Goal: Communication & Community: Connect with others

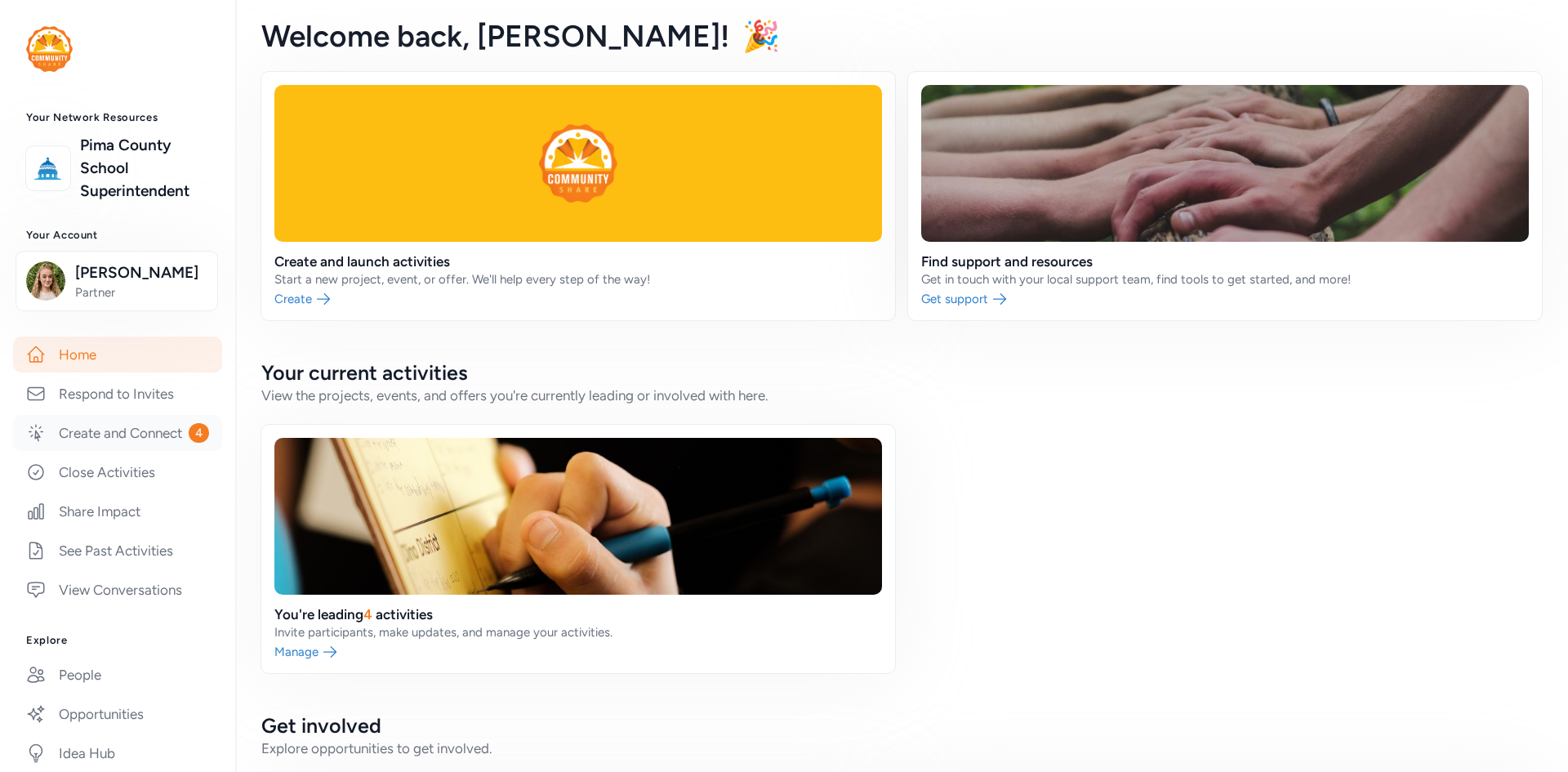
click at [69, 451] on link "Create and Connect 4" at bounding box center [117, 432] width 209 height 36
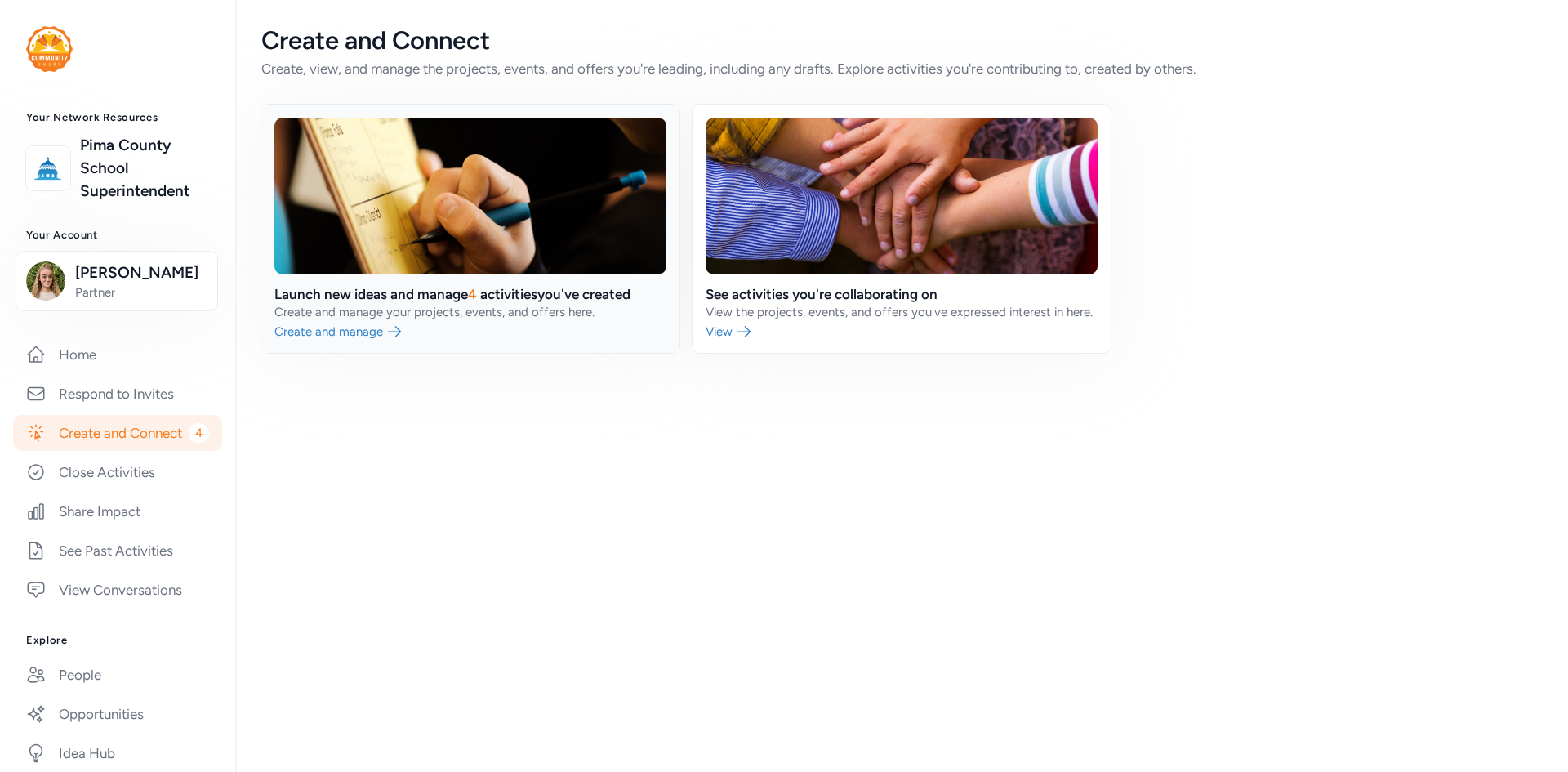
click at [358, 314] on link at bounding box center [470, 229] width 418 height 249
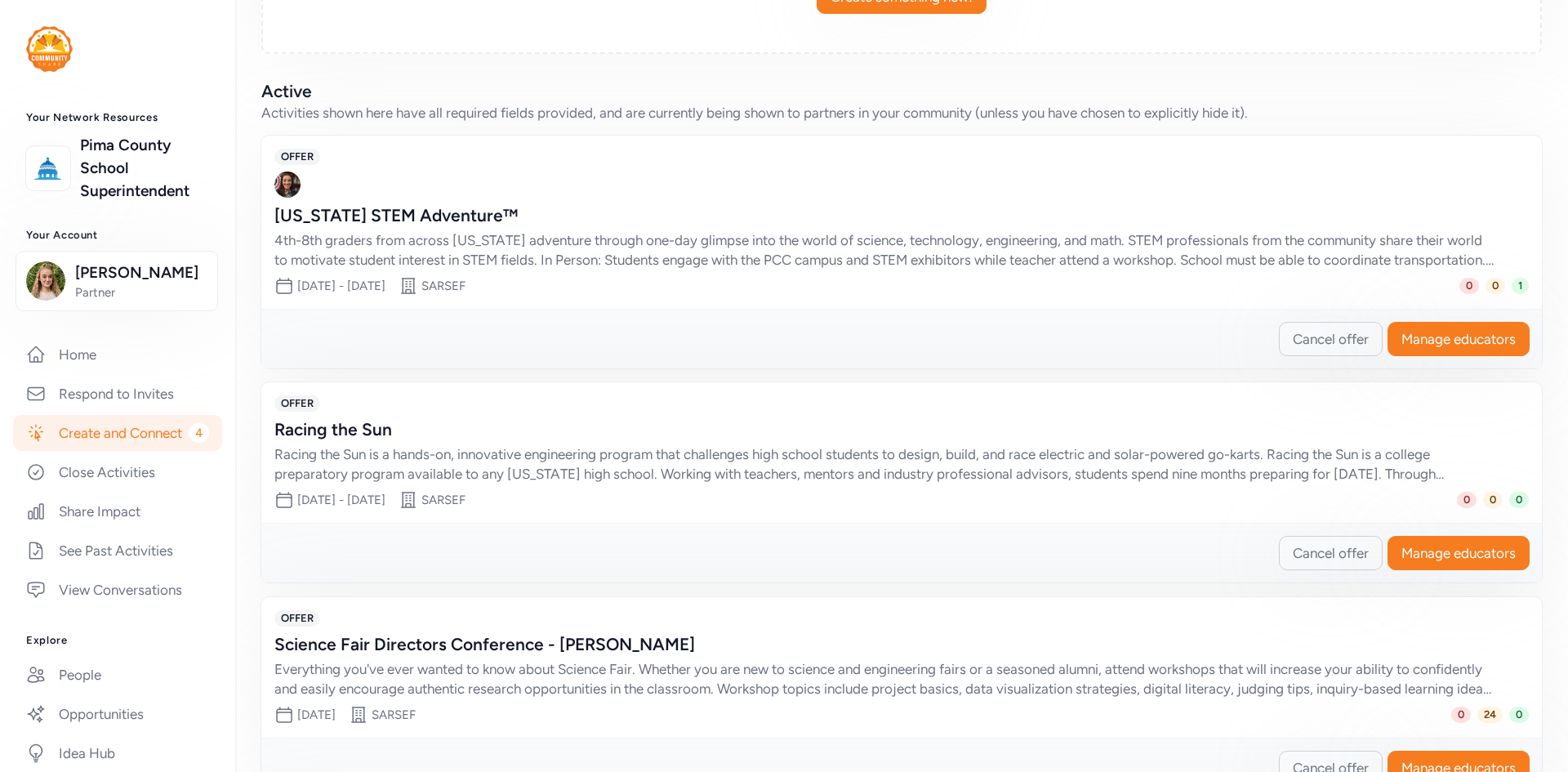
scroll to position [490, 0]
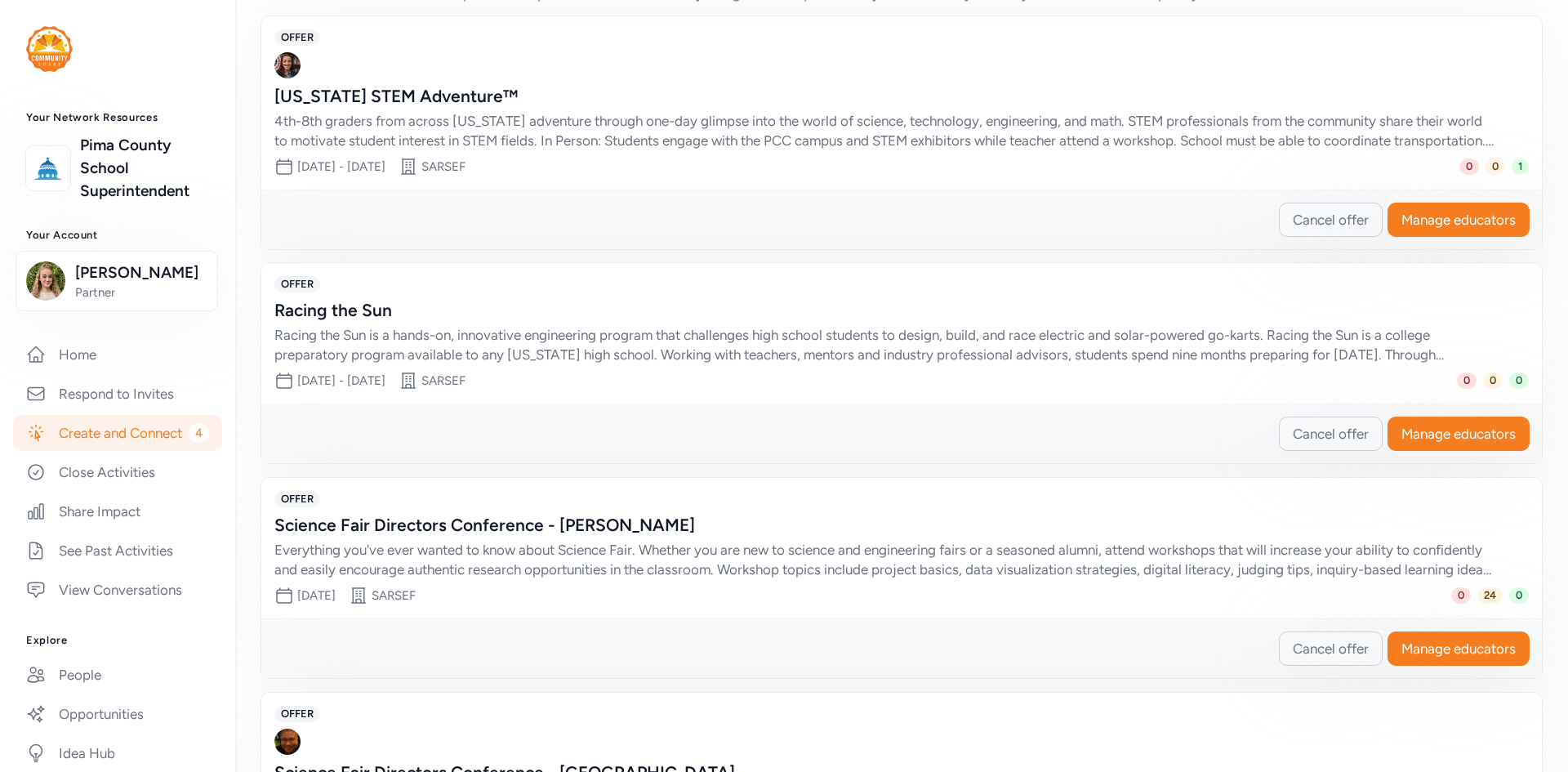
click at [1374, 574] on div "Everything you've ever wanted to know about Science Fair. Whether you are new t…" at bounding box center [884, 560] width 1222 height 39
click at [1431, 647] on span "Manage educators" at bounding box center [1457, 649] width 114 height 20
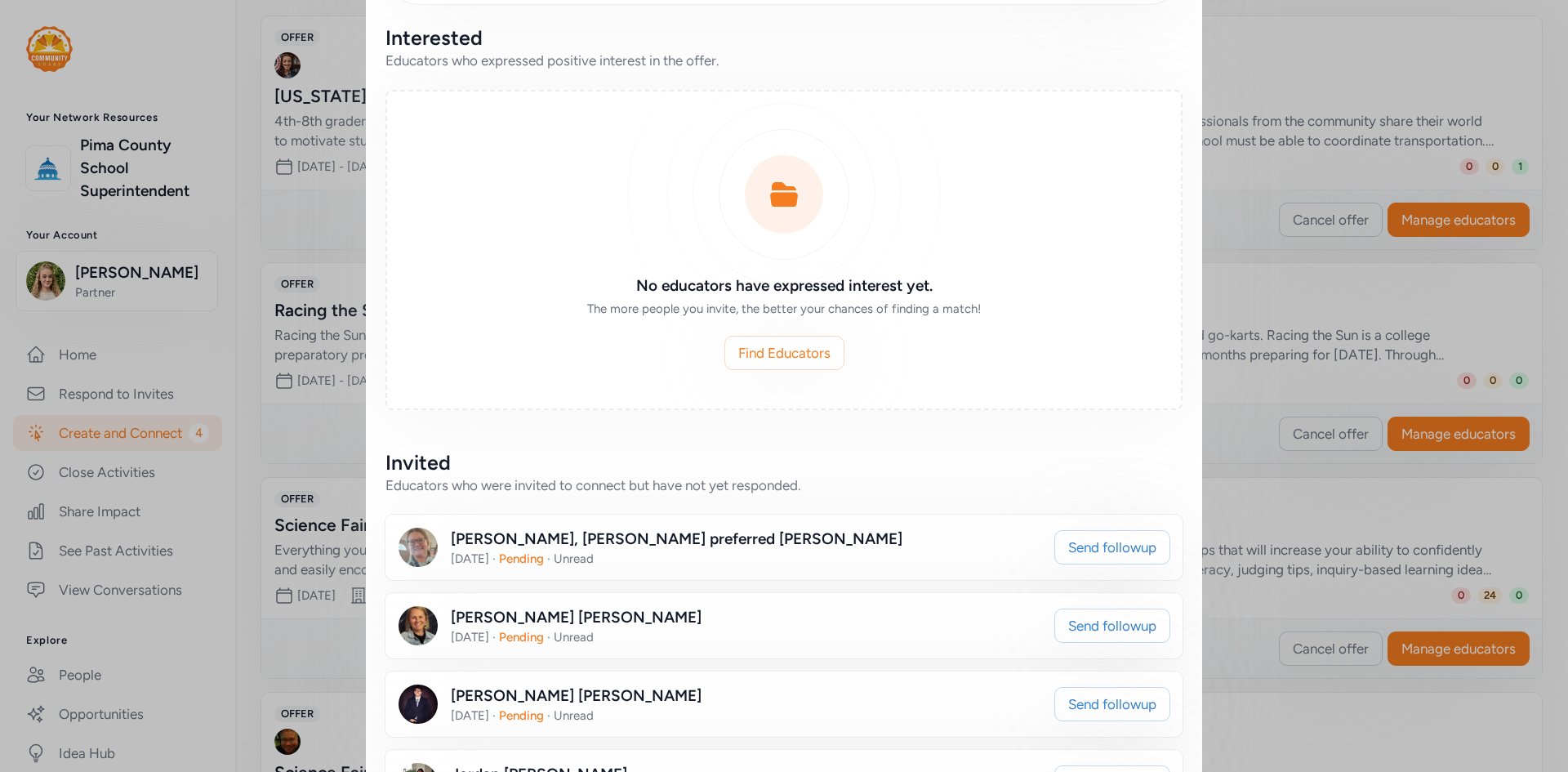
scroll to position [81, 0]
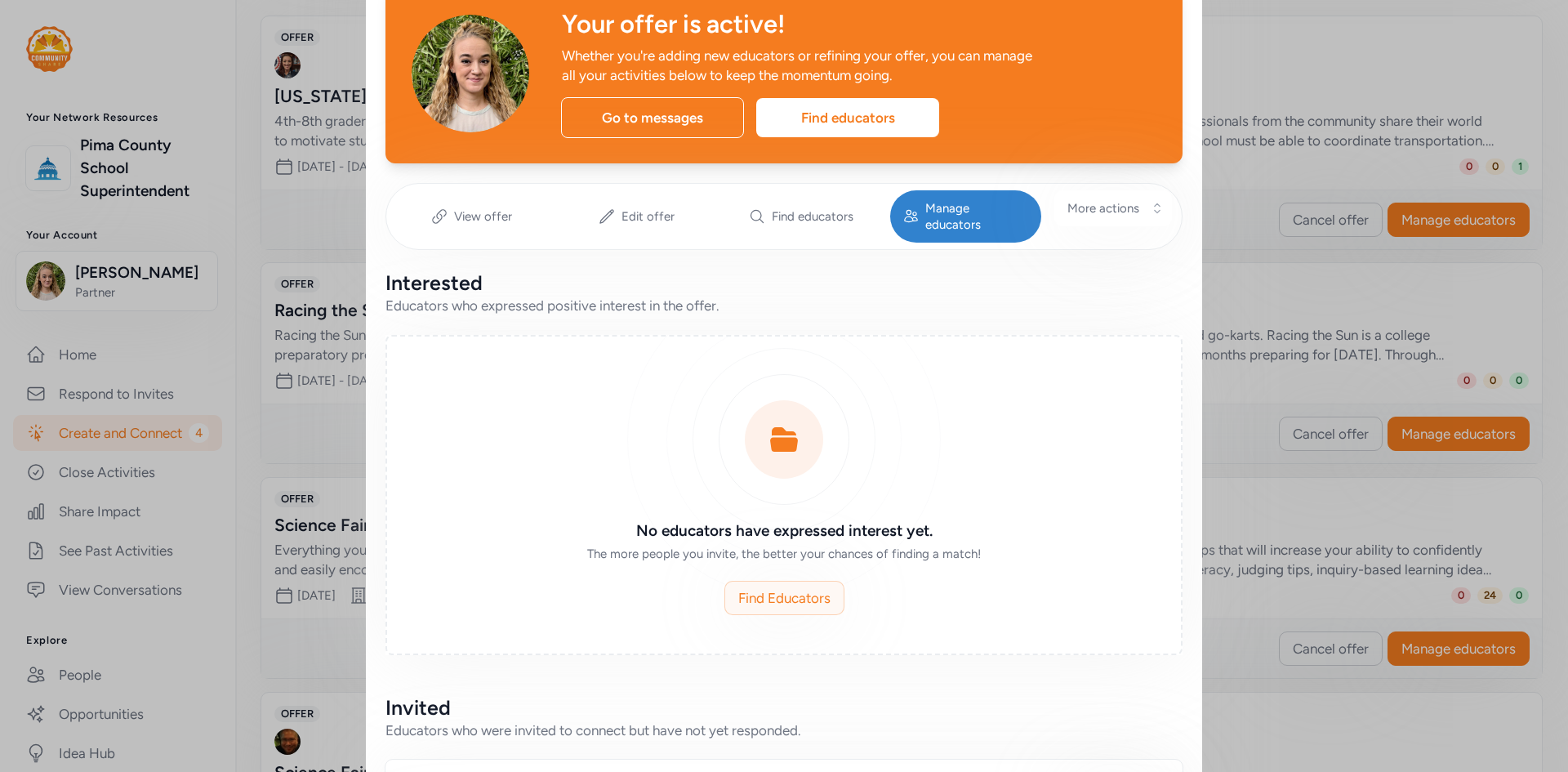
click at [760, 588] on span "Find Educators" at bounding box center [784, 598] width 92 height 20
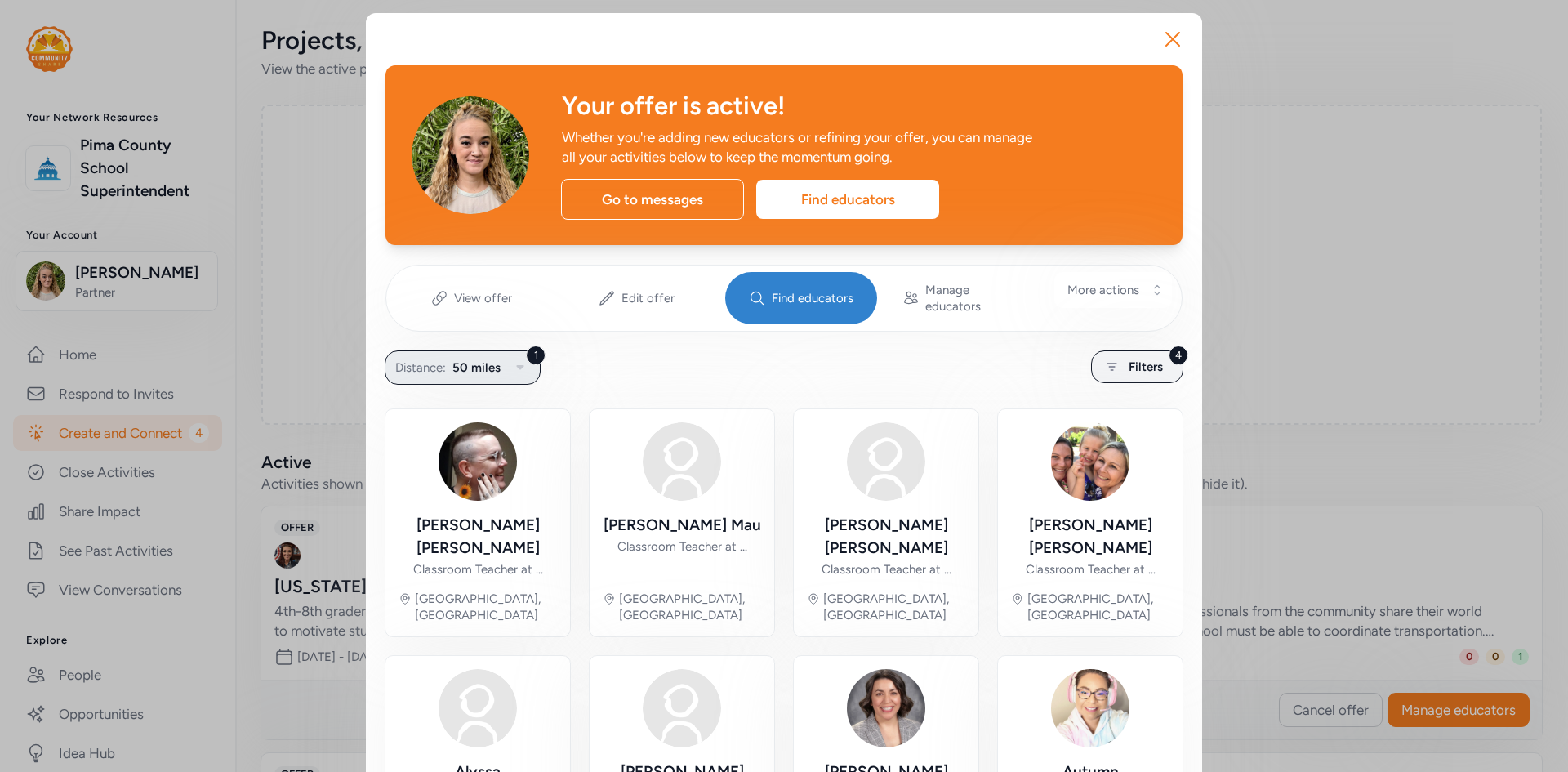
click at [518, 358] on icon "button" at bounding box center [520, 368] width 20 height 20
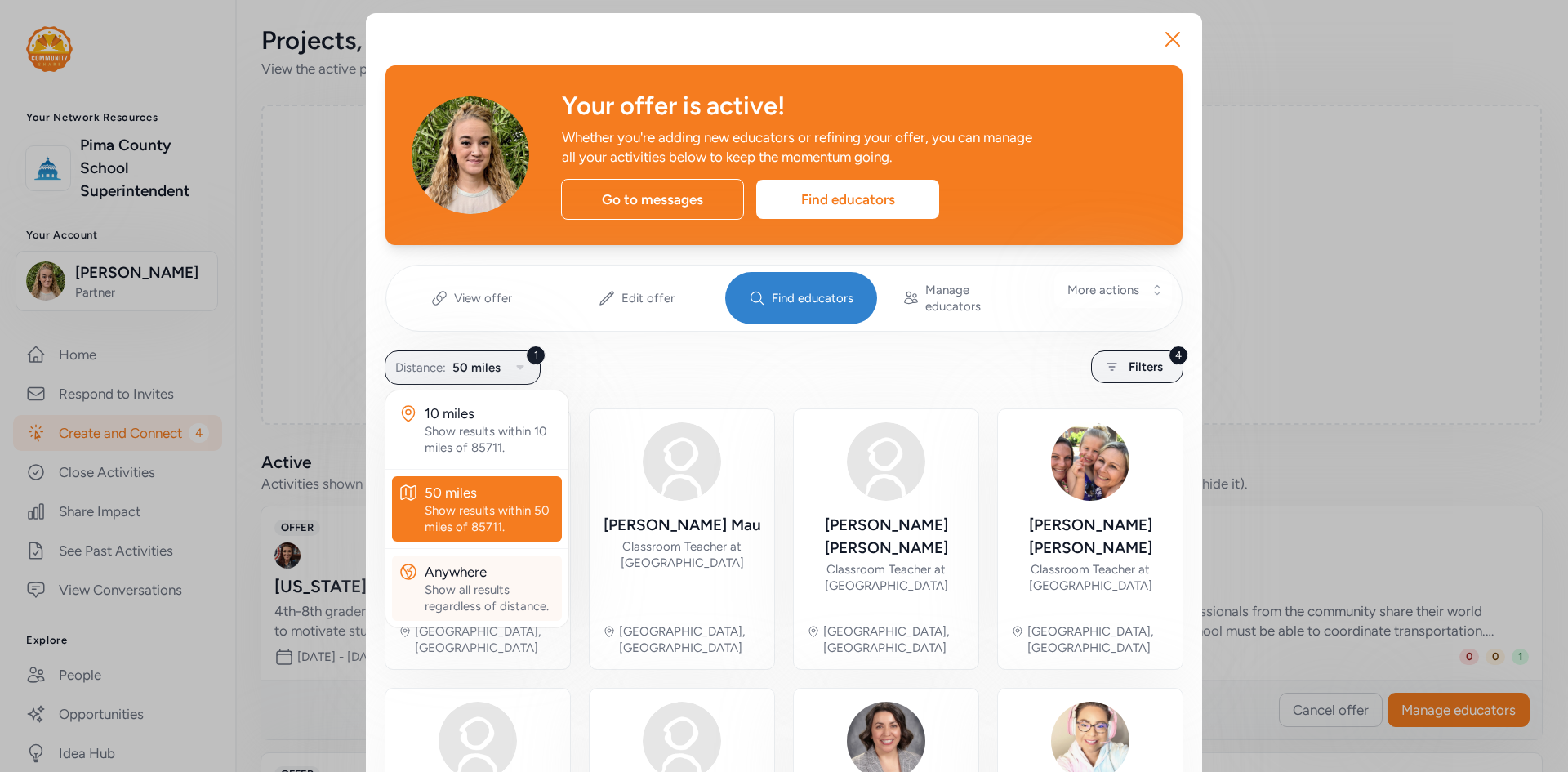
click at [502, 585] on div "Show all results regardless of distance." at bounding box center [490, 597] width 131 height 32
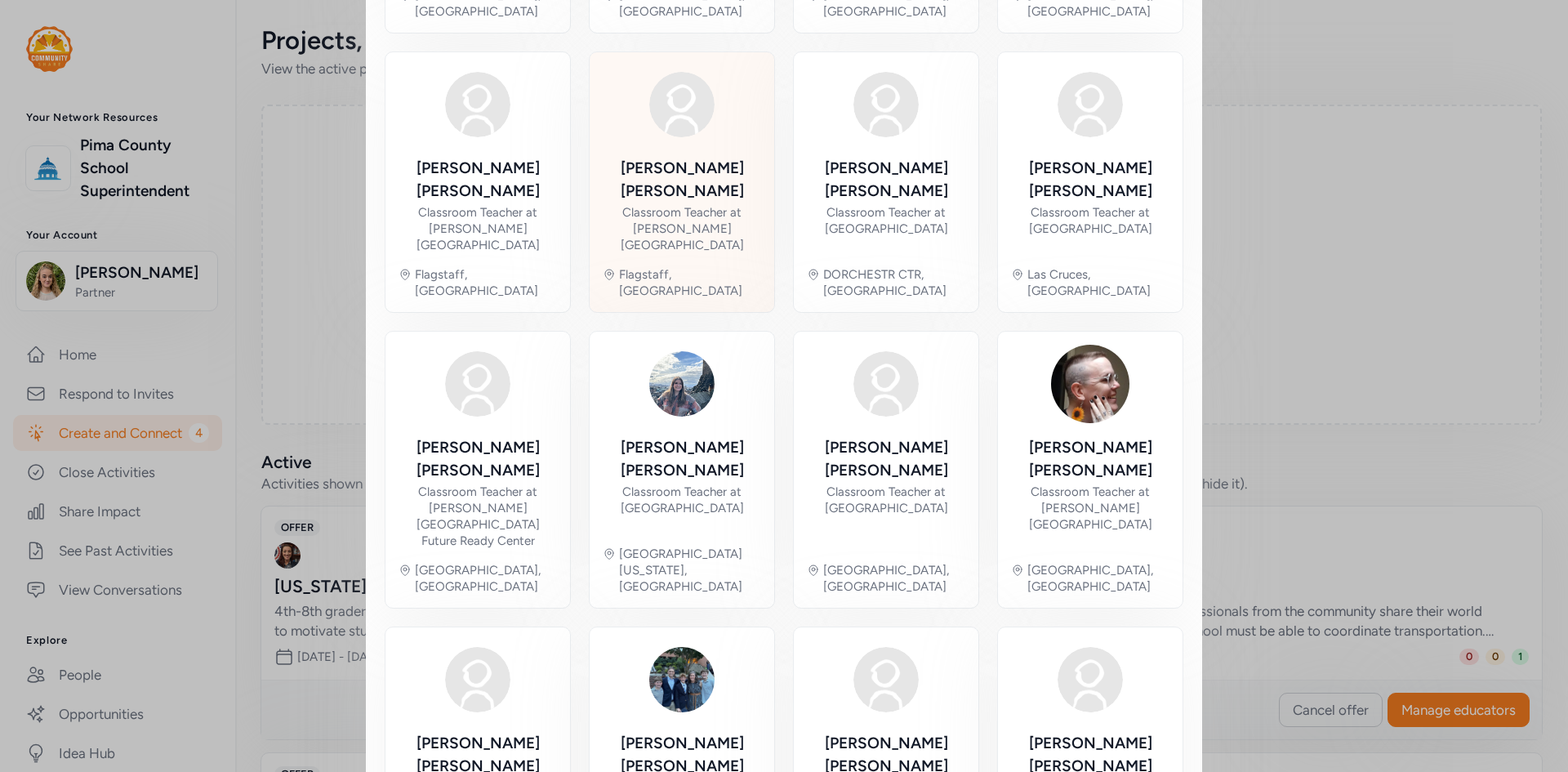
scroll to position [637, 0]
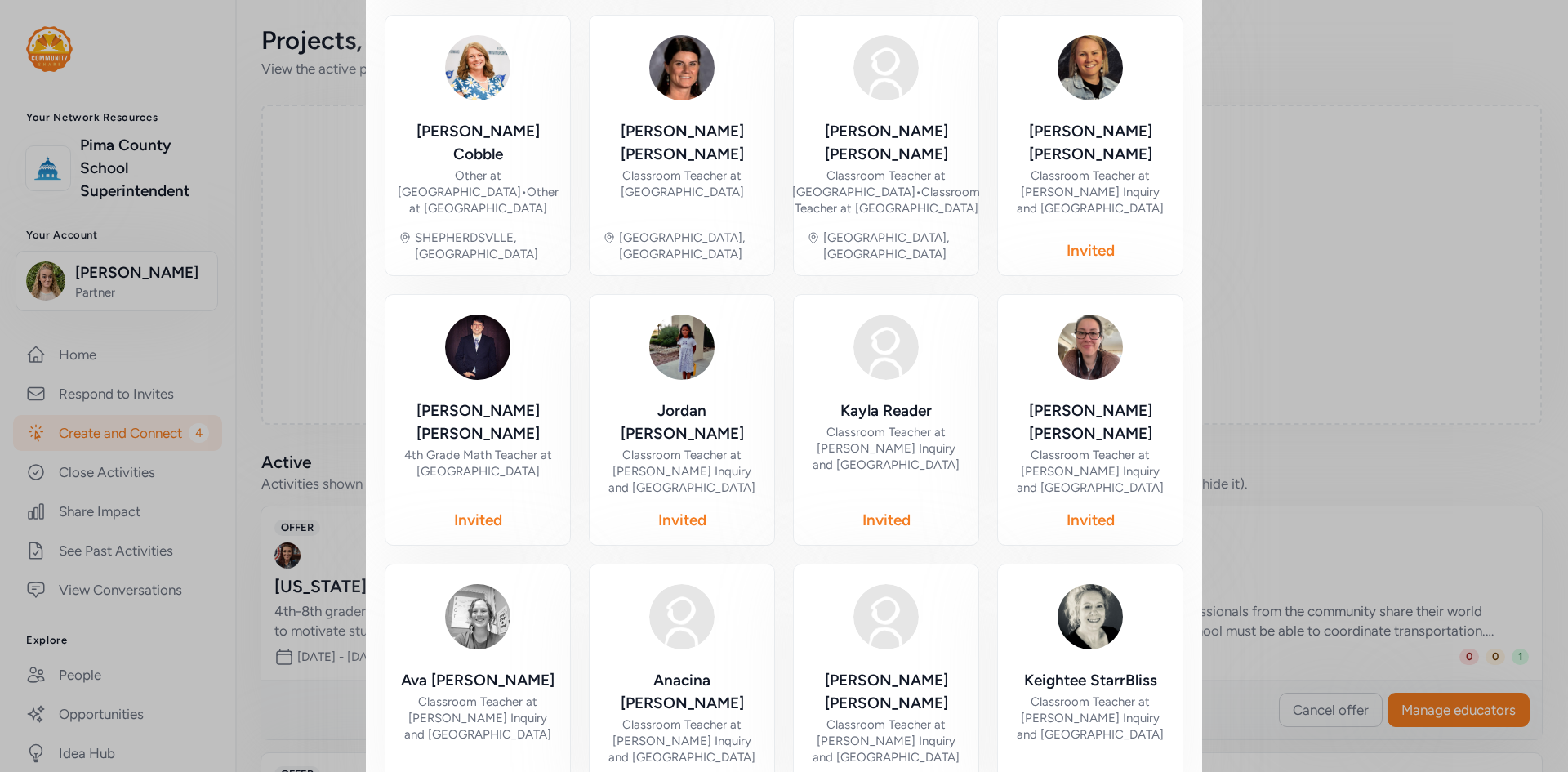
scroll to position [719, 0]
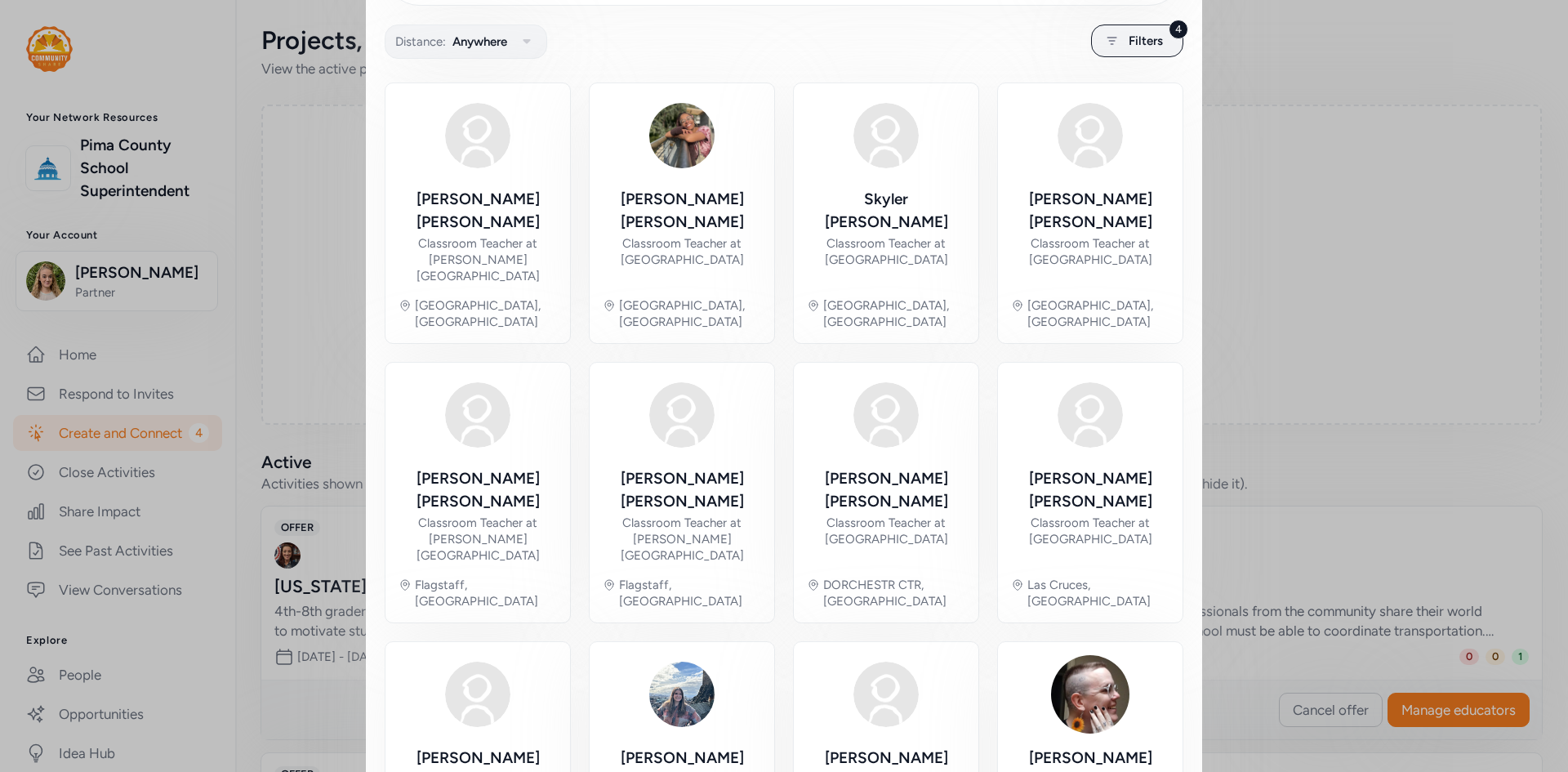
scroll to position [322, 0]
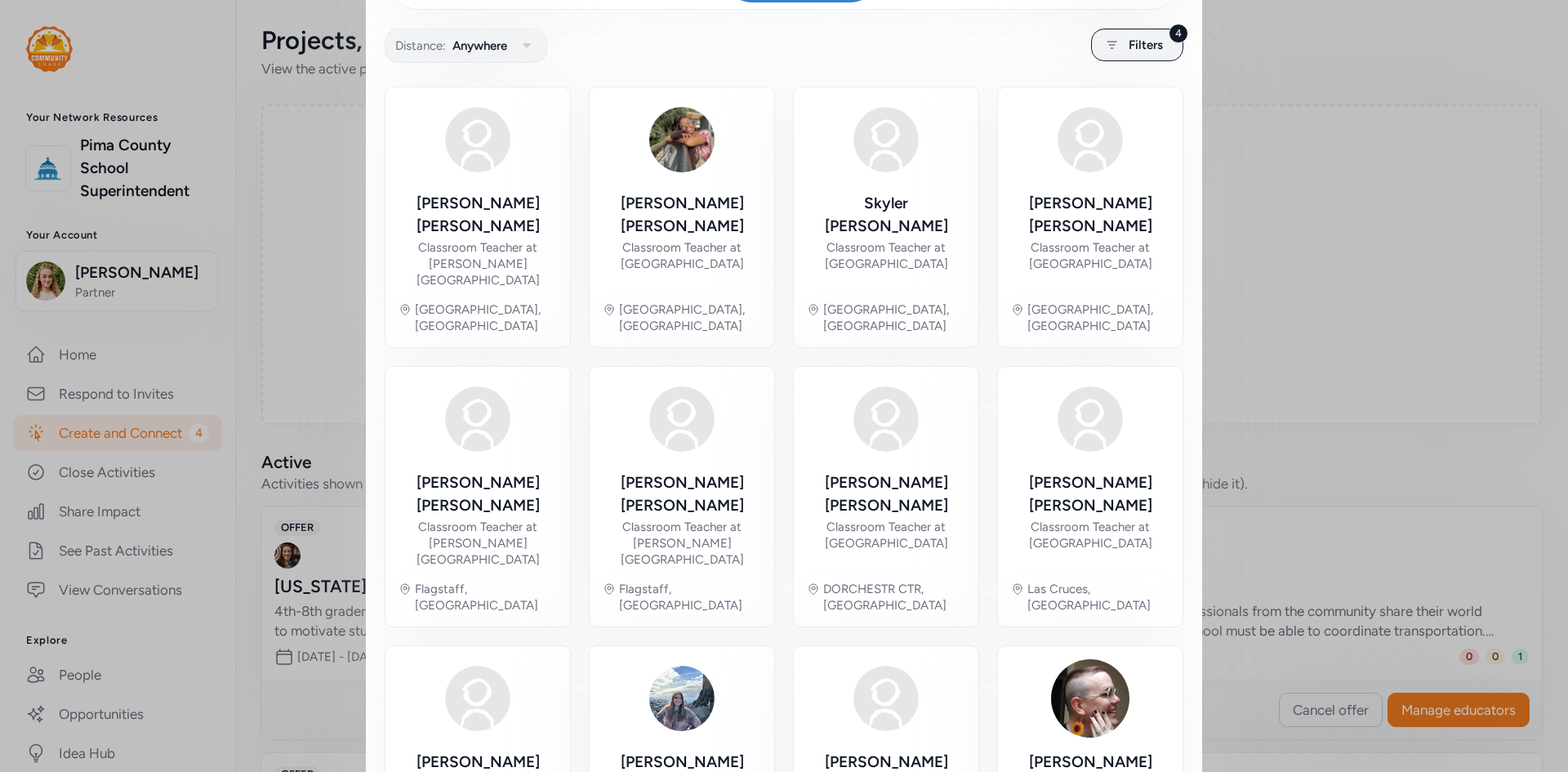
click at [269, 293] on div "Close Your offer is active! Whether you're adding new educators or refining you…" at bounding box center [784, 485] width 1568 height 1614
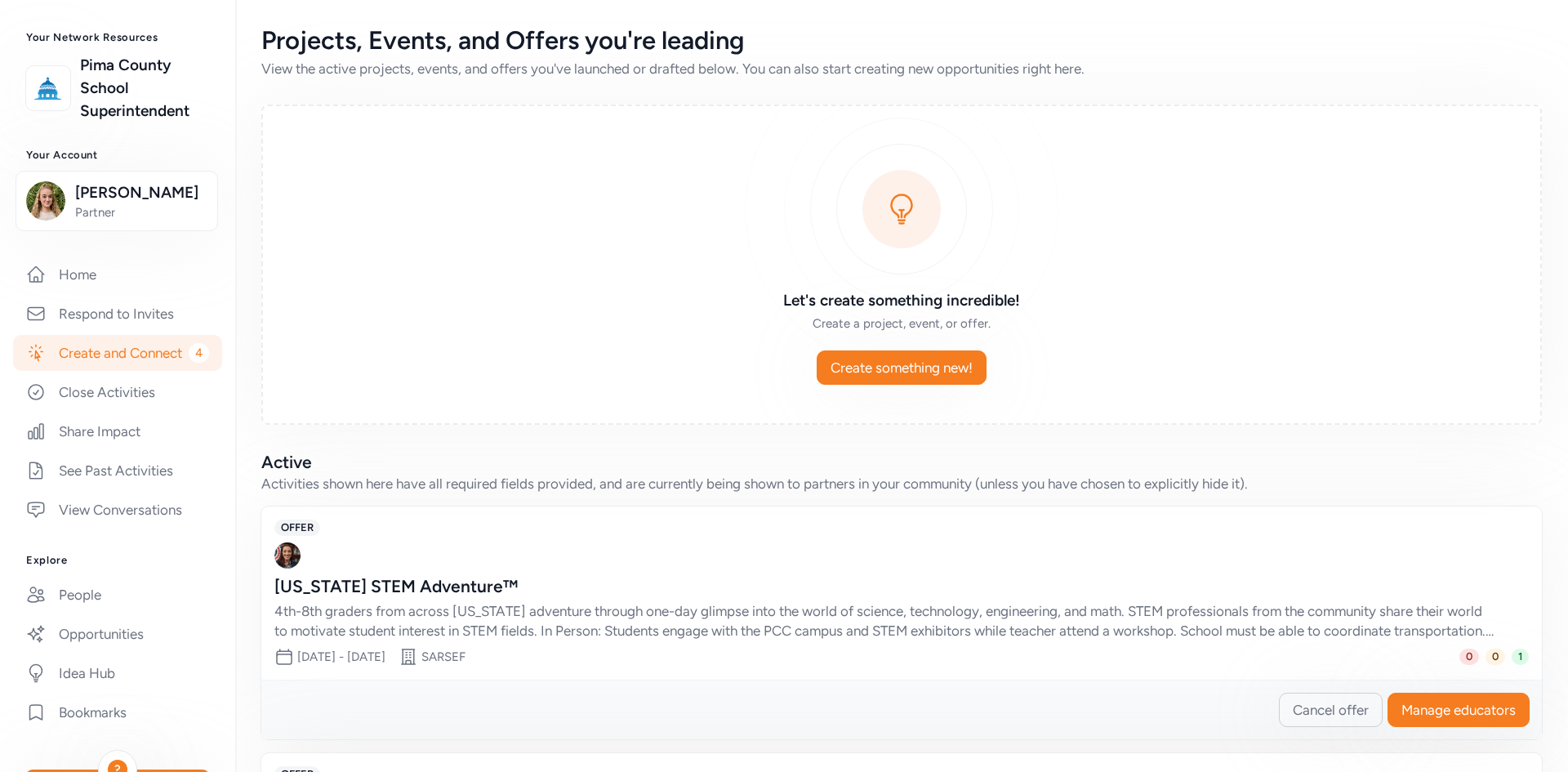
scroll to position [72, 0]
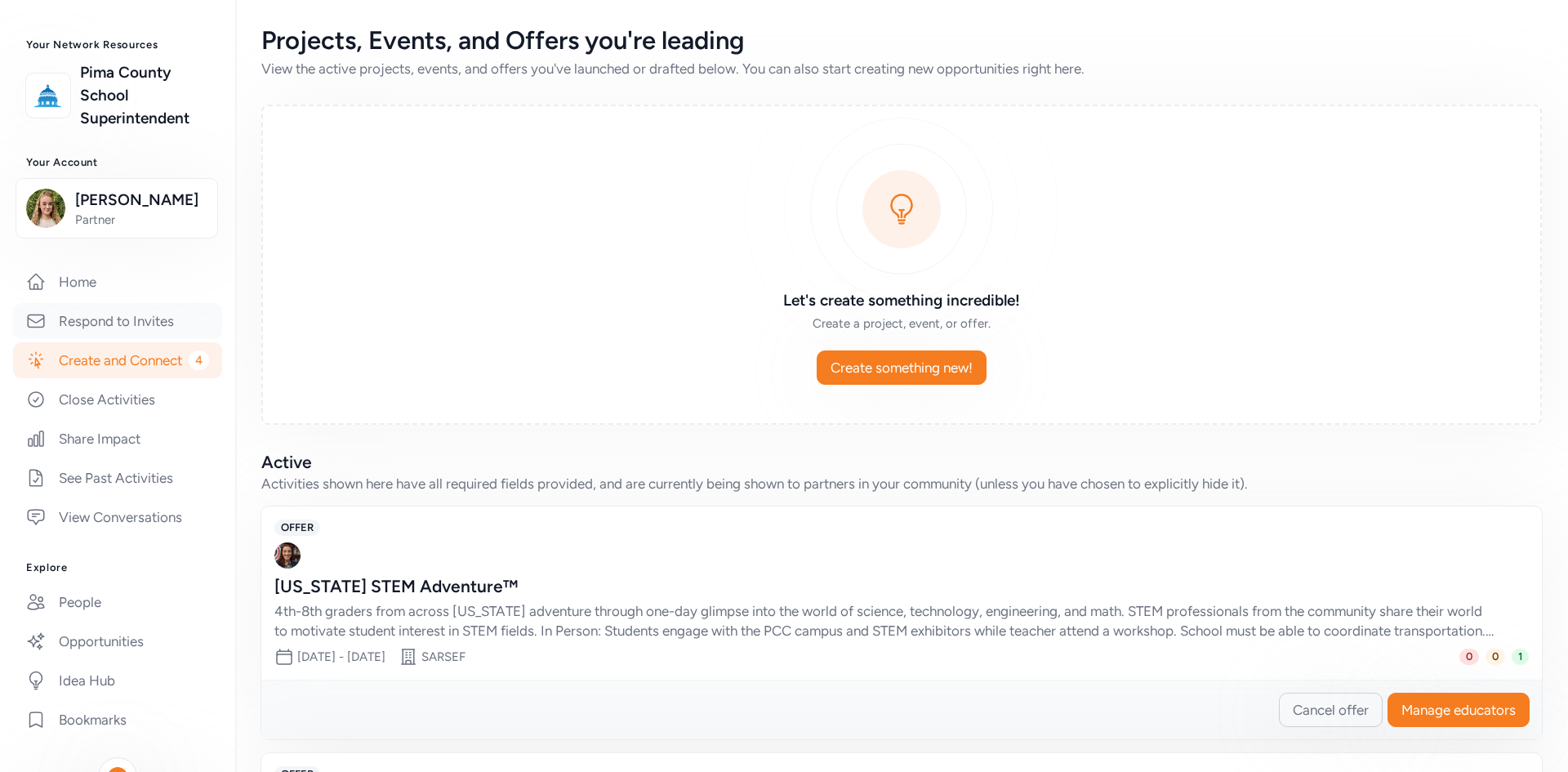
click at [112, 335] on link "Respond to Invites" at bounding box center [117, 321] width 209 height 36
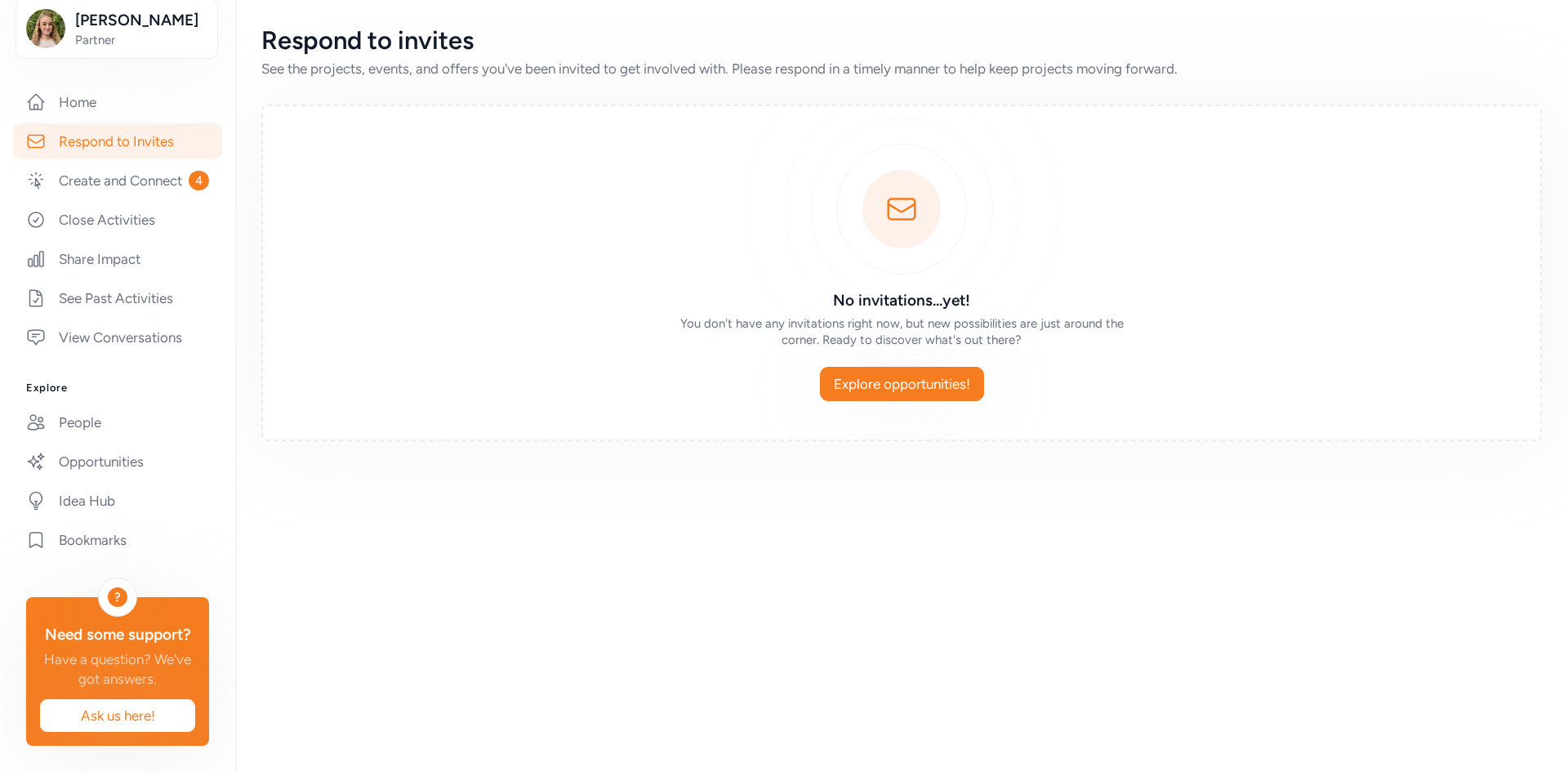
scroll to position [318, 0]
click at [93, 319] on link "View Conversations" at bounding box center [117, 337] width 209 height 36
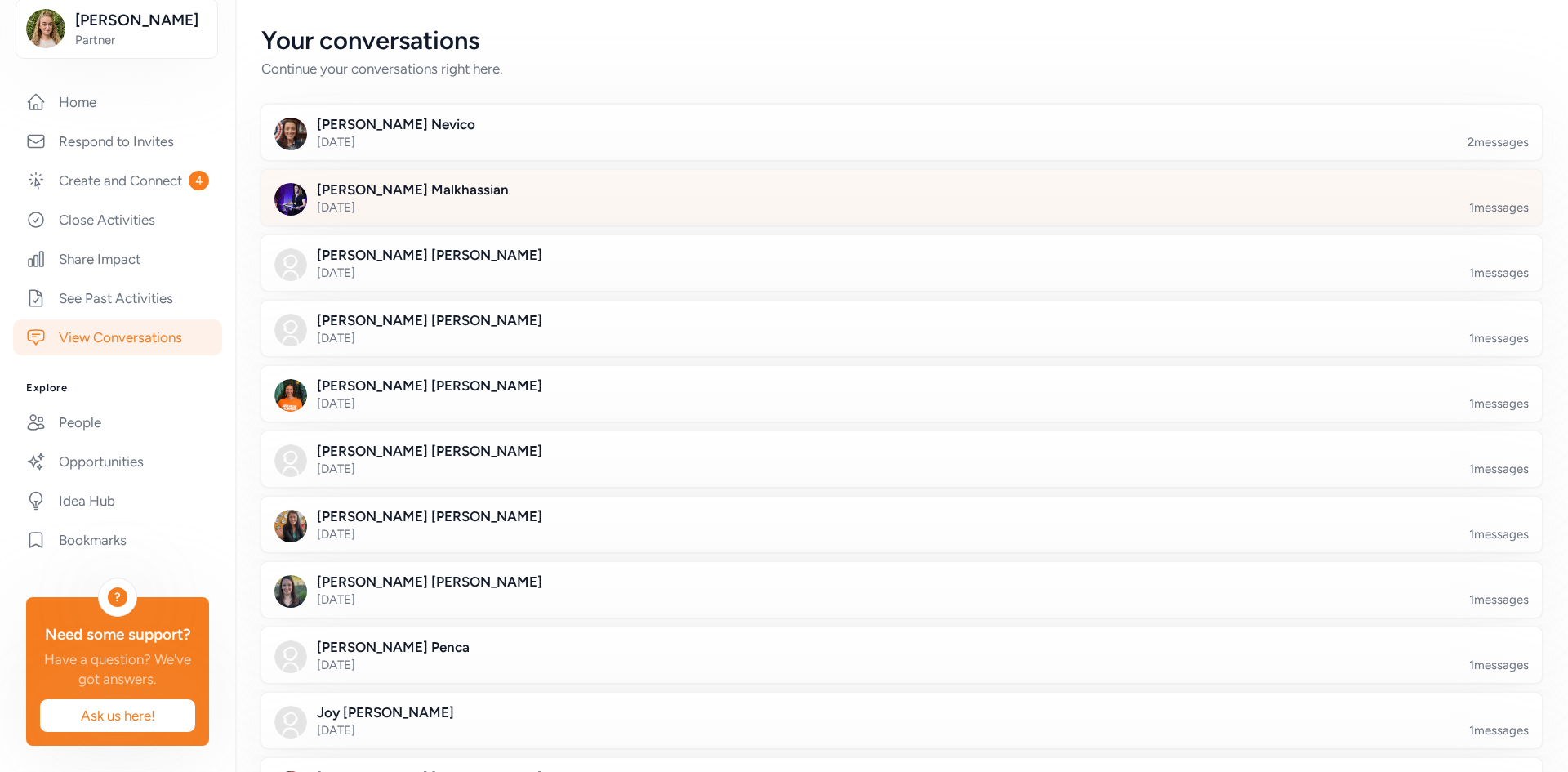
click at [605, 190] on div at bounding box center [914, 207] width 1280 height 56
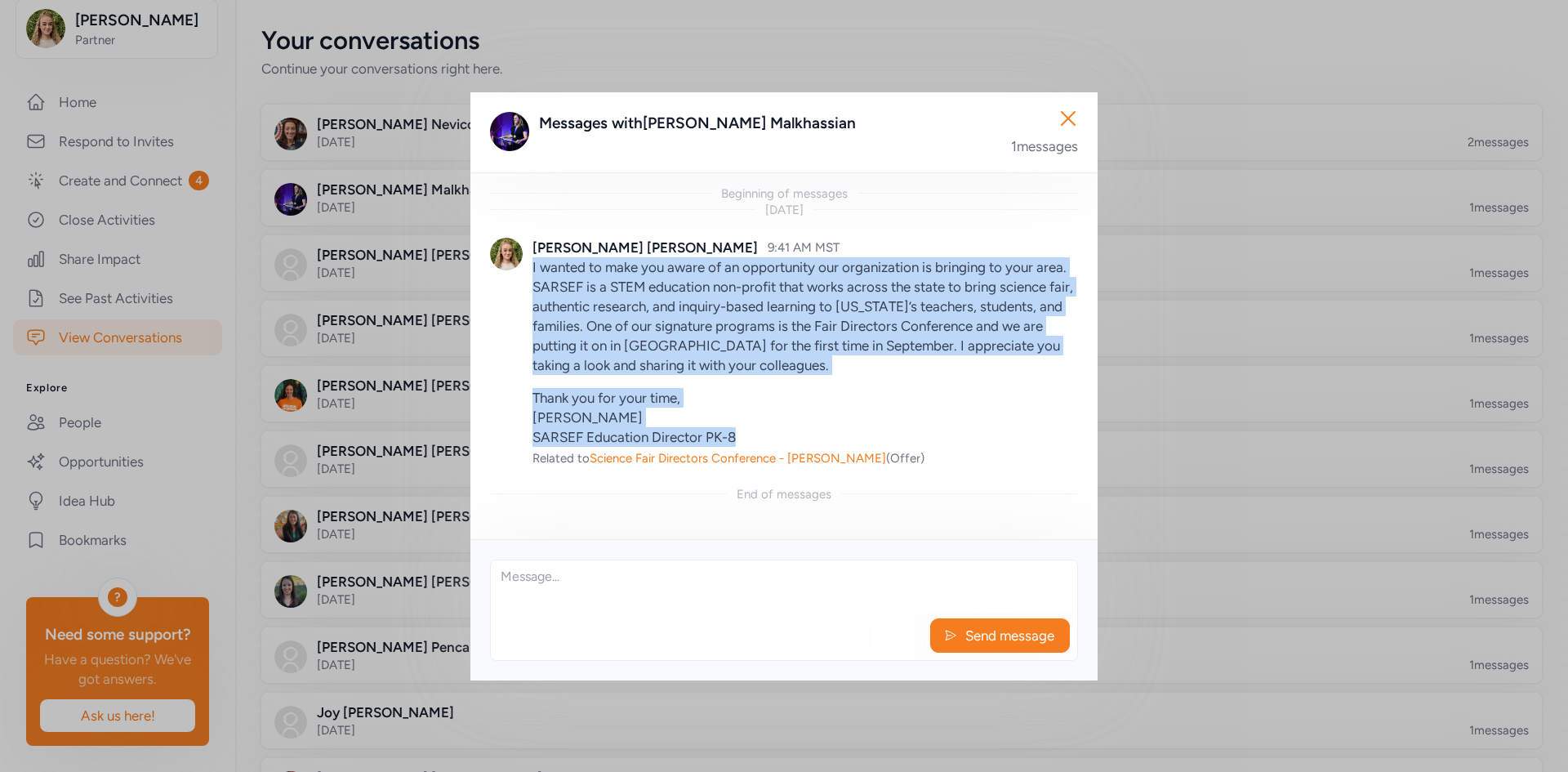
drag, startPoint x: 531, startPoint y: 266, endPoint x: 805, endPoint y: 437, distance: 323.0
click at [805, 437] on div "[PERSON_NAME] 9:41 AM MST I wanted to make you aware of an opportunity our orga…" at bounding box center [784, 352] width 588 height 268
copy div "I wanted to make you aware of an opportunity our organization is bringing to yo…"
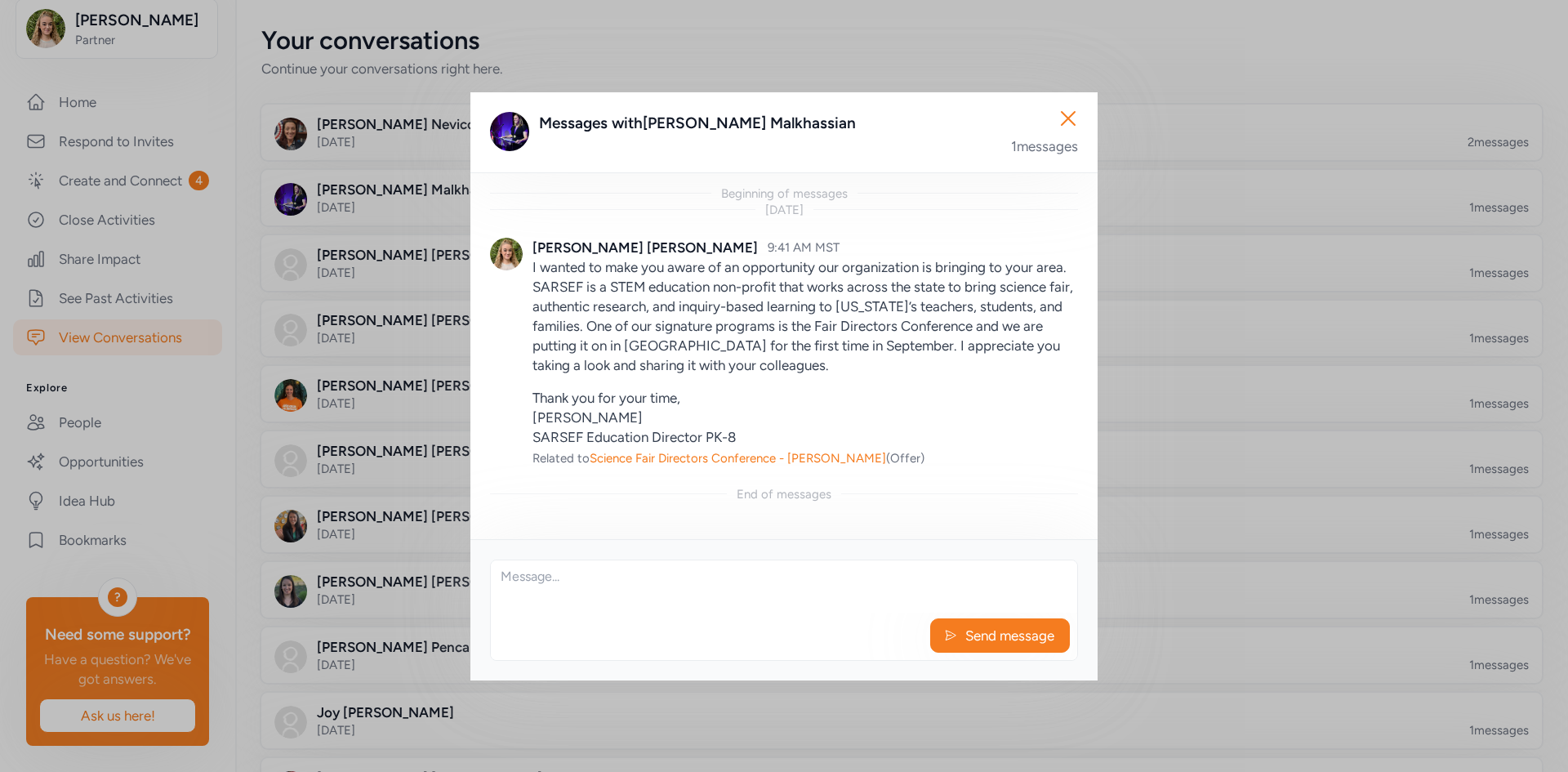
click at [125, 157] on div "Close Messages with [PERSON_NAME] 1 messages Beginning of messages [DATE] [PERS…" at bounding box center [784, 386] width 1568 height 772
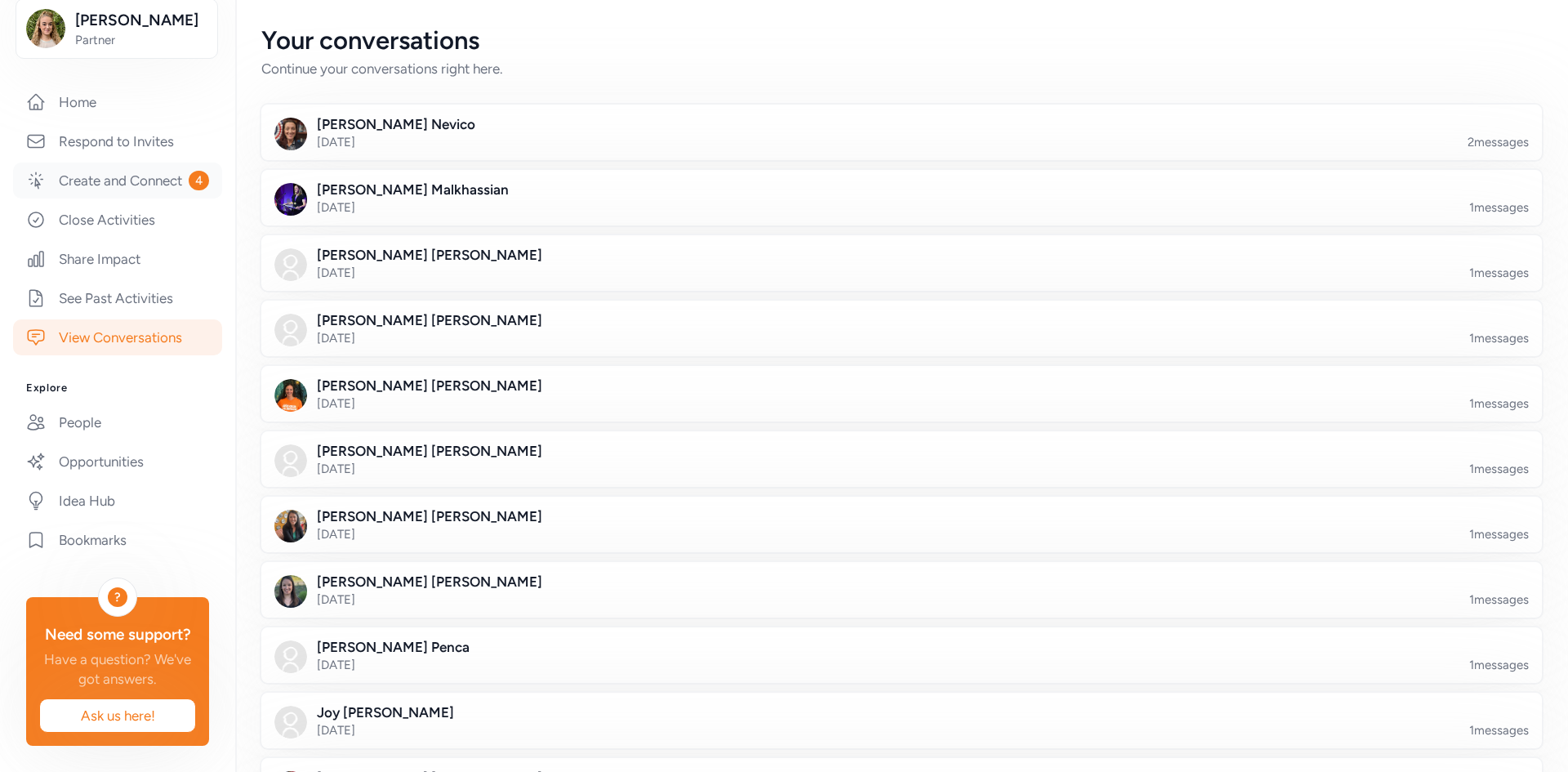
click at [115, 162] on link "Create and Connect 4" at bounding box center [117, 180] width 209 height 36
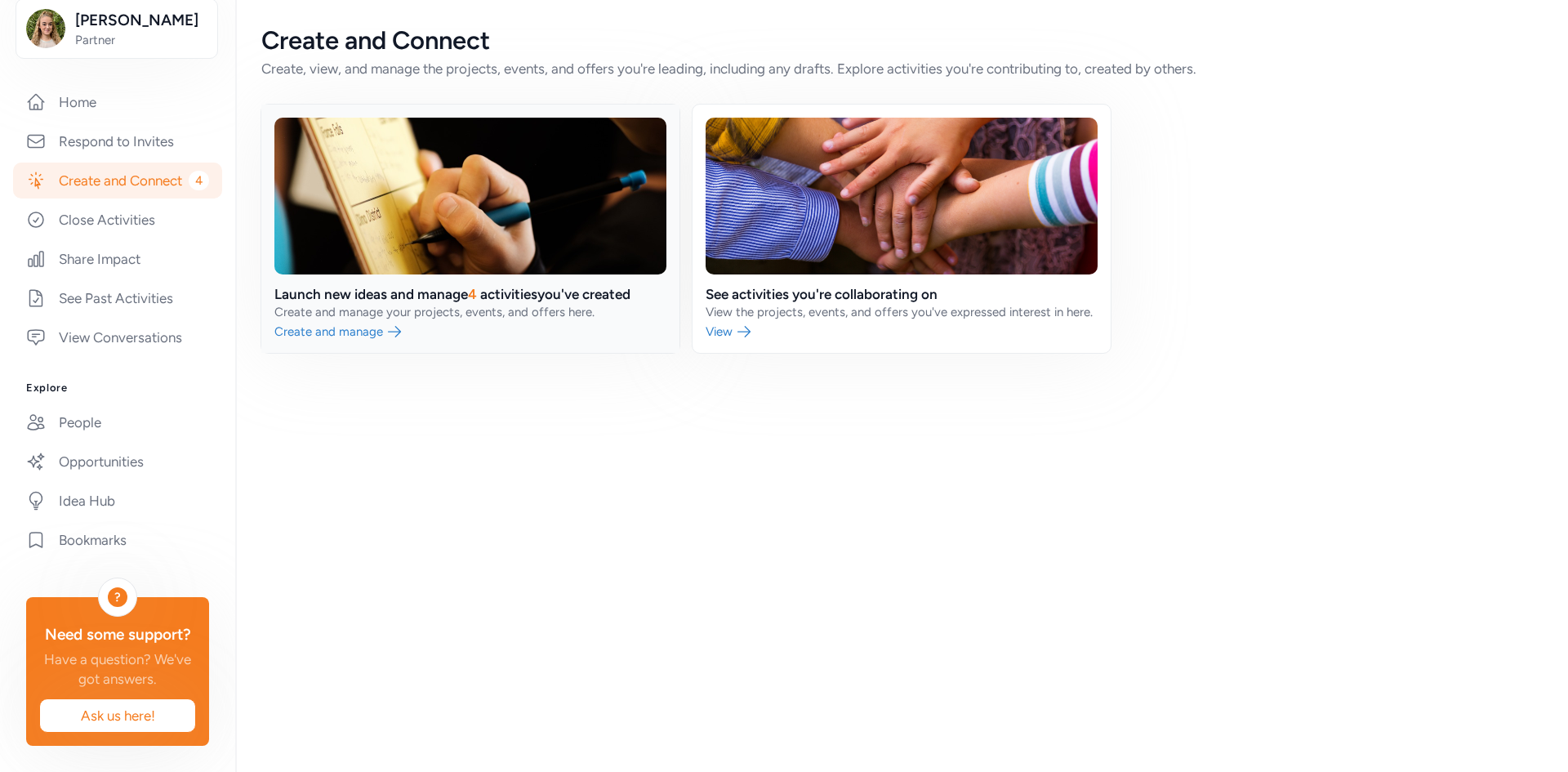
click at [477, 325] on link at bounding box center [470, 229] width 418 height 249
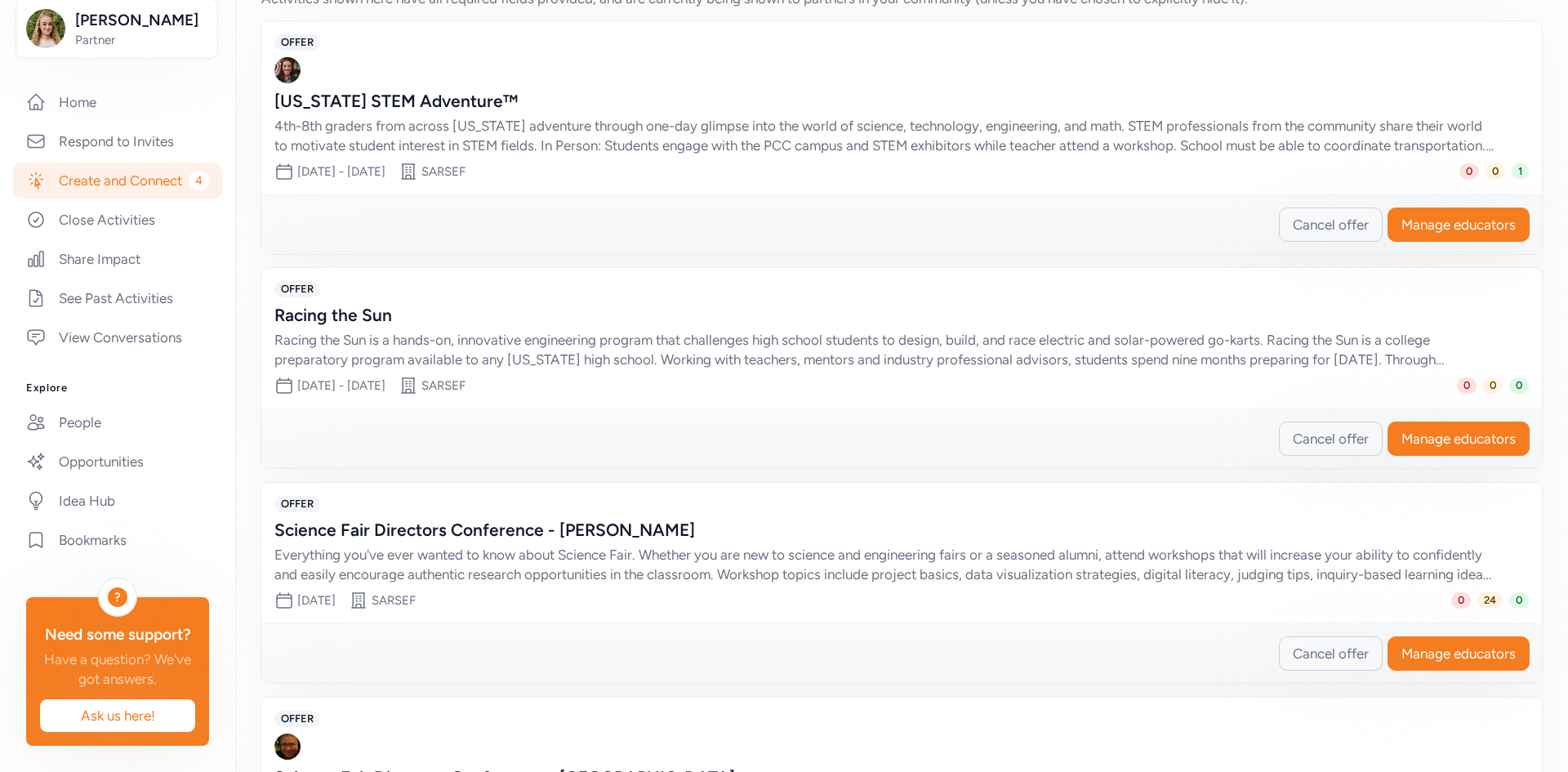
scroll to position [571, 0]
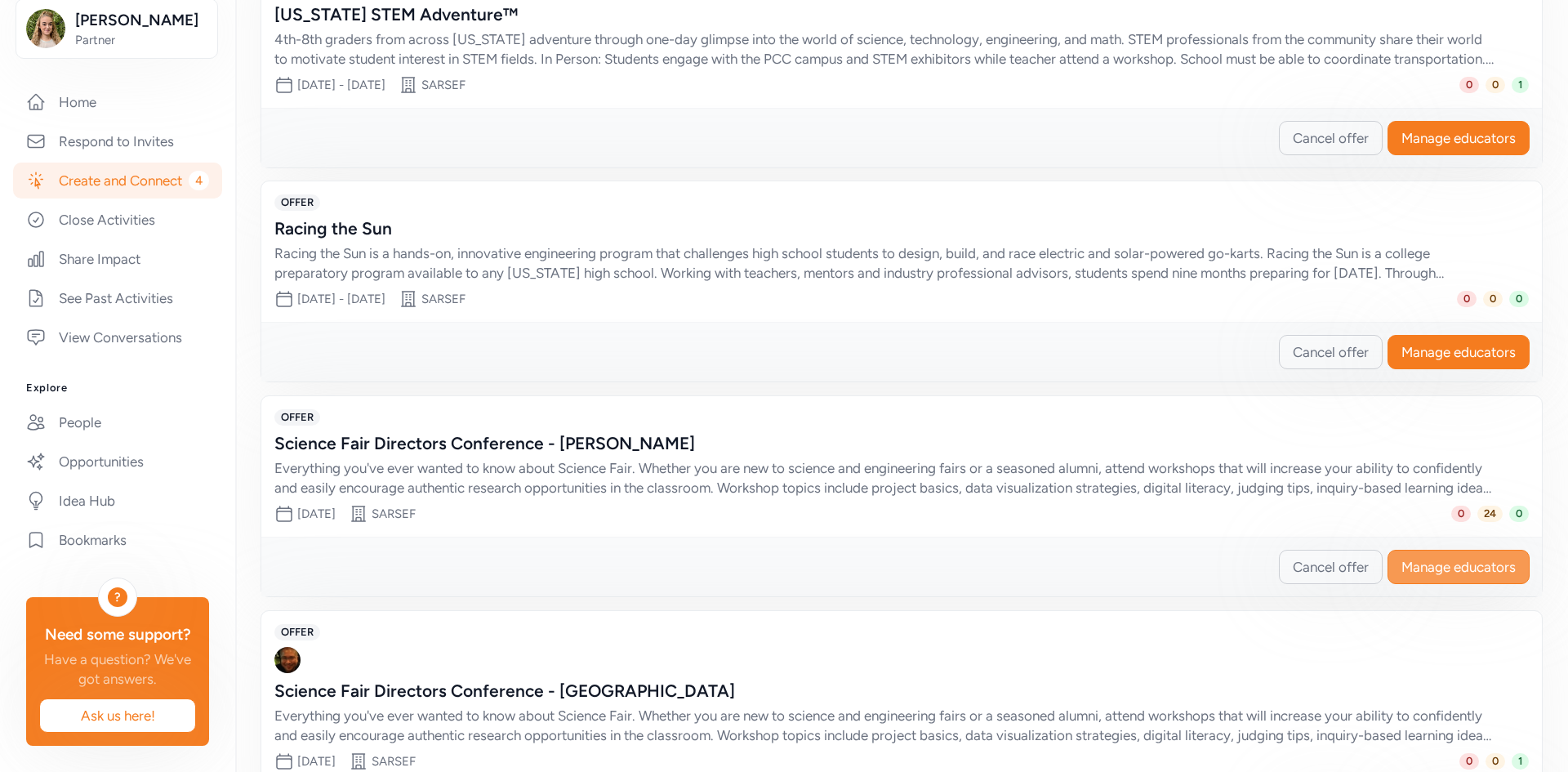
click at [1442, 564] on span "Manage educators" at bounding box center [1457, 567] width 114 height 20
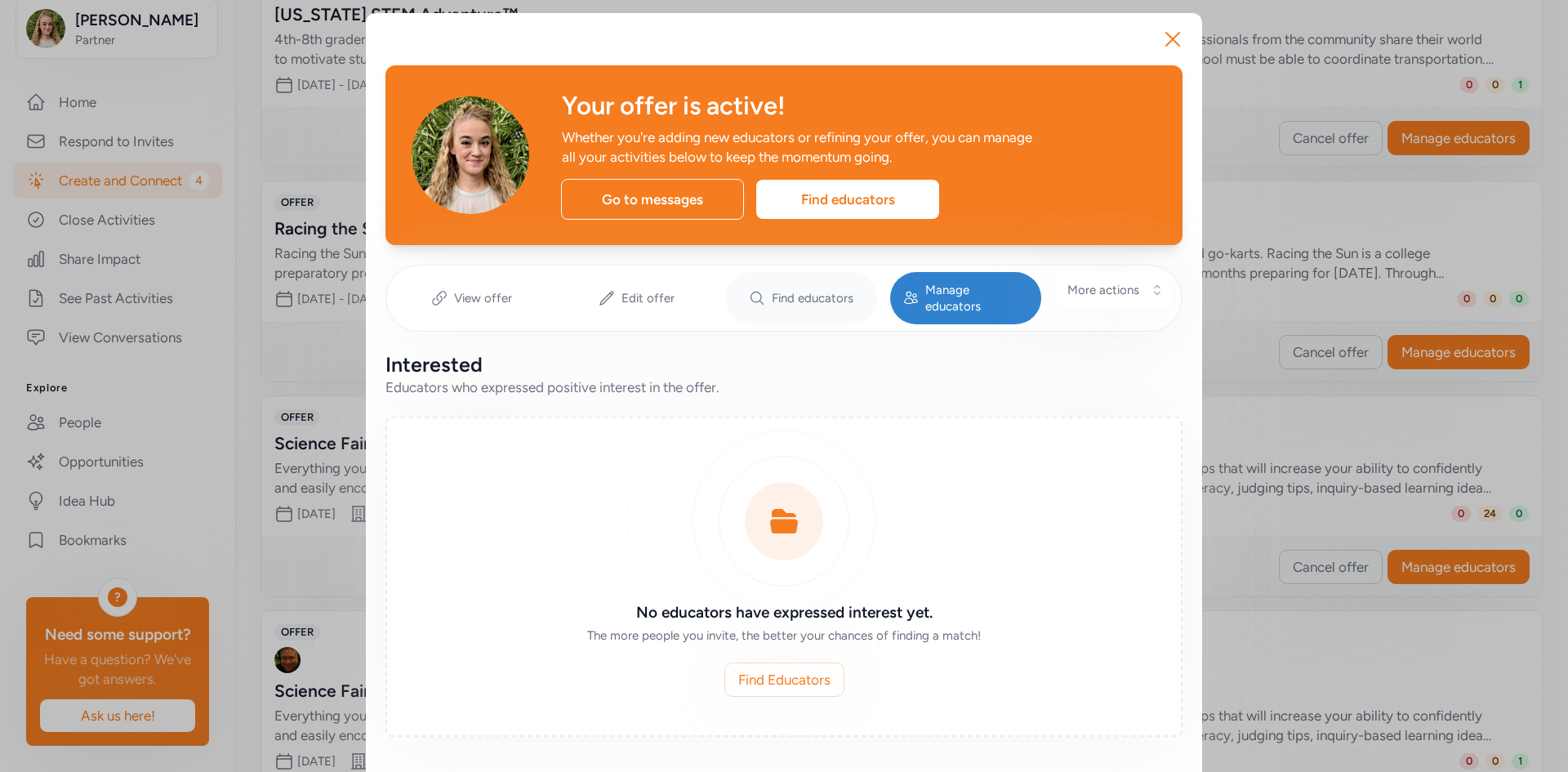
click at [777, 302] on div "Find educators" at bounding box center [800, 297] width 152 height 52
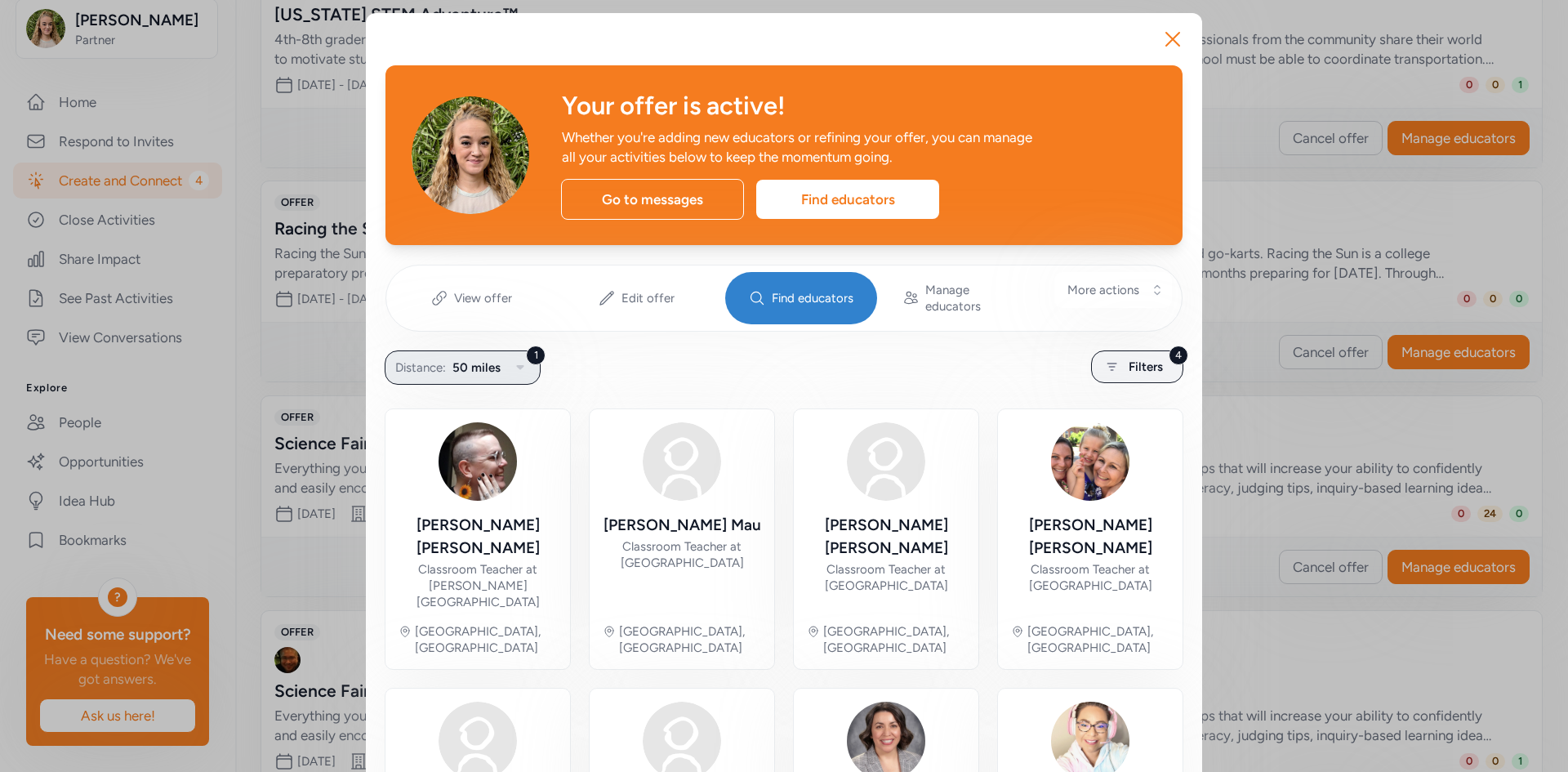
click at [520, 358] on icon "button" at bounding box center [520, 368] width 20 height 20
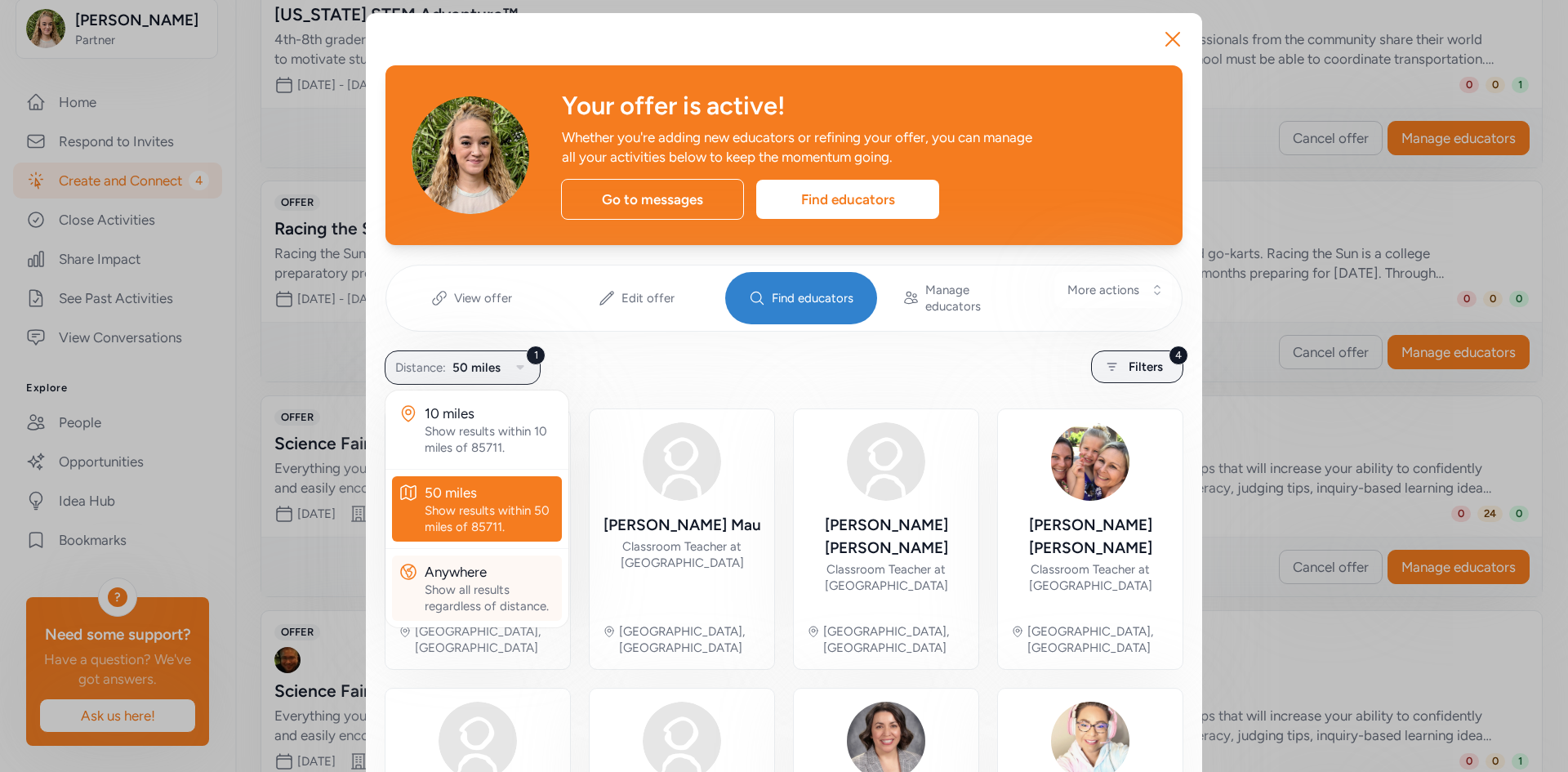
click at [469, 583] on div "Show all results regardless of distance." at bounding box center [490, 597] width 131 height 32
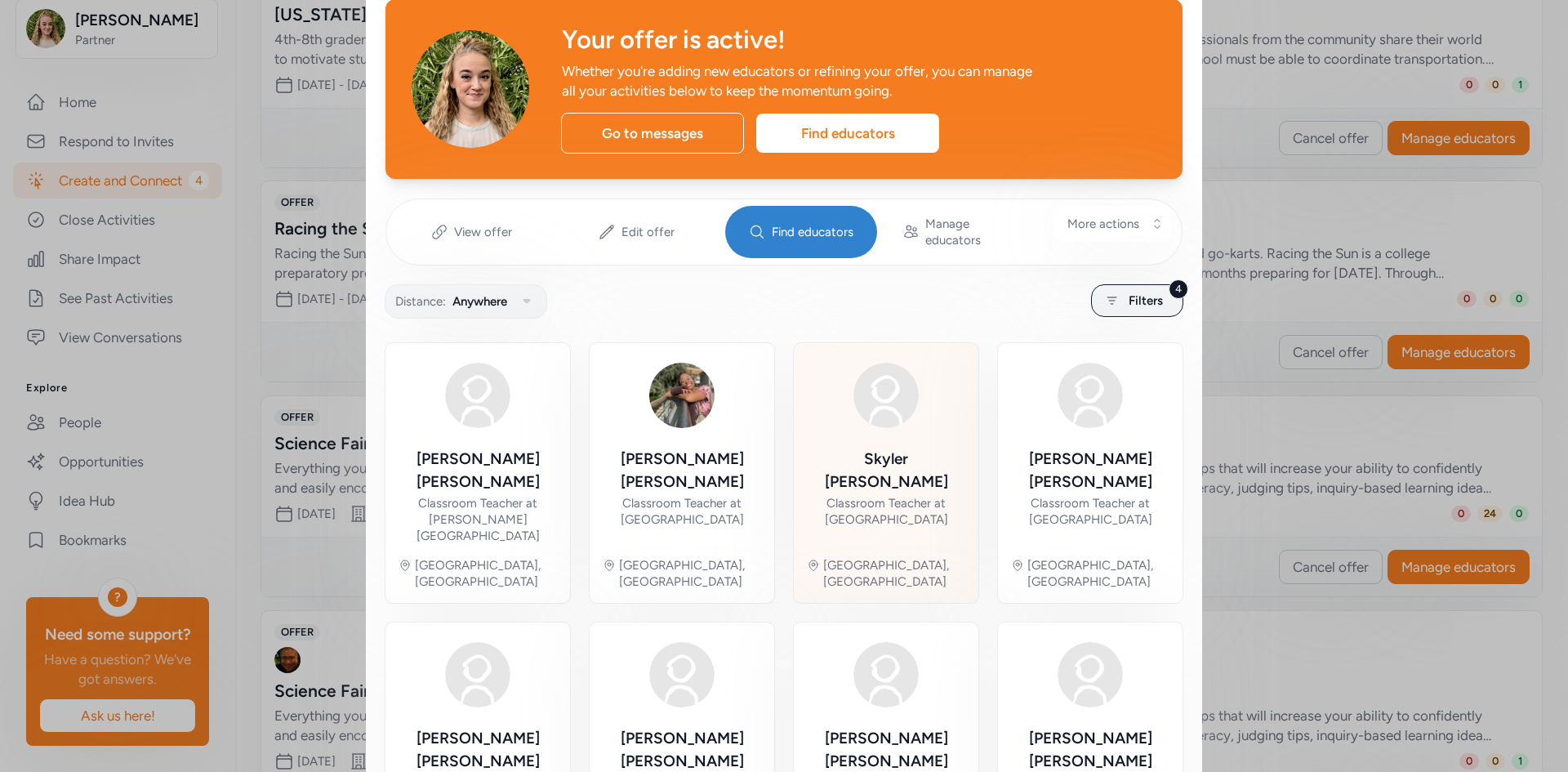
scroll to position [163, 0]
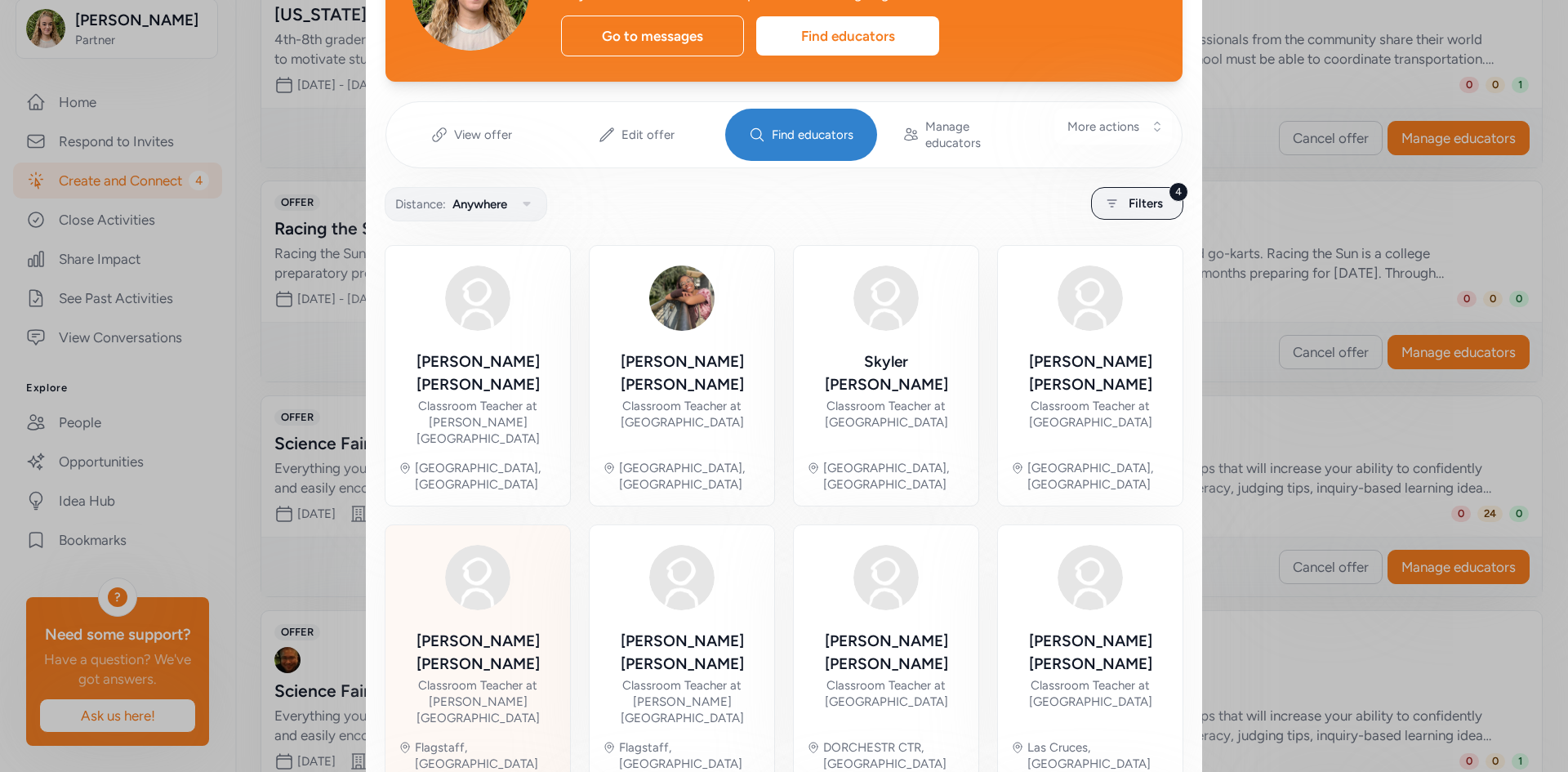
click at [471, 677] on div "Classroom Teacher at [PERSON_NAME][GEOGRAPHIC_DATA]" at bounding box center [477, 702] width 158 height 49
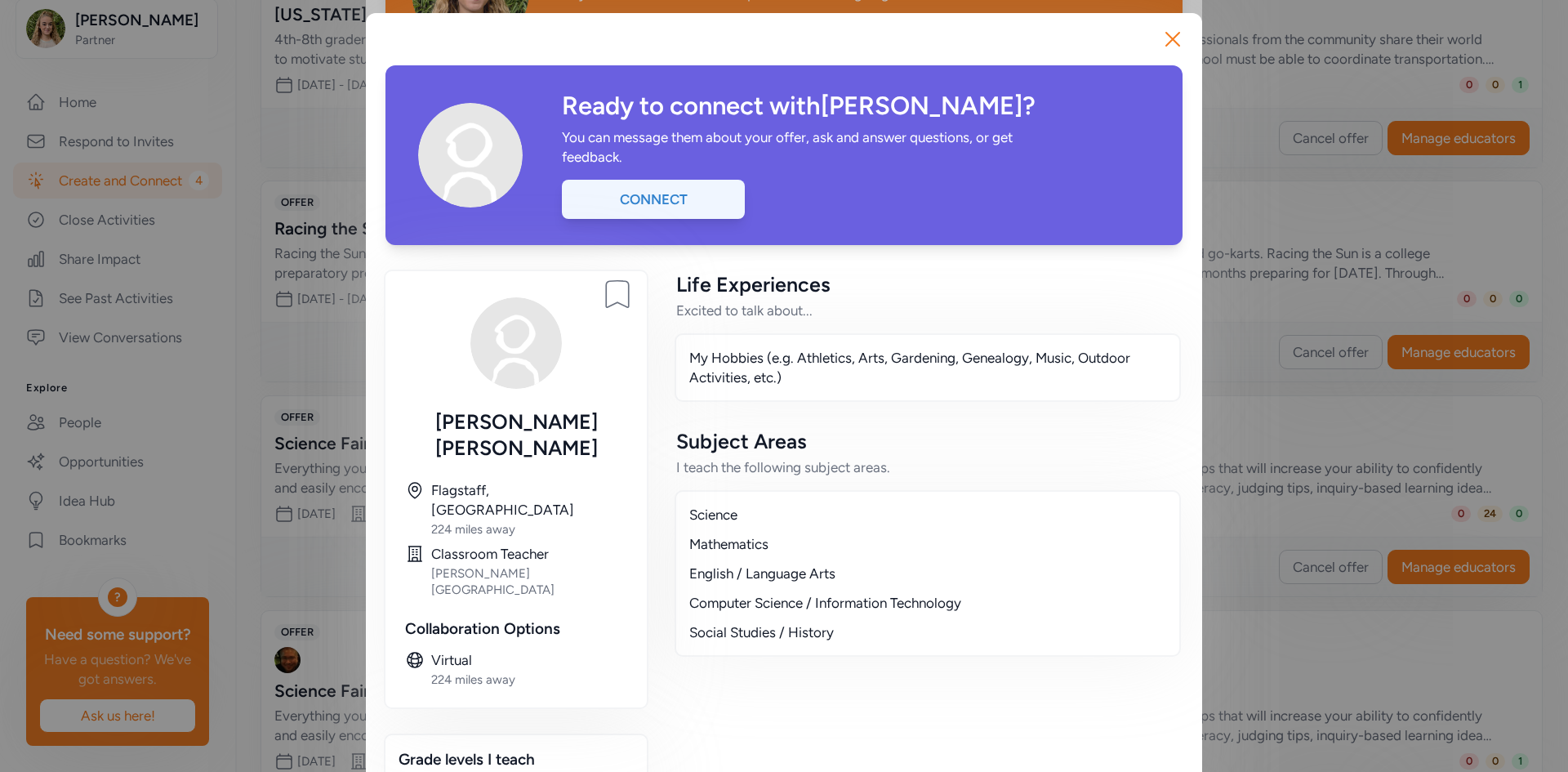
click at [642, 204] on div "Connect" at bounding box center [652, 200] width 183 height 39
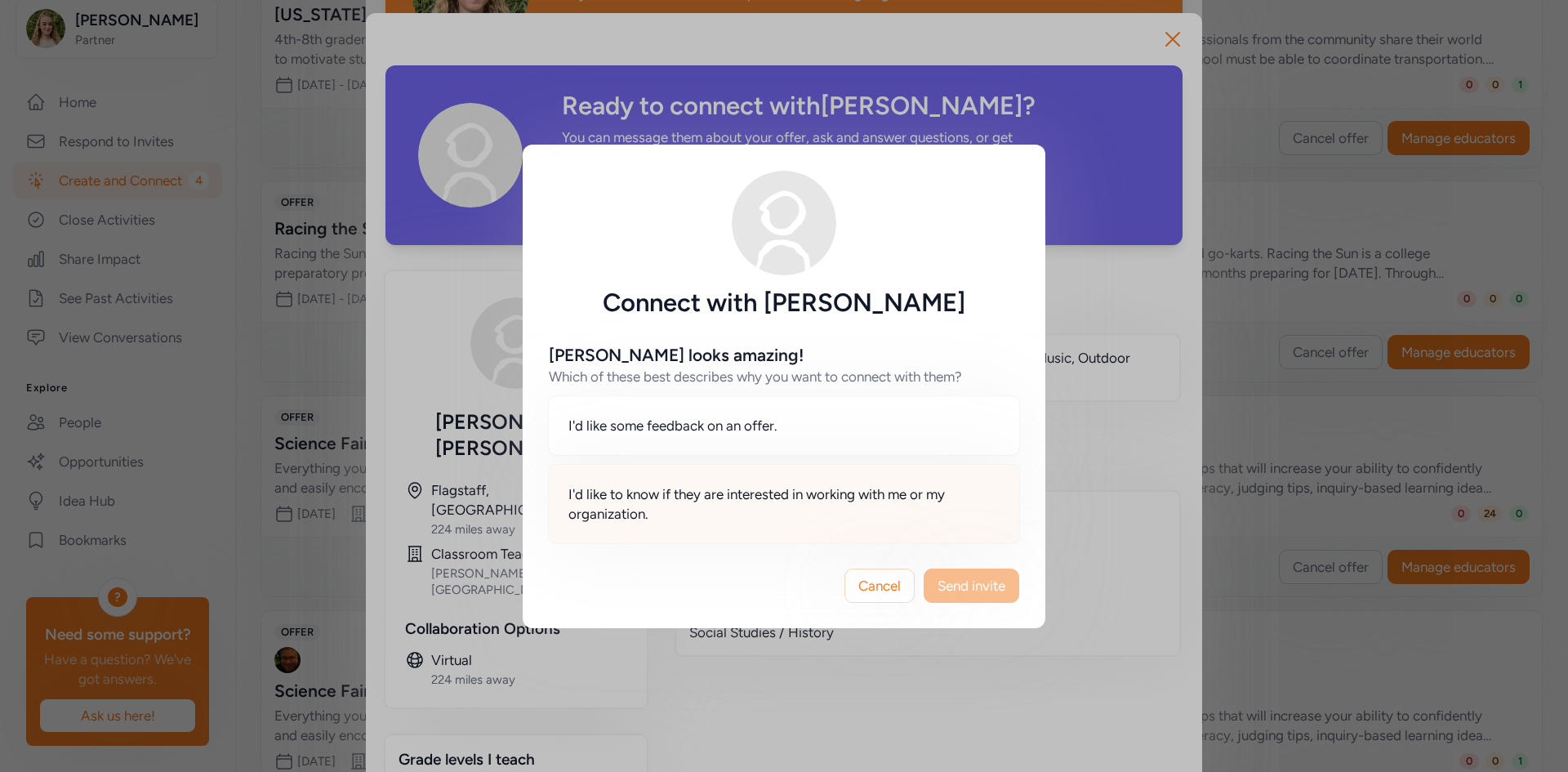
click at [722, 507] on span "I'd like to know if they are interested in working with me or my organization." at bounding box center [784, 504] width 431 height 39
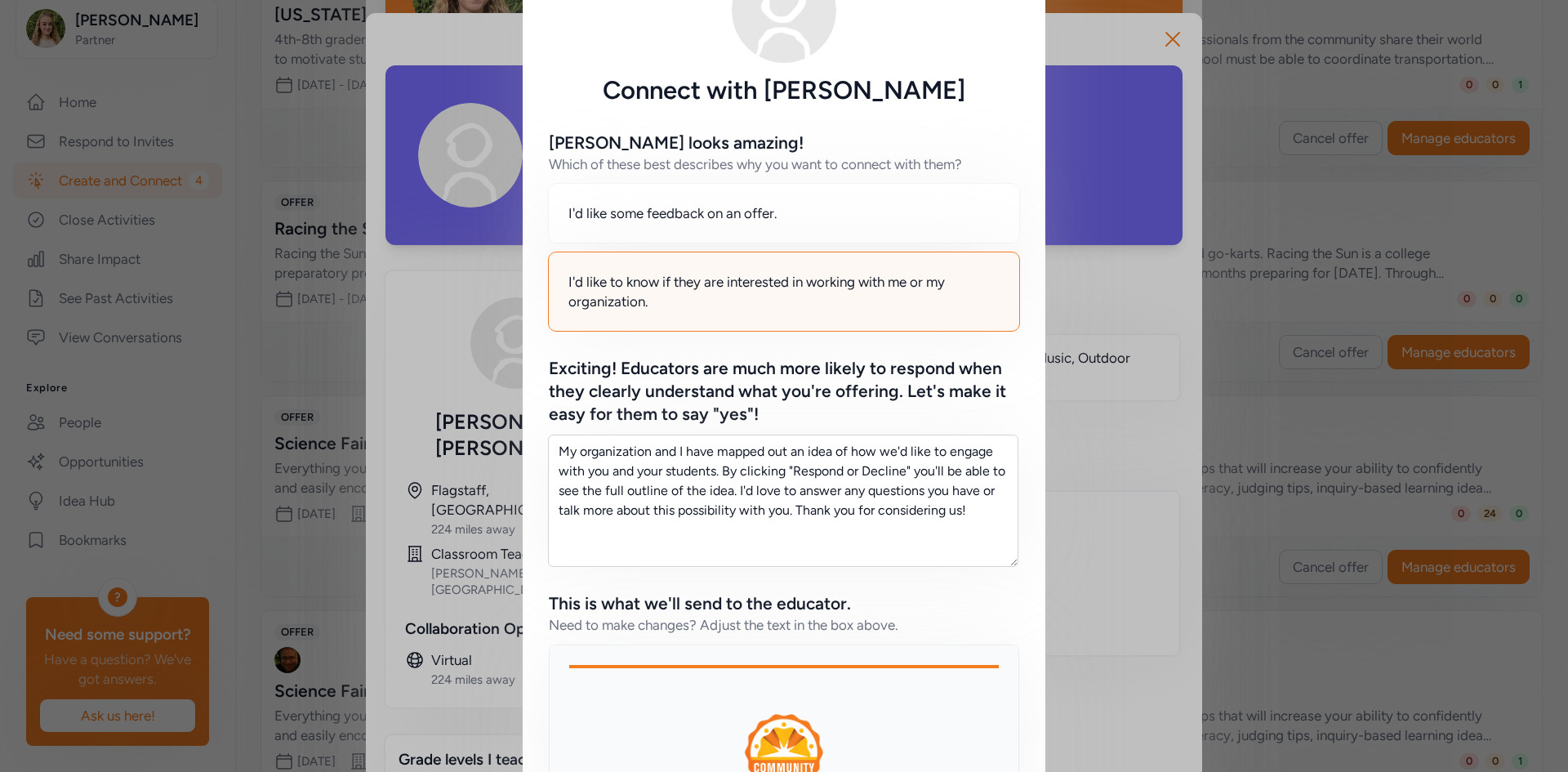
scroll to position [81, 0]
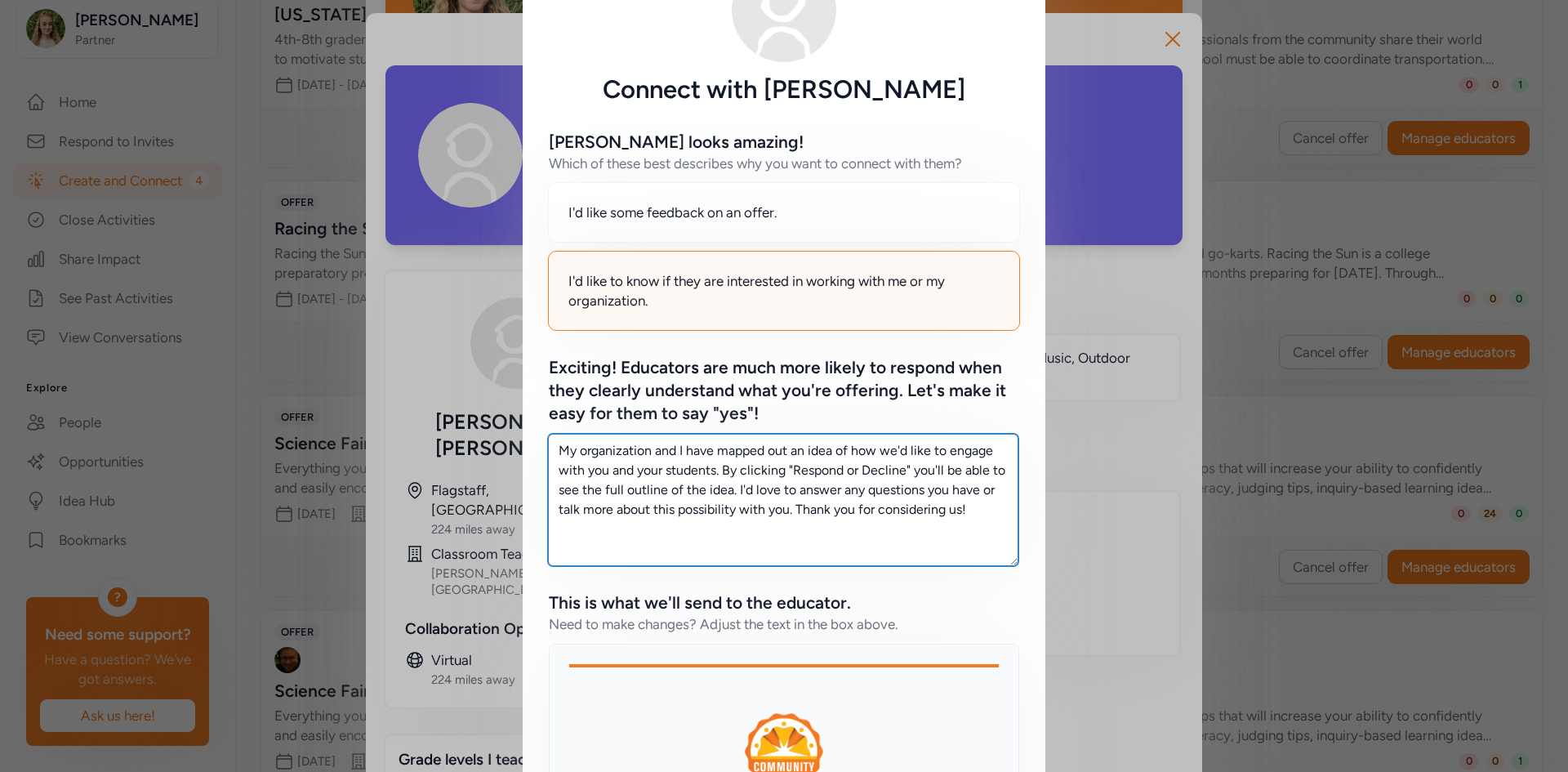
drag, startPoint x: 986, startPoint y: 519, endPoint x: 551, endPoint y: 439, distance: 442.3
click at [551, 439] on textarea "My organization and I have mapped out an idea of how we'd like to engage with y…" at bounding box center [783, 499] width 470 height 132
paste textarea "I wanted to make you aware of an opportunity our organization is bringing to yo…"
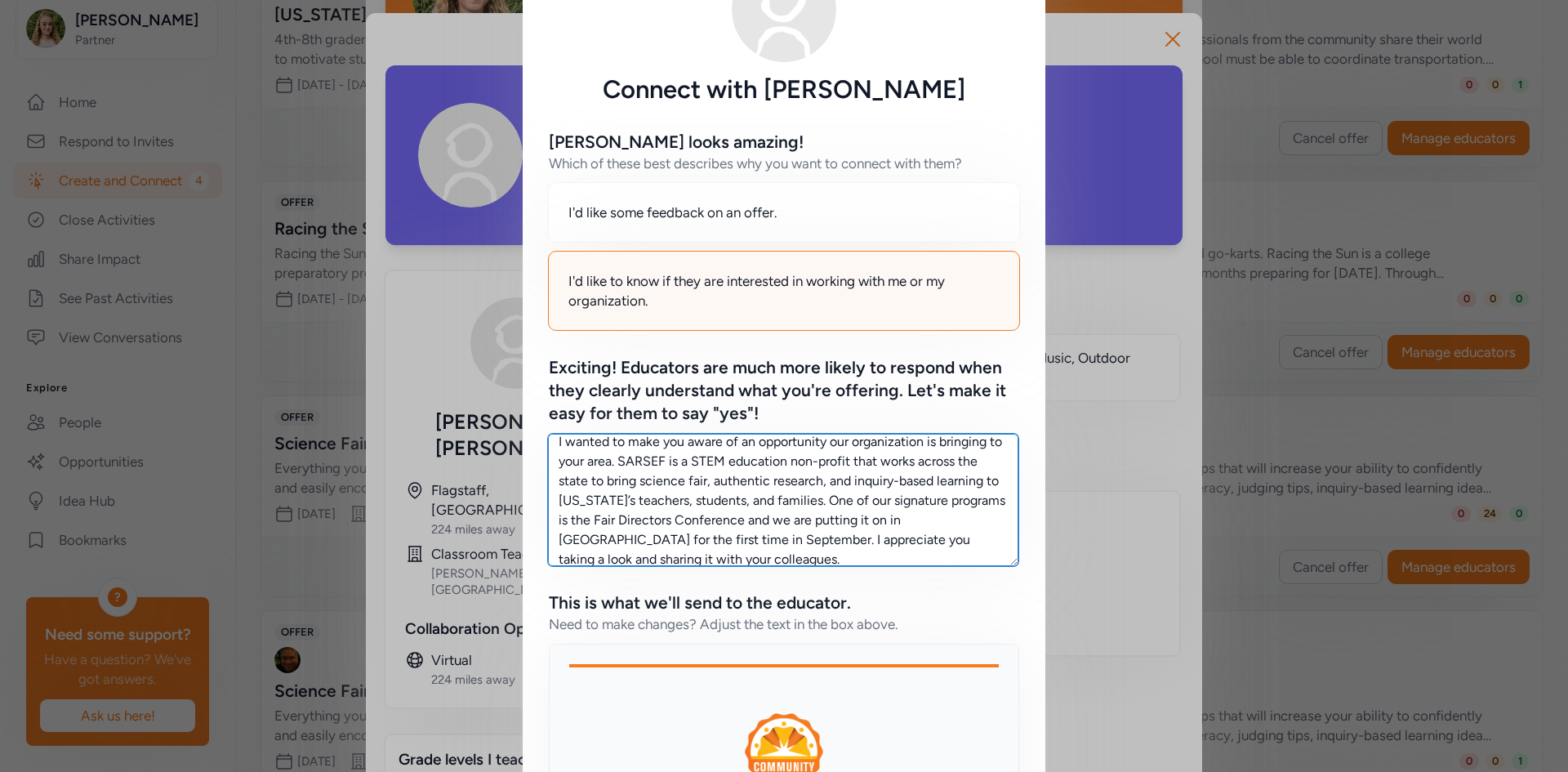
scroll to position [0, 0]
click at [654, 470] on textarea "I wanted to make you aware of an opportunity our organization is bringing to yo…" at bounding box center [783, 499] width 470 height 132
drag, startPoint x: 654, startPoint y: 470, endPoint x: 694, endPoint y: 517, distance: 61.7
click at [694, 517] on textarea "I wanted to make you aware of an opportunity our organization is bringing to yo…" at bounding box center [783, 499] width 470 height 132
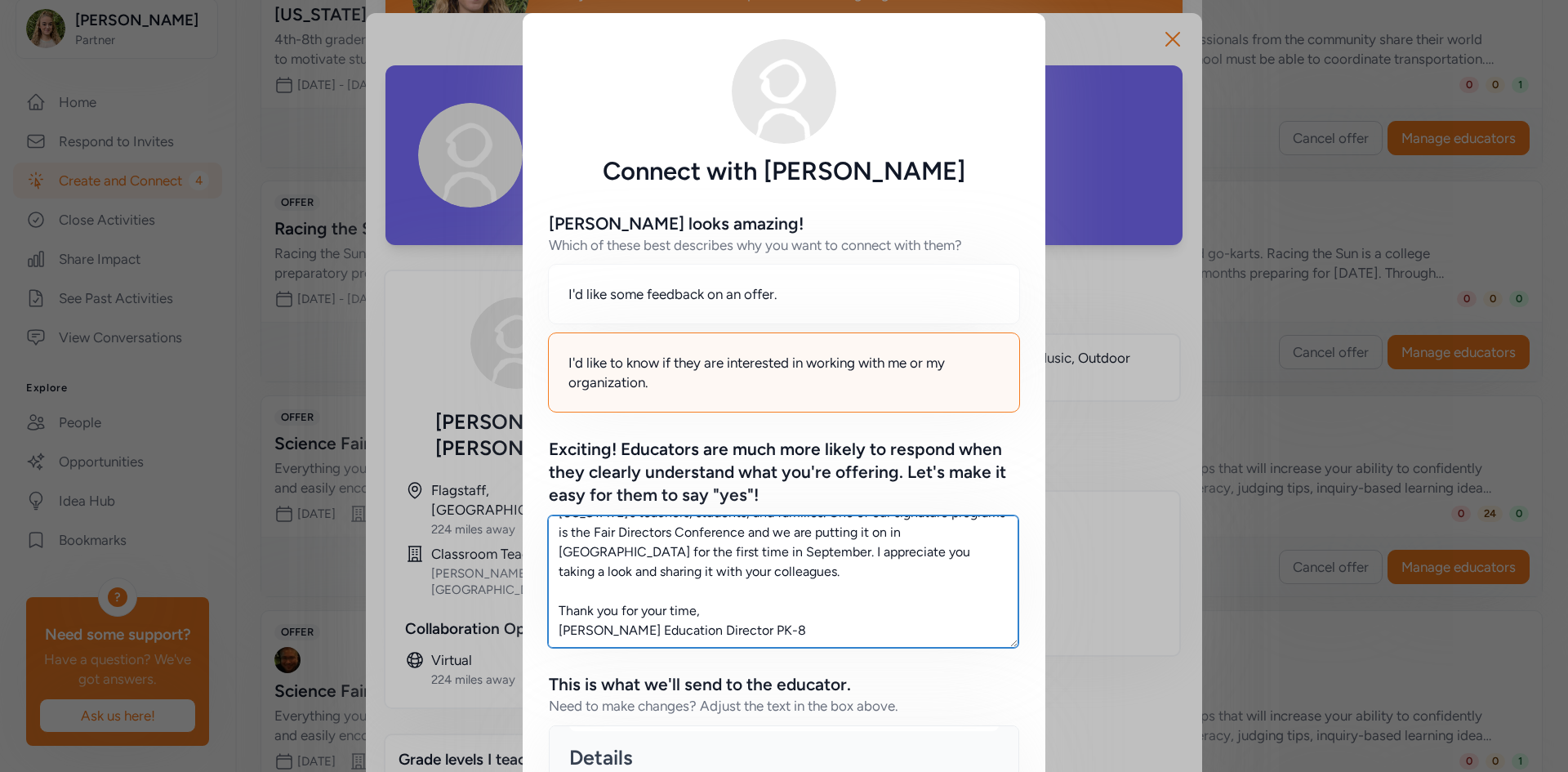
type textarea "I wanted to make you aware of an opportunity our organization is bringing to yo…"
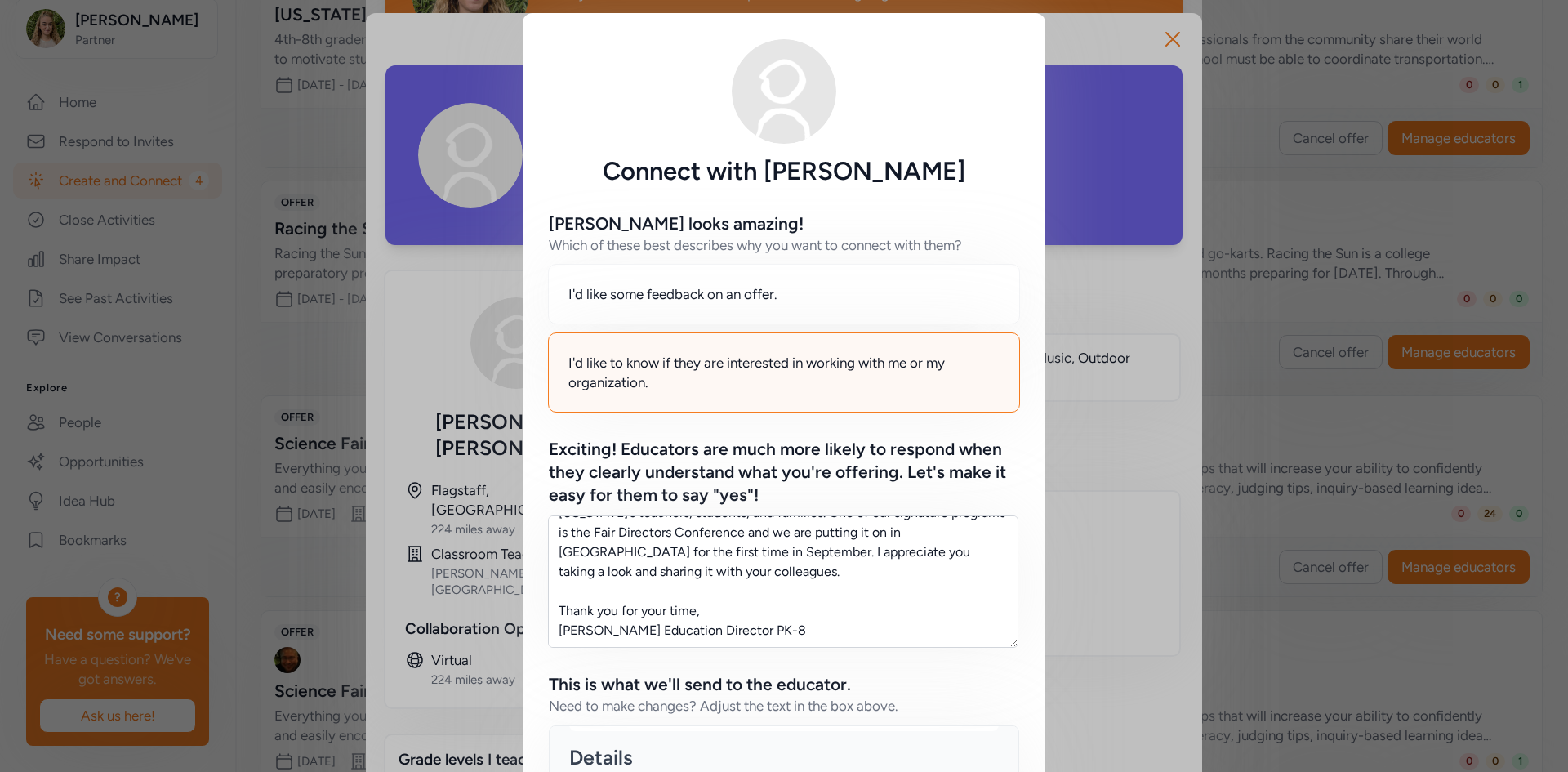
click at [1076, 30] on div "Connect with [PERSON_NAME] [PERSON_NAME] looks amazing! Which of these best des…" at bounding box center [784, 568] width 1568 height 1137
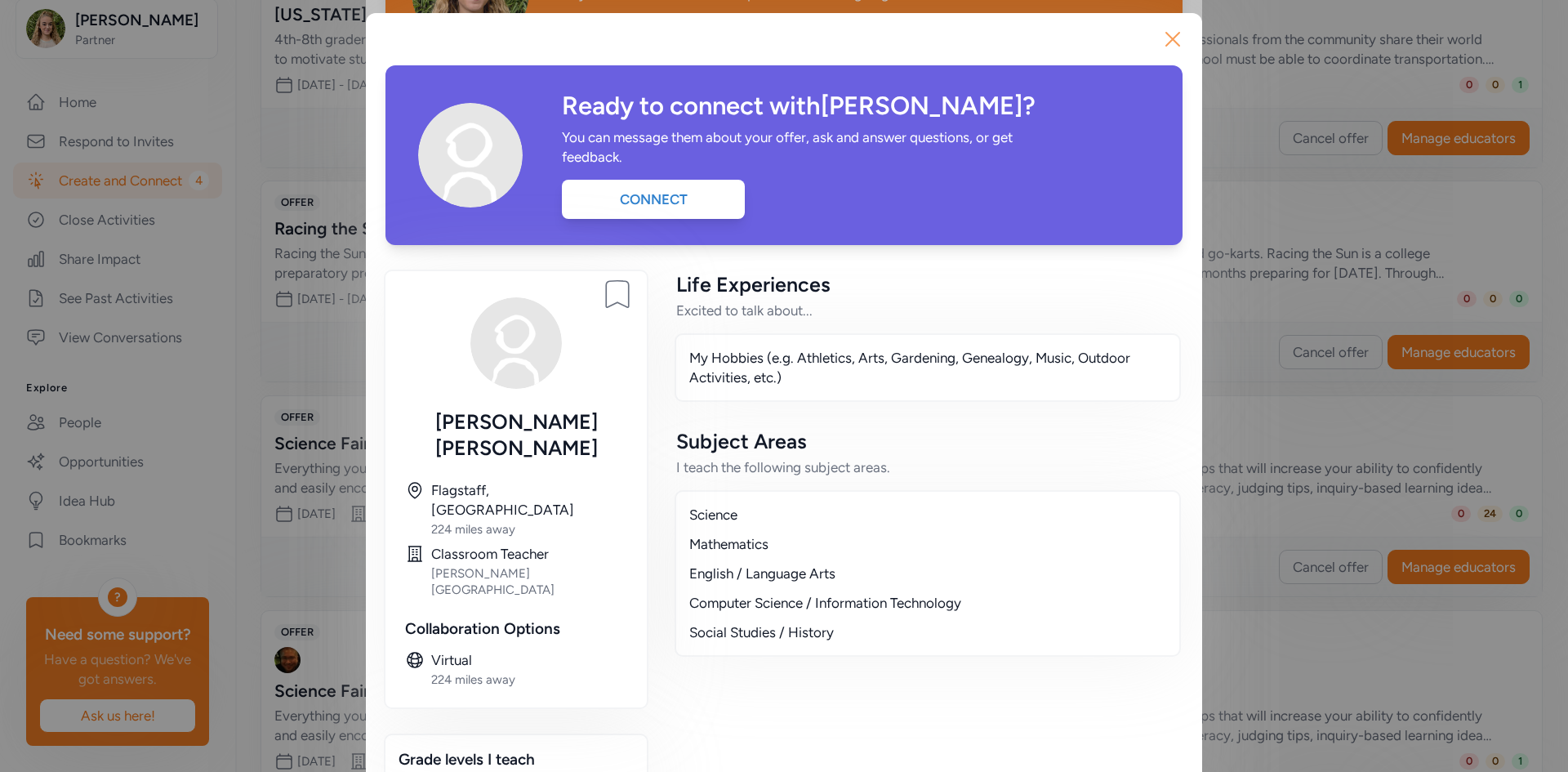
click at [1159, 37] on icon "button" at bounding box center [1172, 39] width 26 height 26
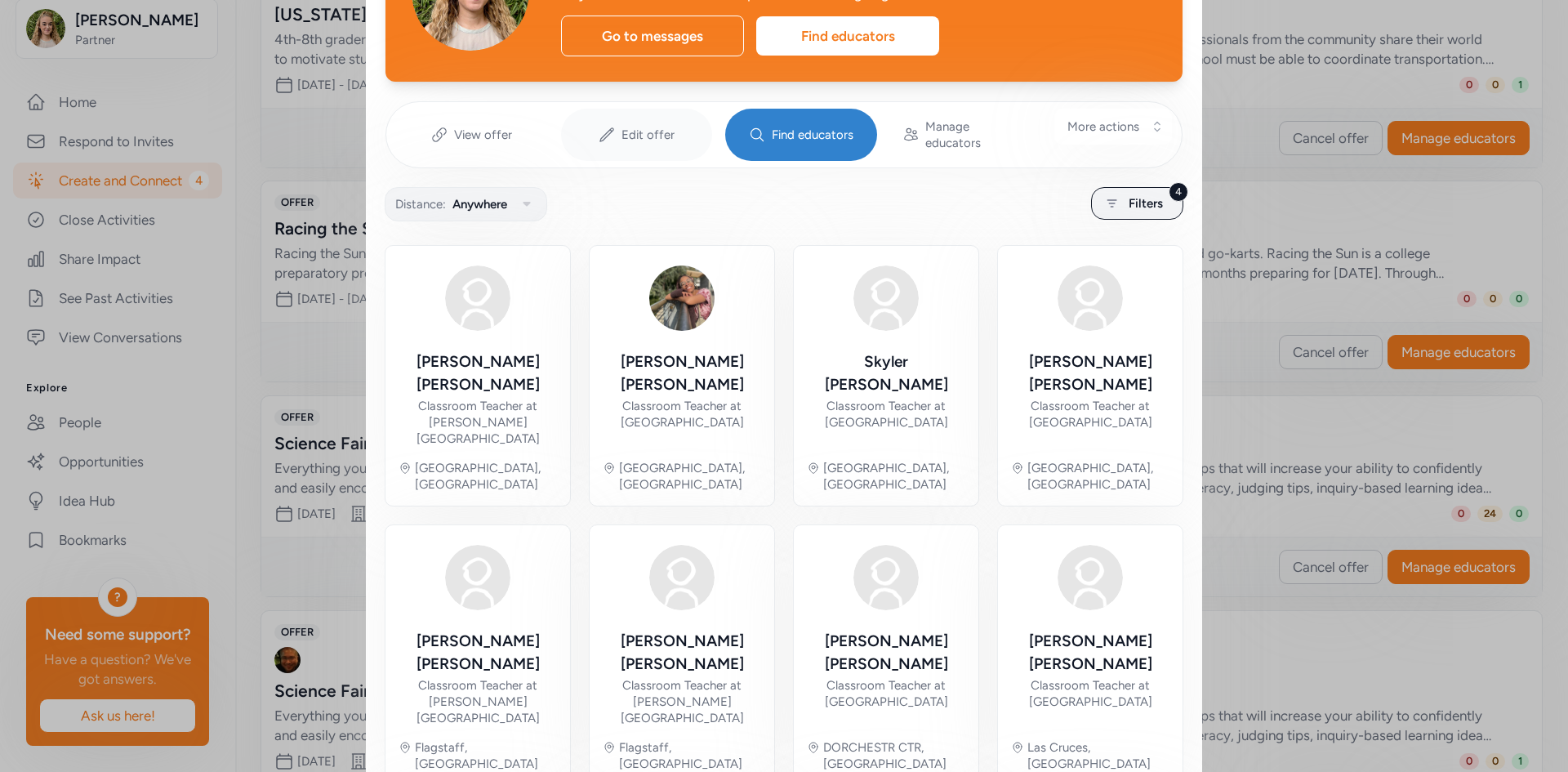
click at [599, 126] on icon at bounding box center [606, 134] width 17 height 17
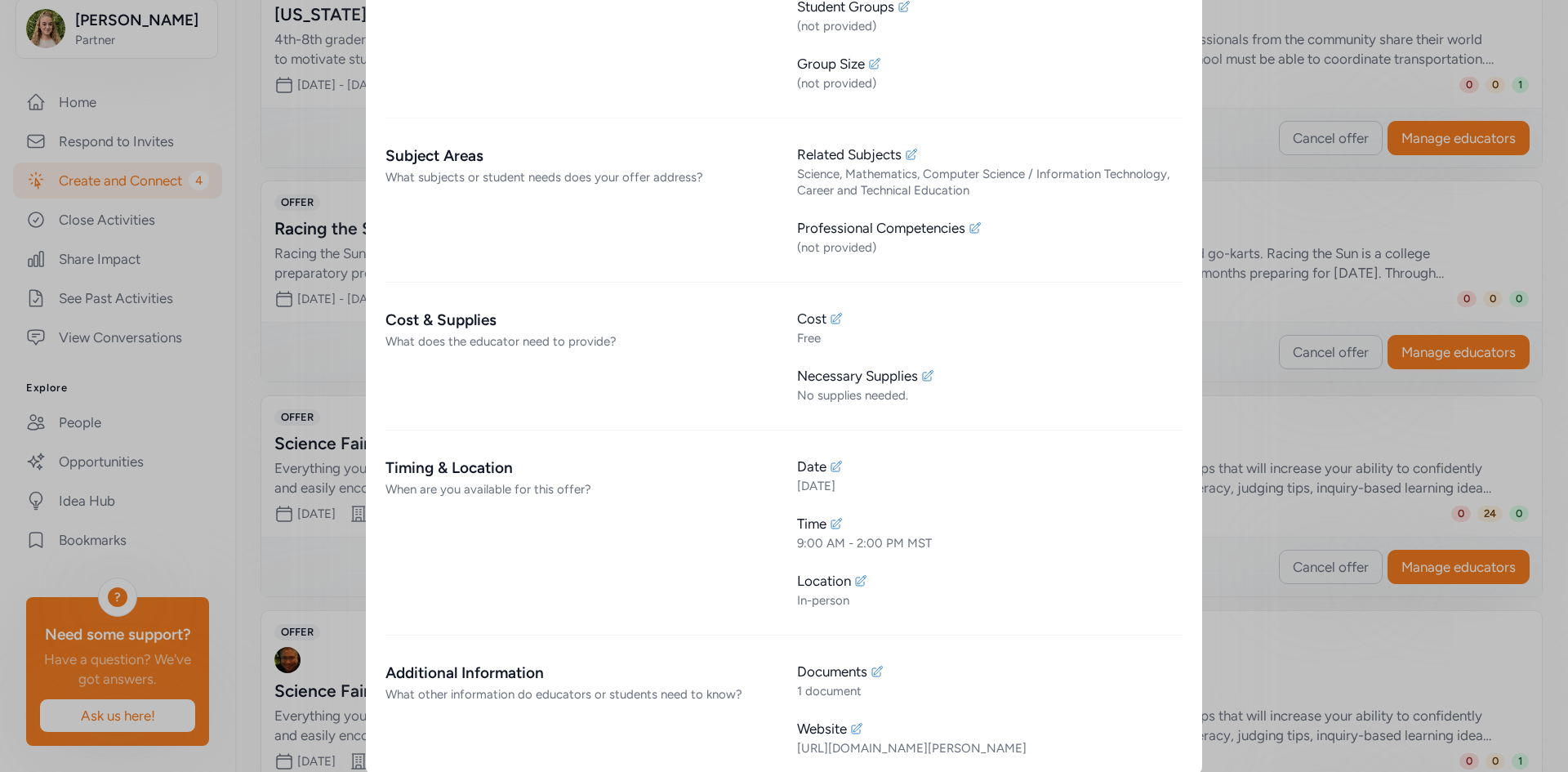
scroll to position [976, 0]
click at [850, 721] on icon at bounding box center [856, 727] width 13 height 13
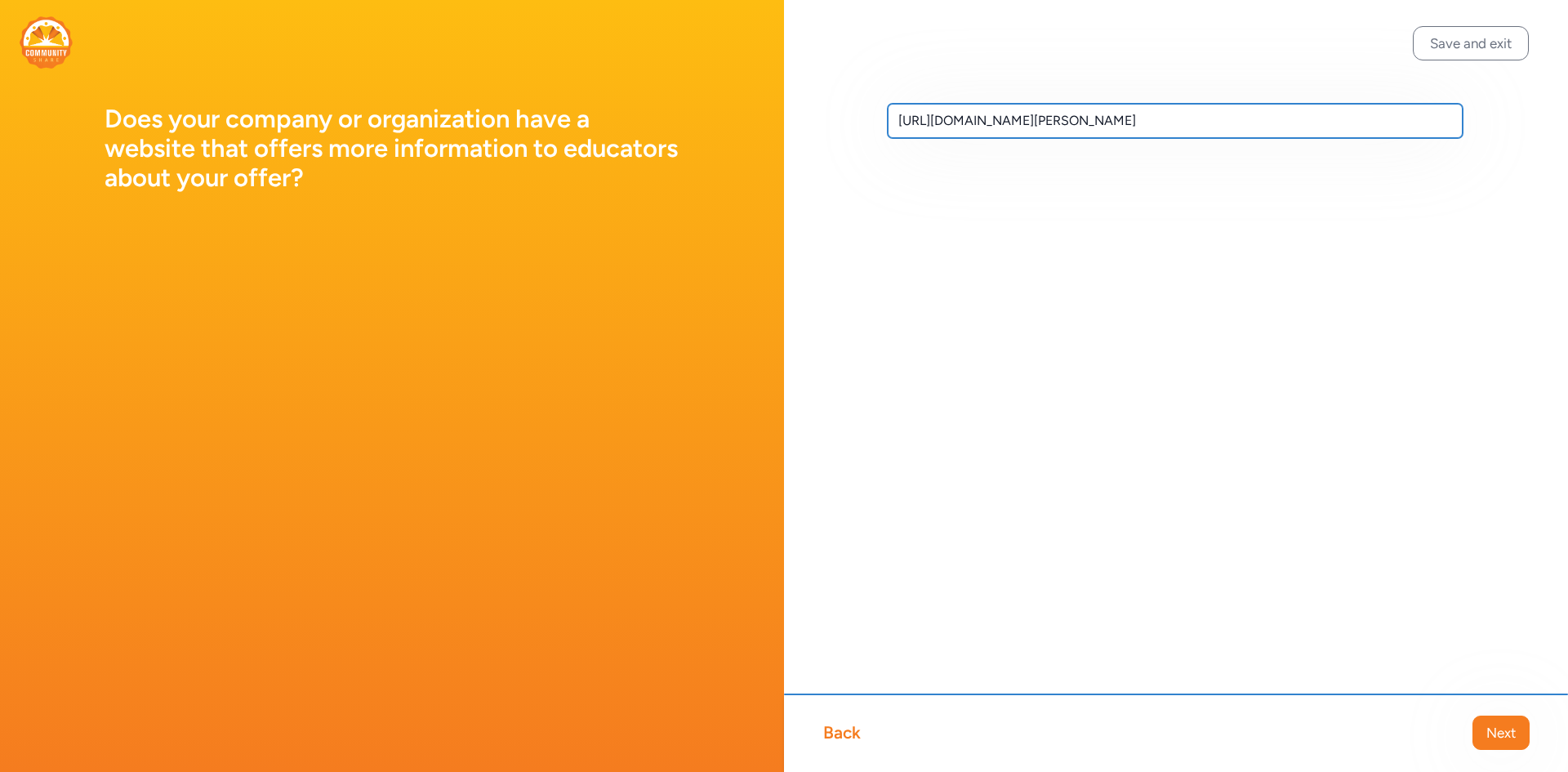
click at [1008, 126] on input "[URL][DOMAIN_NAME][PERSON_NAME]" at bounding box center [1175, 120] width 575 height 34
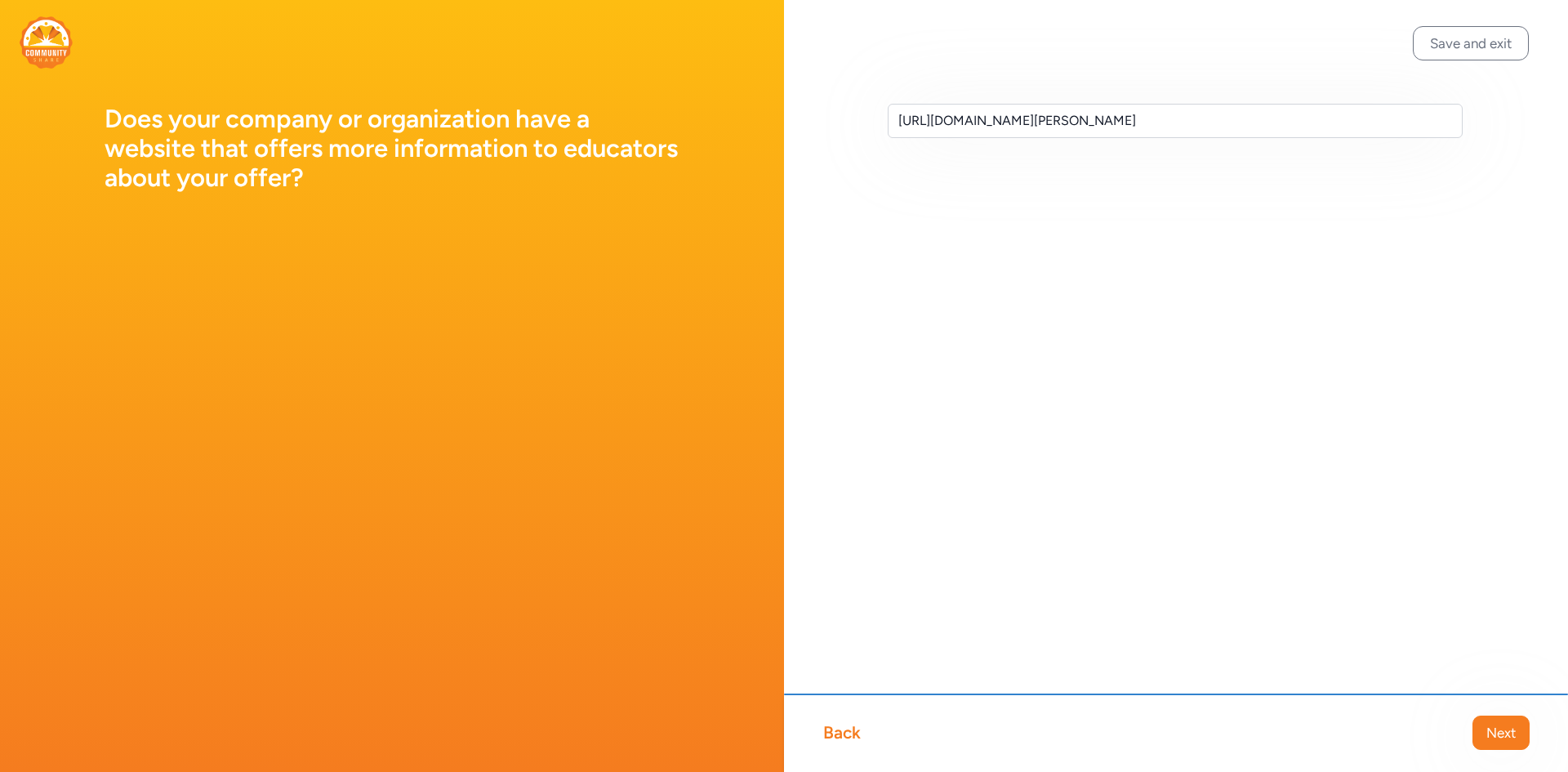
click at [841, 731] on div "Back" at bounding box center [841, 732] width 37 height 23
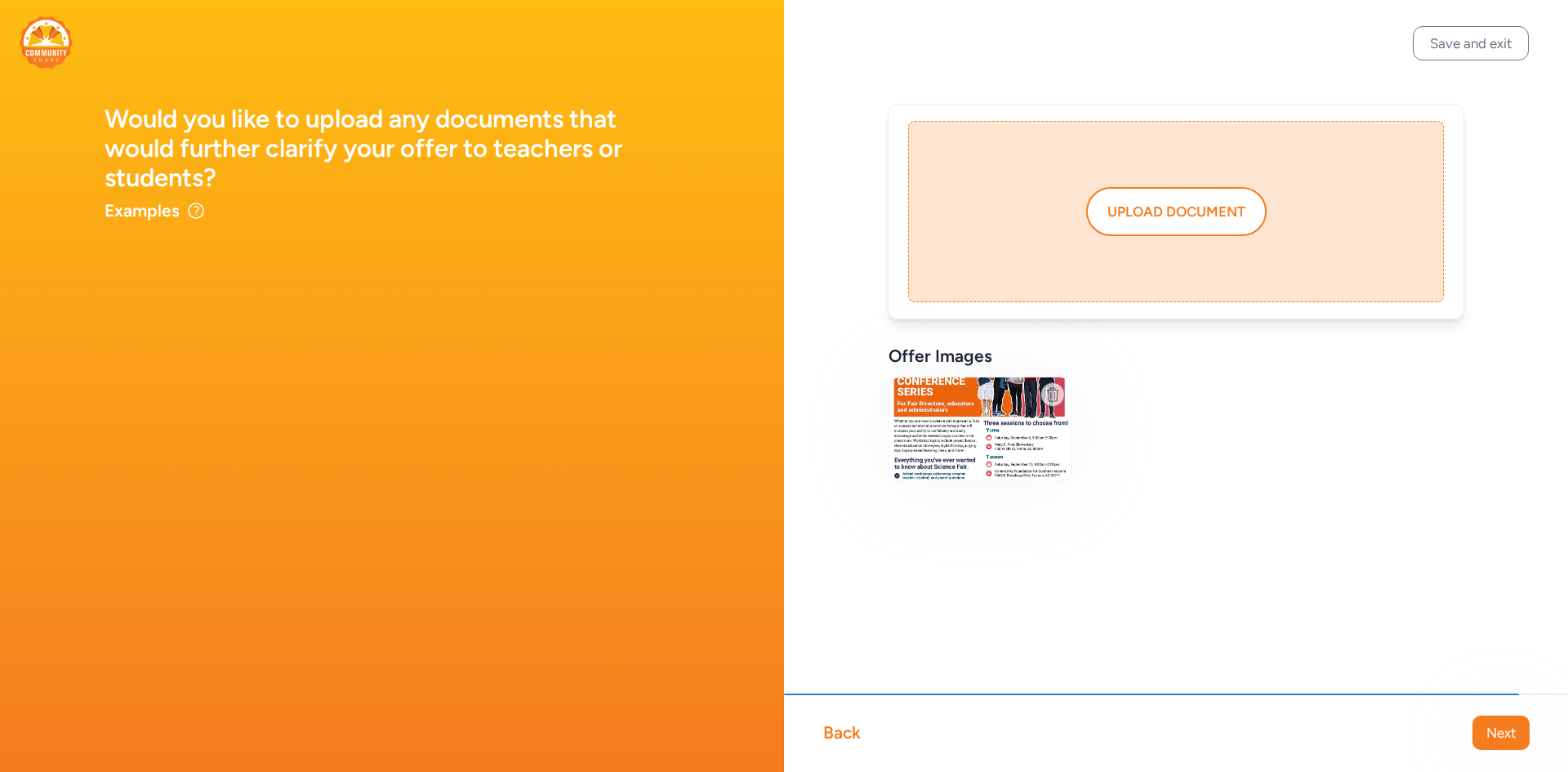
click at [841, 732] on div "Back" at bounding box center [841, 732] width 37 height 23
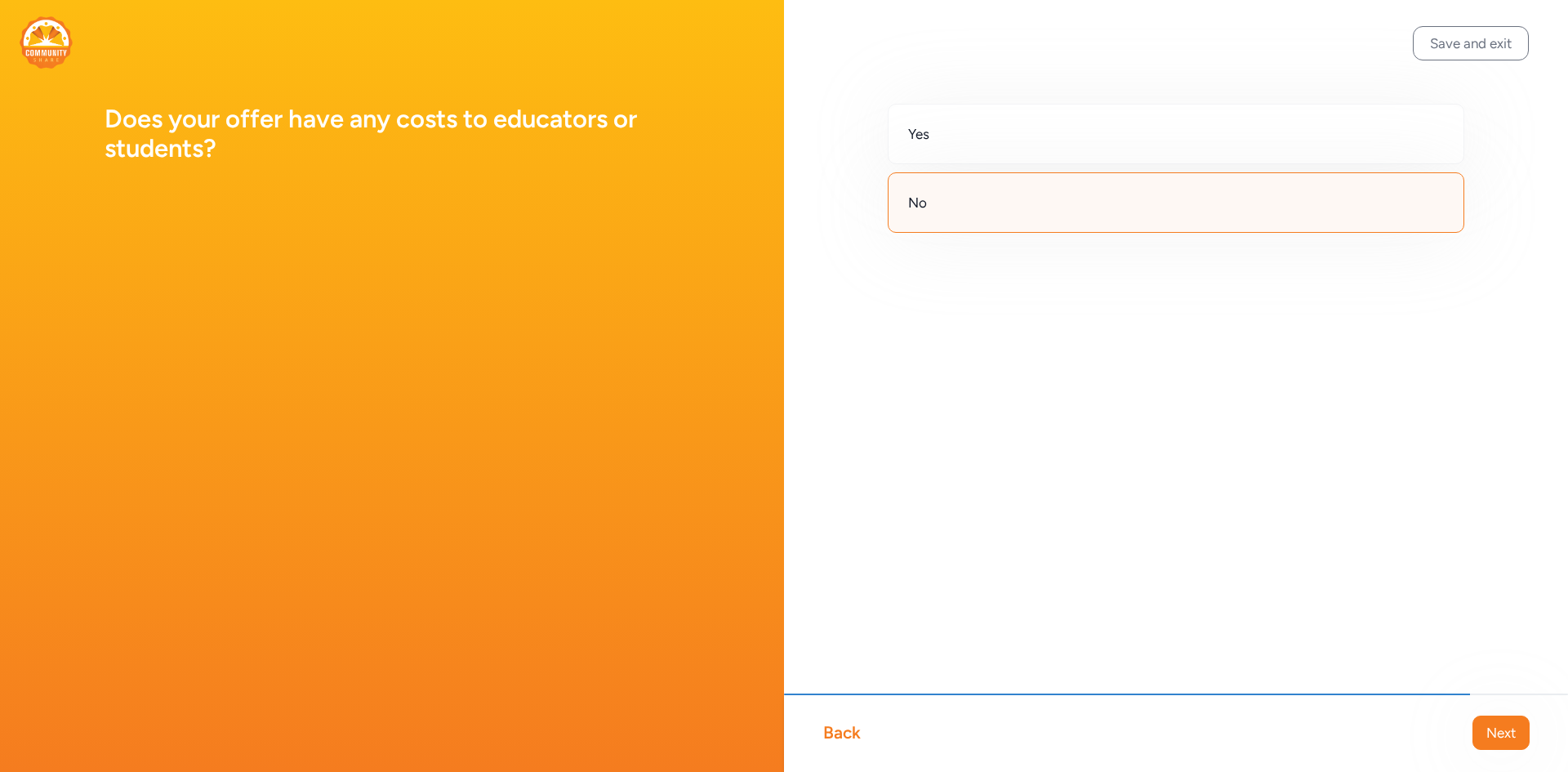
click at [839, 731] on div "Back" at bounding box center [841, 732] width 37 height 23
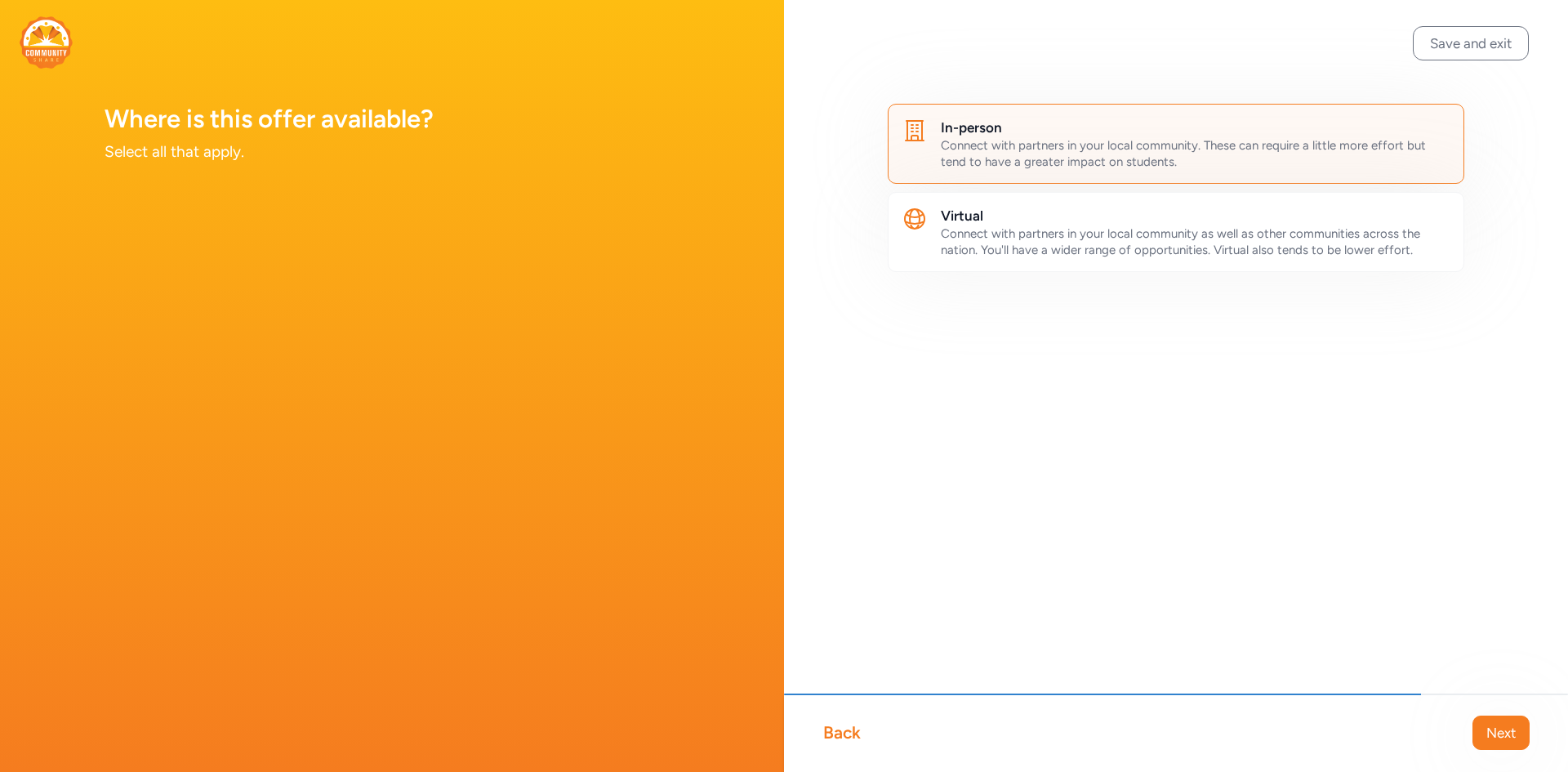
click at [839, 731] on div "Back" at bounding box center [841, 732] width 37 height 23
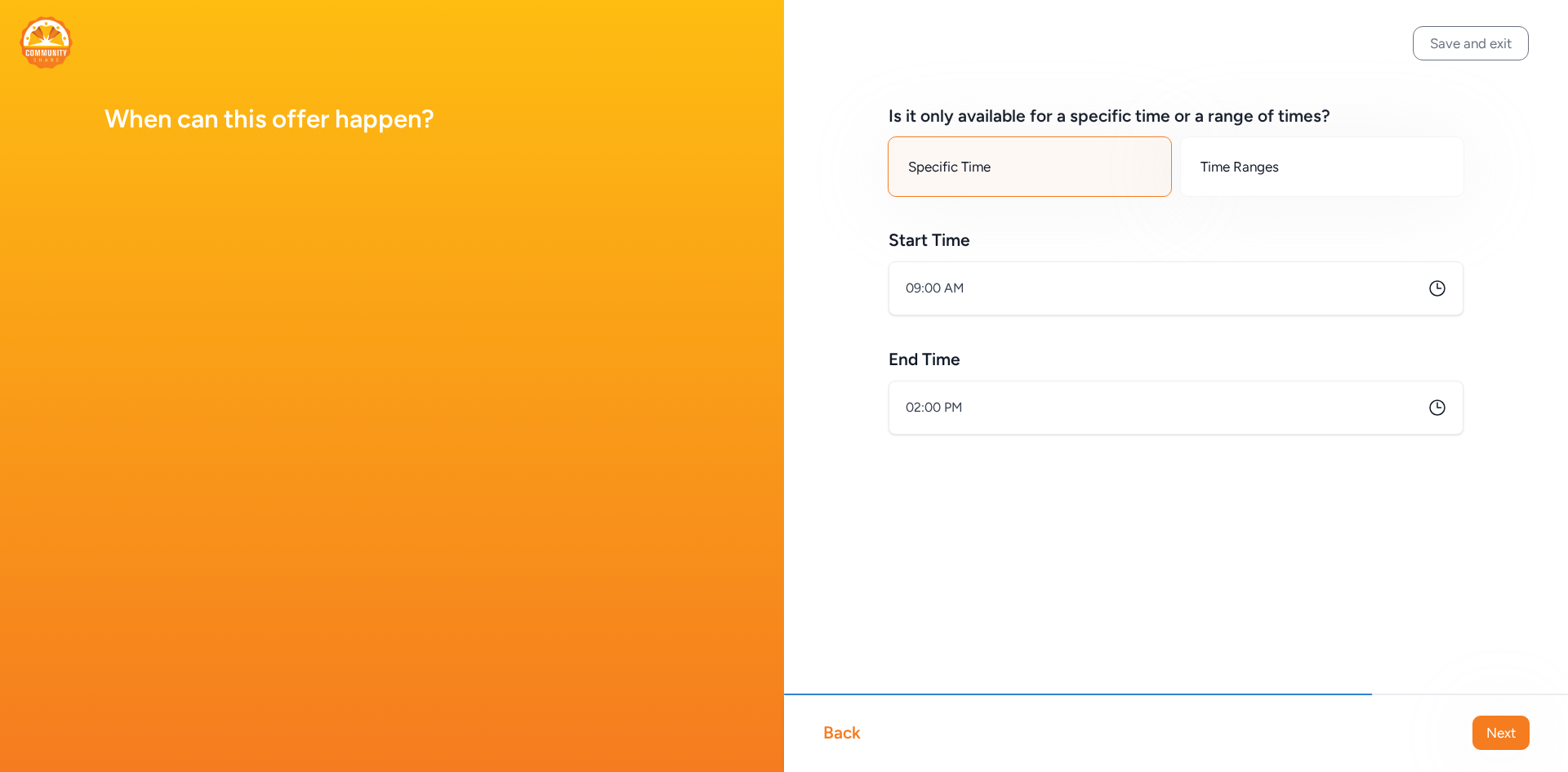
click at [839, 731] on div "Back" at bounding box center [841, 732] width 37 height 23
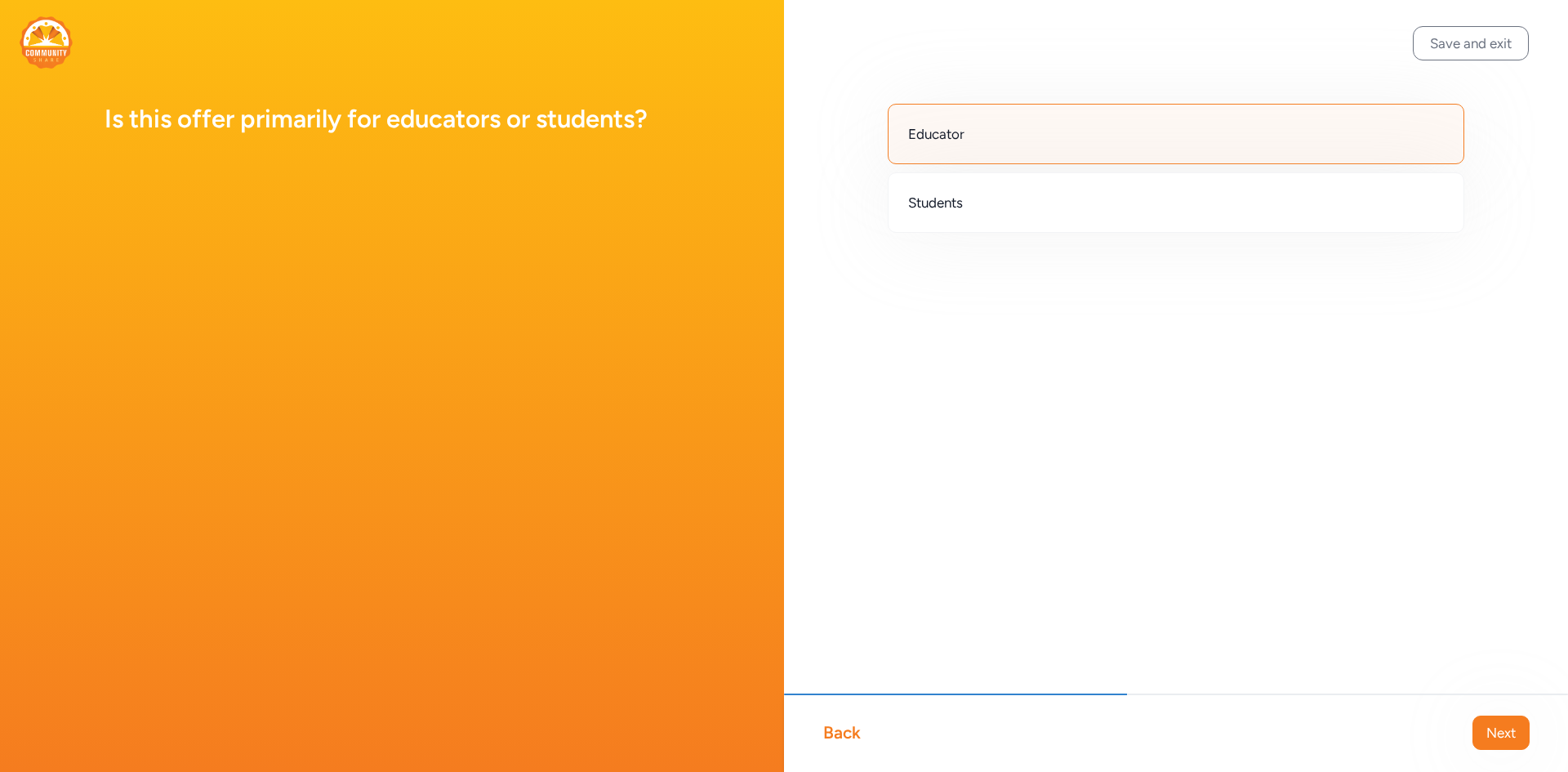
click at [839, 731] on div "Back" at bounding box center [841, 732] width 37 height 23
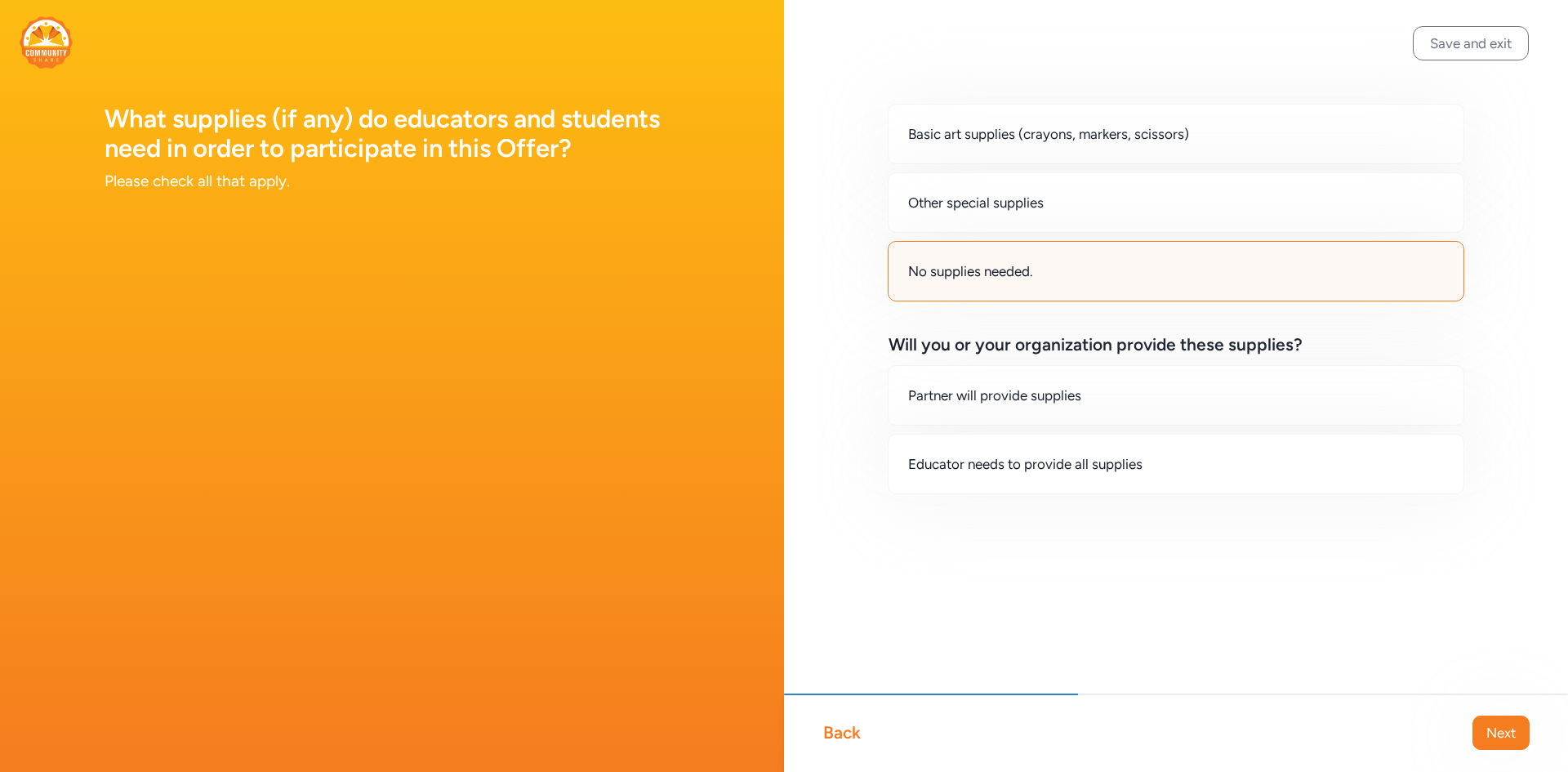
click at [839, 731] on div "Back" at bounding box center [841, 732] width 37 height 23
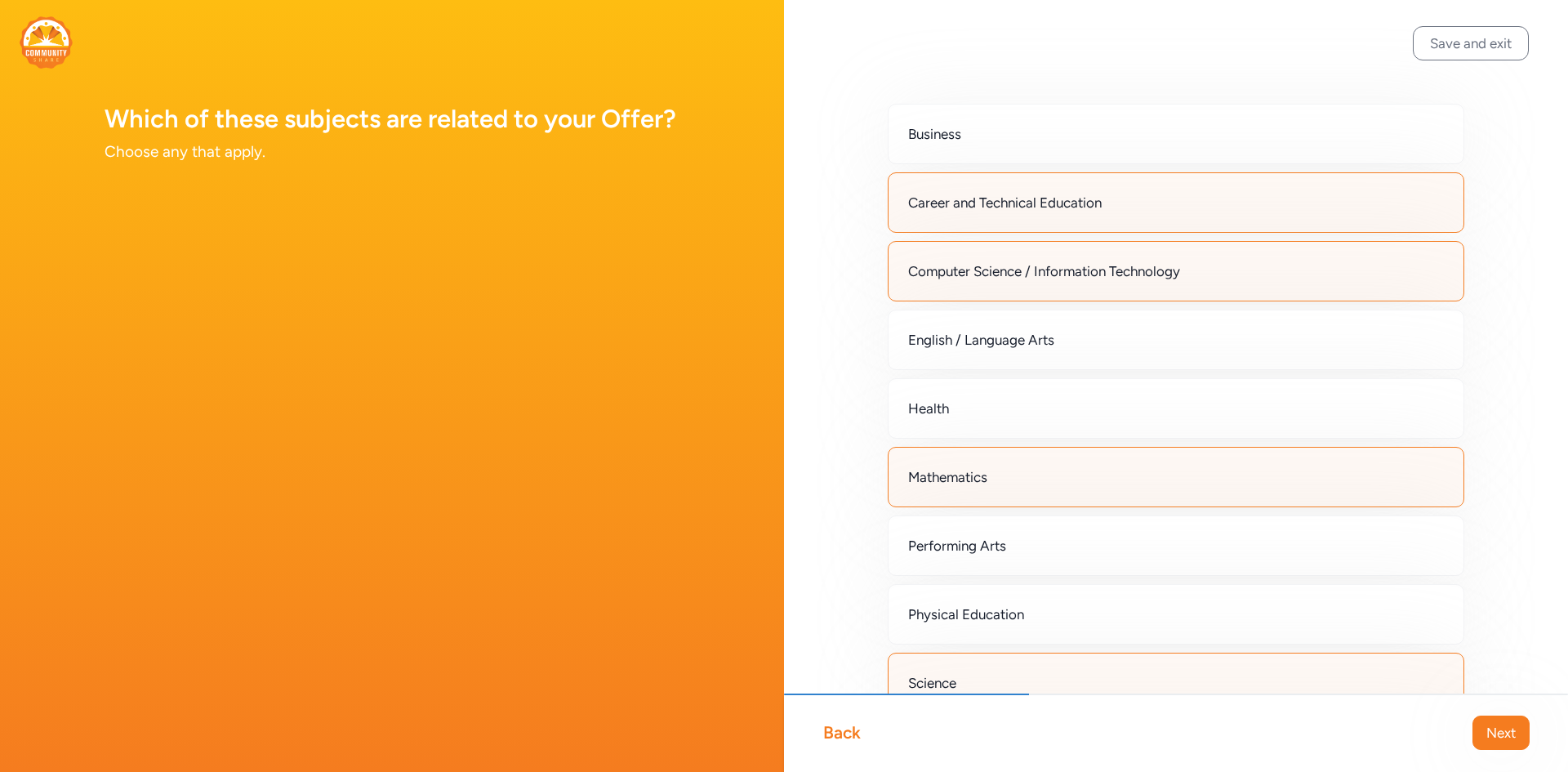
click at [839, 731] on div "Back" at bounding box center [841, 732] width 37 height 23
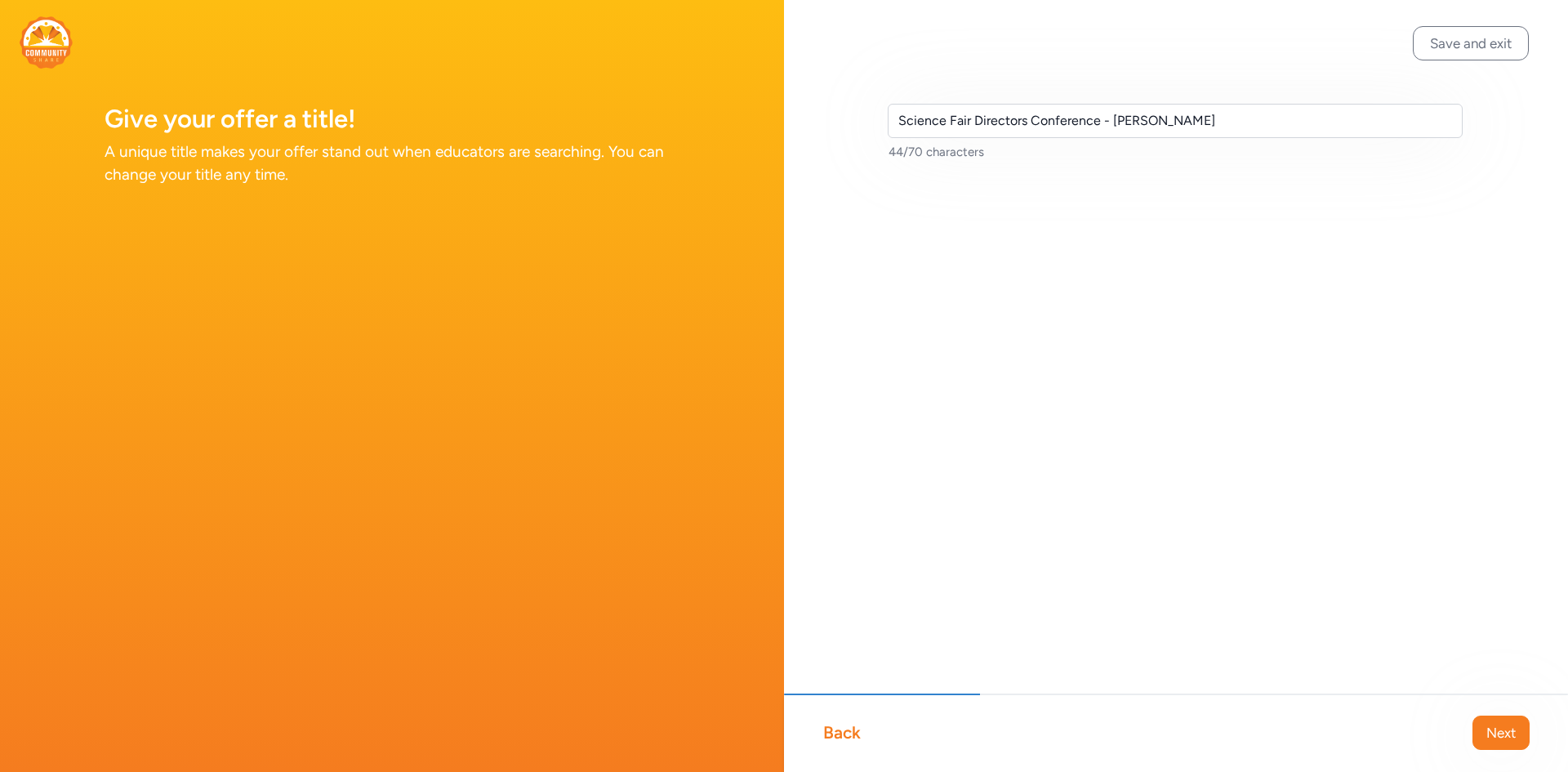
click at [839, 731] on div "Back" at bounding box center [841, 732] width 37 height 23
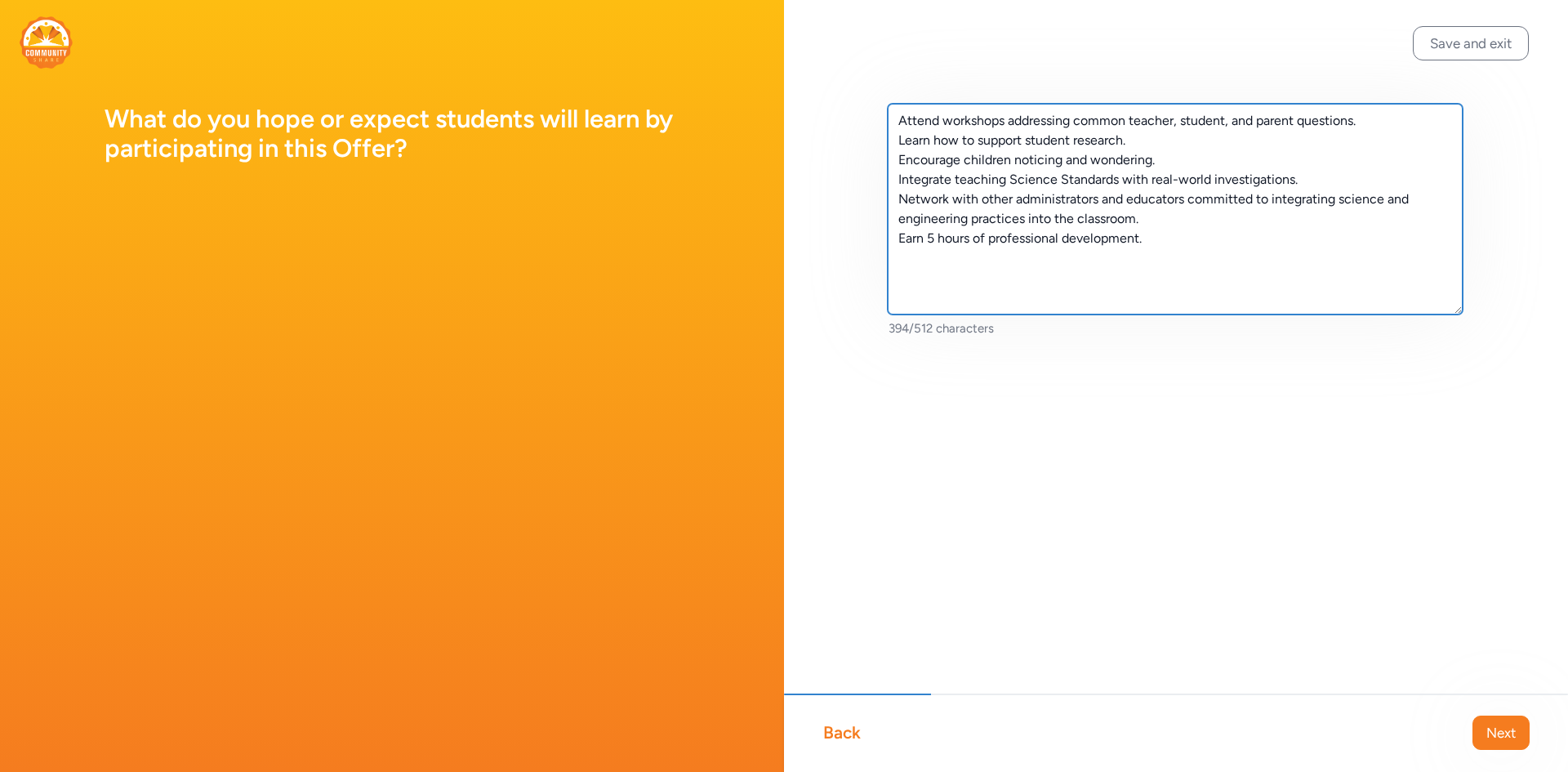
click at [1274, 239] on textarea "Attend workshops addressing common teacher, student, and parent questions. Lear…" at bounding box center [1175, 208] width 575 height 210
paste textarea "[URL][DOMAIN_NAME][PERSON_NAME]"
drag, startPoint x: 934, startPoint y: 262, endPoint x: 1057, endPoint y: 258, distance: 123.1
click at [1057, 258] on textarea "Attend workshops addressing common teacher, student, and parent questions. Lear…" at bounding box center [1175, 208] width 575 height 210
click at [1215, 268] on textarea "Attend workshops addressing common teacher, student, and parent questions. Lear…" at bounding box center [1175, 208] width 575 height 210
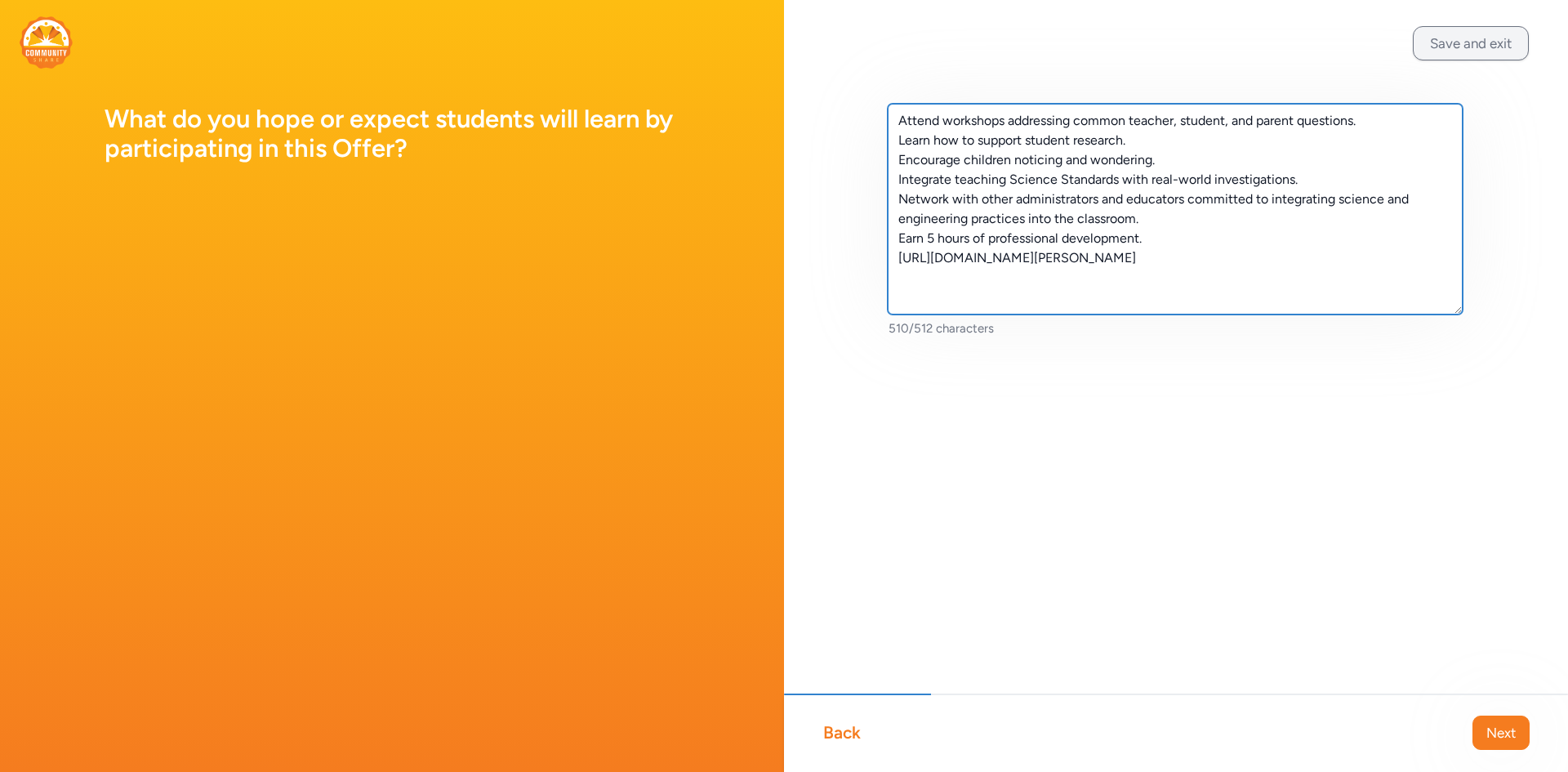
type textarea "Attend workshops addressing common teacher, student, and parent questions. Lear…"
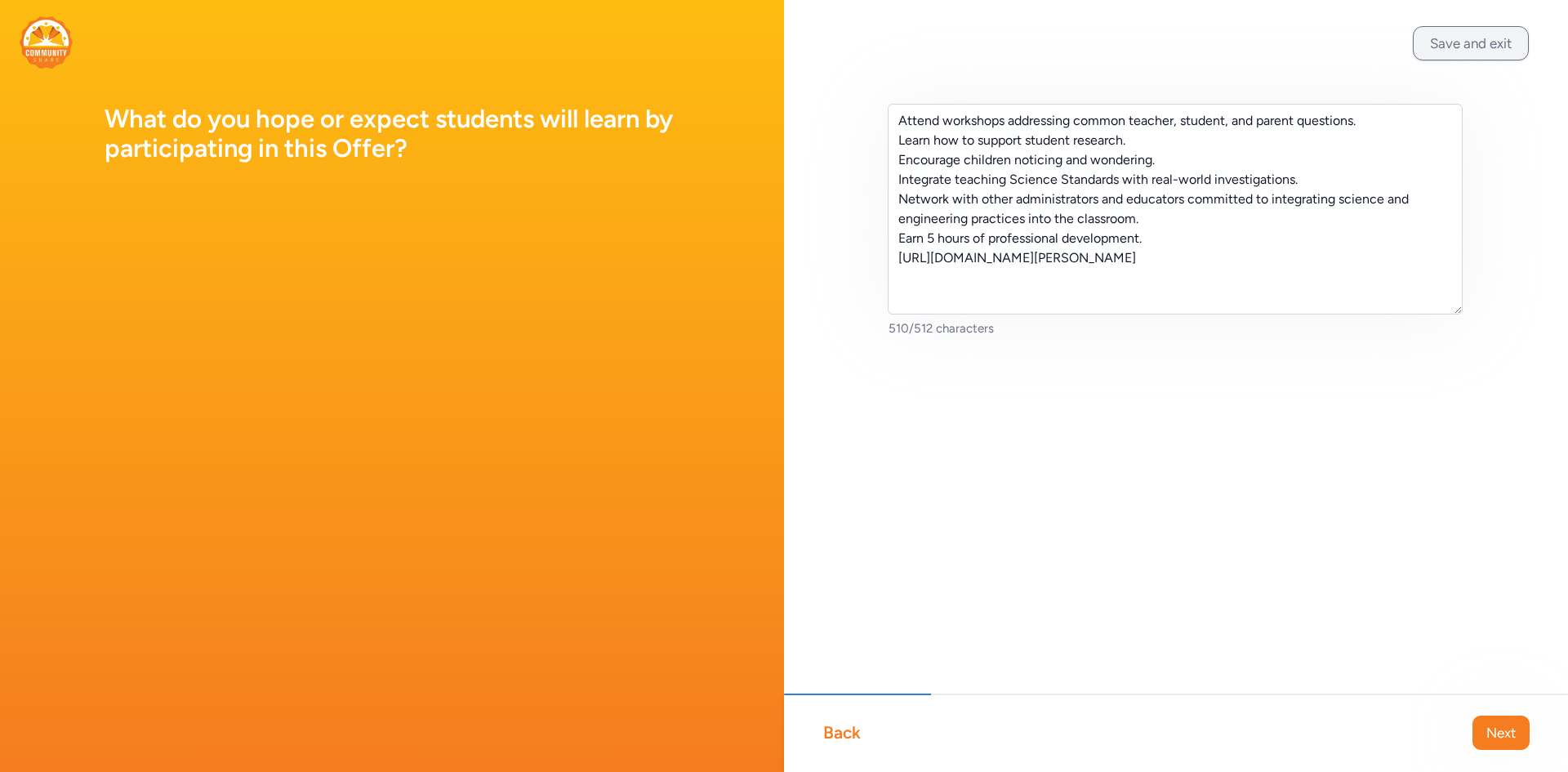
click at [1503, 33] on button "Save and exit" at bounding box center [1470, 43] width 116 height 34
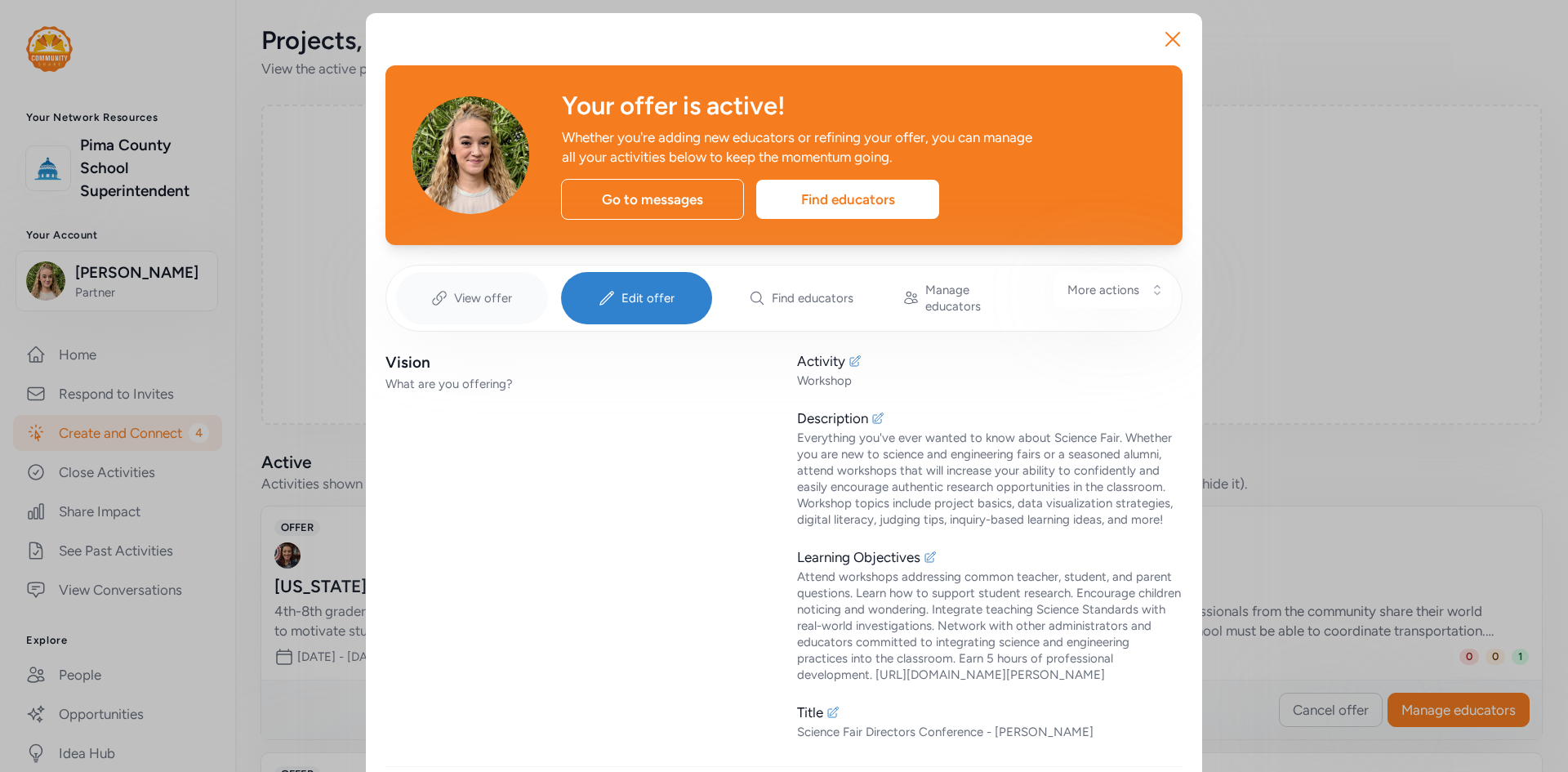
click at [431, 290] on icon at bounding box center [439, 297] width 17 height 17
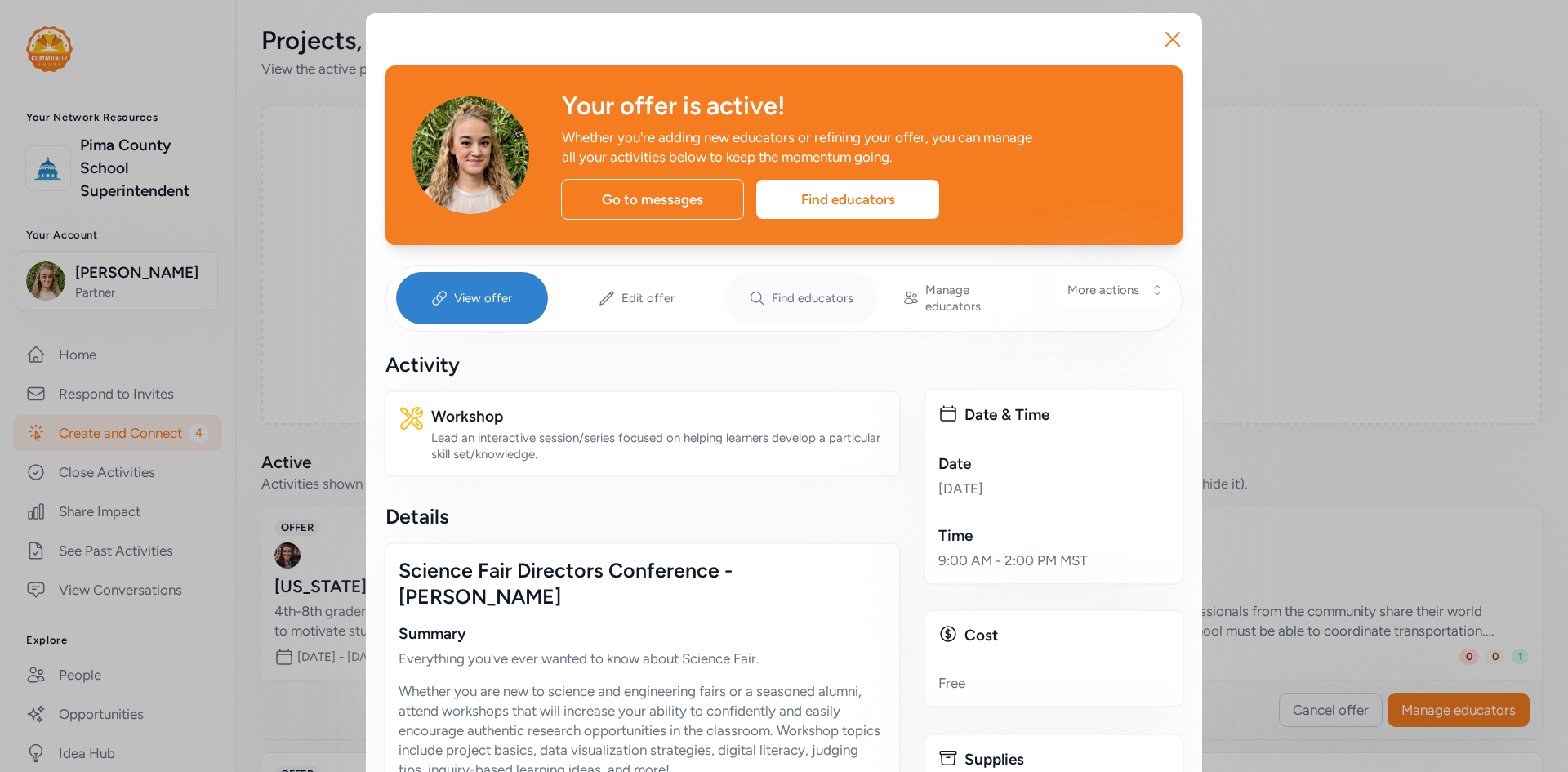
click at [793, 290] on span "Find educators" at bounding box center [812, 297] width 81 height 17
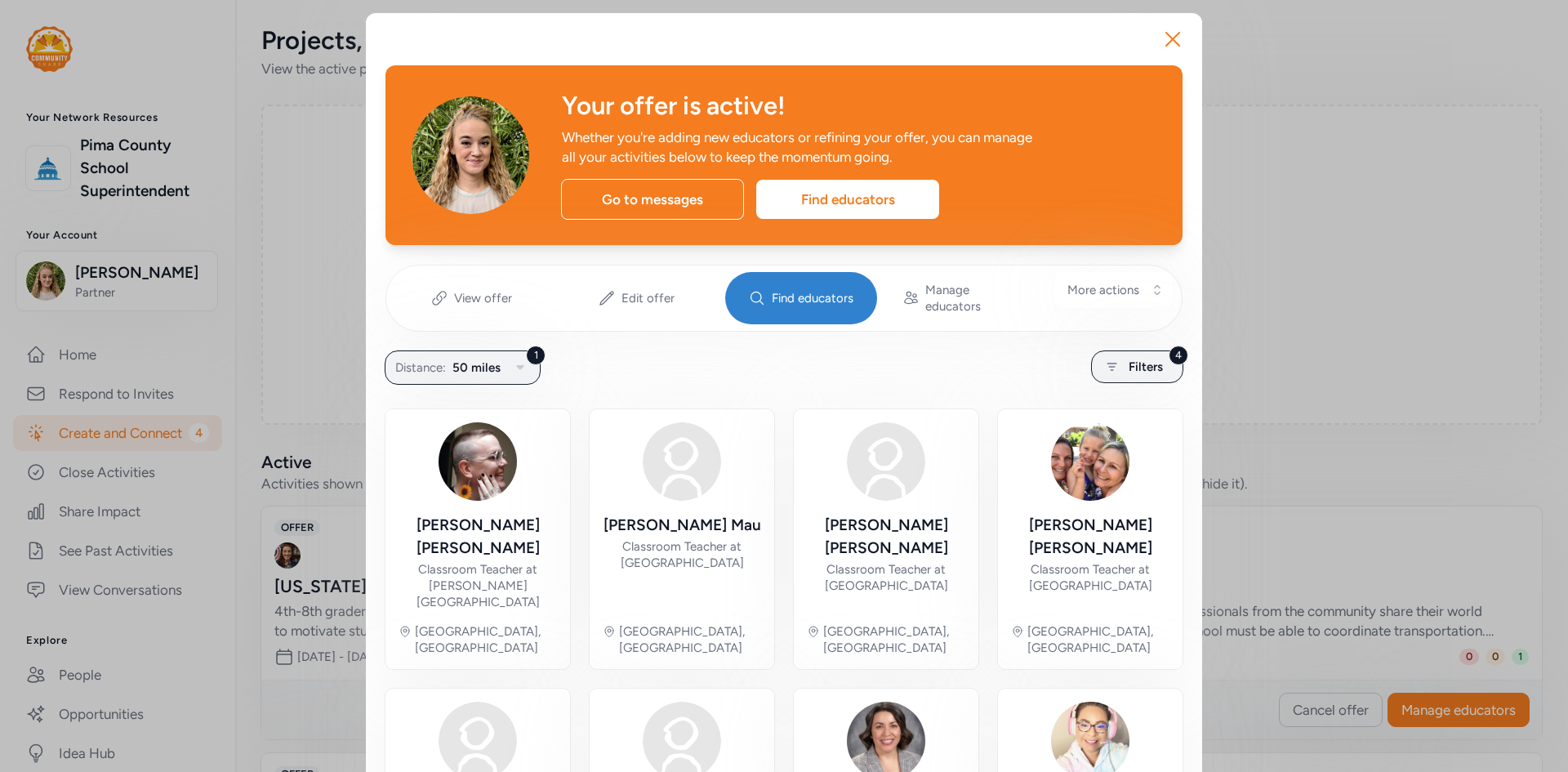
click at [476, 358] on span "50 miles" at bounding box center [475, 368] width 48 height 20
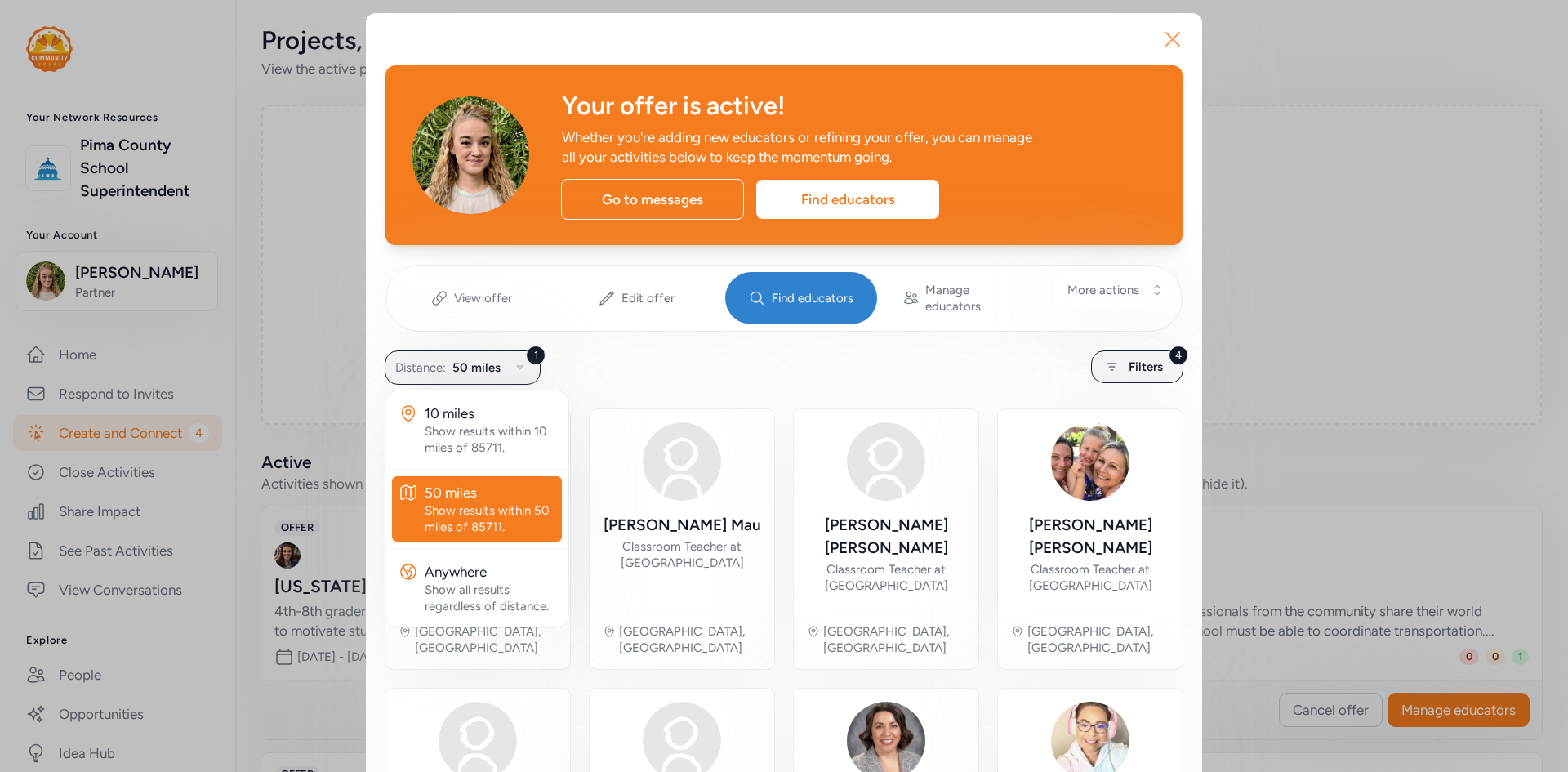
click at [1183, 45] on button "Close" at bounding box center [1172, 38] width 52 height 52
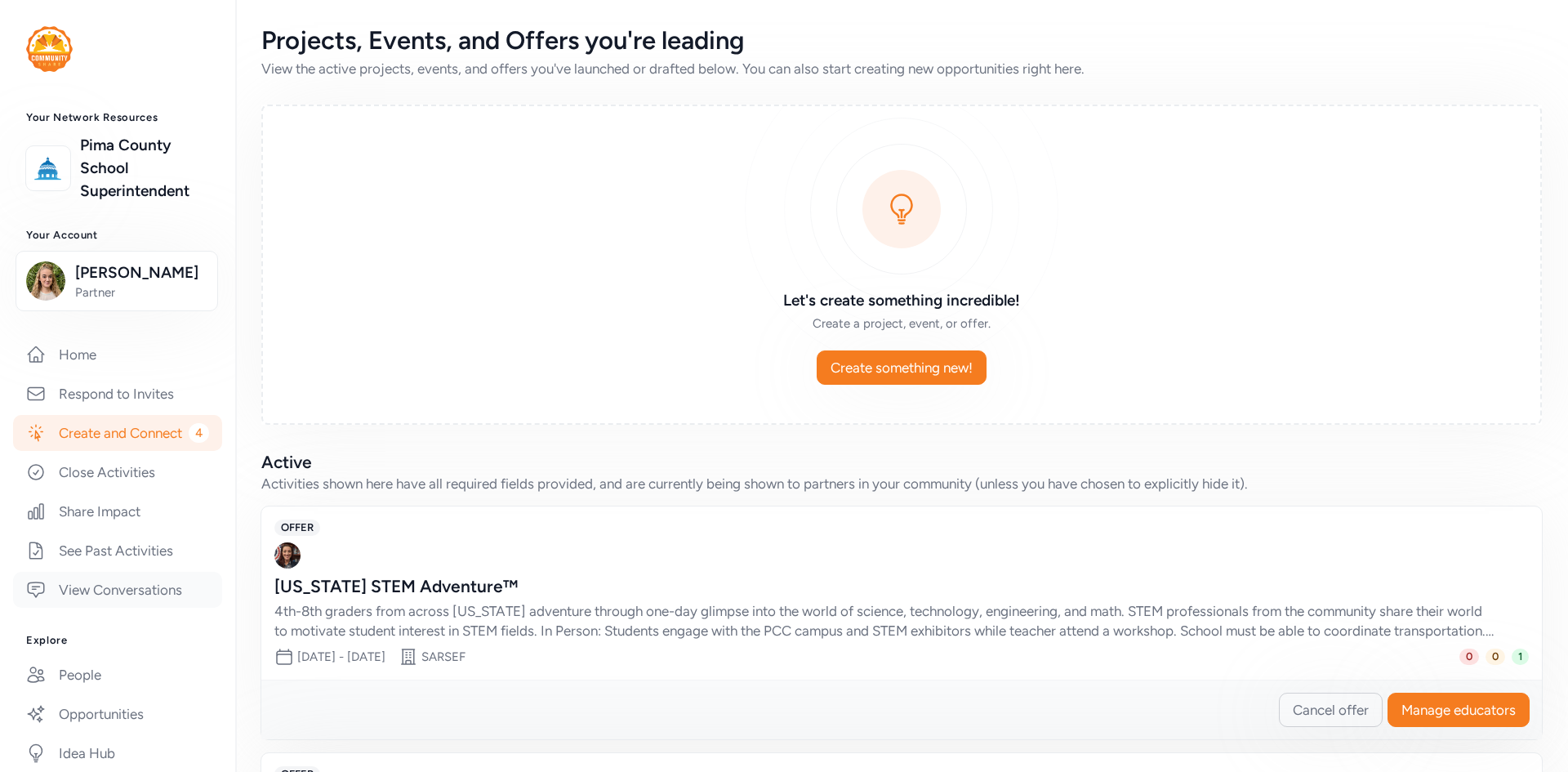
click at [134, 608] on link "View Conversations" at bounding box center [117, 589] width 209 height 36
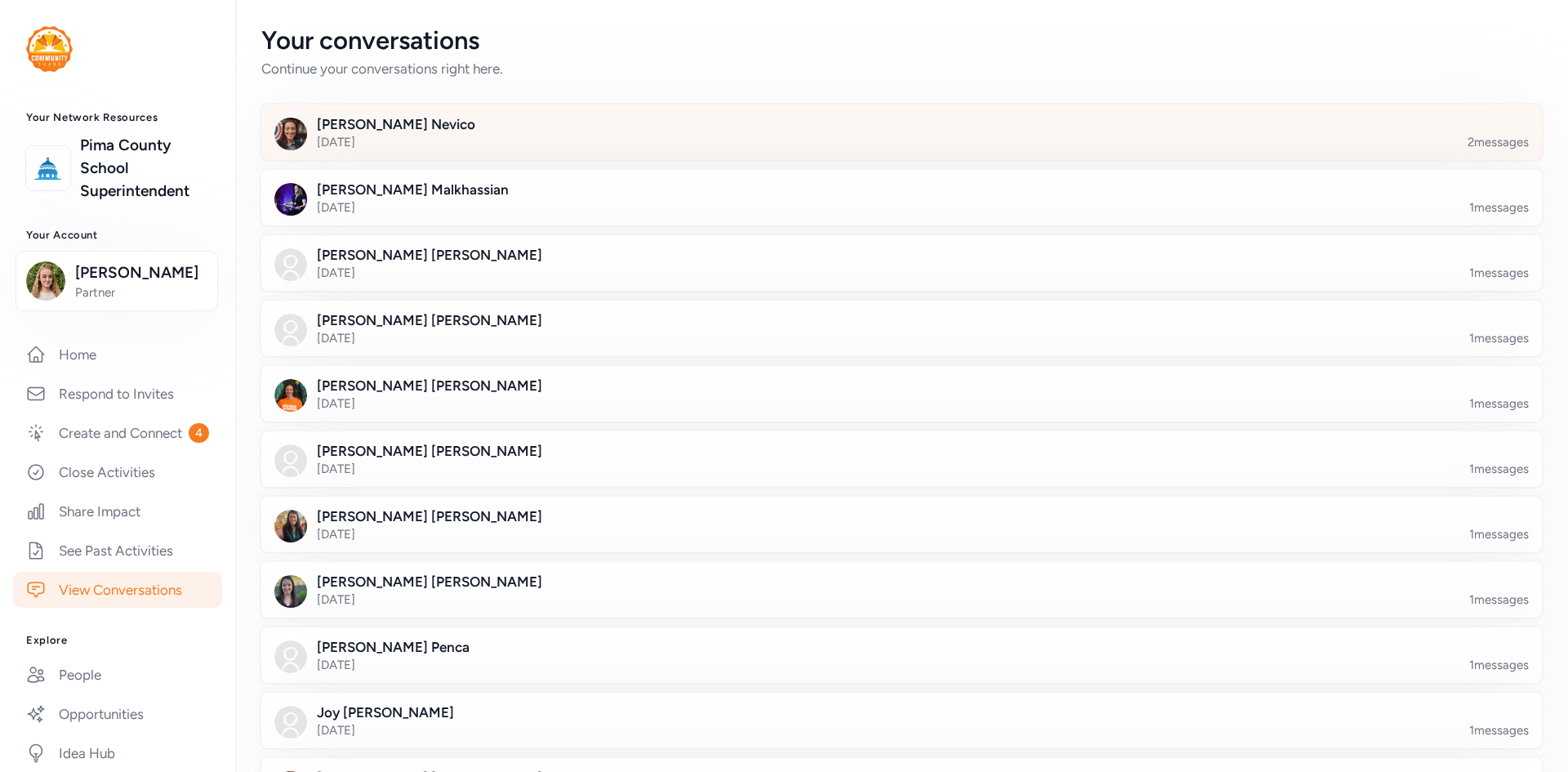
click at [475, 148] on div at bounding box center [914, 142] width 1280 height 56
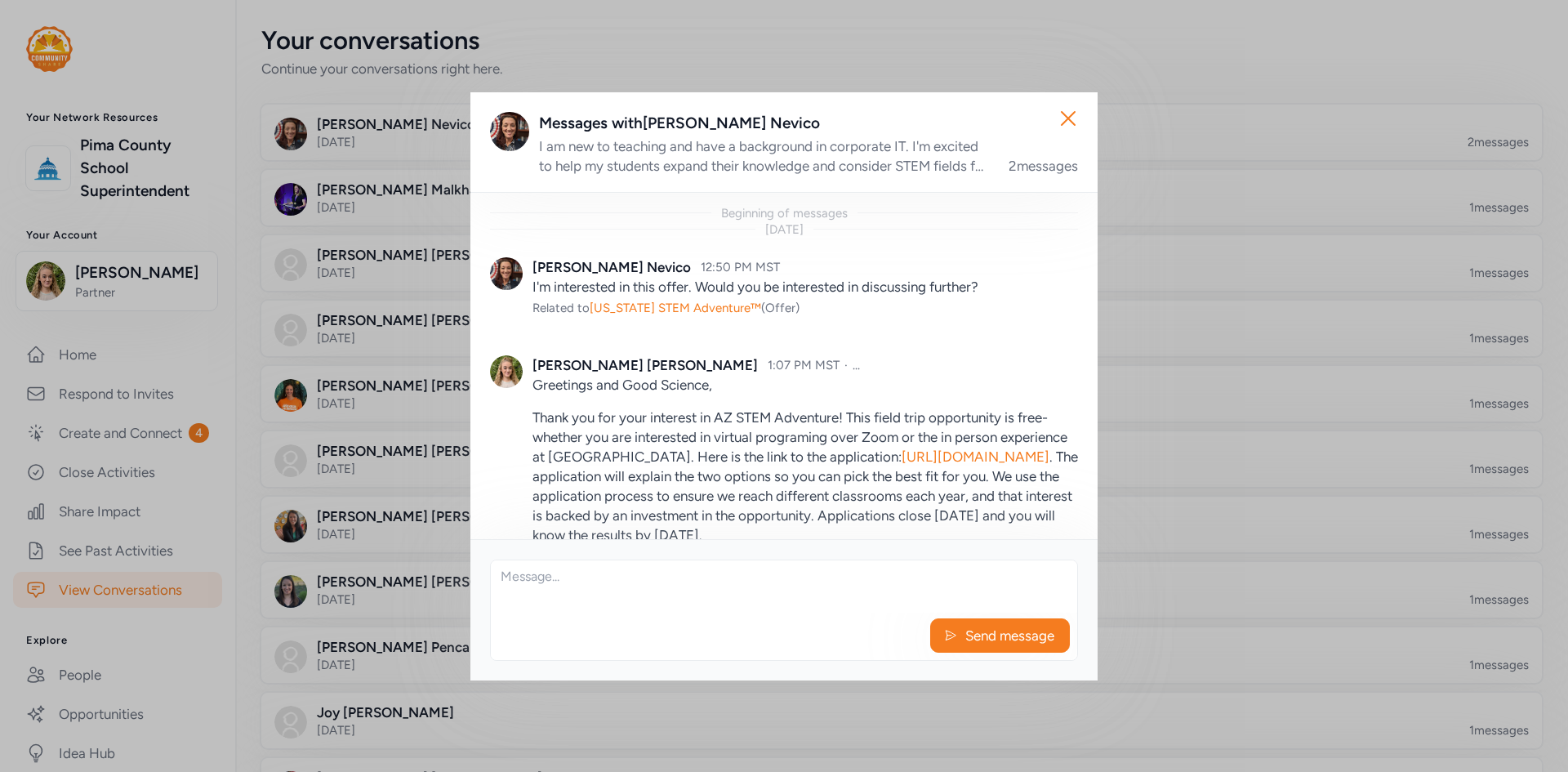
scroll to position [107, 0]
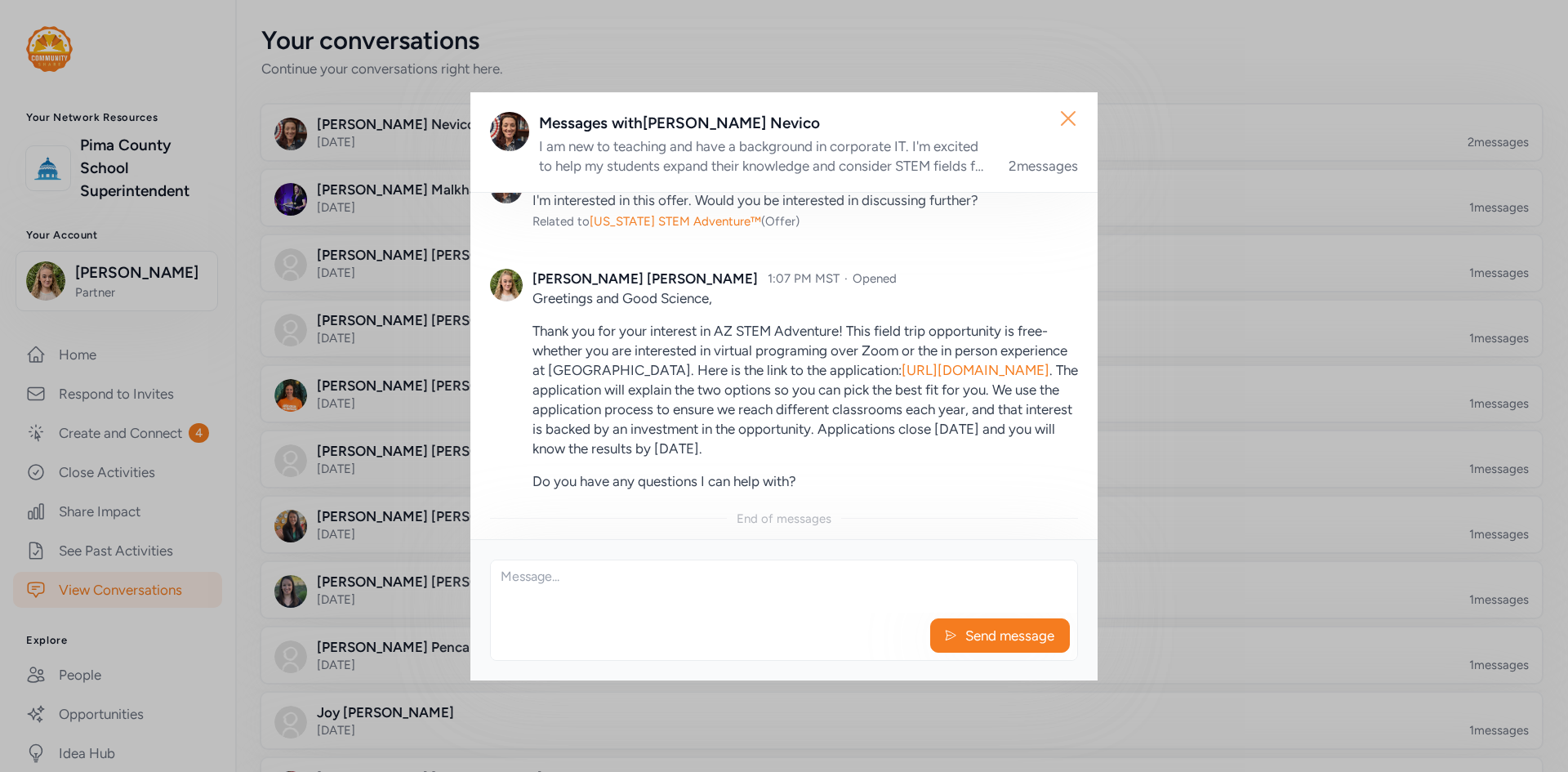
click at [1079, 114] on icon "button" at bounding box center [1067, 118] width 26 height 26
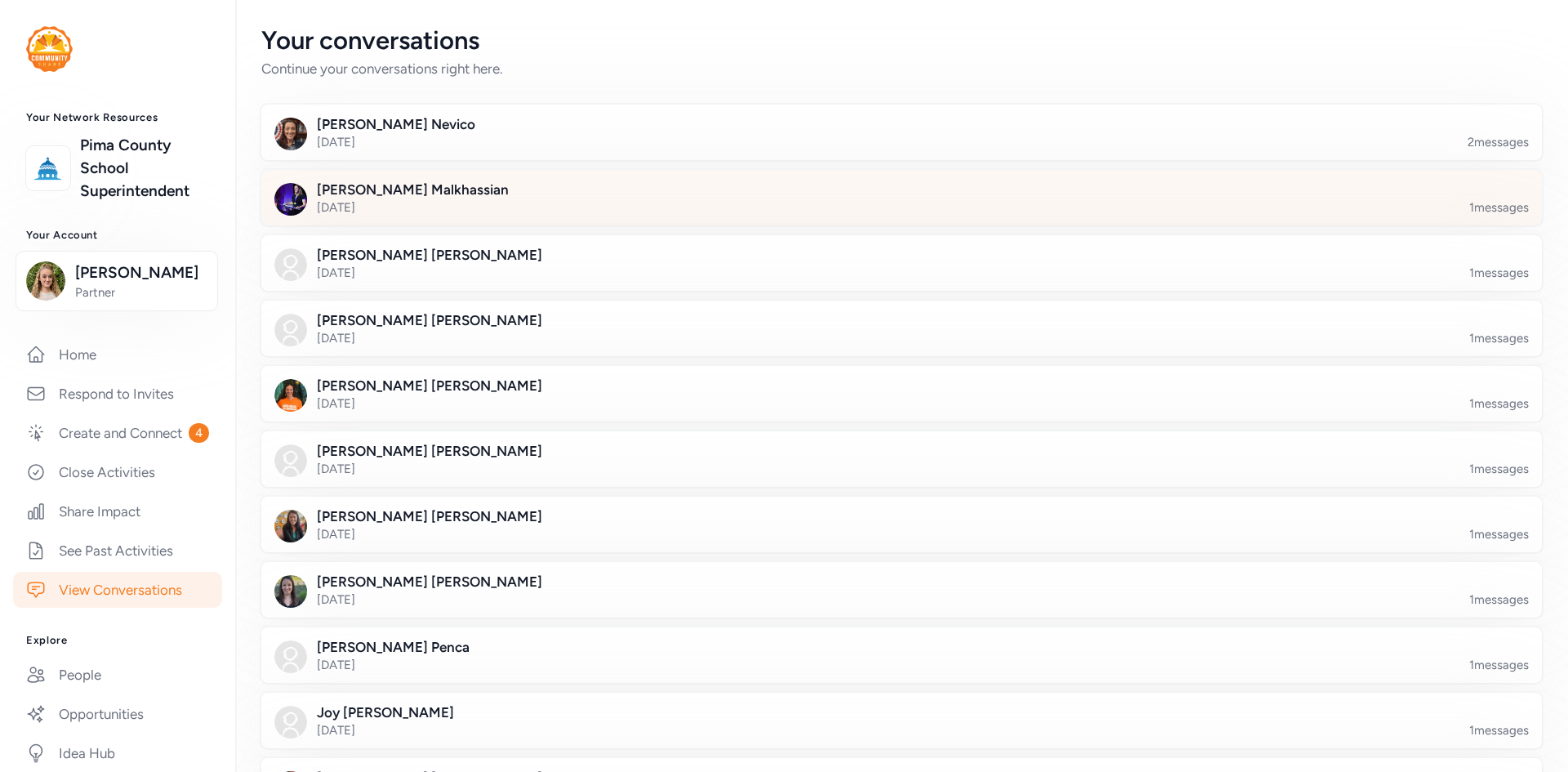
click at [368, 208] on div at bounding box center [914, 207] width 1280 height 56
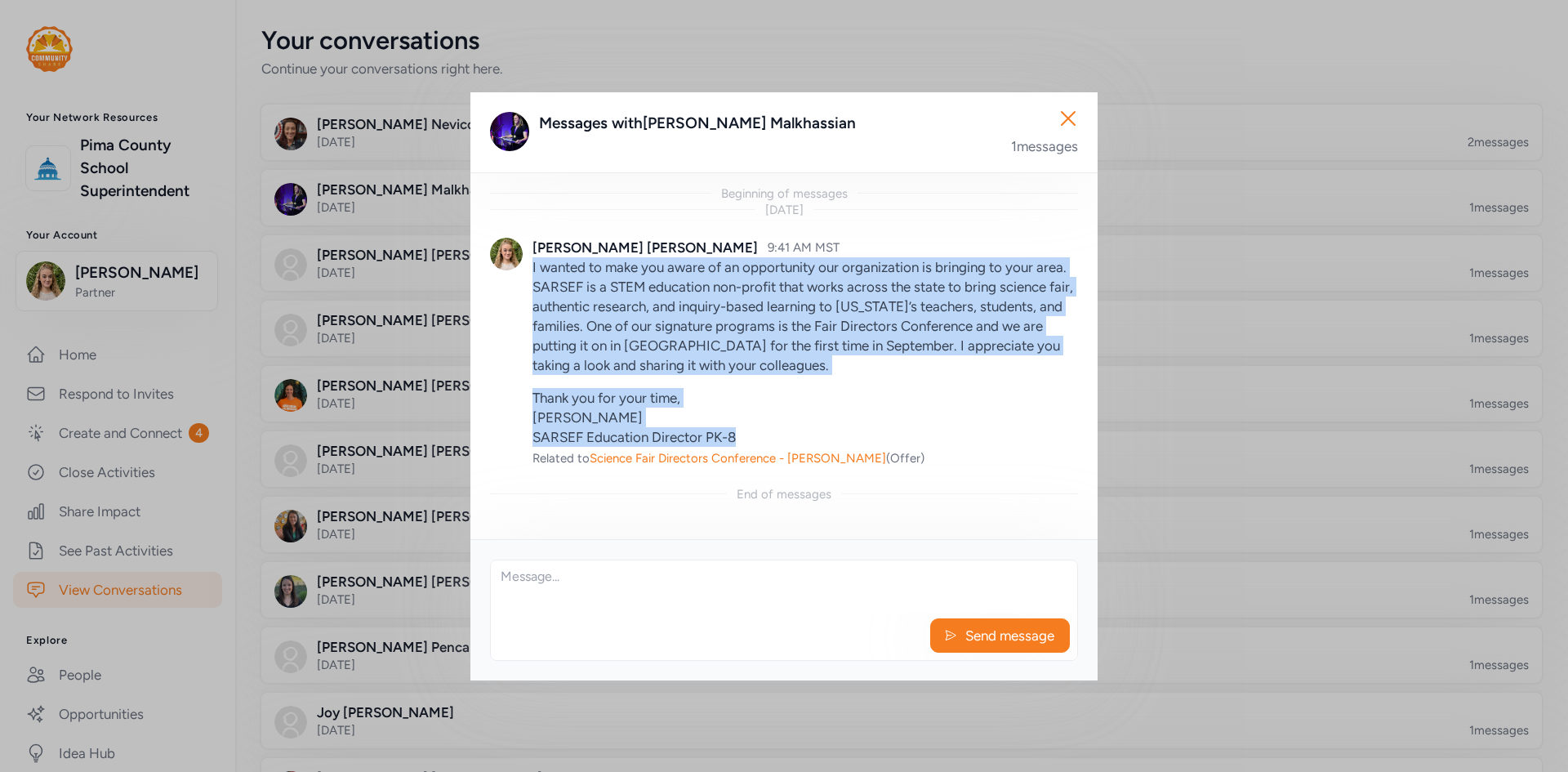
drag, startPoint x: 531, startPoint y: 266, endPoint x: 757, endPoint y: 432, distance: 280.4
click at [757, 432] on div "[PERSON_NAME] 9:41 AM MST I wanted to make you aware of an opportunity our orga…" at bounding box center [784, 352] width 588 height 268
copy div "I wanted to make you aware of an opportunity our organization is bringing to yo…"
click at [1079, 116] on icon "button" at bounding box center [1067, 118] width 26 height 26
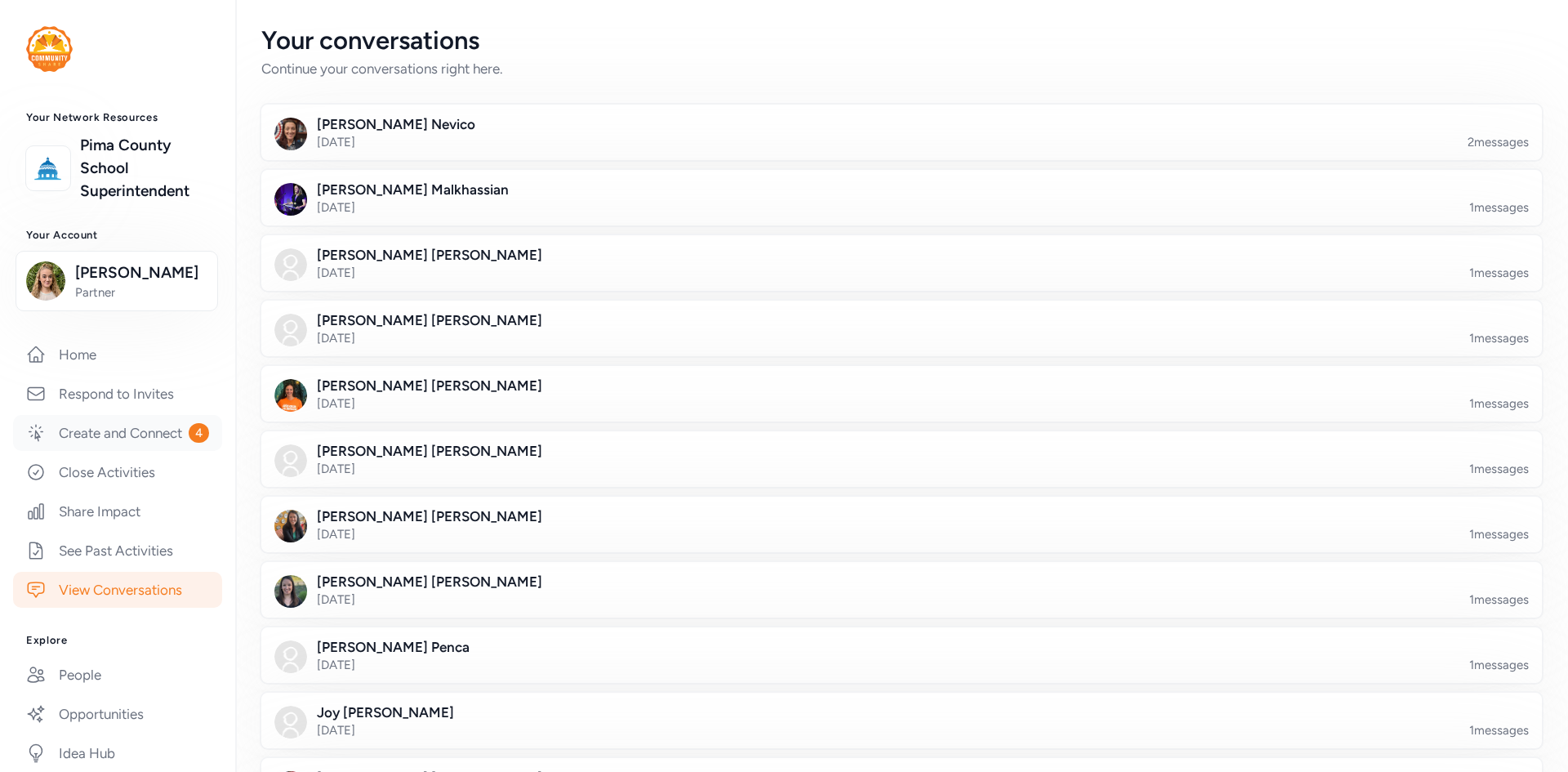
click at [107, 451] on link "Create and Connect 4" at bounding box center [117, 432] width 209 height 36
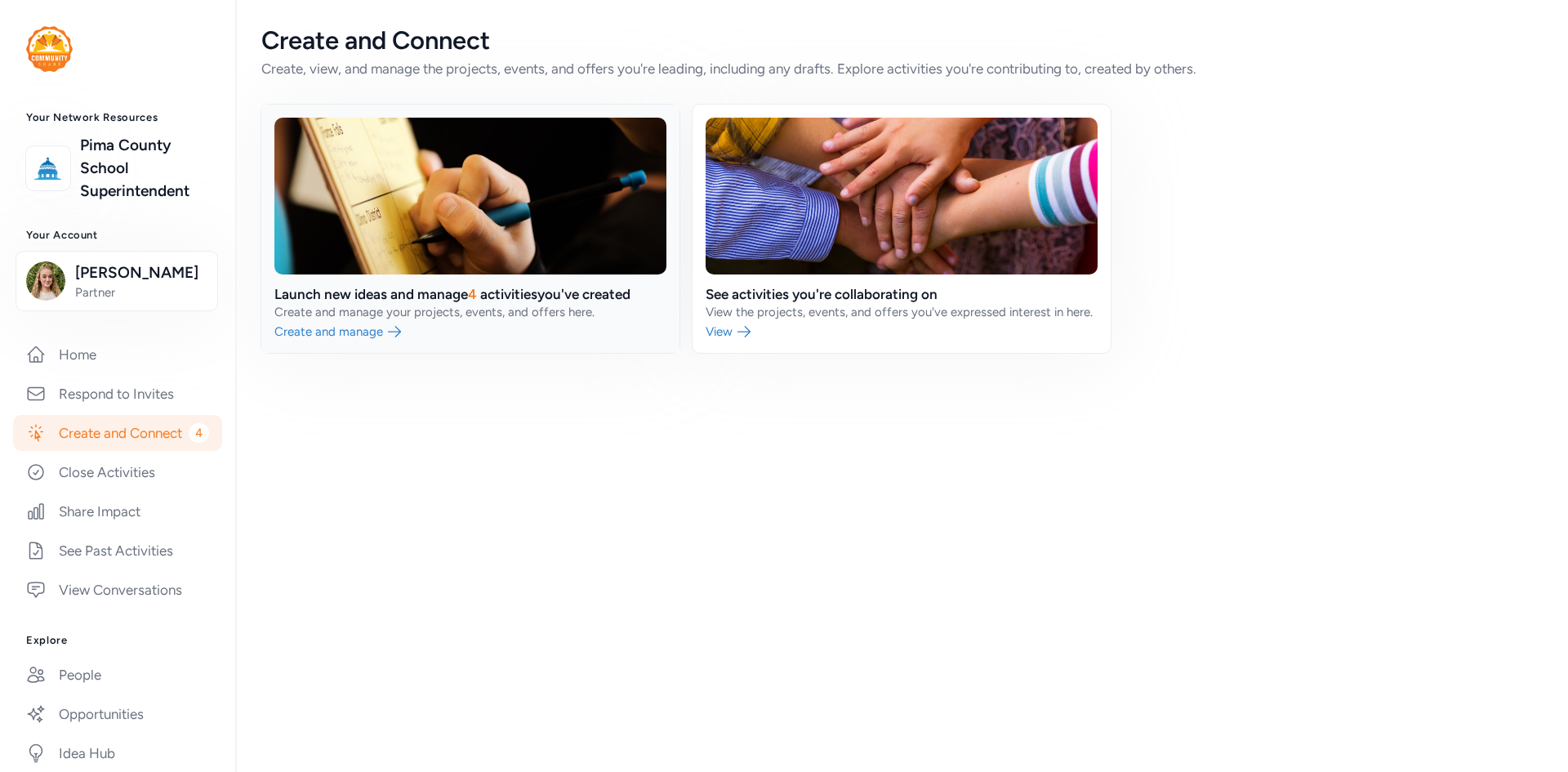
click at [536, 326] on link at bounding box center [470, 229] width 418 height 249
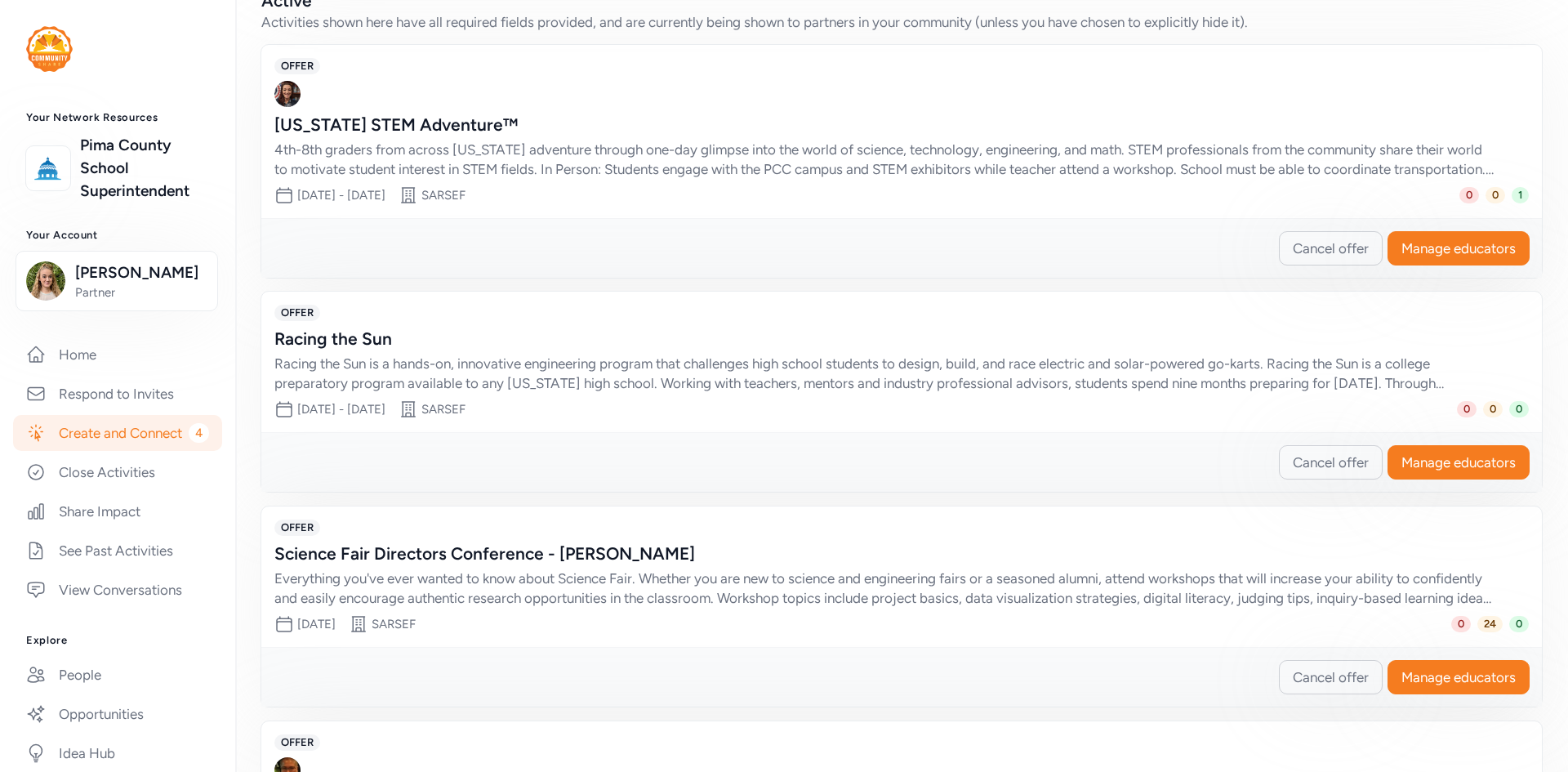
scroll to position [490, 0]
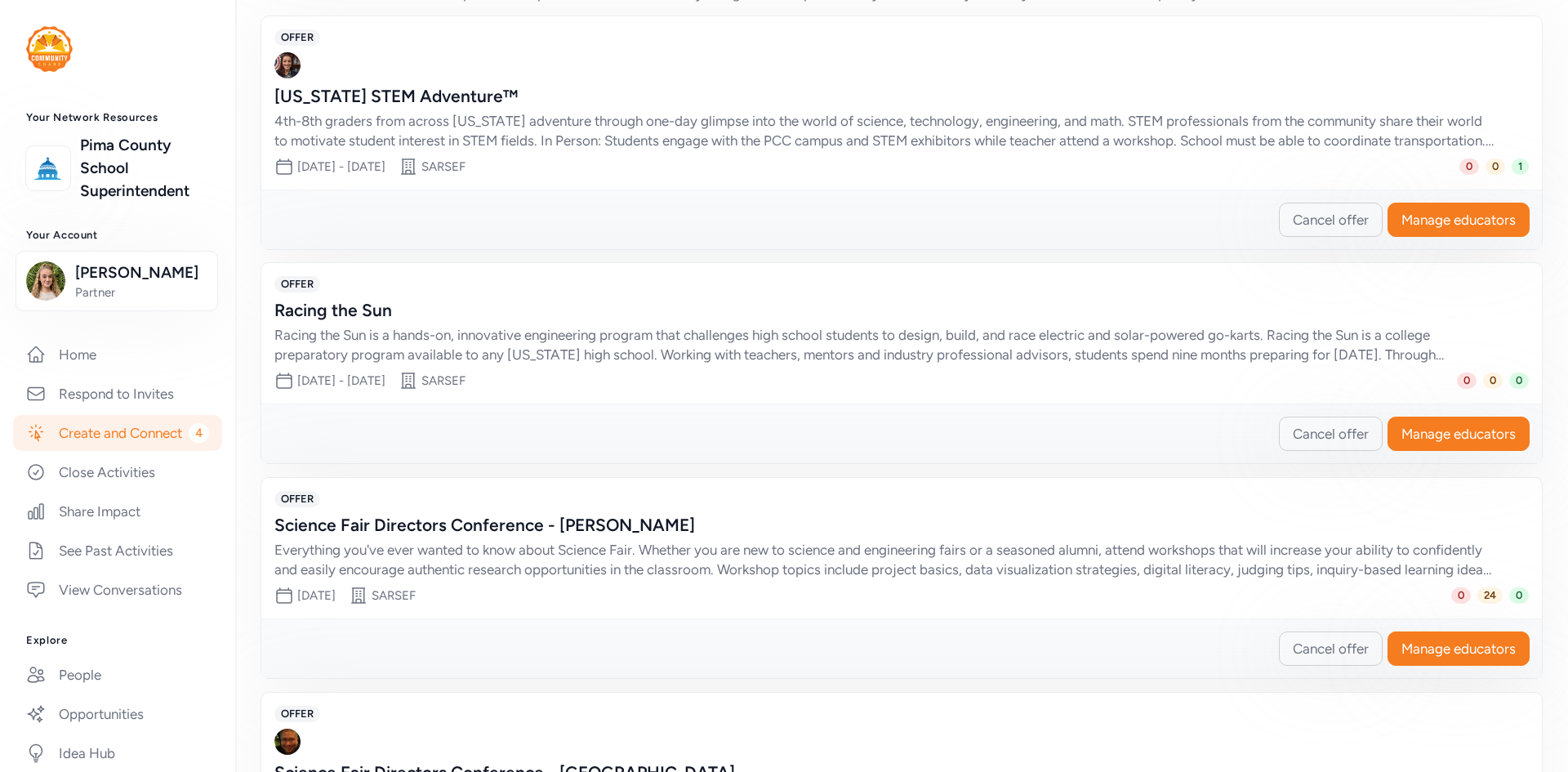
click at [493, 526] on div "Science Fair Directors Conference - [PERSON_NAME]" at bounding box center [884, 524] width 1222 height 23
click at [1450, 639] on span "Manage educators" at bounding box center [1457, 649] width 114 height 20
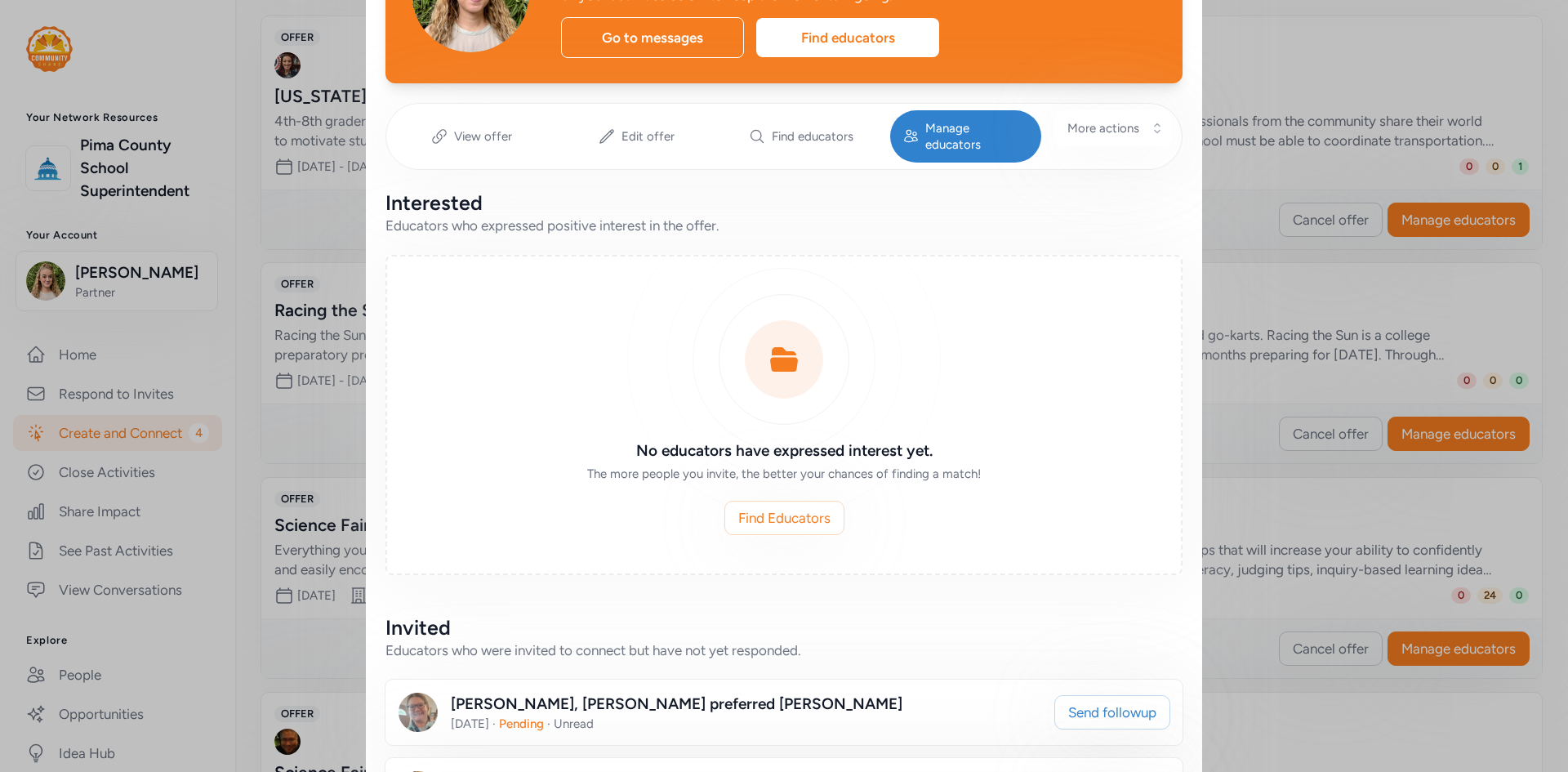
scroll to position [163, 0]
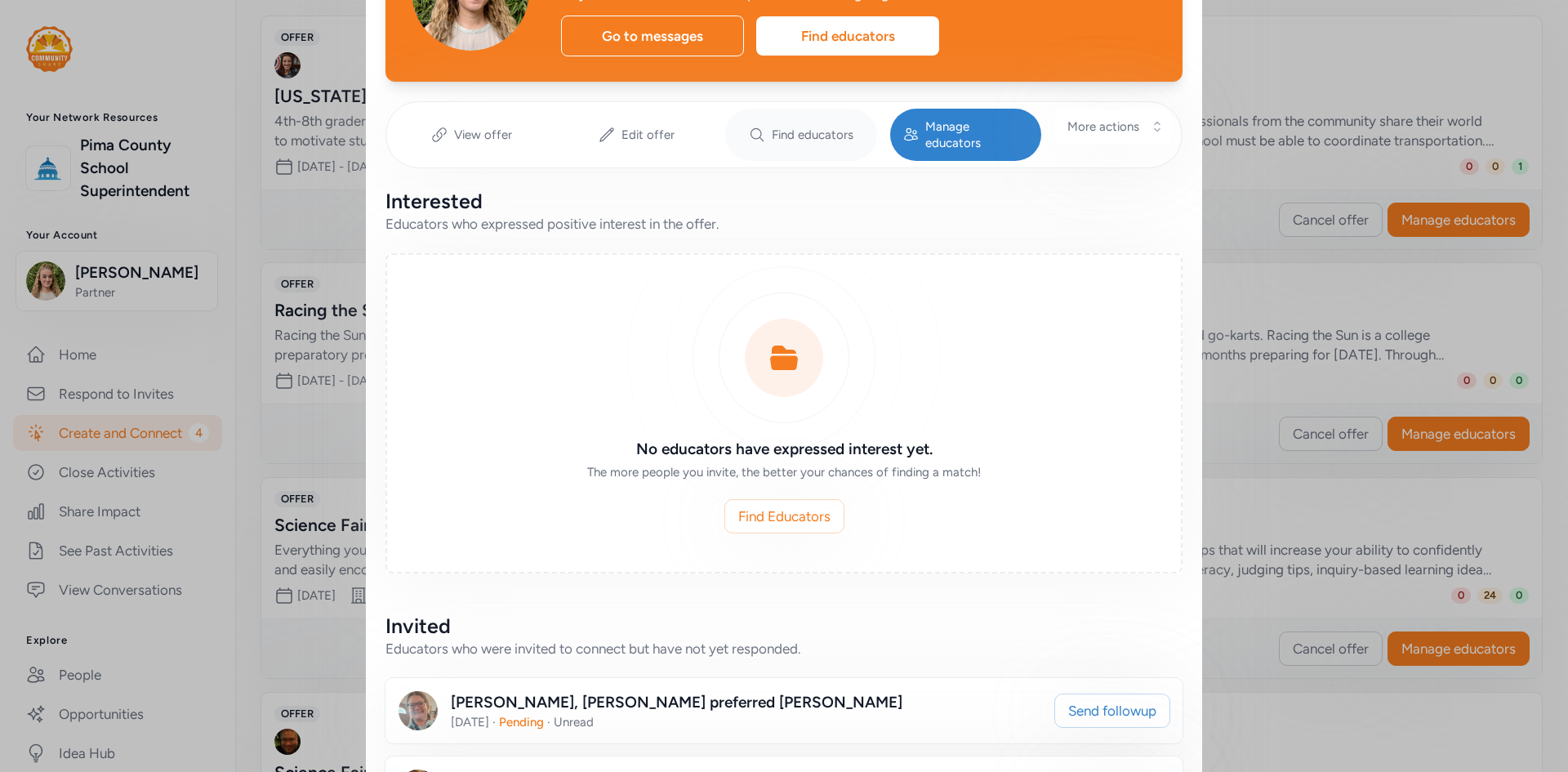
click at [811, 139] on div "Find educators" at bounding box center [800, 134] width 152 height 52
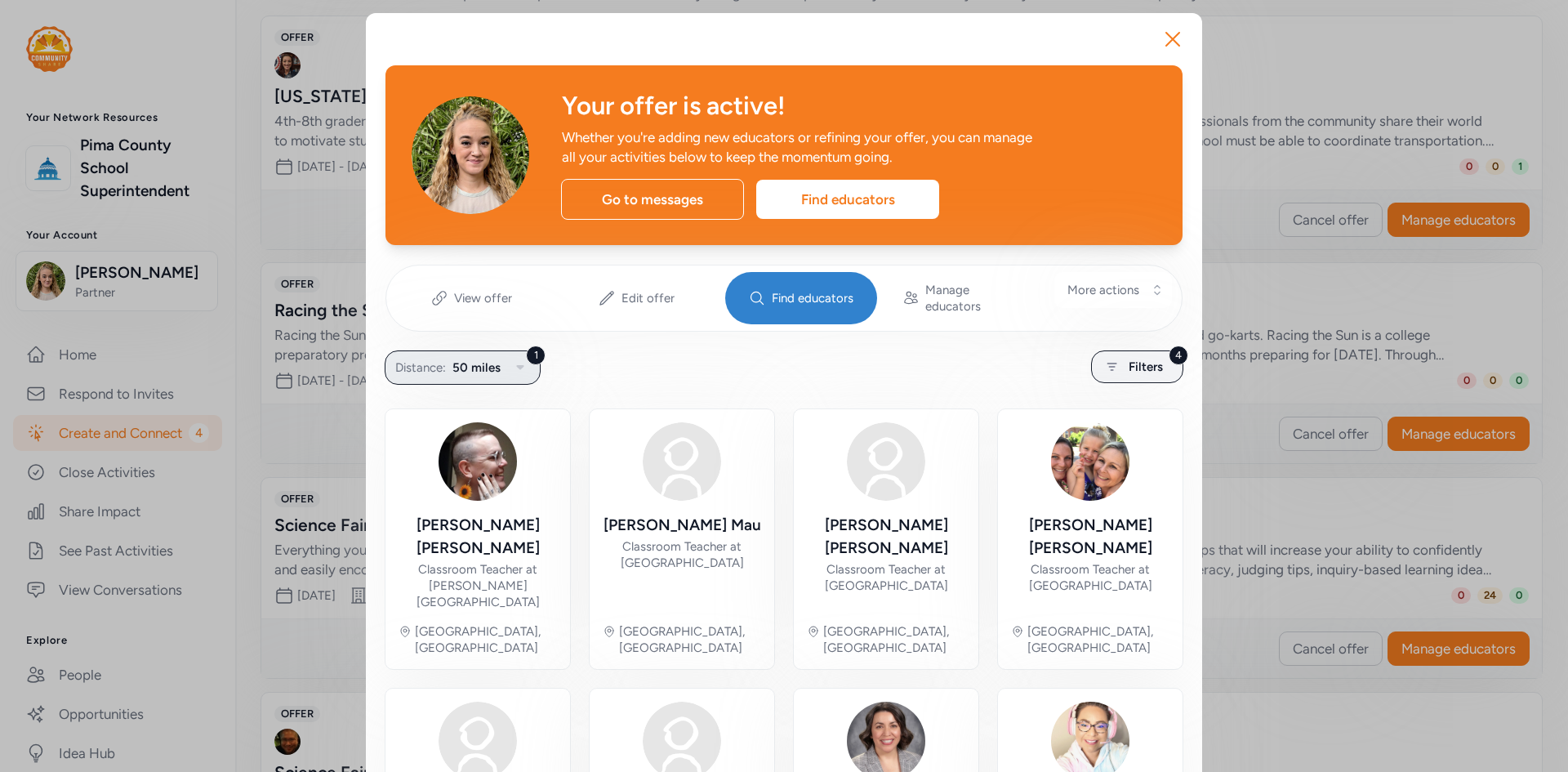
click at [487, 358] on span "50 miles" at bounding box center [475, 368] width 48 height 20
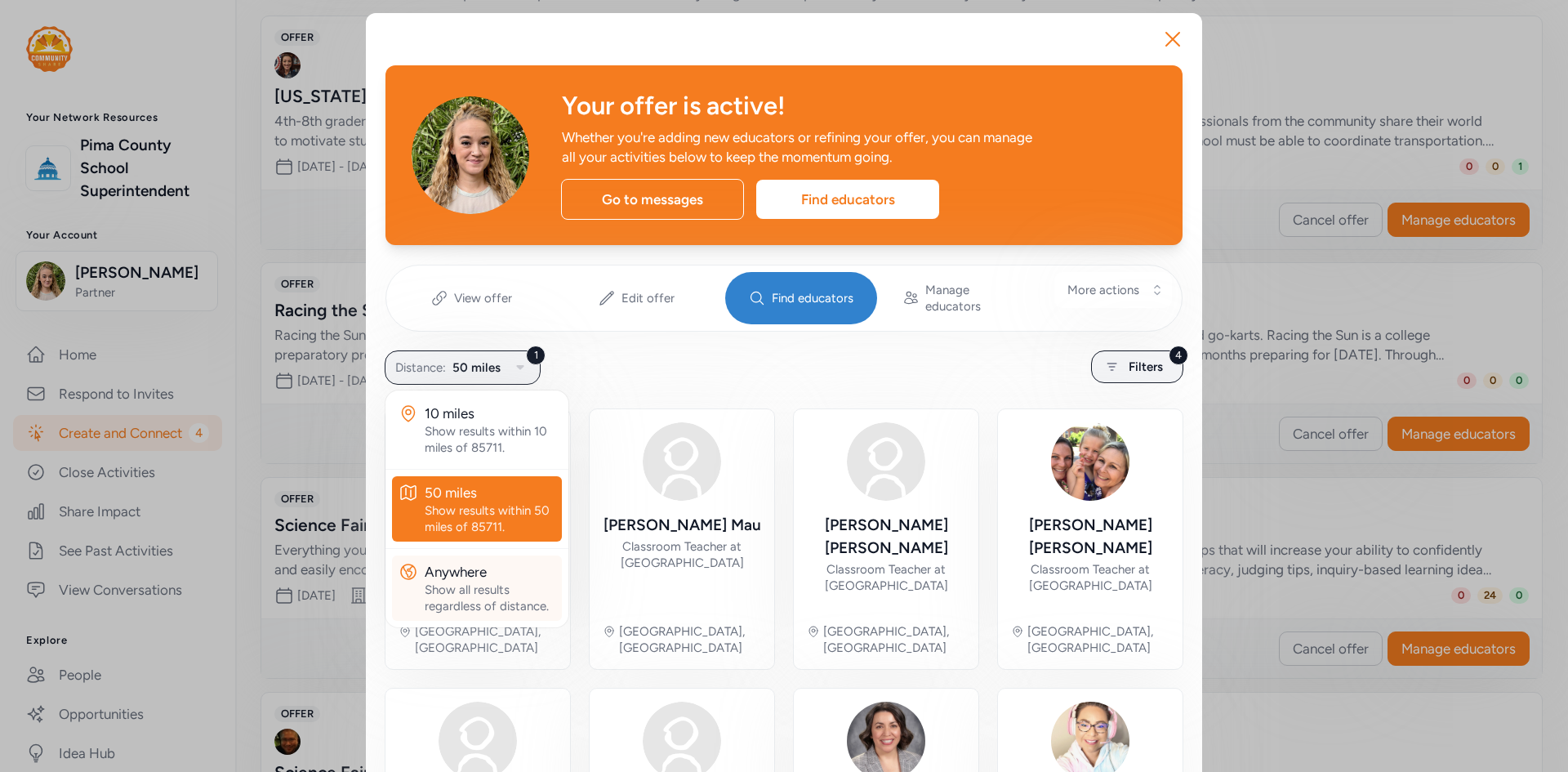
click at [498, 581] on div "Show all results regardless of distance." at bounding box center [490, 597] width 131 height 32
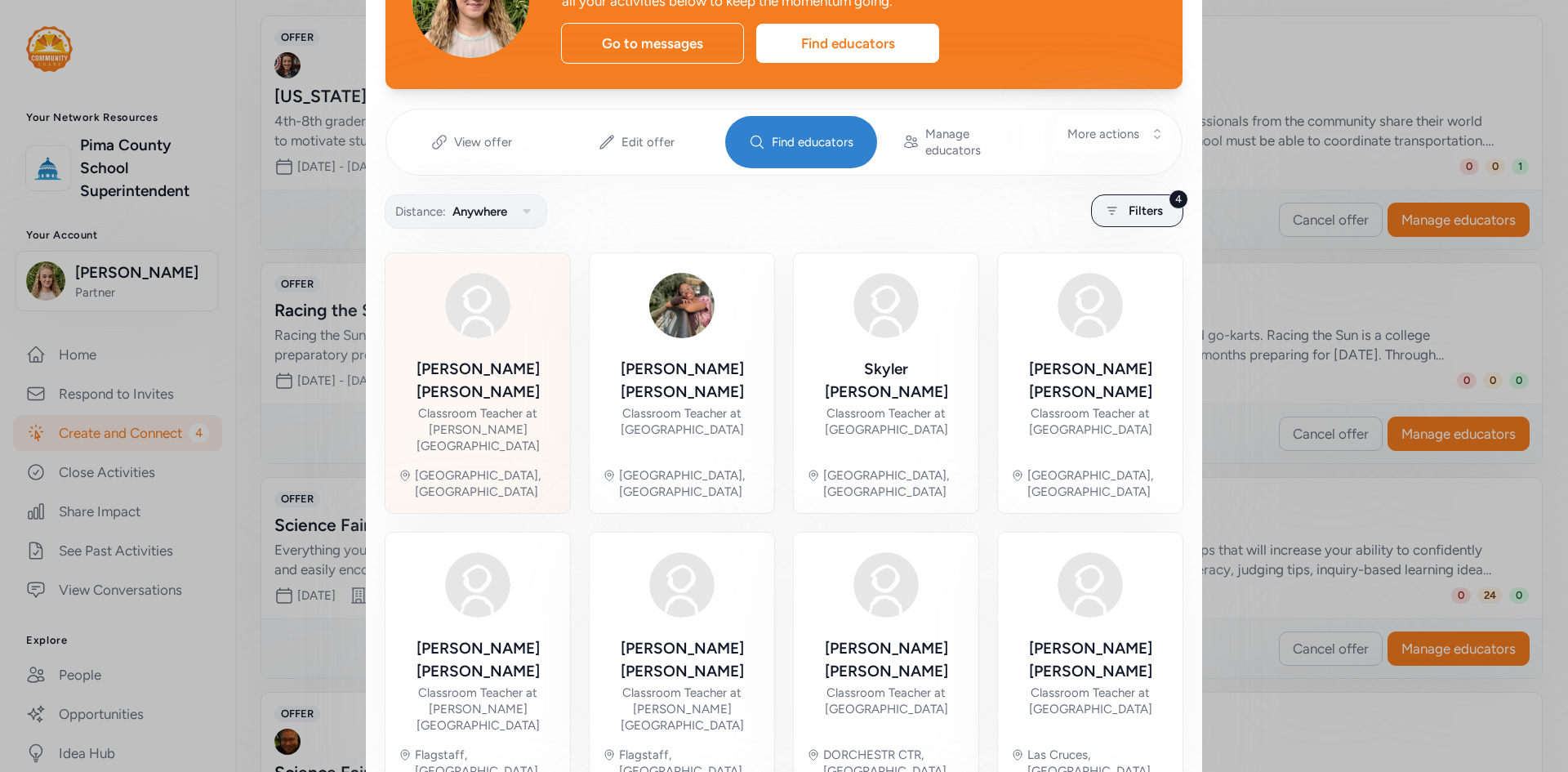
scroll to position [163, 0]
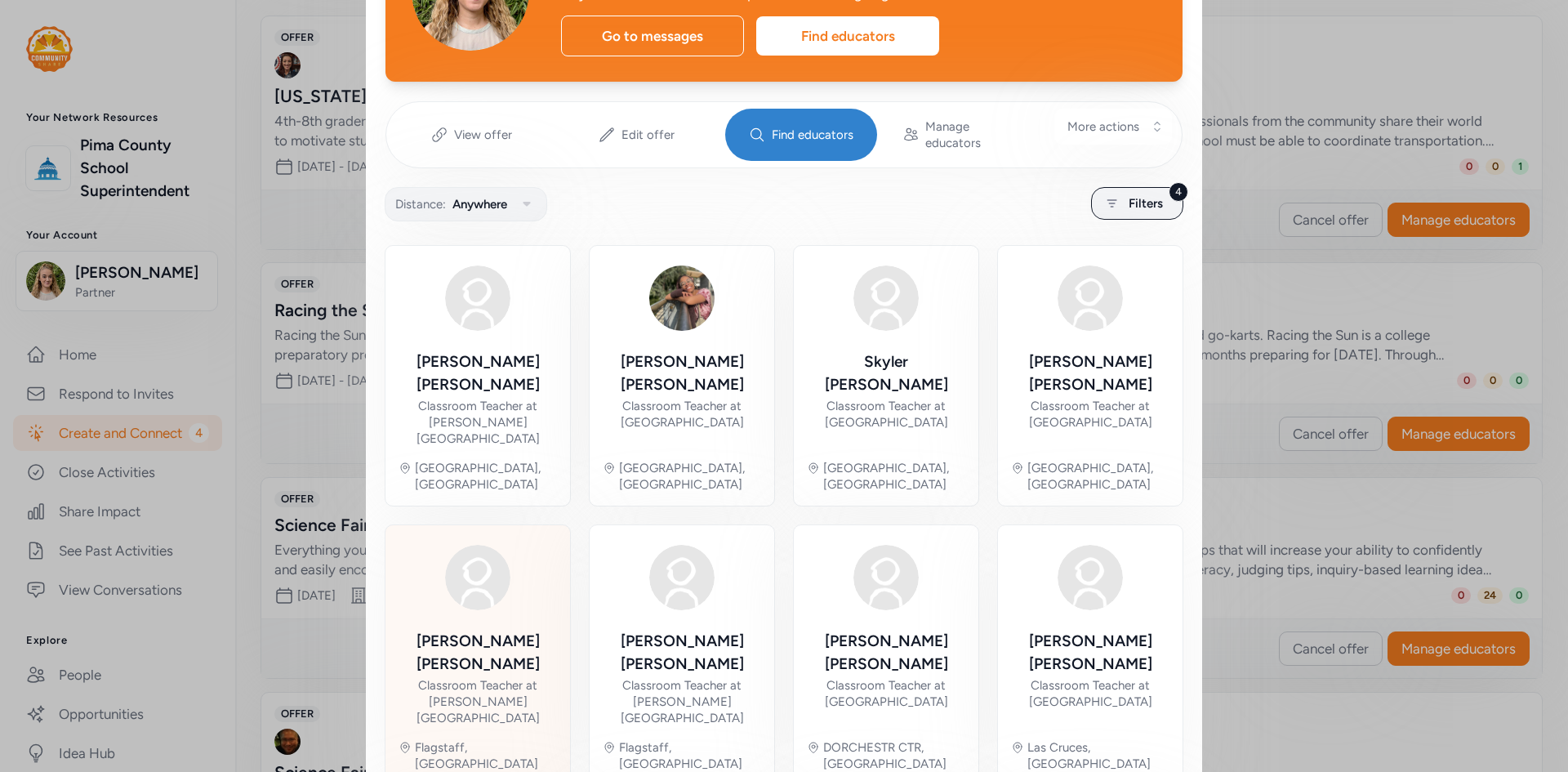
click at [501, 630] on div "[PERSON_NAME]" at bounding box center [477, 653] width 158 height 46
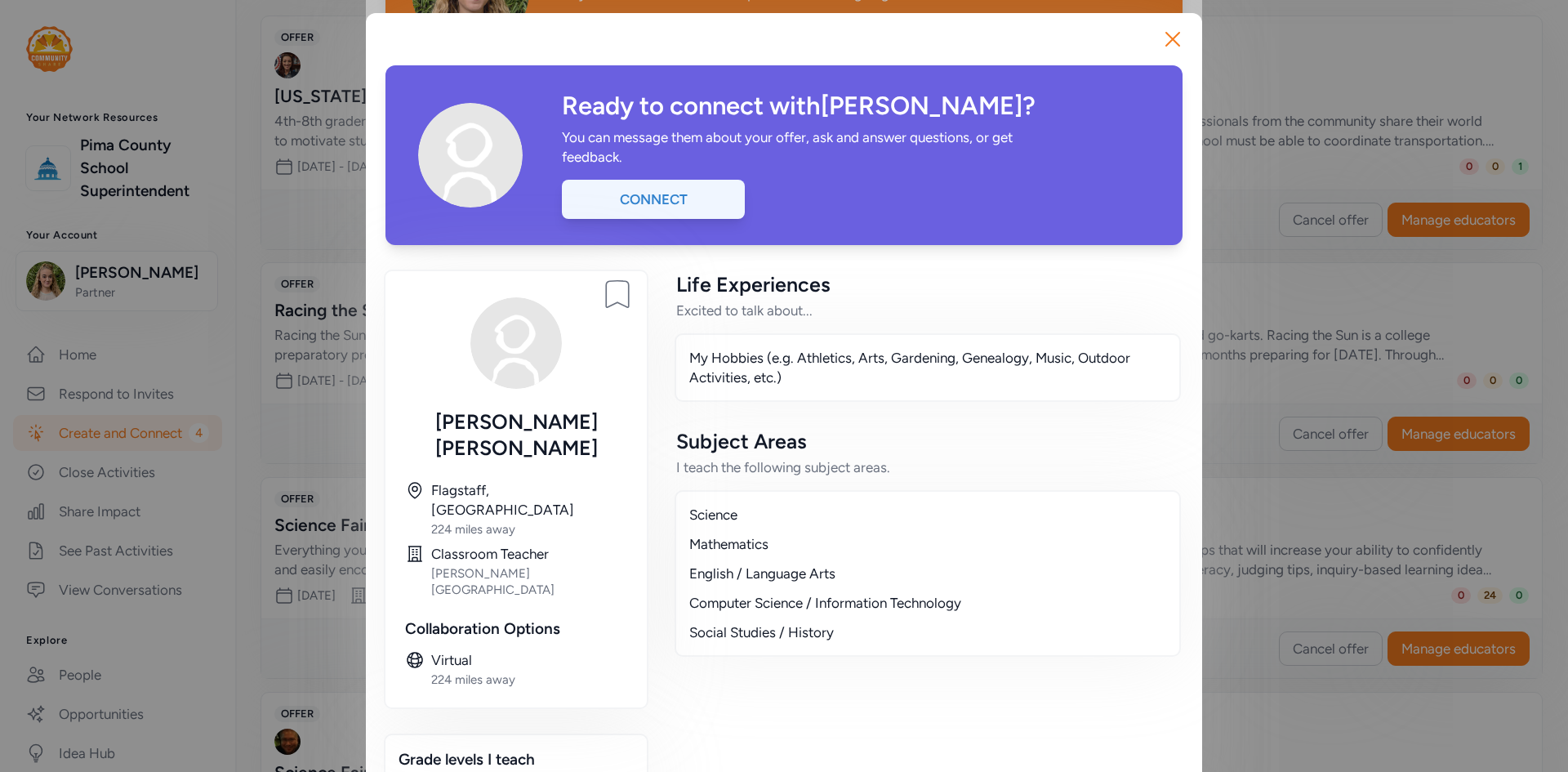
click at [654, 204] on div "Connect" at bounding box center [652, 200] width 183 height 39
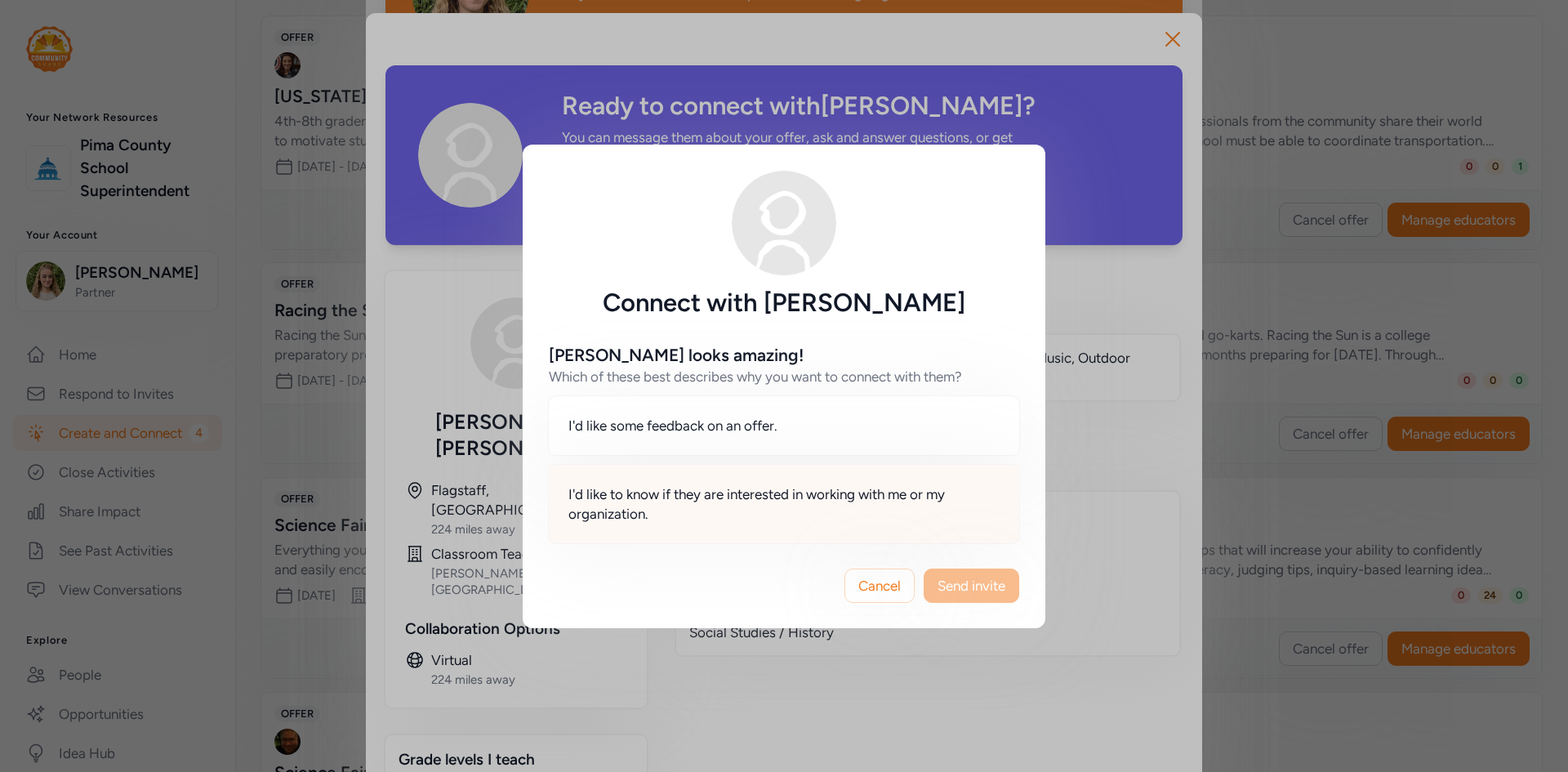
click at [709, 510] on span "I'd like to know if they are interested in working with me or my organization." at bounding box center [784, 504] width 431 height 39
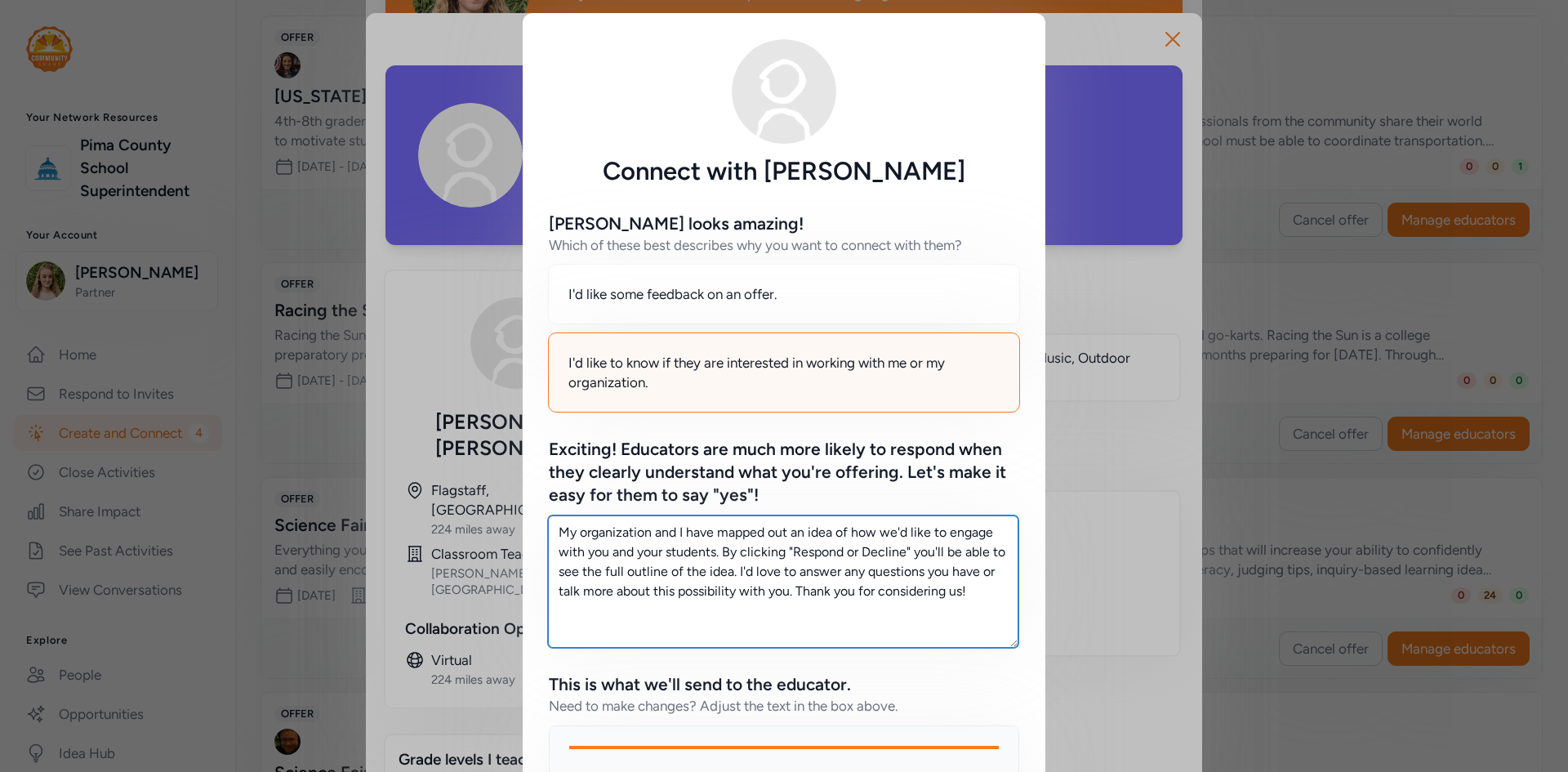
drag, startPoint x: 980, startPoint y: 603, endPoint x: 467, endPoint y: 503, distance: 522.7
click at [467, 503] on div "Connect with [PERSON_NAME] [PERSON_NAME] looks amazing! Which of these best des…" at bounding box center [784, 568] width 1568 height 1137
paste textarea "I wanted to make you aware of an opportunity our organization is bringing to yo…"
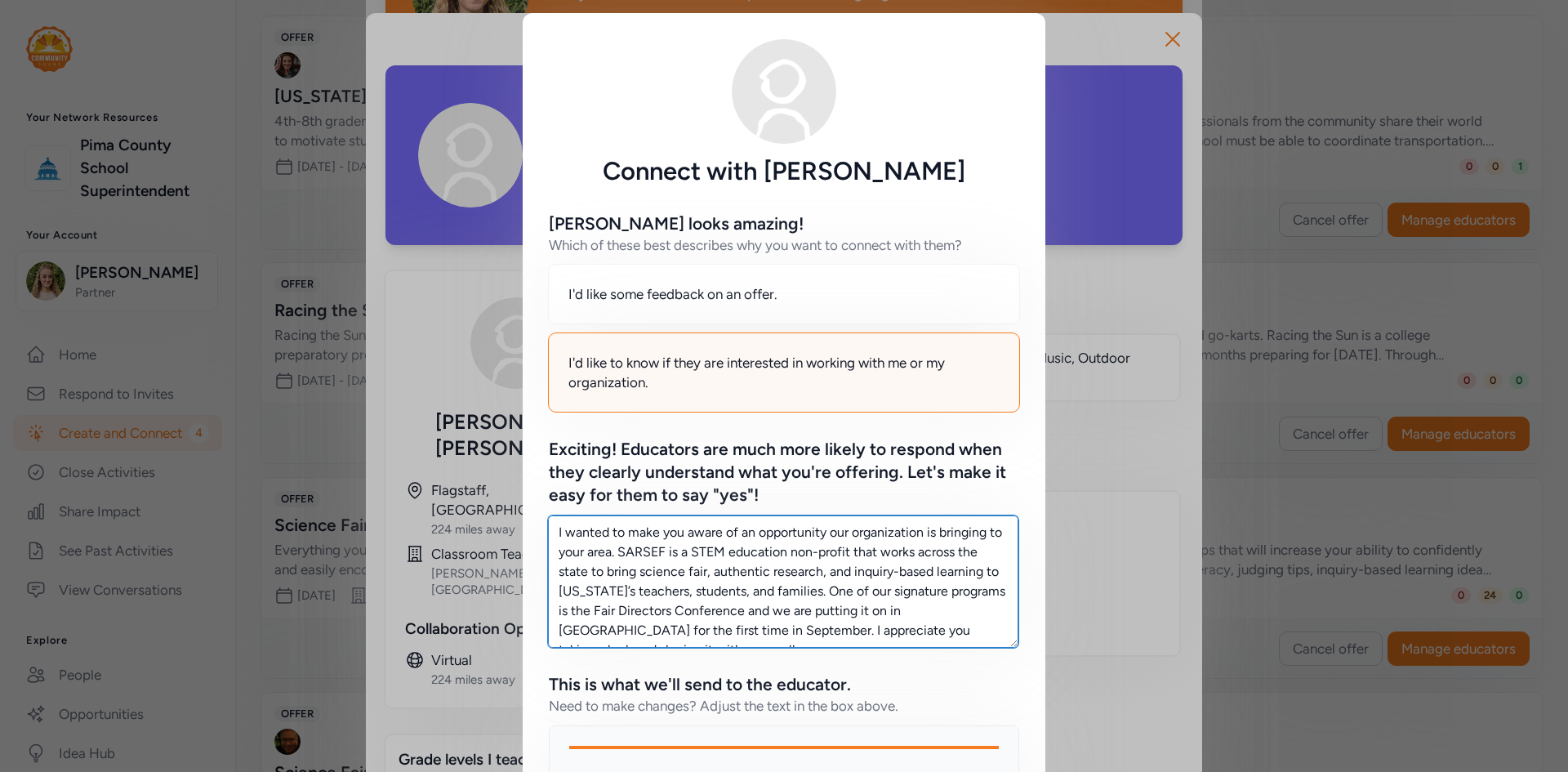
drag, startPoint x: 784, startPoint y: 636, endPoint x: 528, endPoint y: 522, distance: 280.2
click at [528, 522] on div "[PERSON_NAME] looks amazing! Which of these best describes why you want to conn…" at bounding box center [784, 612] width 522 height 852
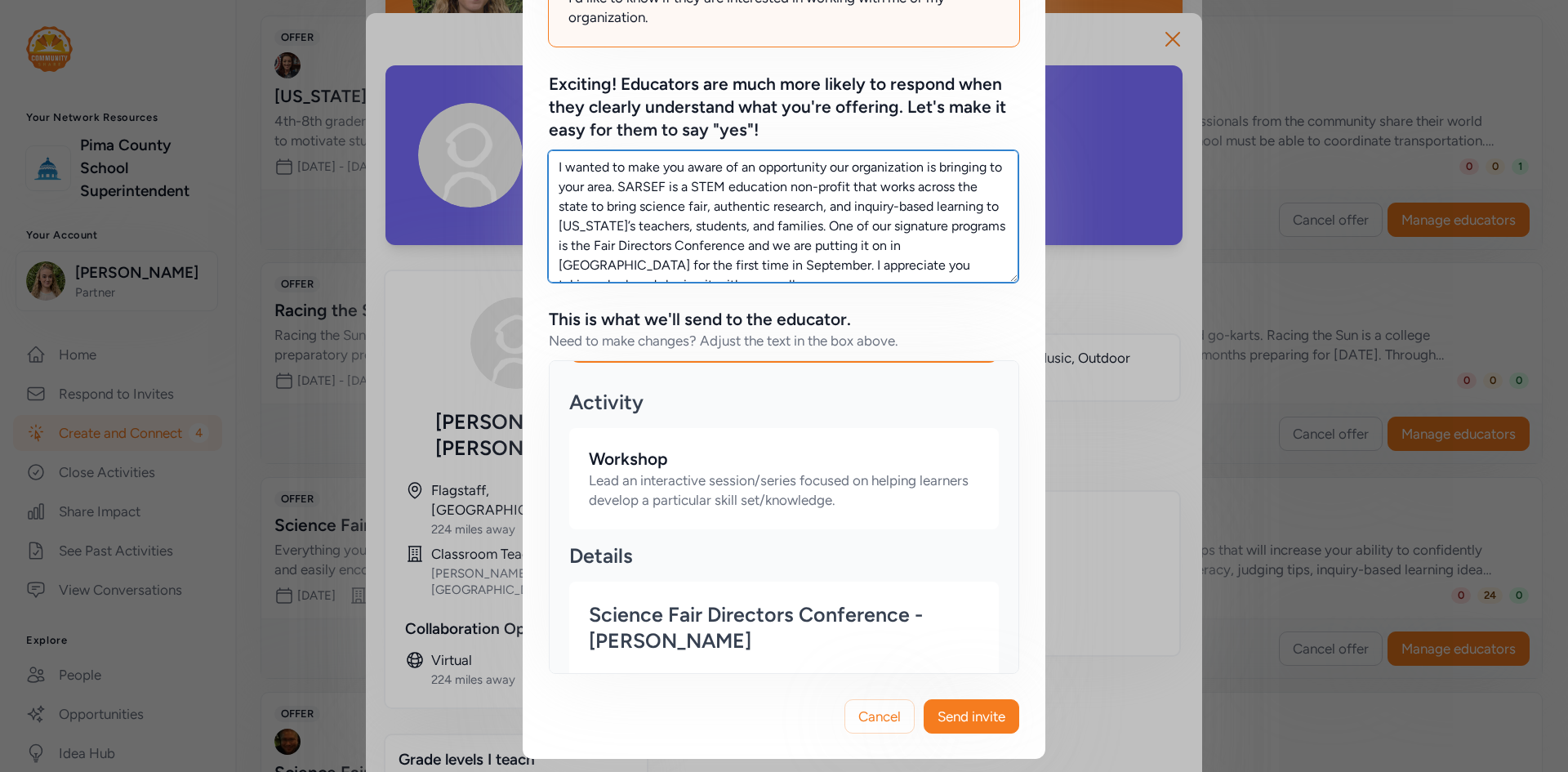
click at [722, 263] on textarea "I wanted to make you aware of an opportunity our organization is bringing to yo…" at bounding box center [783, 216] width 470 height 132
click at [713, 263] on textarea "I wanted to make you aware of an opportunity our organization is bringing to yo…" at bounding box center [783, 216] width 470 height 132
click at [634, 189] on textarea "I wanted to make you aware of an opportunity our organization is bringing to yo…" at bounding box center [783, 216] width 470 height 132
click at [565, 204] on textarea "I wanted to make you aware of an opportunity our organization is bringing to yo…" at bounding box center [783, 216] width 470 height 132
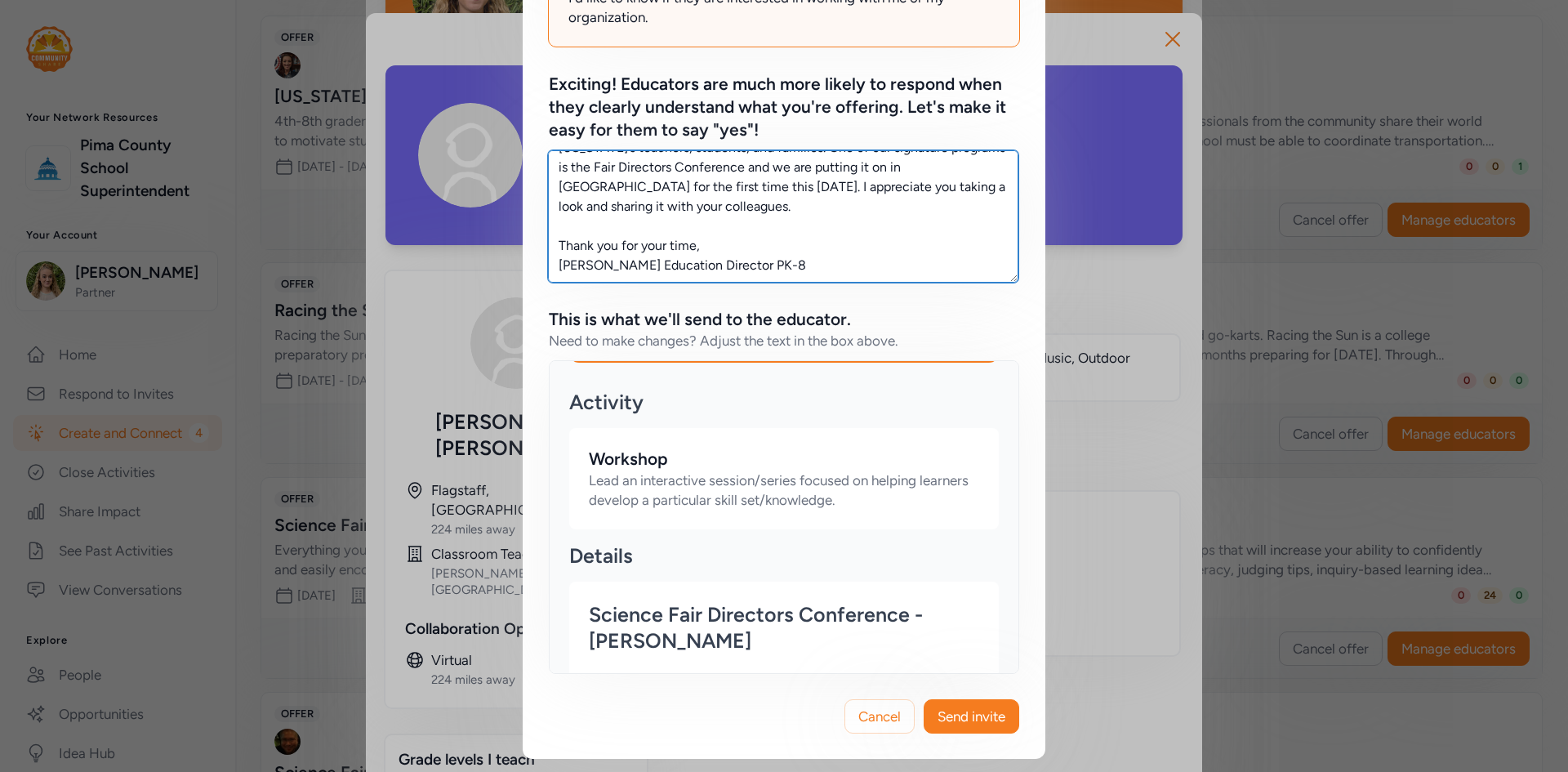
scroll to position [98, 0]
click at [784, 264] on textarea "I wanted to make you aware of an opportunity our organization is bringing to yo…" at bounding box center [783, 216] width 470 height 132
click at [653, 184] on textarea "I wanted to make you aware of an opportunity our organization is bringing to yo…" at bounding box center [783, 216] width 470 height 132
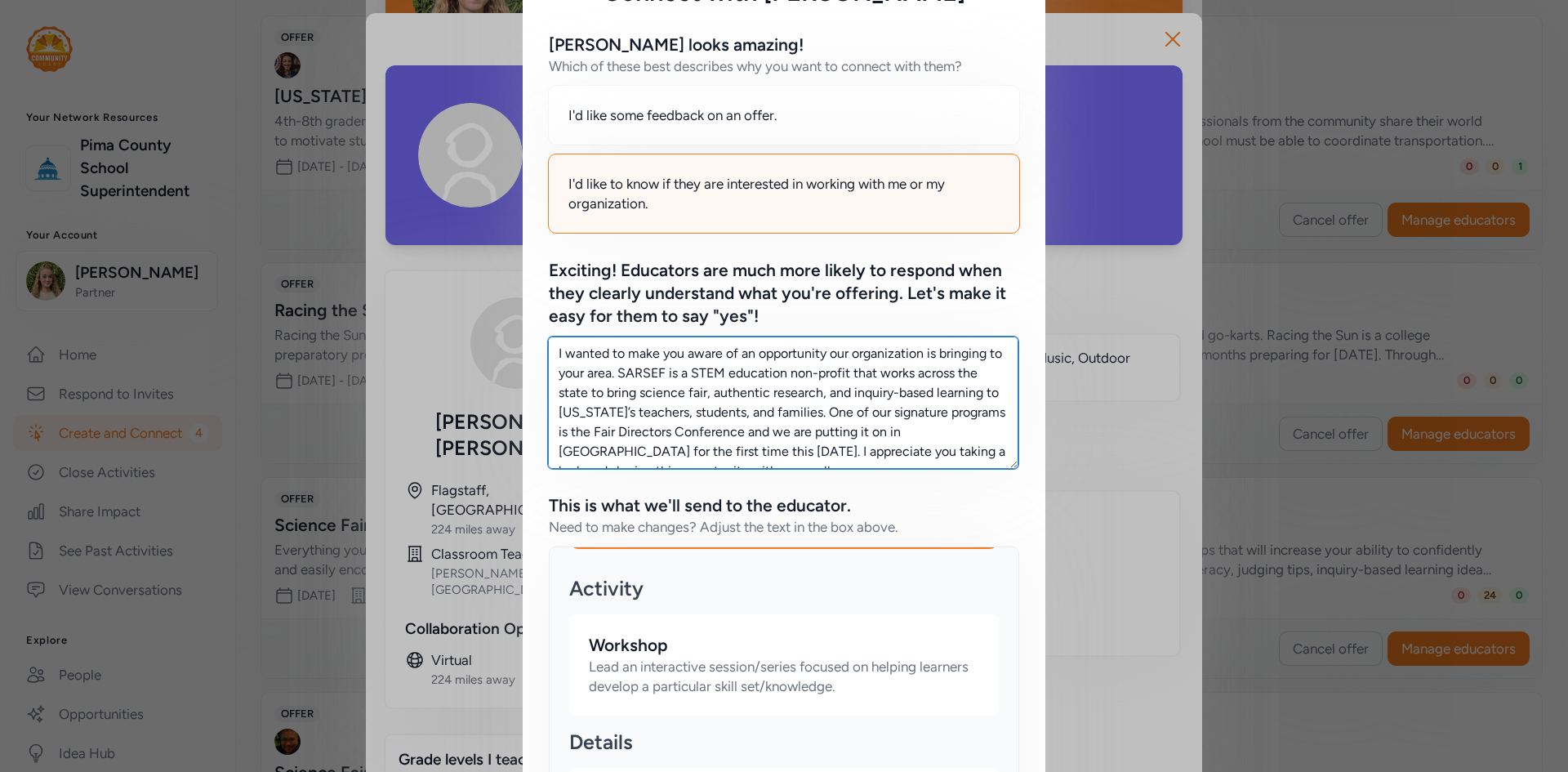
scroll to position [120, 0]
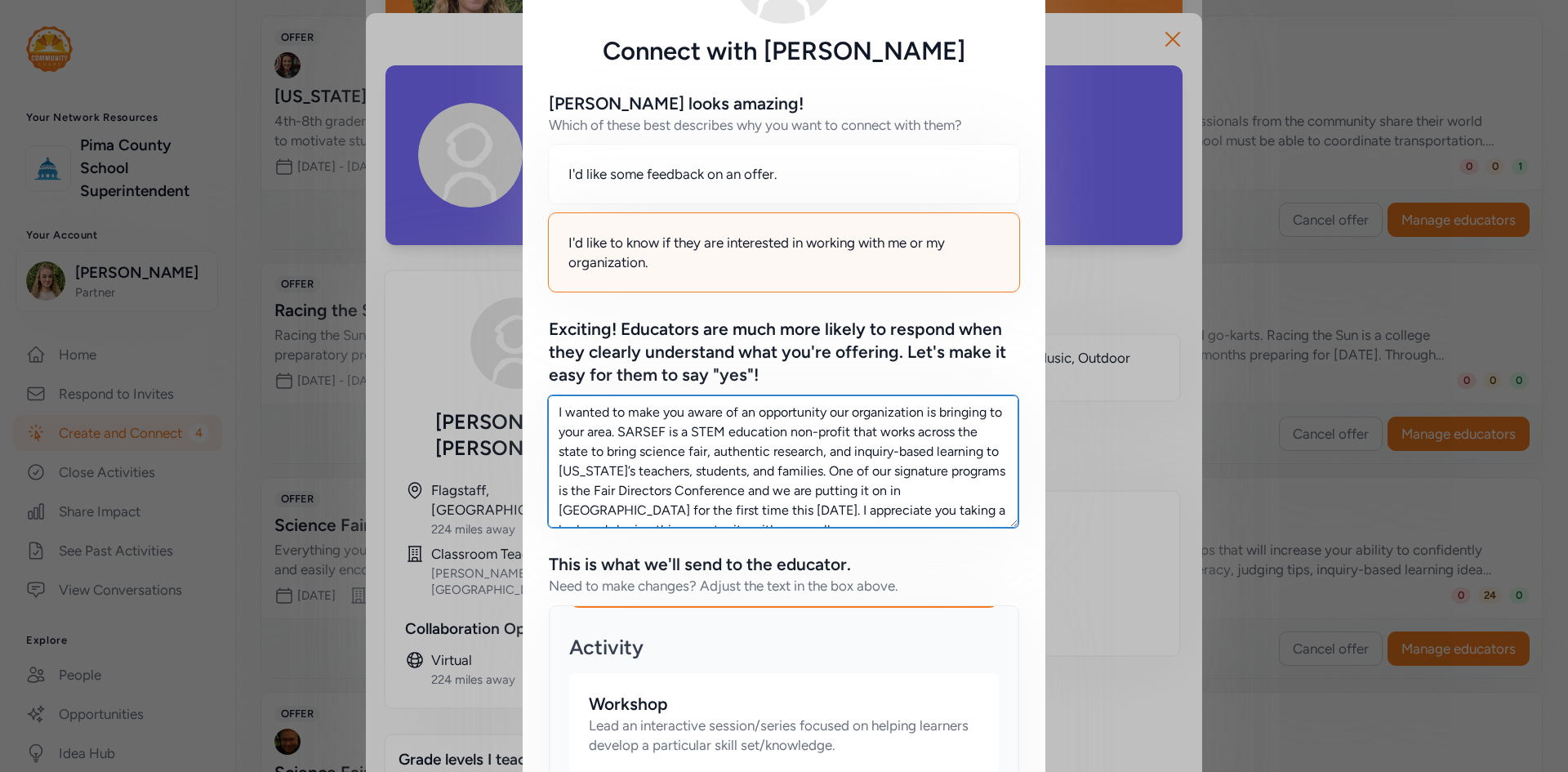
drag, startPoint x: 768, startPoint y: 265, endPoint x: 546, endPoint y: 371, distance: 246.0
click at [549, 371] on div "Exciting! Educators are much more likely to respond when they clearly understan…" at bounding box center [784, 423] width 470 height 209
type textarea "I wanted to make you aware of an opportunity our organization is bringing to yo…"
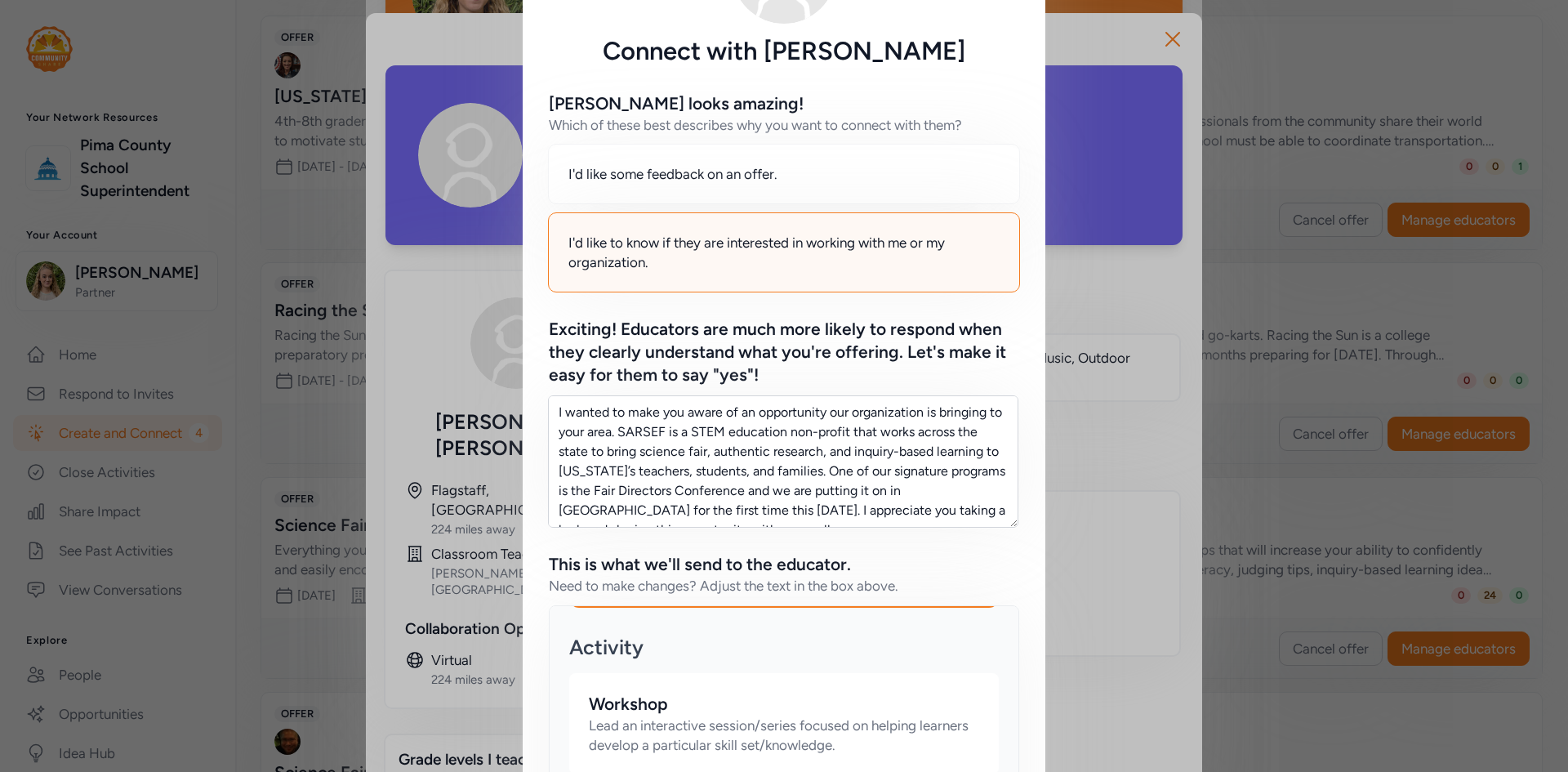
click at [927, 539] on div "[PERSON_NAME] looks amazing! Which of these best describes why you want to conn…" at bounding box center [784, 505] width 470 height 827
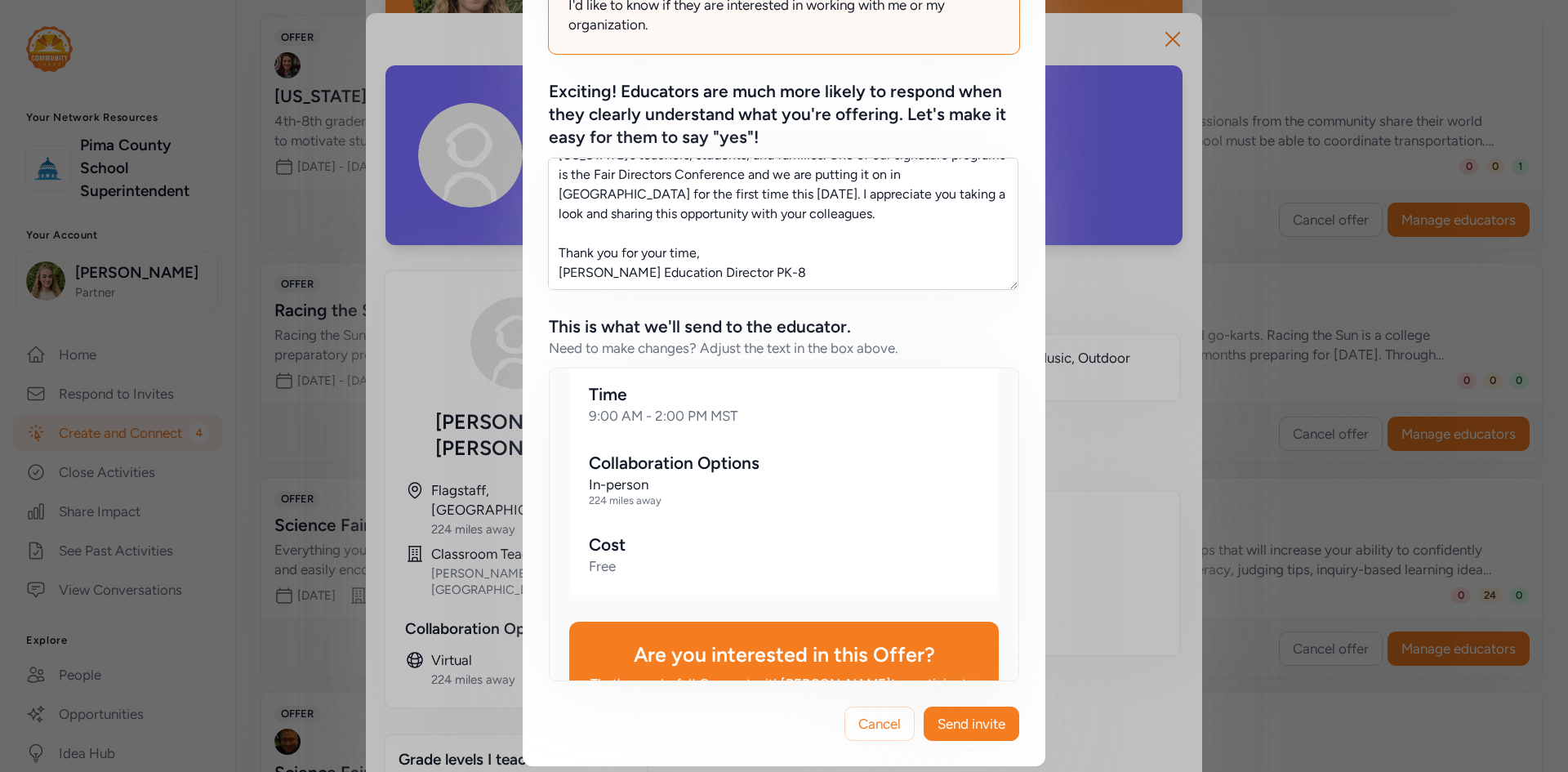
scroll to position [365, 0]
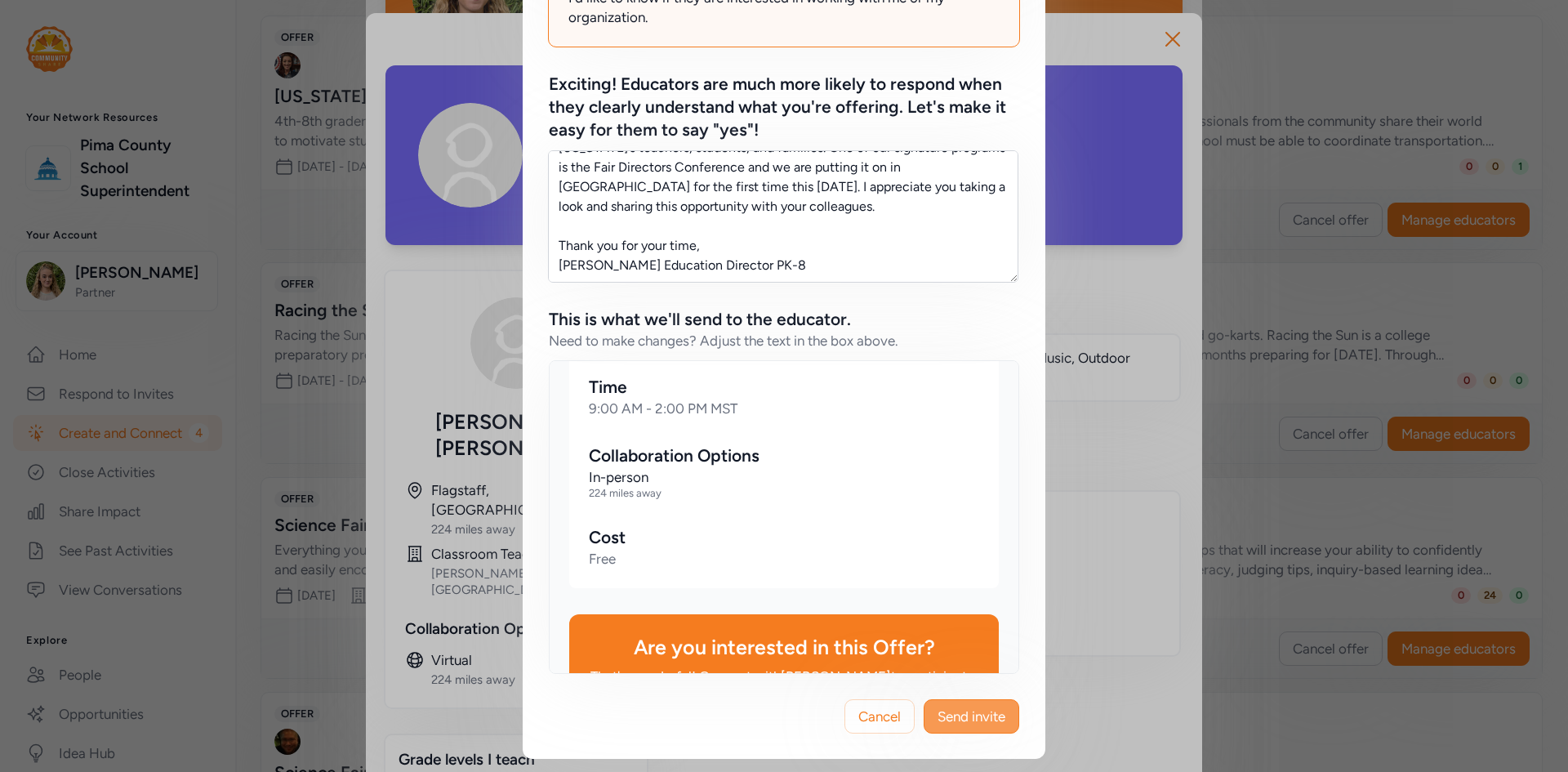
click at [966, 712] on span "Send invite" at bounding box center [970, 716] width 67 height 20
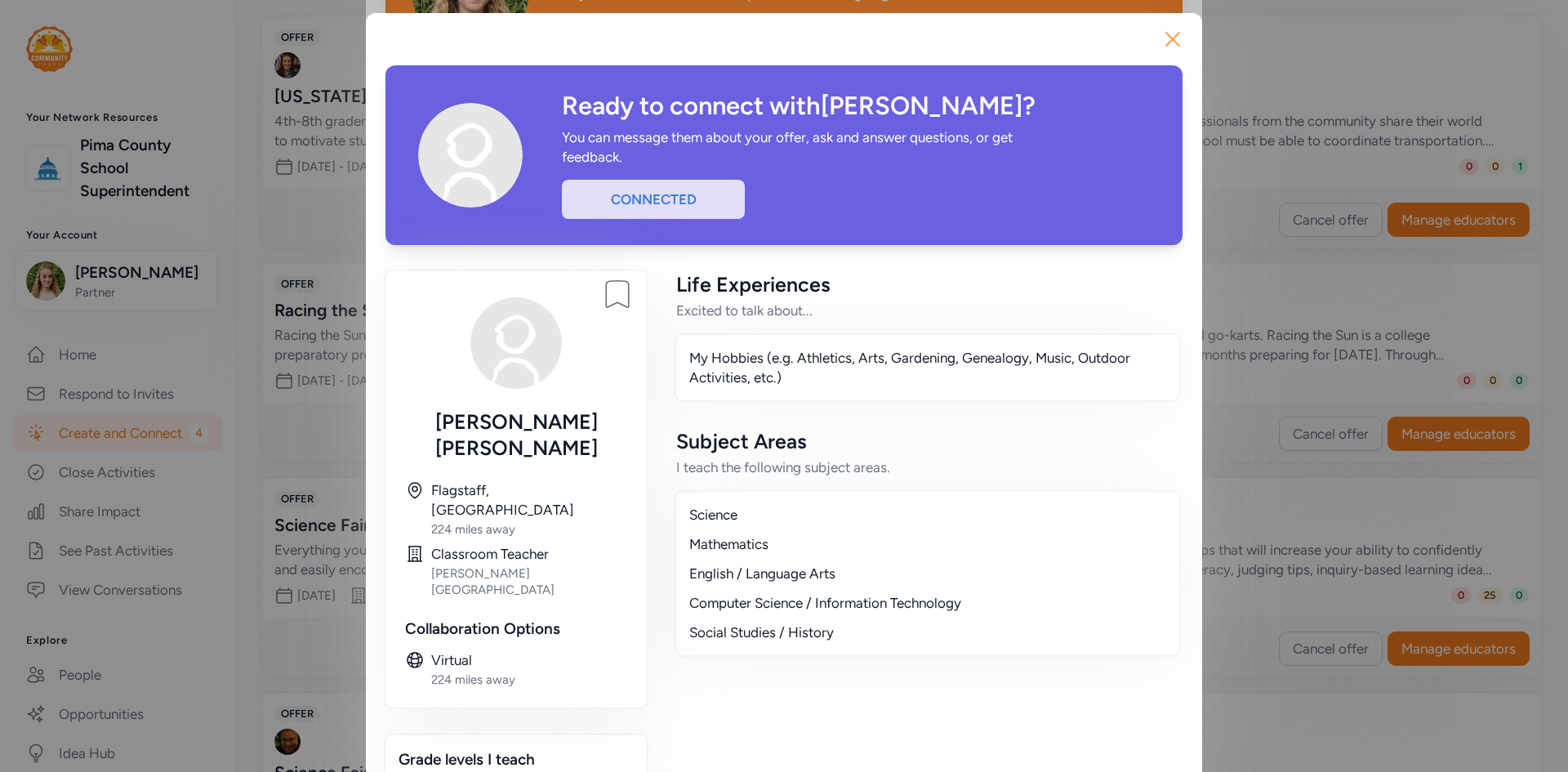
click at [1159, 36] on icon "button" at bounding box center [1172, 39] width 26 height 26
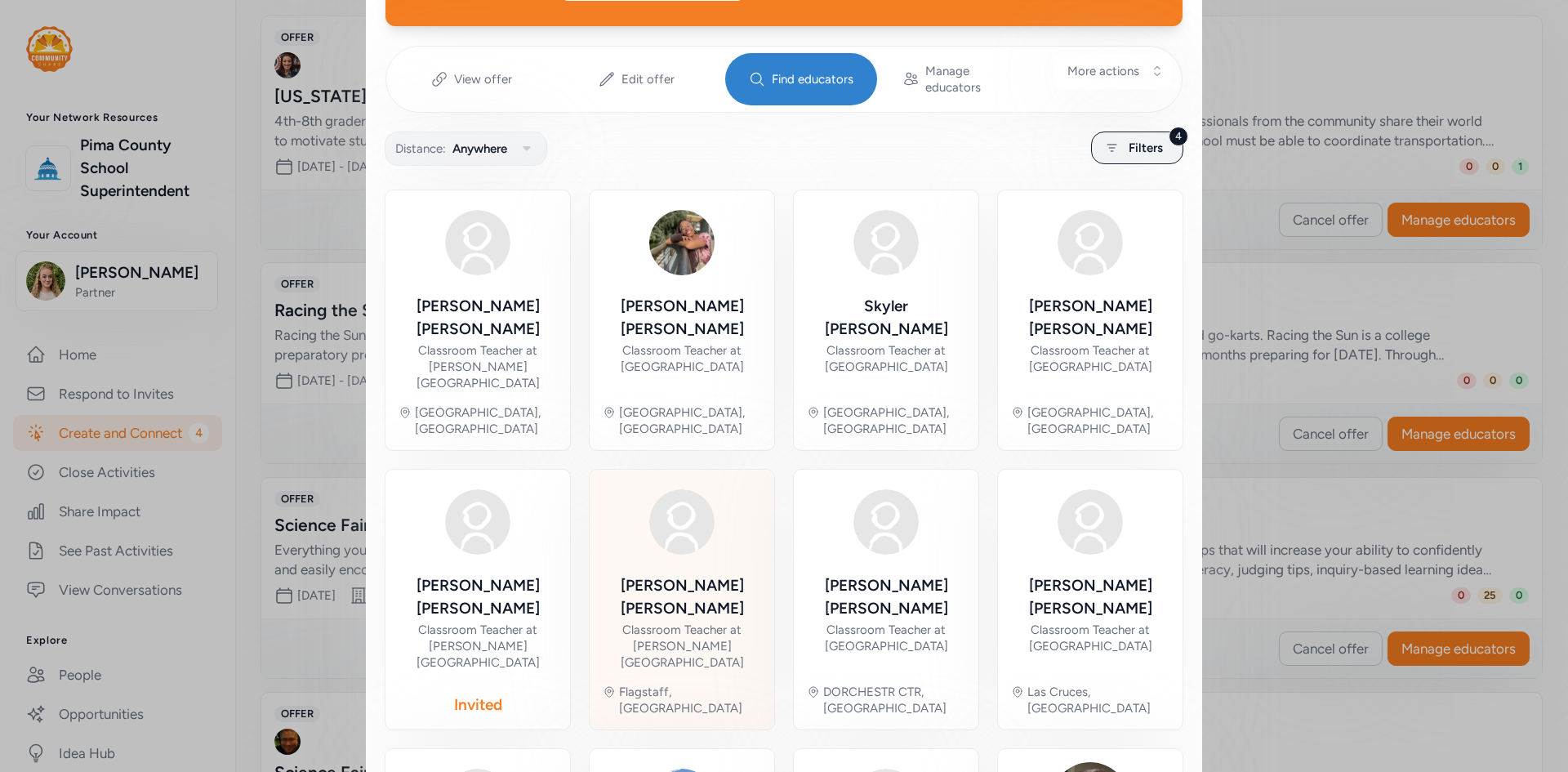
scroll to position [245, 0]
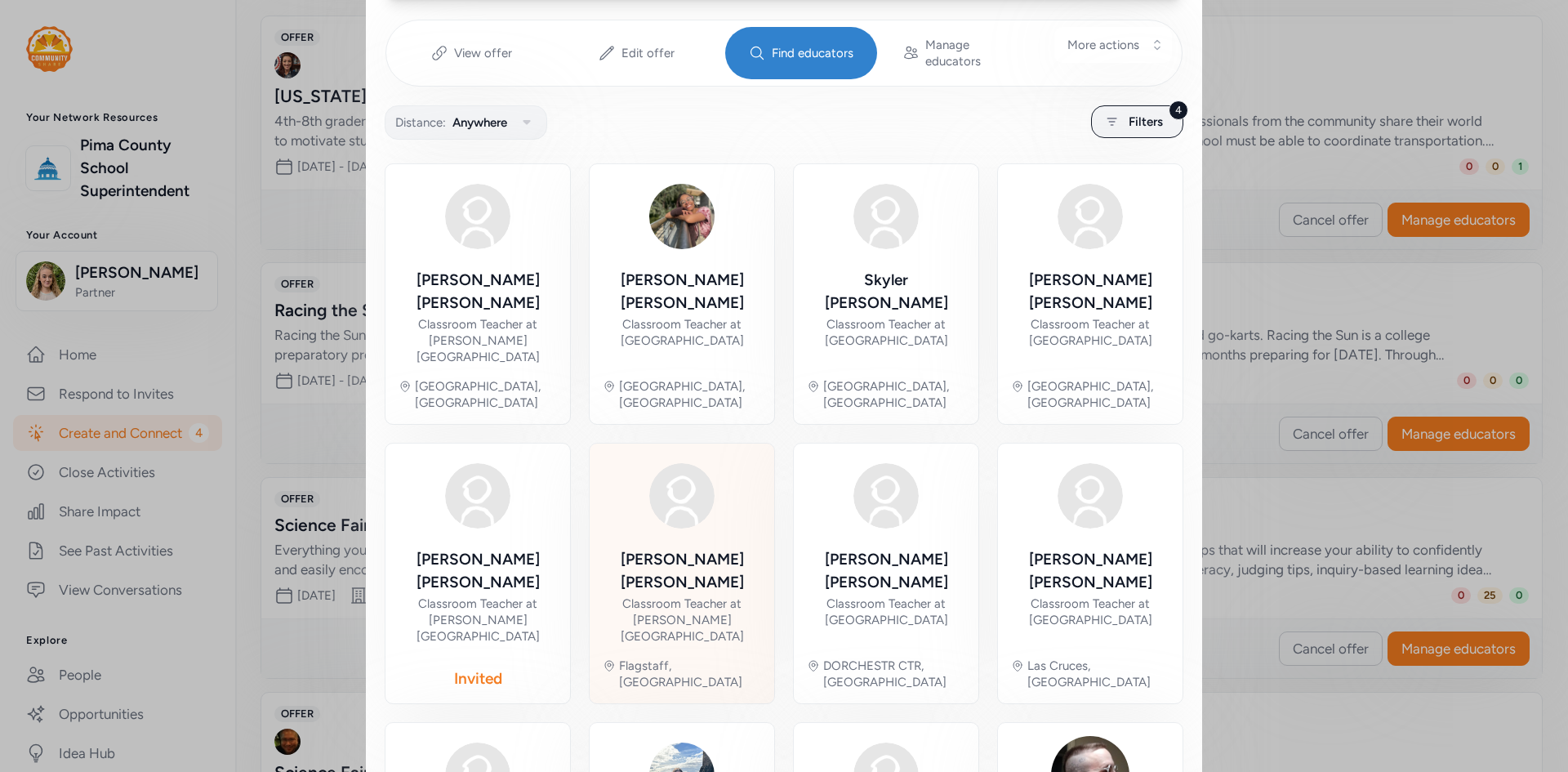
click at [665, 457] on img at bounding box center [682, 496] width 78 height 78
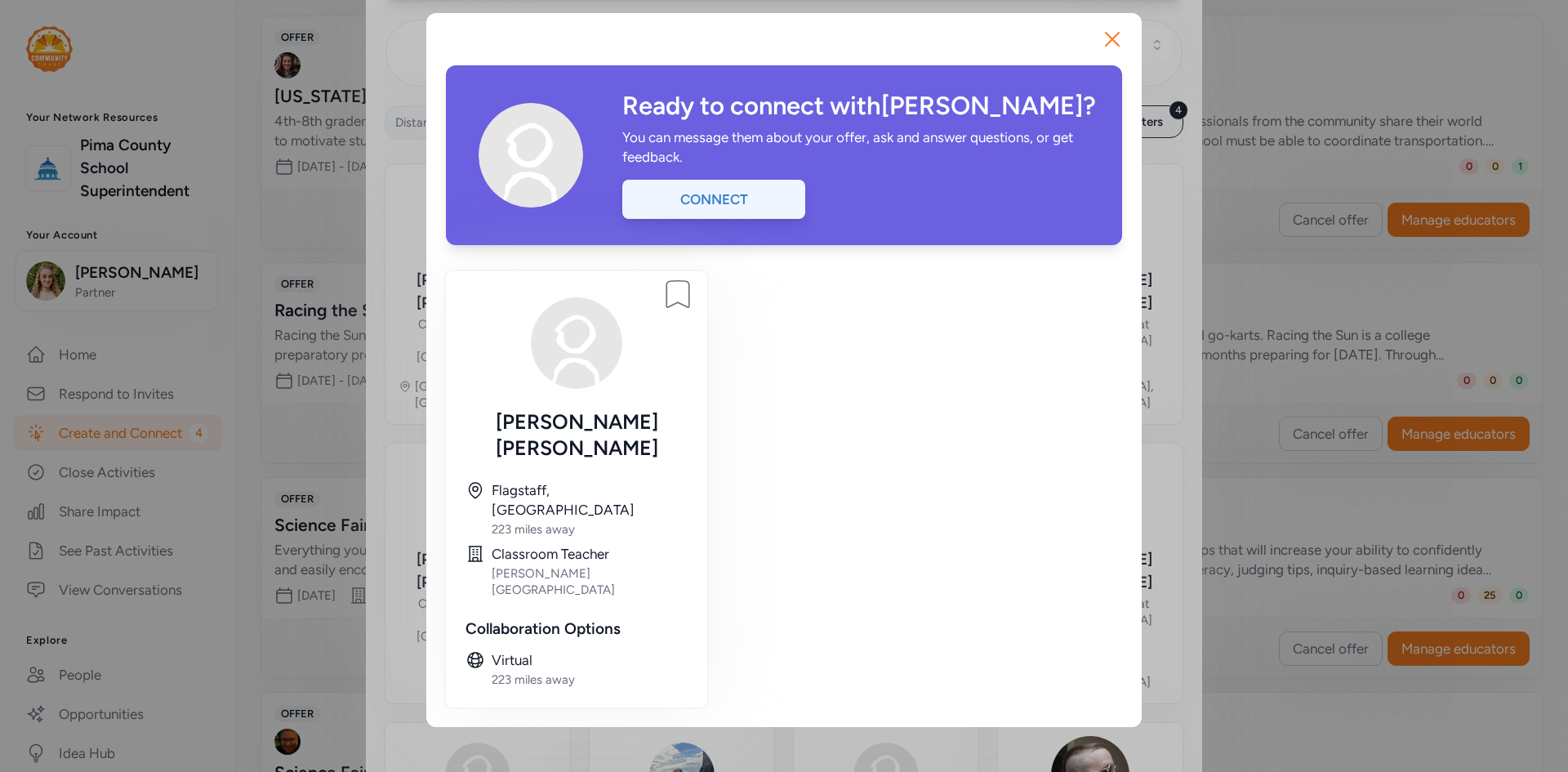
click at [724, 200] on div "Connect" at bounding box center [713, 200] width 183 height 39
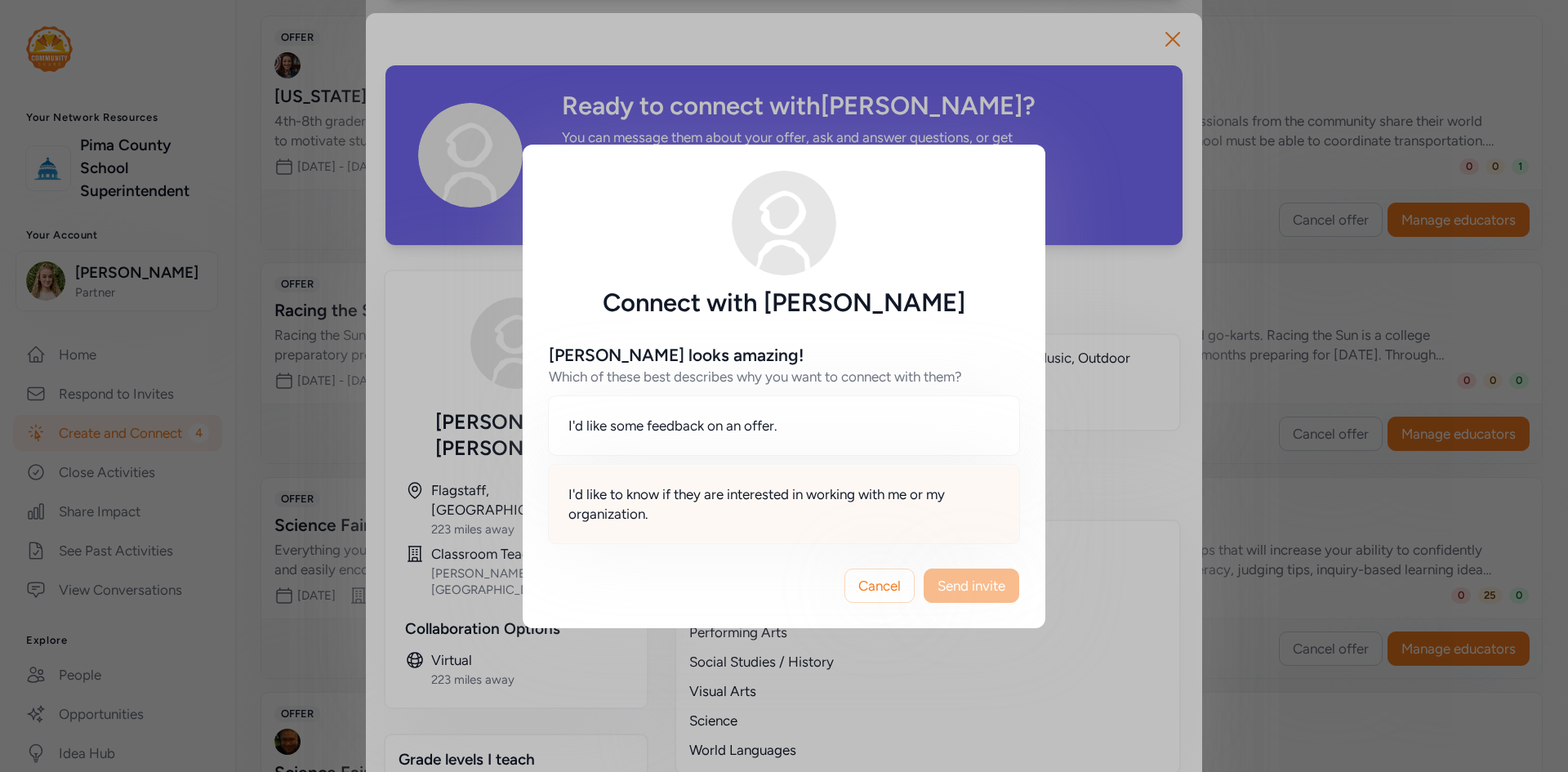
click at [746, 516] on span "I'd like to know if they are interested in working with me or my organization." at bounding box center [784, 504] width 431 height 39
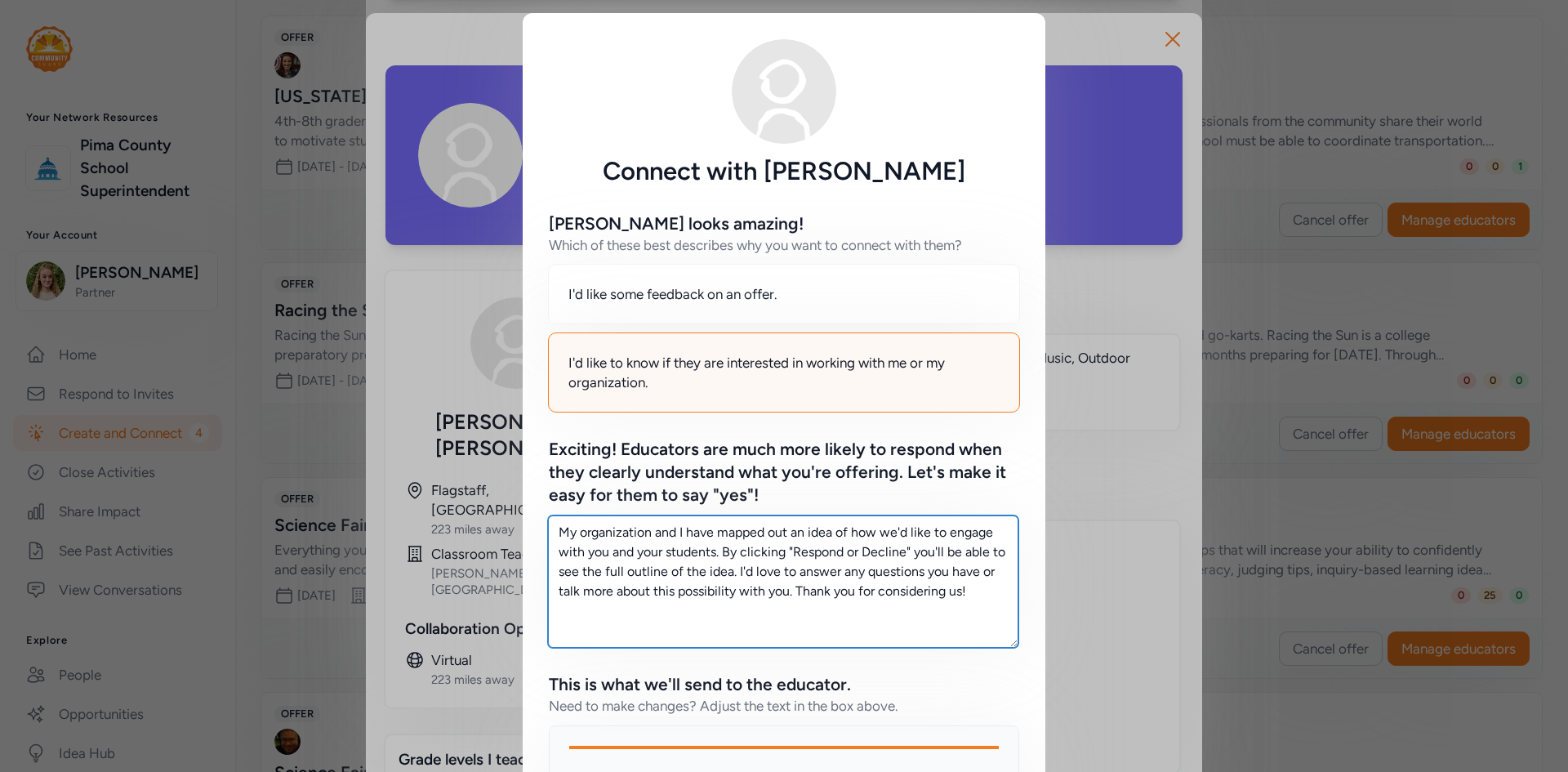
drag, startPoint x: 972, startPoint y: 595, endPoint x: 424, endPoint y: 512, distance: 554.2
click at [424, 512] on div "Connect with [PERSON_NAME] [PERSON_NAME] looks amazing! Which of these best des…" at bounding box center [784, 568] width 1568 height 1137
paste textarea "I wanted to make you aware of an opportunity our organization is bringing to yo…"
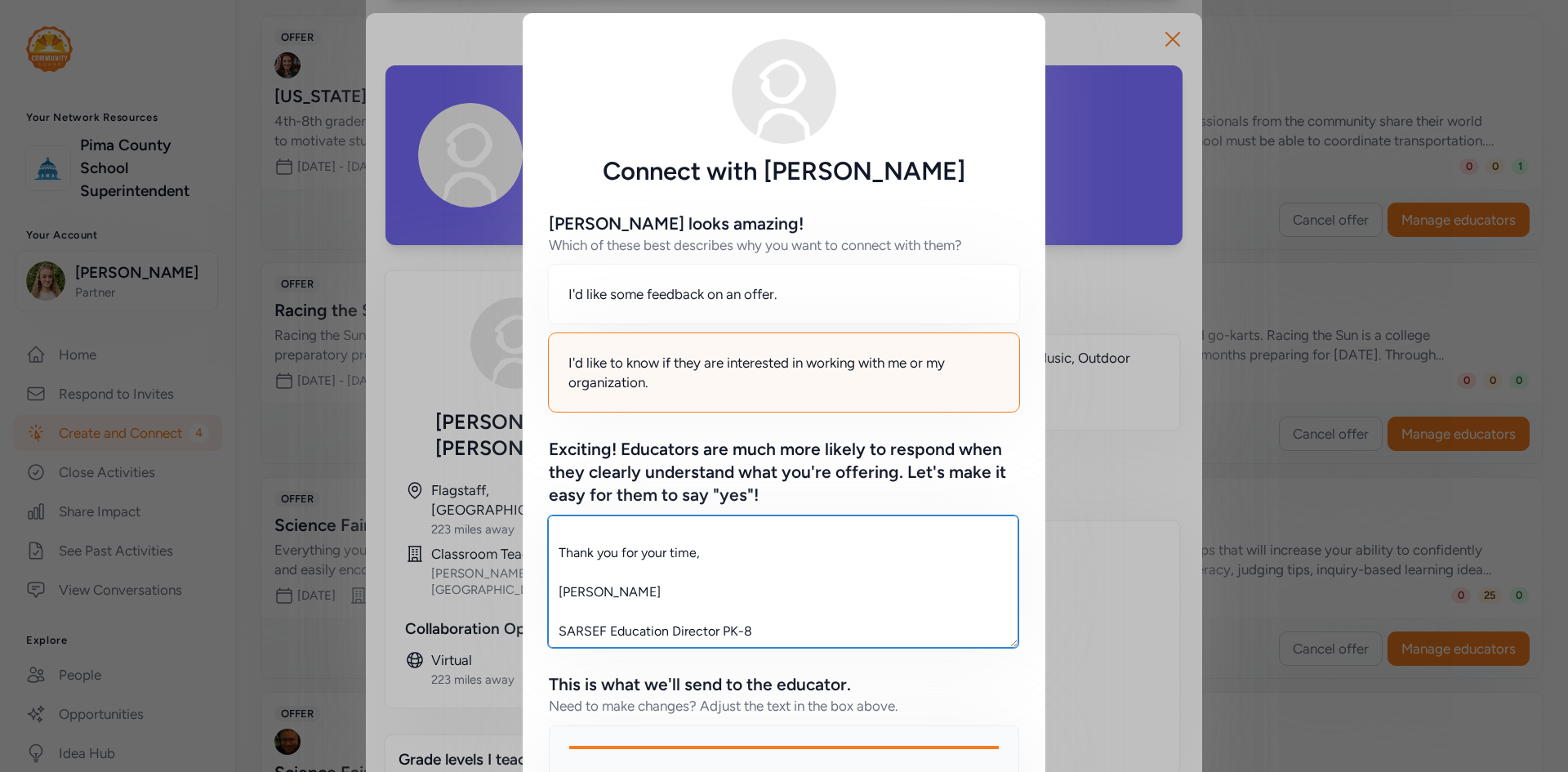
scroll to position [176, 0]
click at [555, 593] on textarea "I wanted to make you aware of an opportunity our organization is bringing to yo…" at bounding box center [783, 581] width 470 height 132
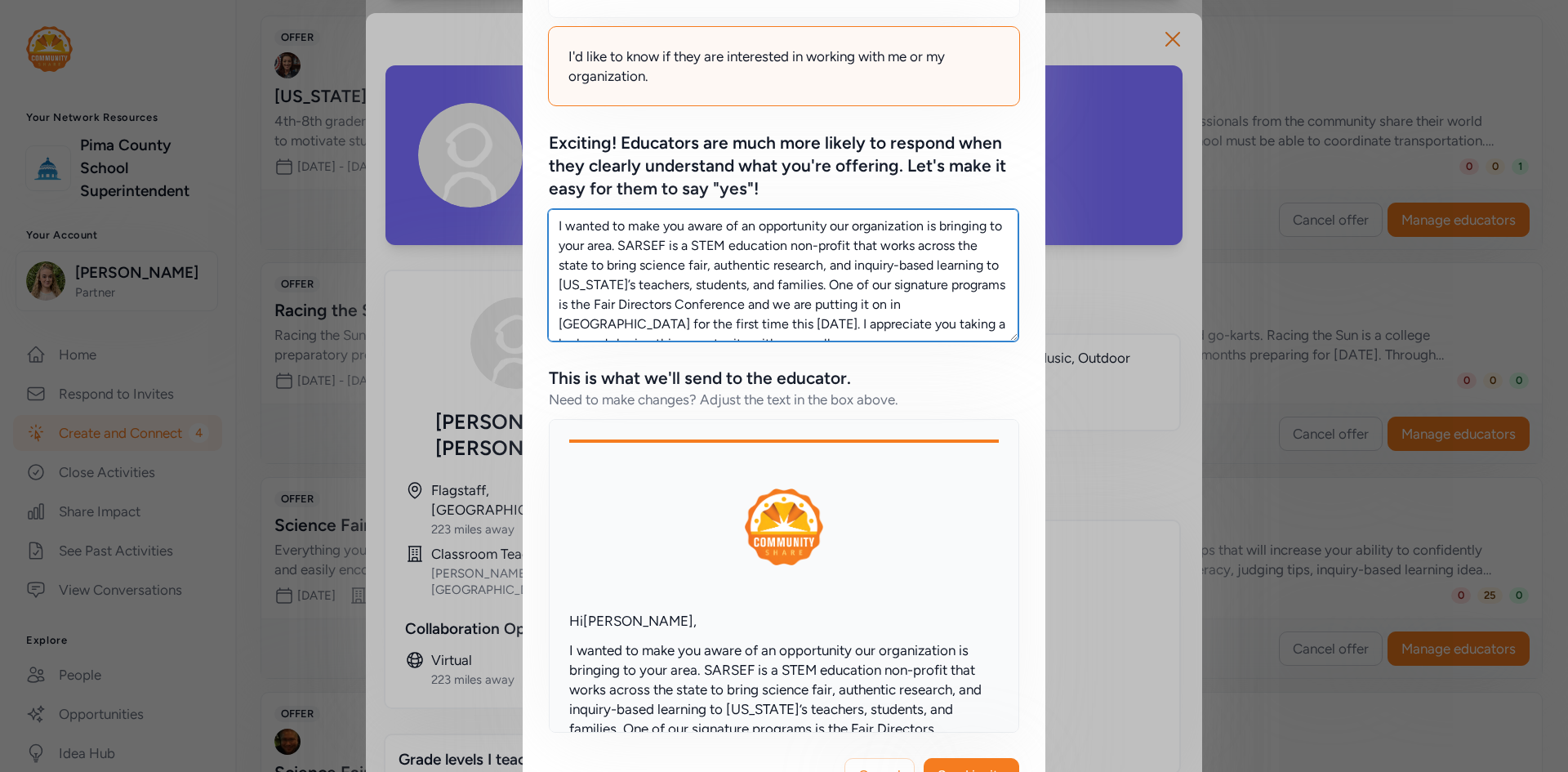
scroll to position [327, 0]
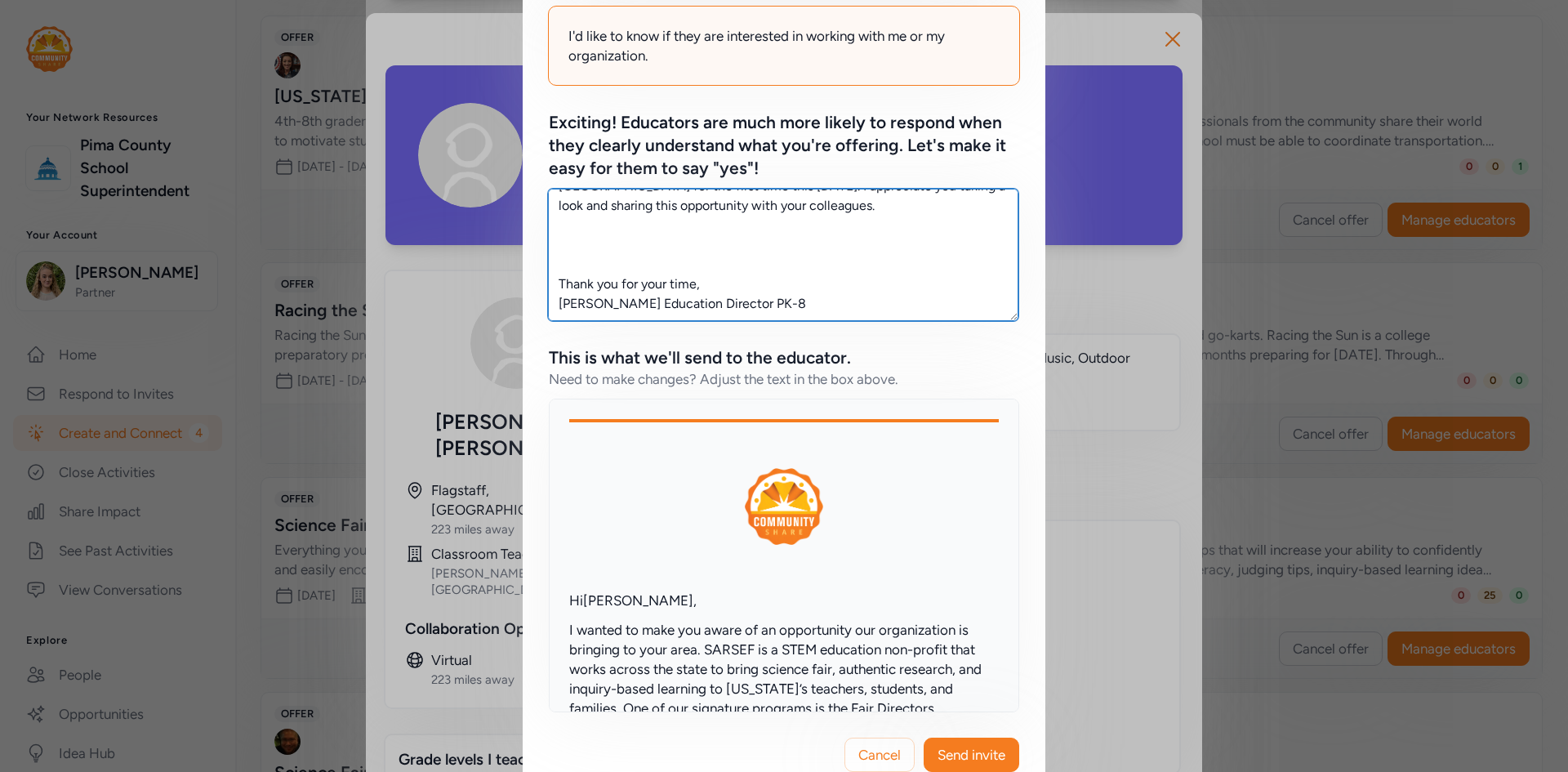
click at [630, 238] on textarea "I wanted to make you aware of an opportunity our organization is bringing to yo…" at bounding box center [783, 254] width 470 height 132
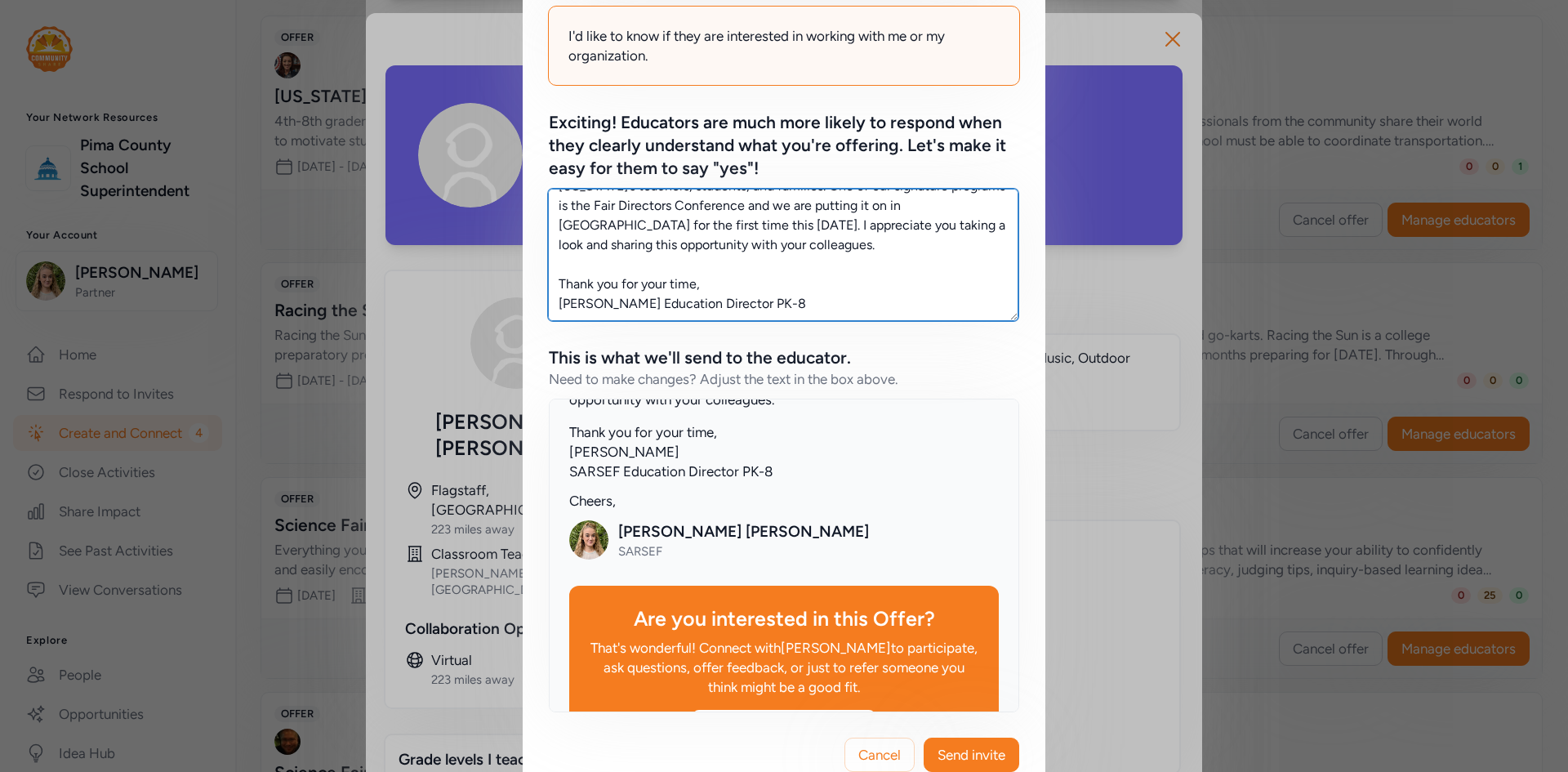
scroll to position [408, 0]
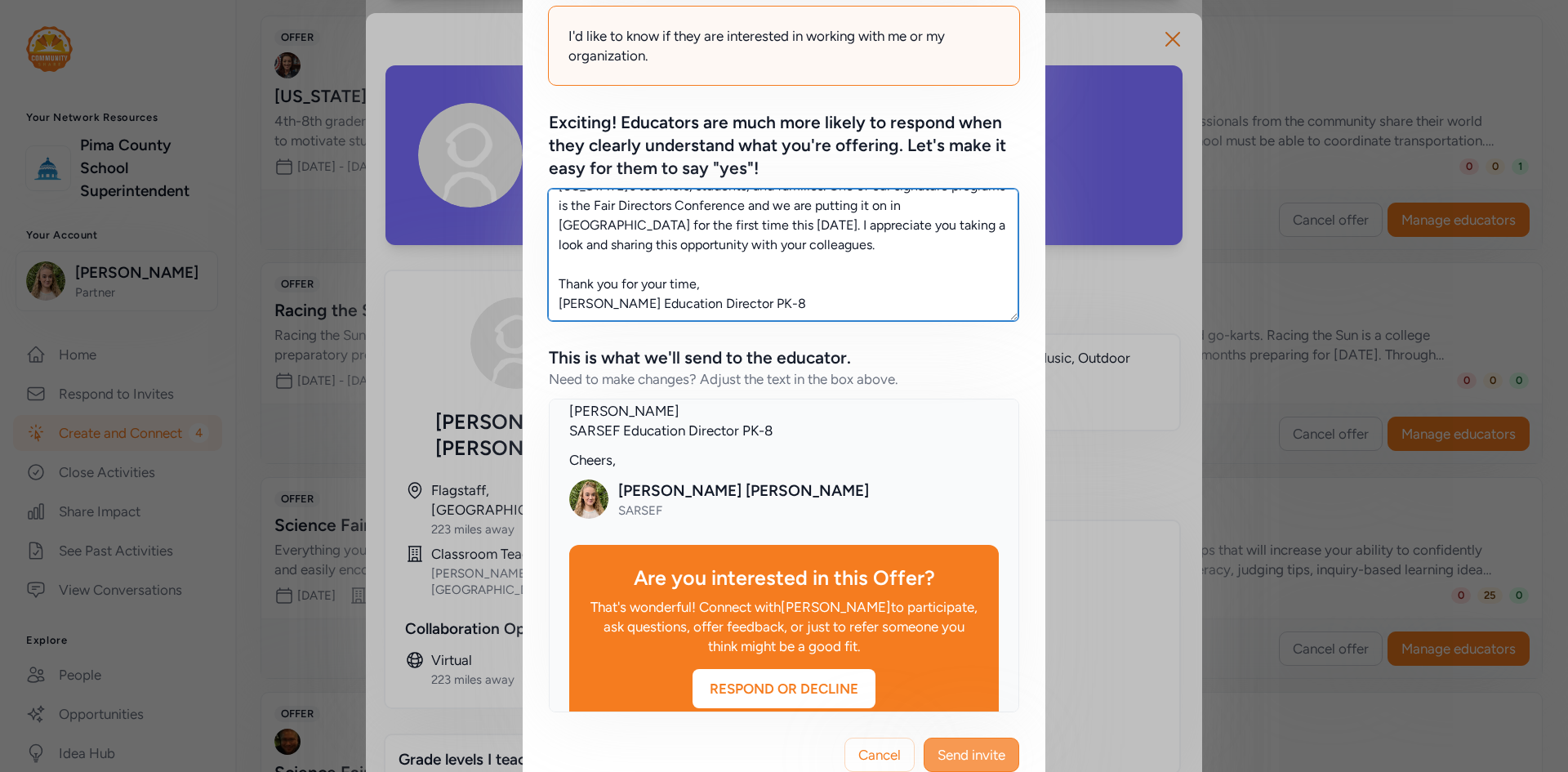
type textarea "I wanted to make you aware of an opportunity our organization is bringing to yo…"
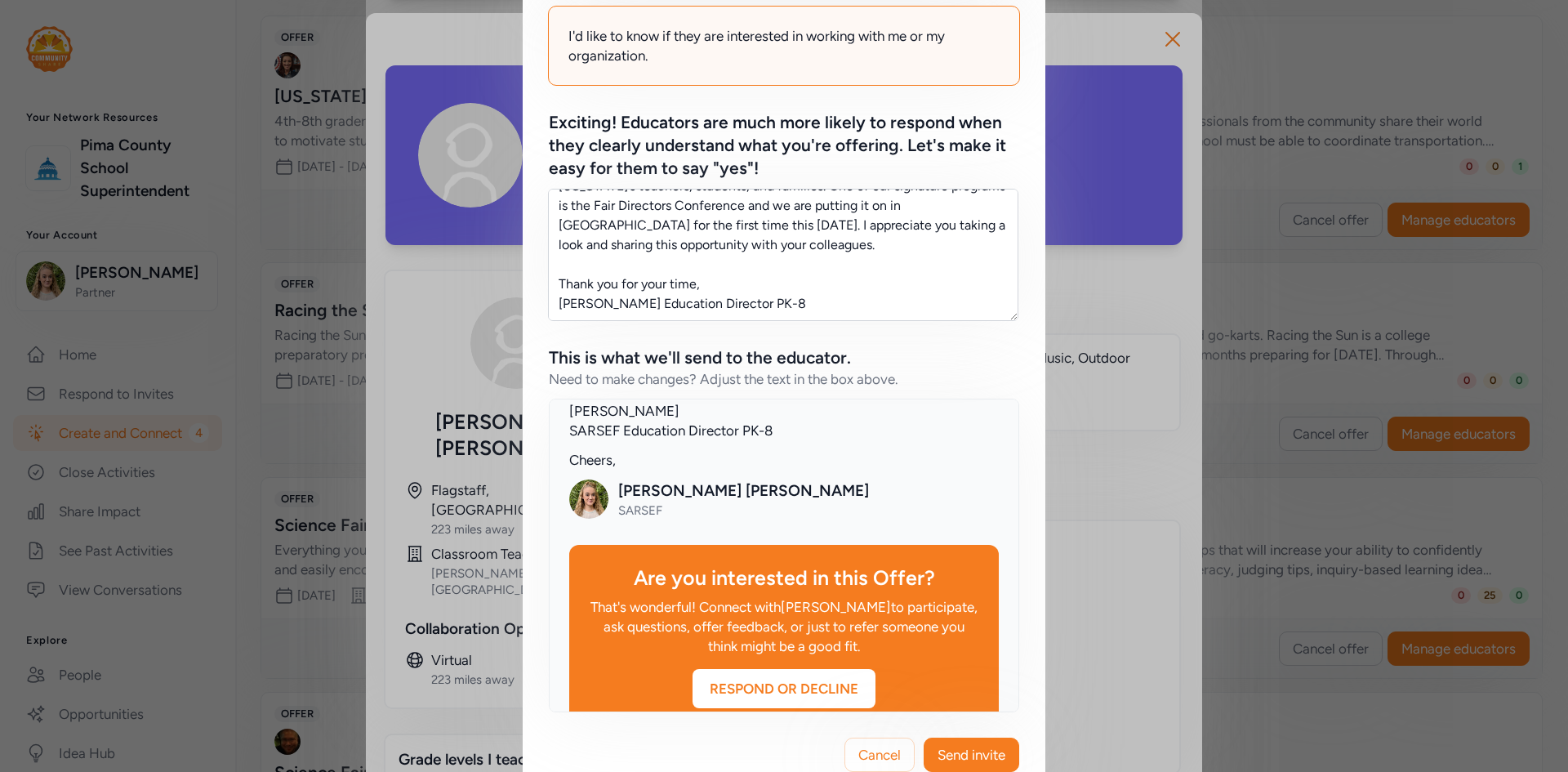
click at [971, 758] on span "Send invite" at bounding box center [970, 754] width 67 height 20
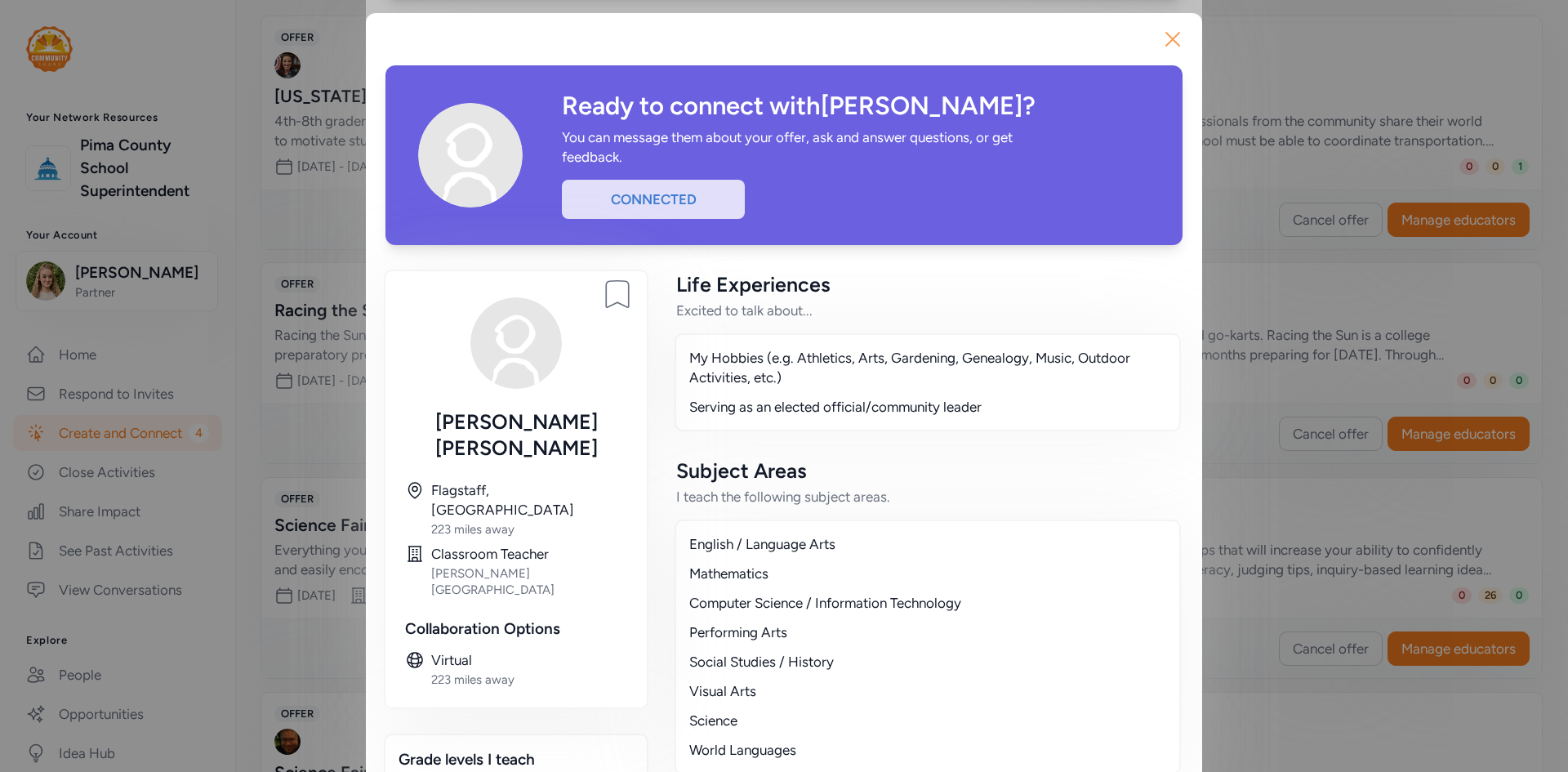
click at [1180, 37] on button "Close" at bounding box center [1172, 38] width 52 height 52
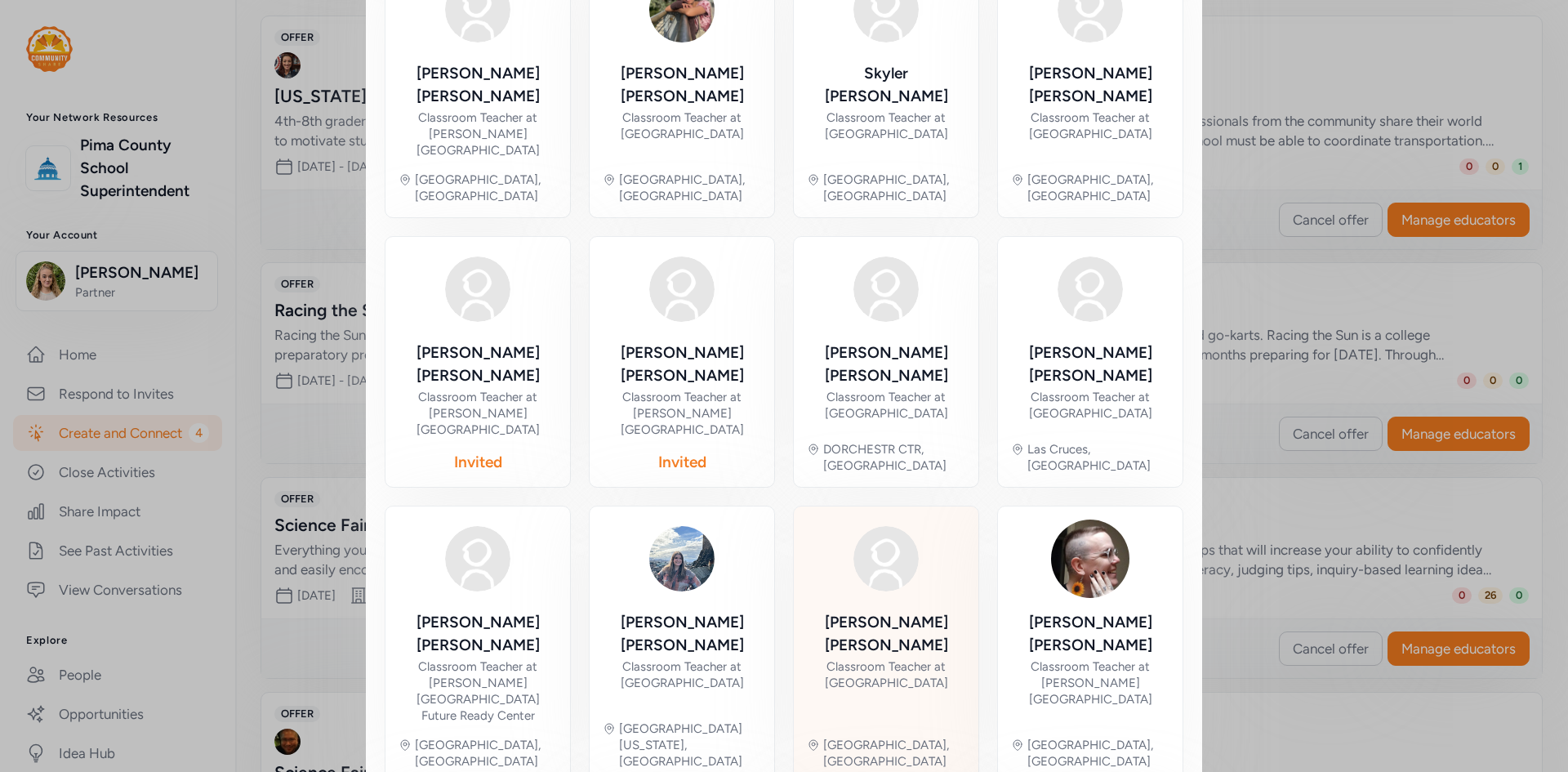
scroll to position [235, 0]
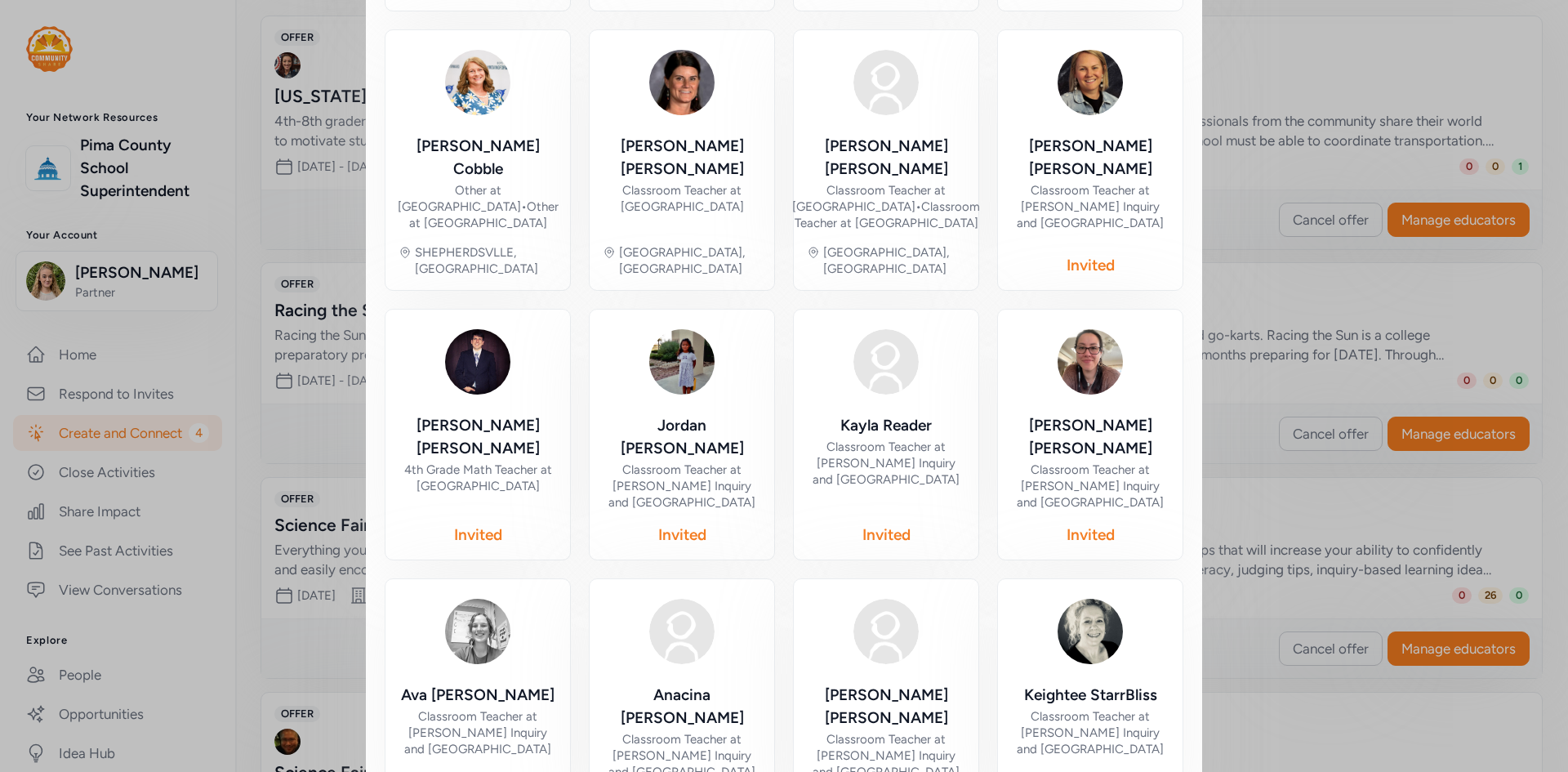
scroll to position [719, 0]
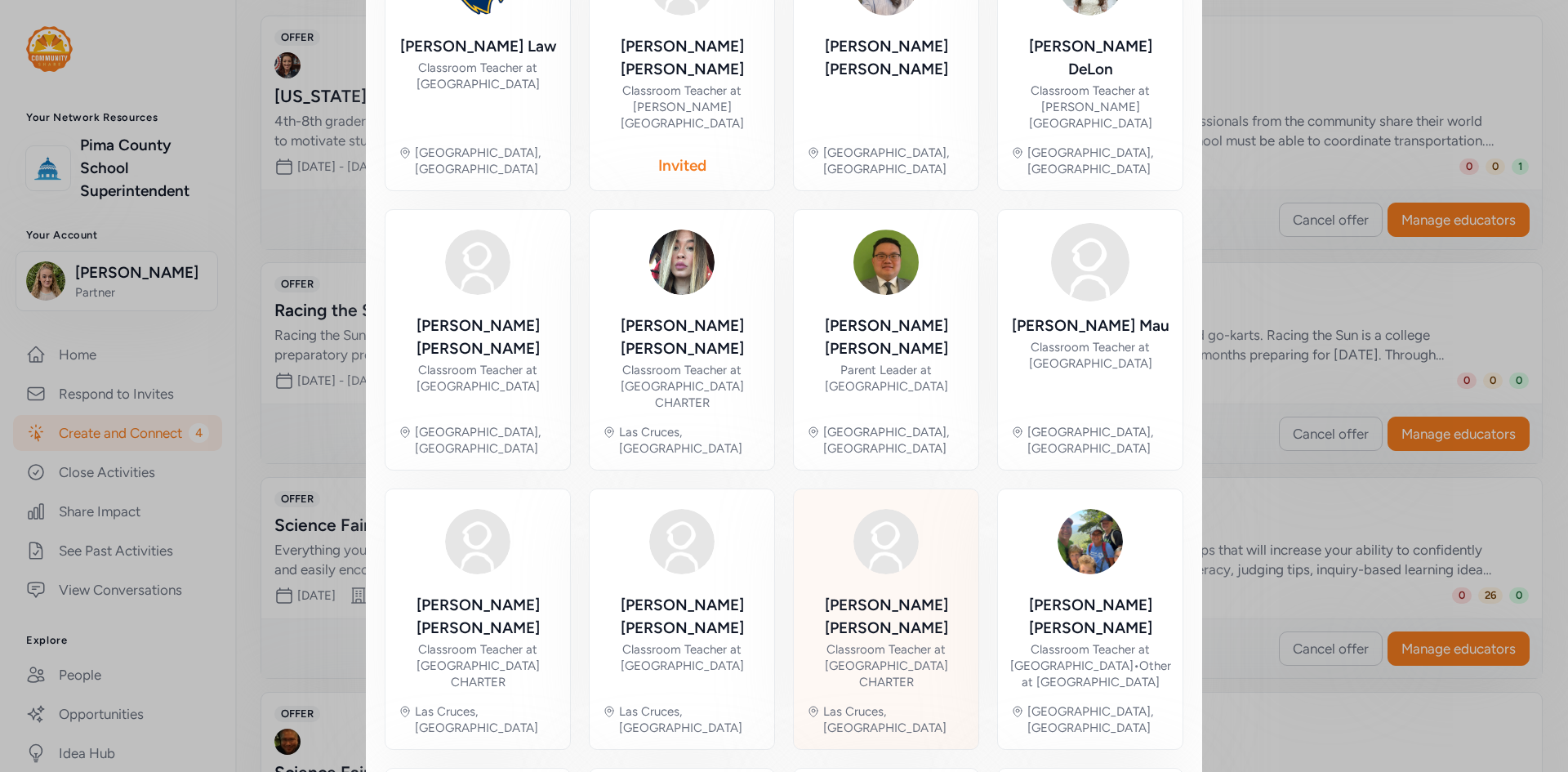
scroll to position [485, 0]
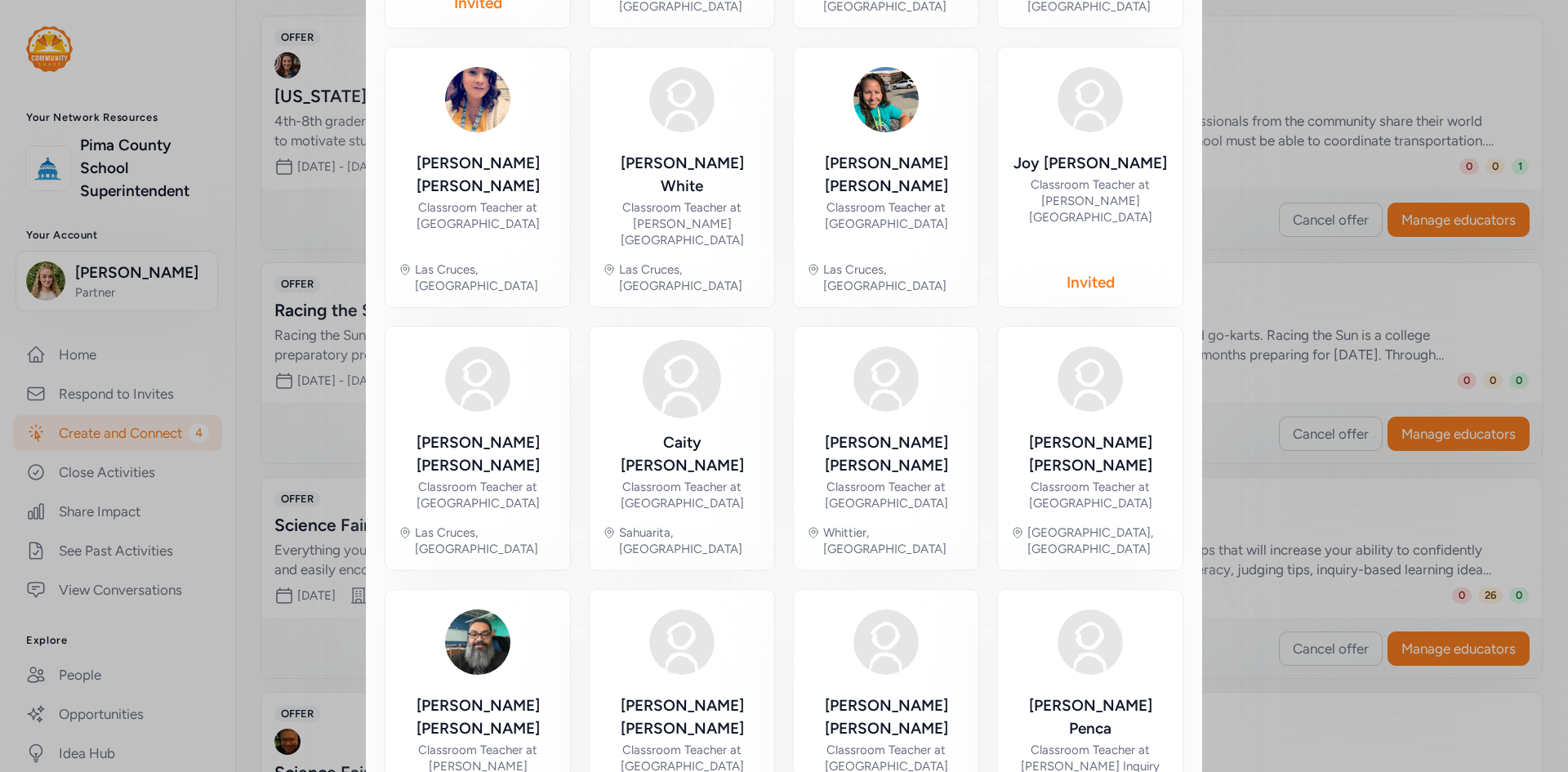
scroll to position [649, 0]
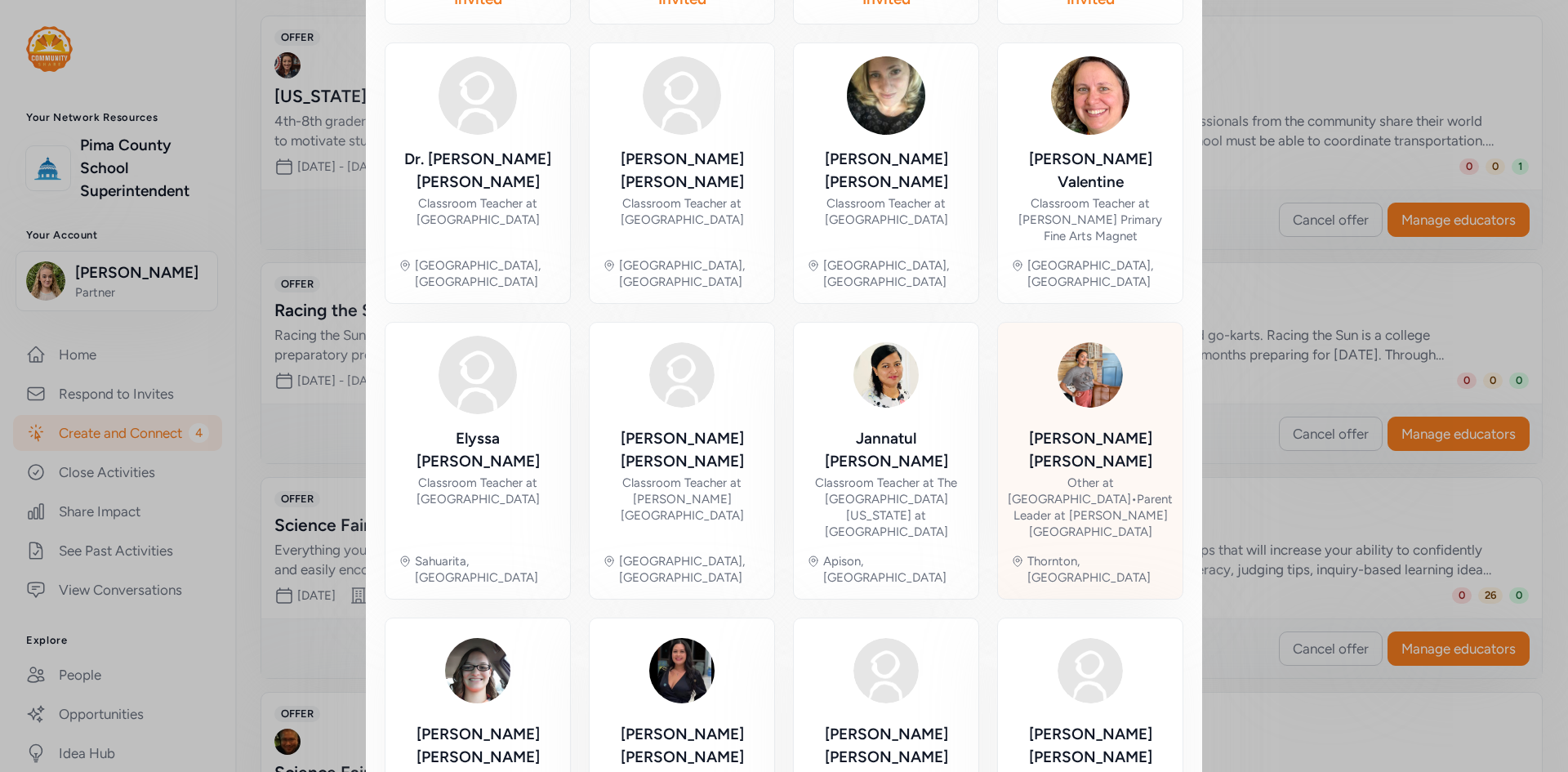
scroll to position [649, 0]
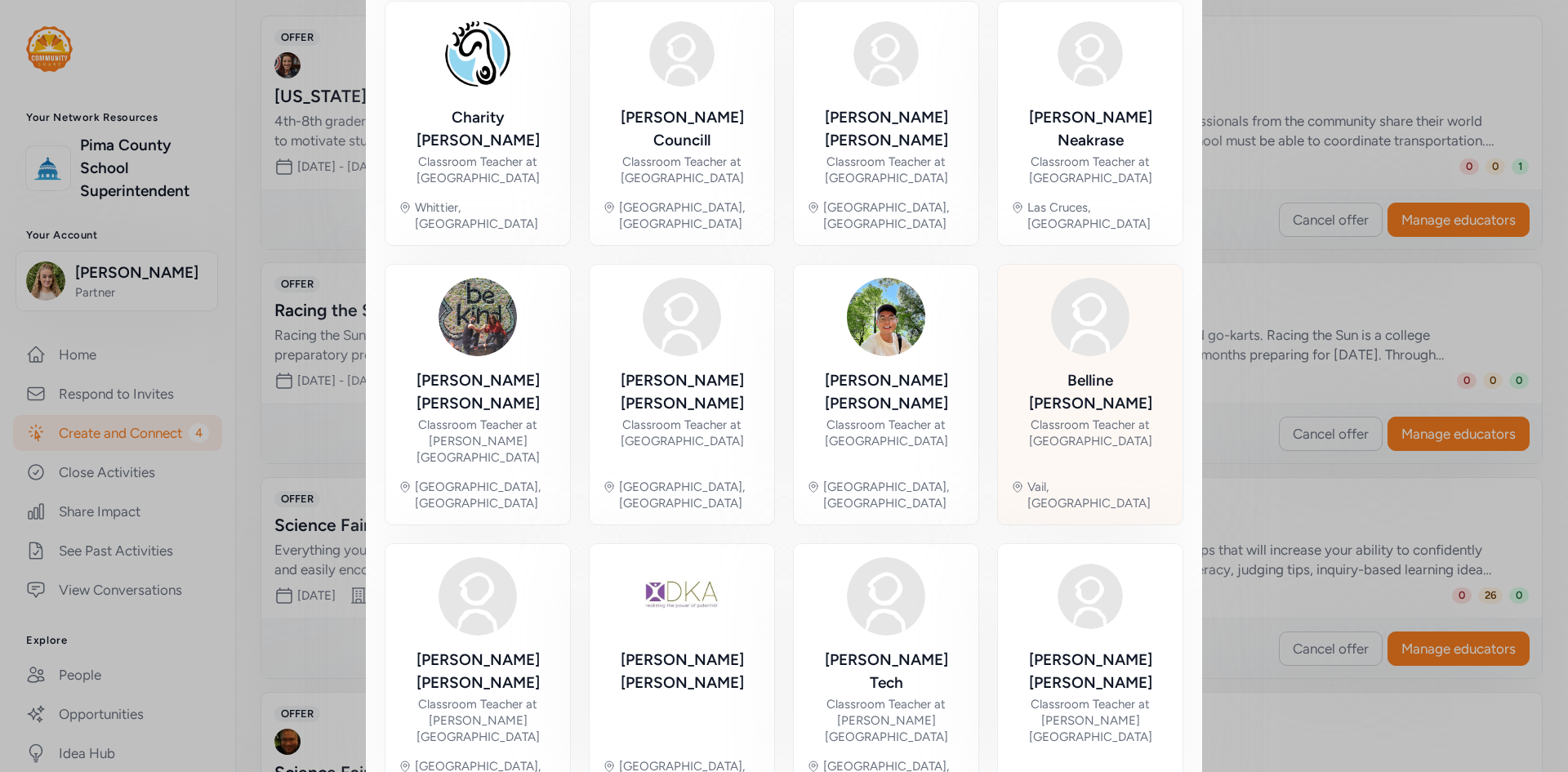
scroll to position [693, 0]
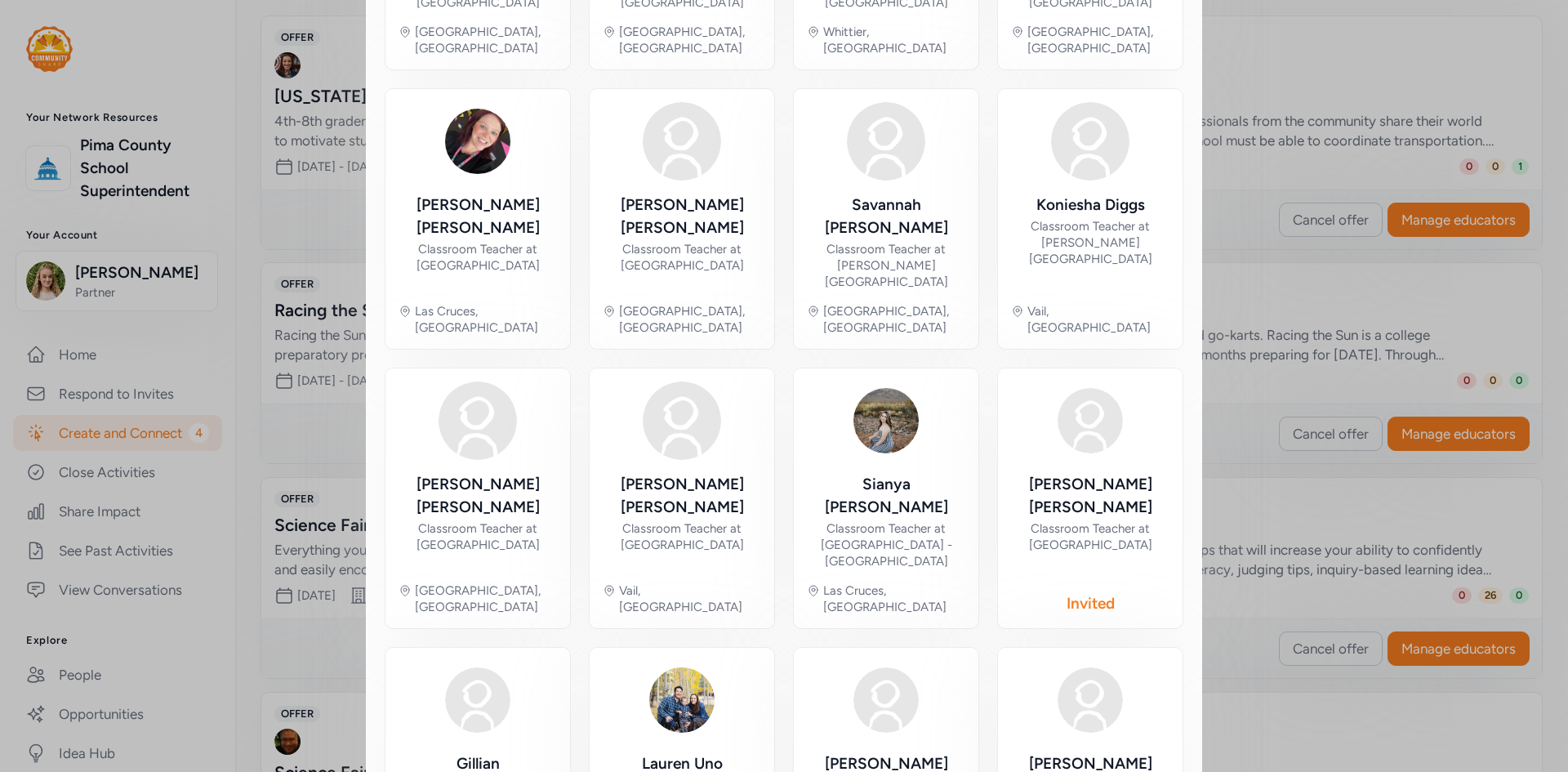
scroll to position [649, 0]
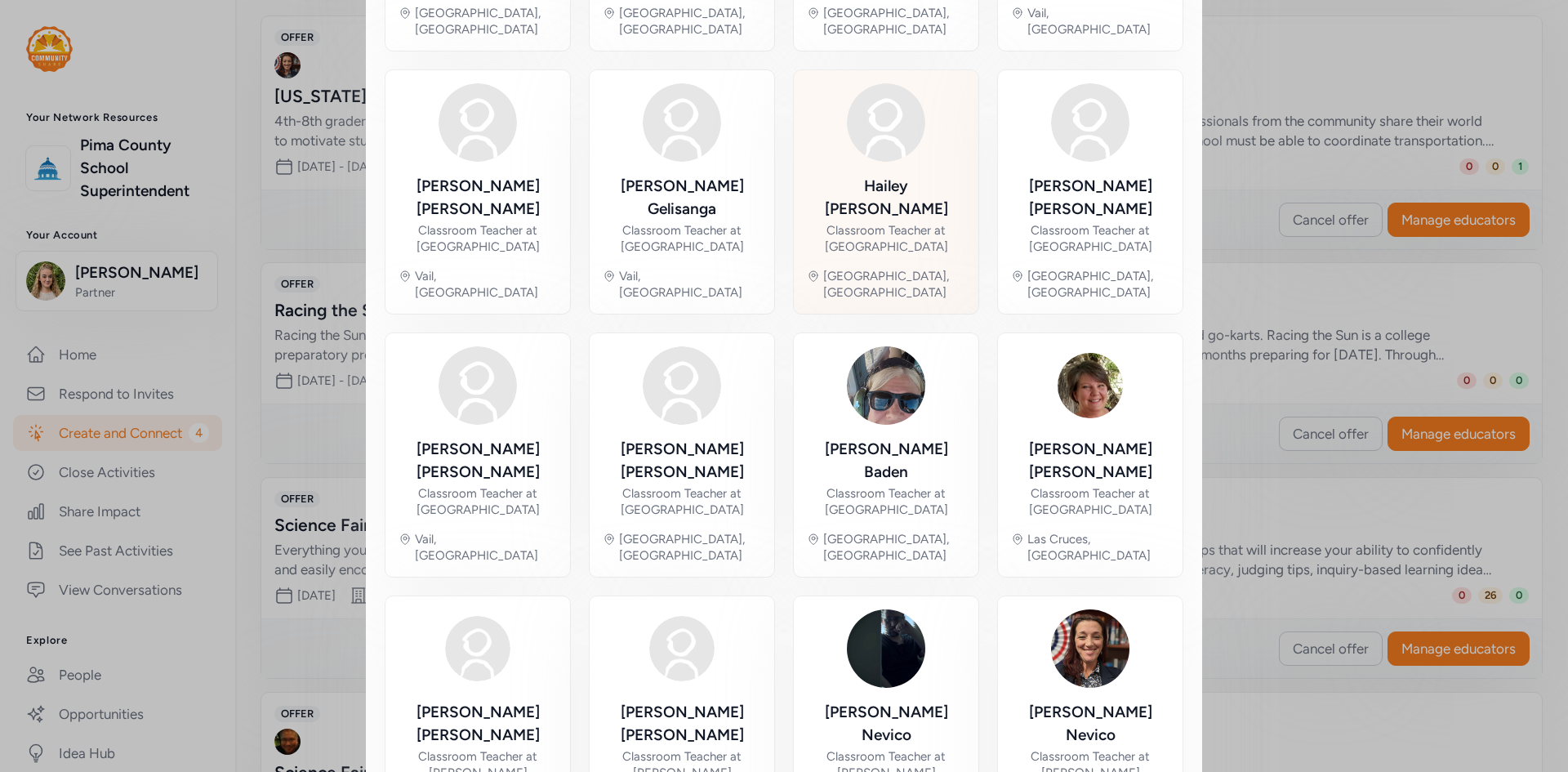
scroll to position [620, 0]
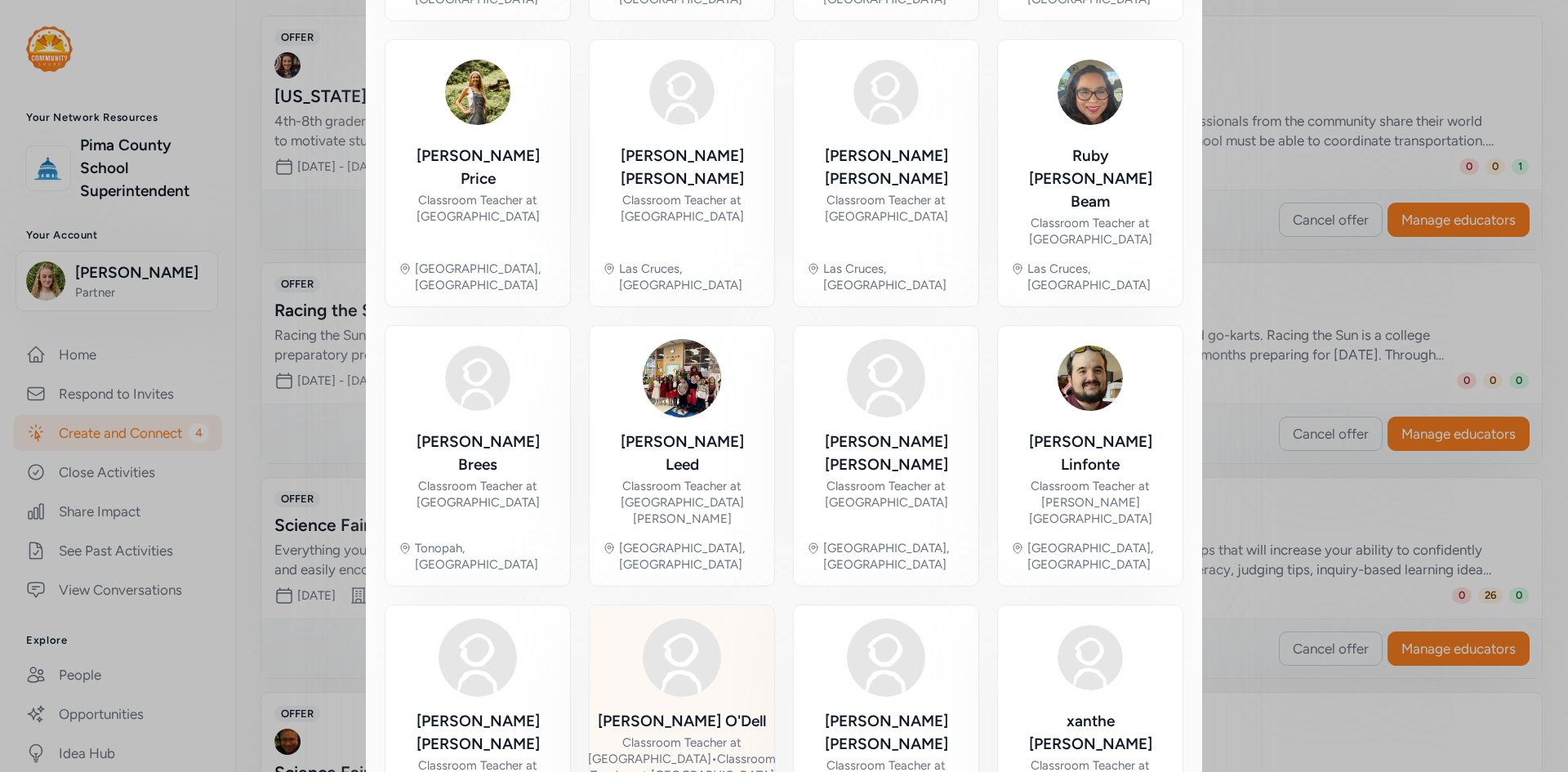
scroll to position [654, 0]
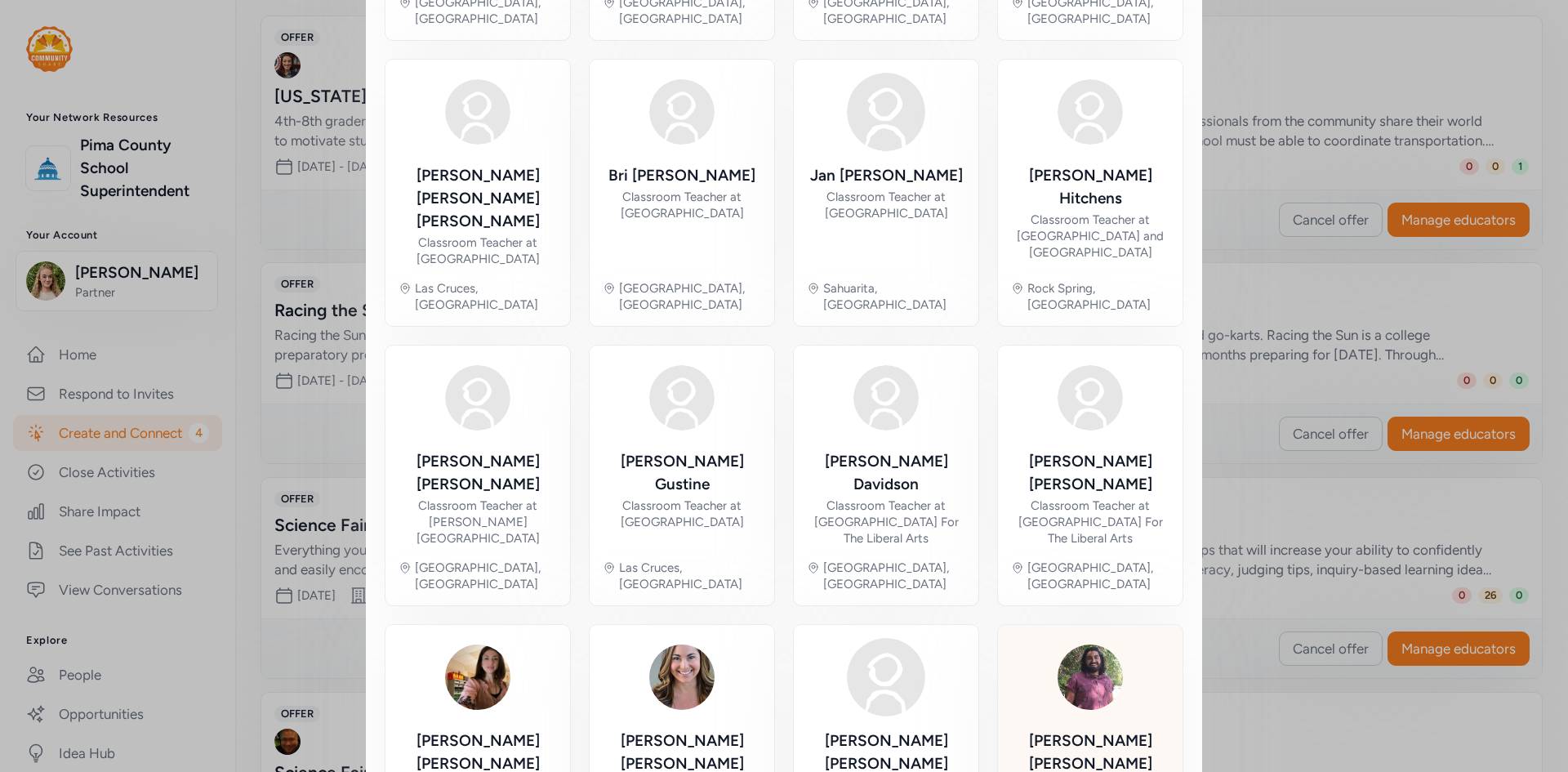
scroll to position [637, 0]
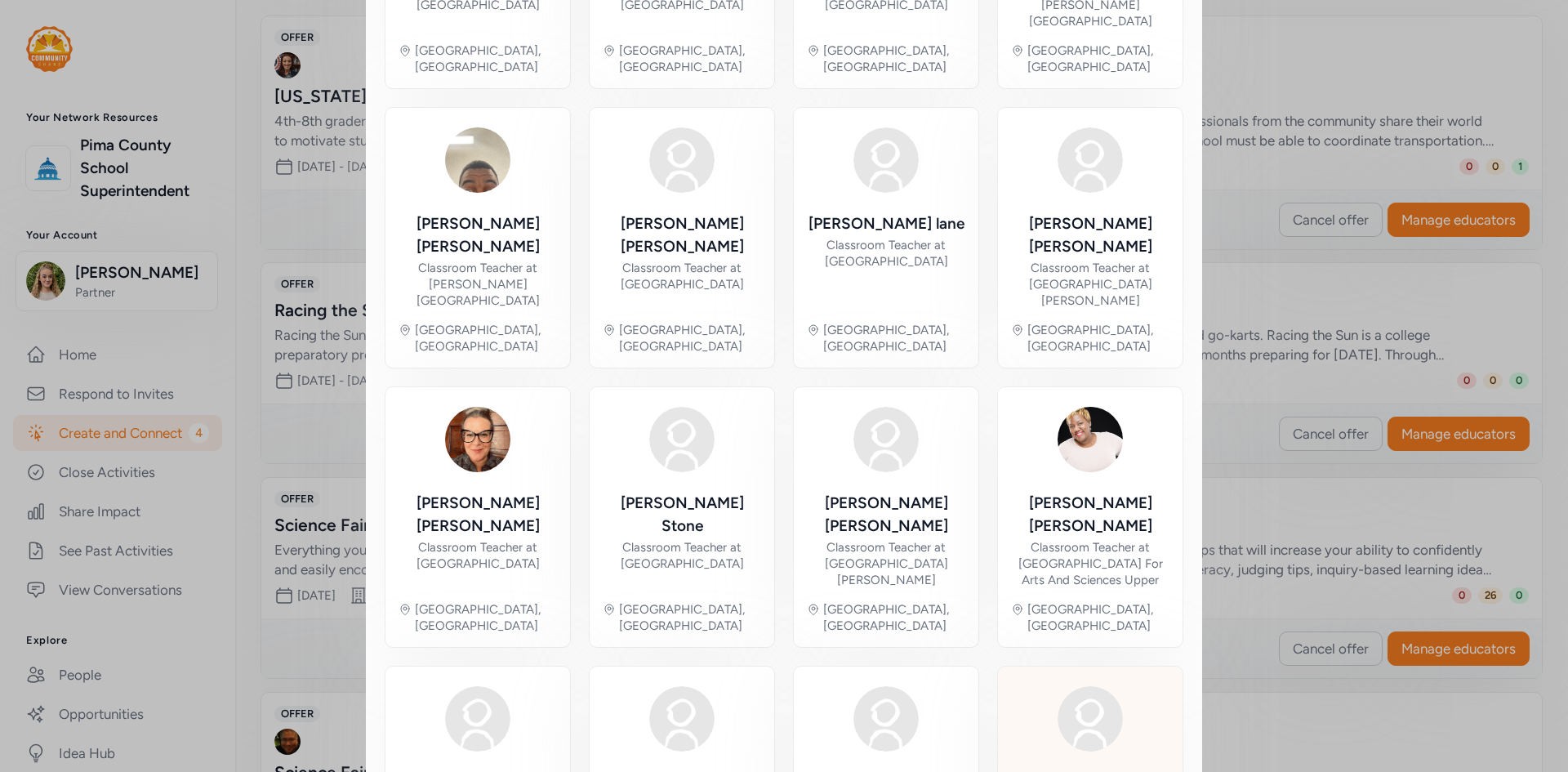
scroll to position [620, 0]
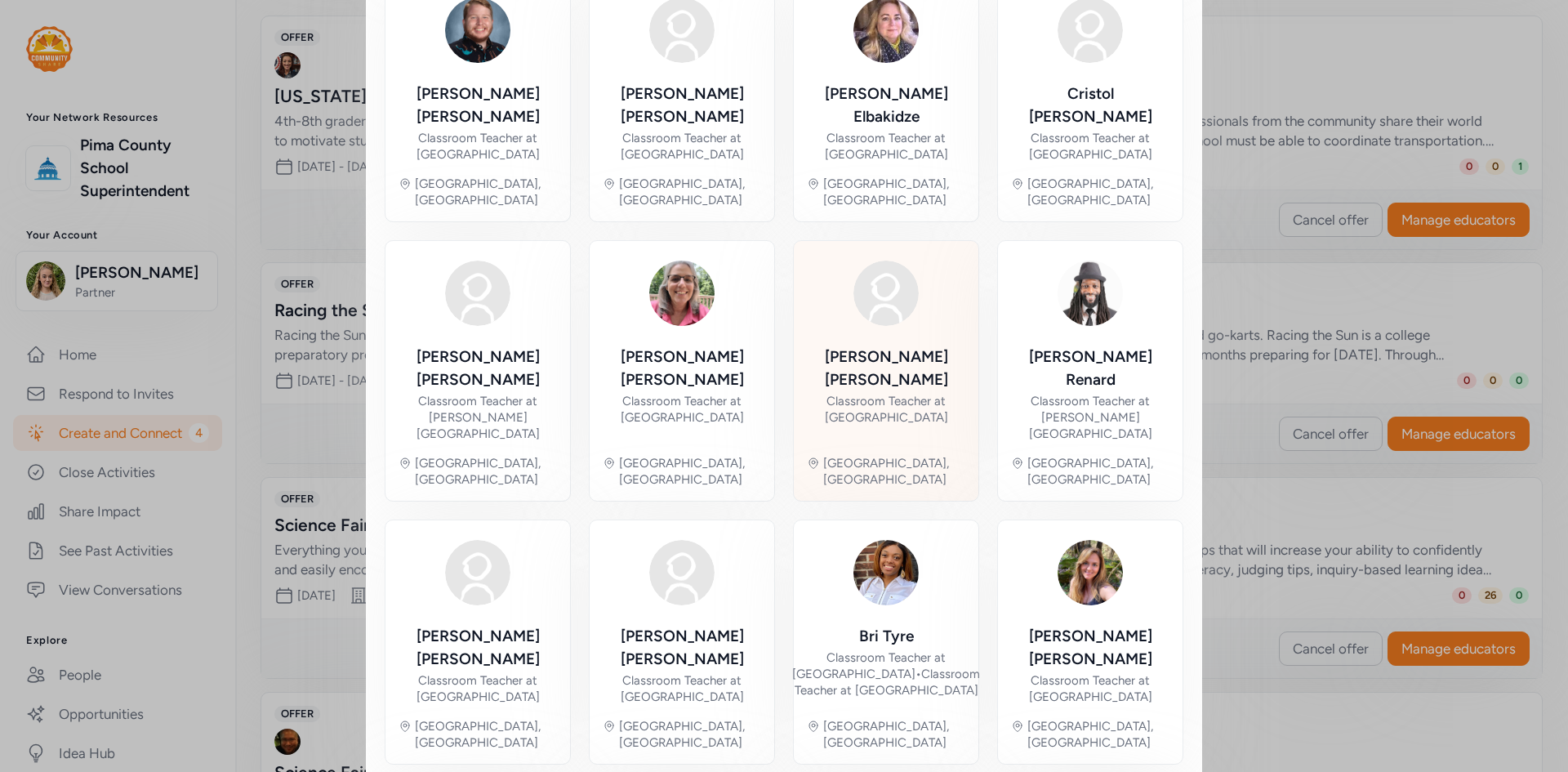
scroll to position [649, 0]
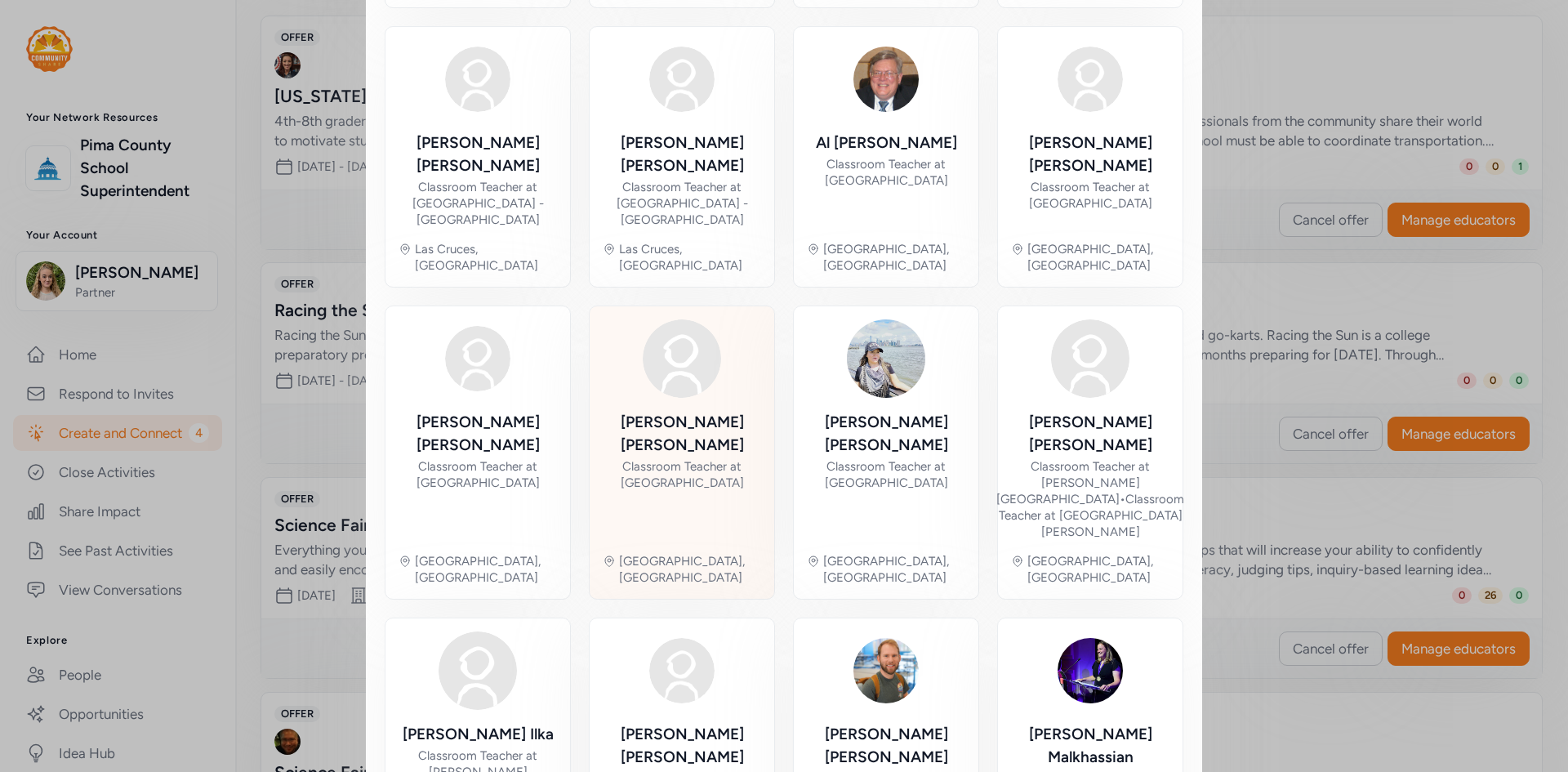
scroll to position [669, 0]
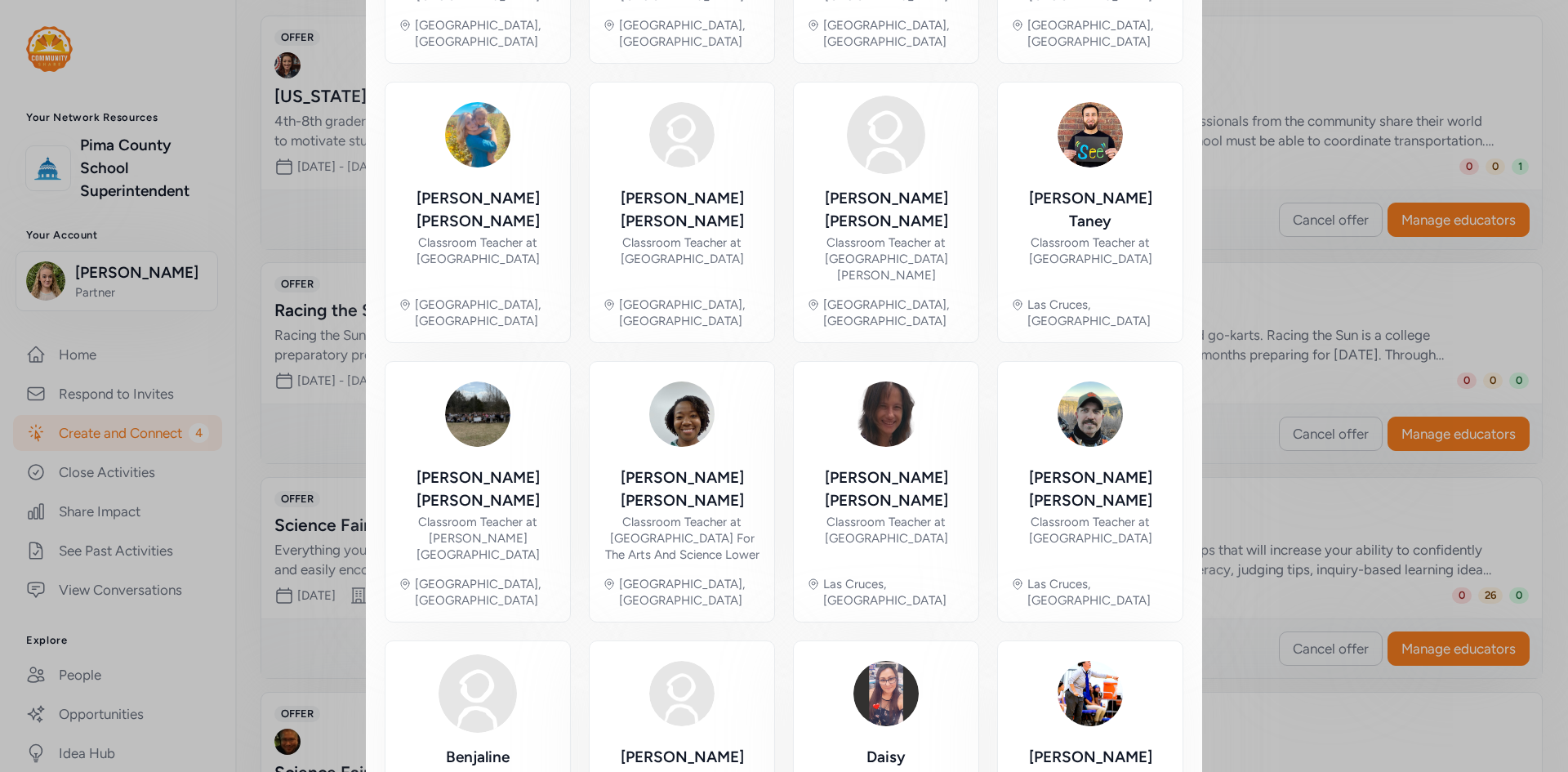
scroll to position [620, 0]
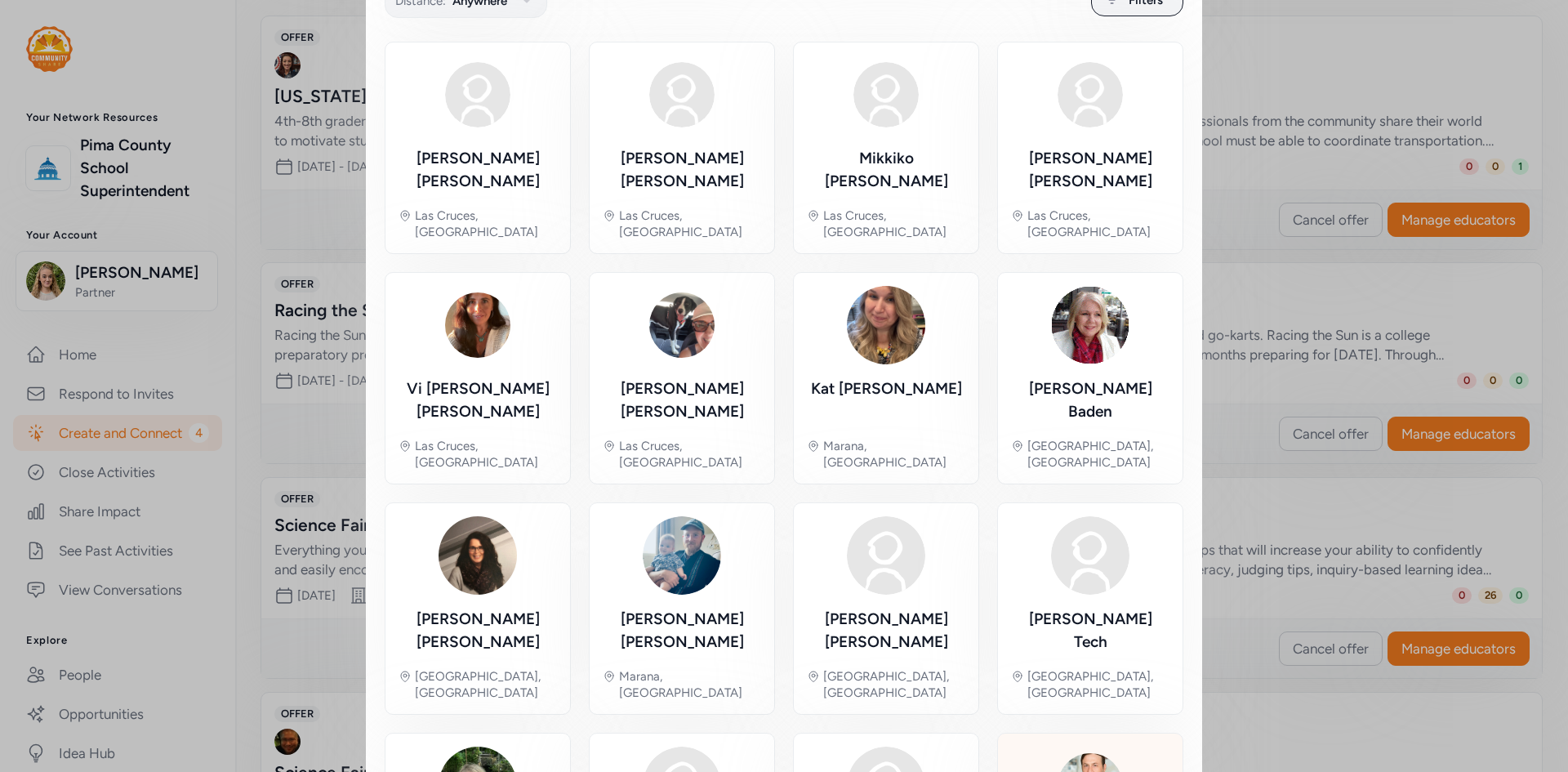
scroll to position [322, 0]
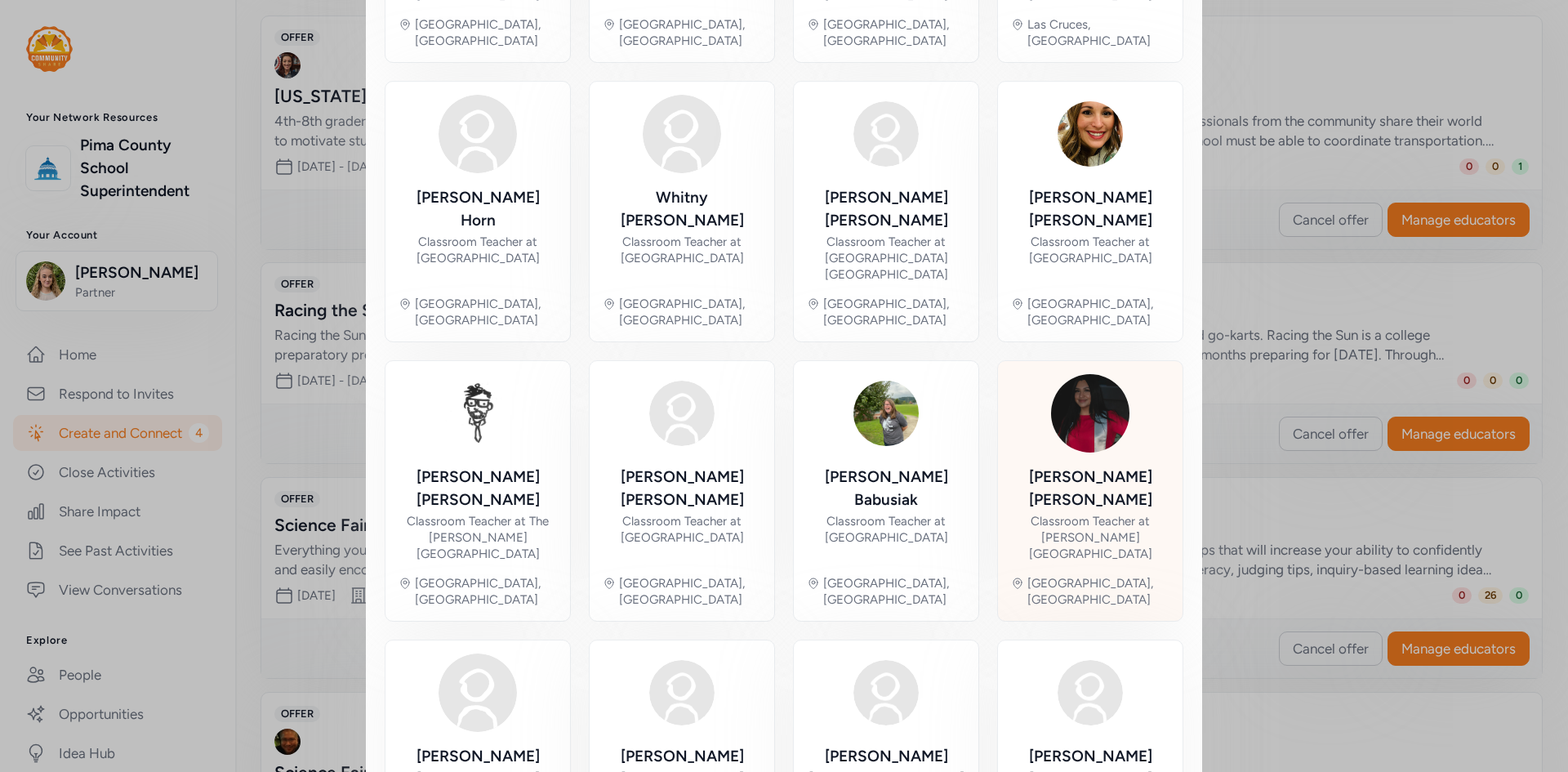
scroll to position [627, 0]
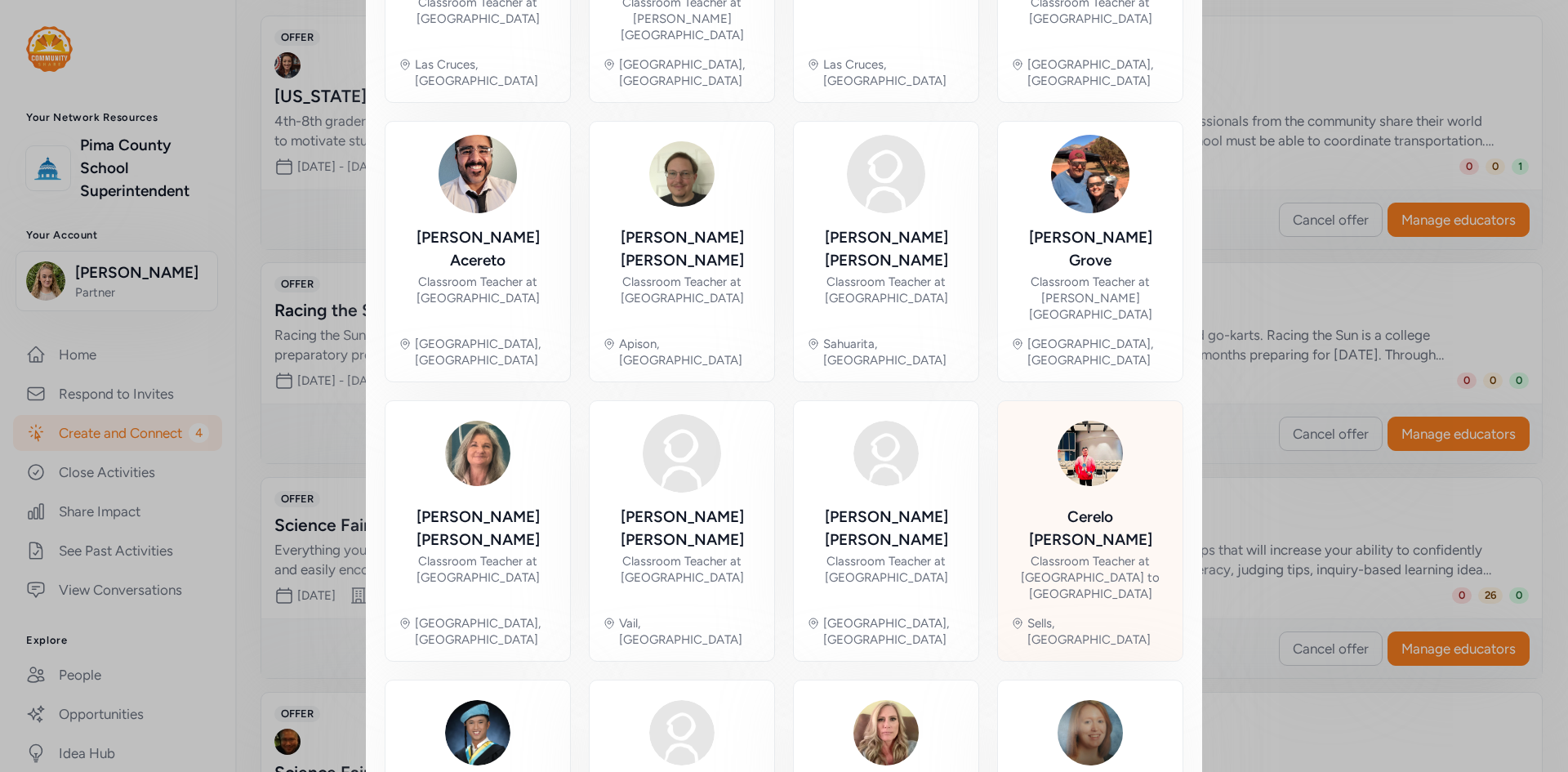
scroll to position [637, 0]
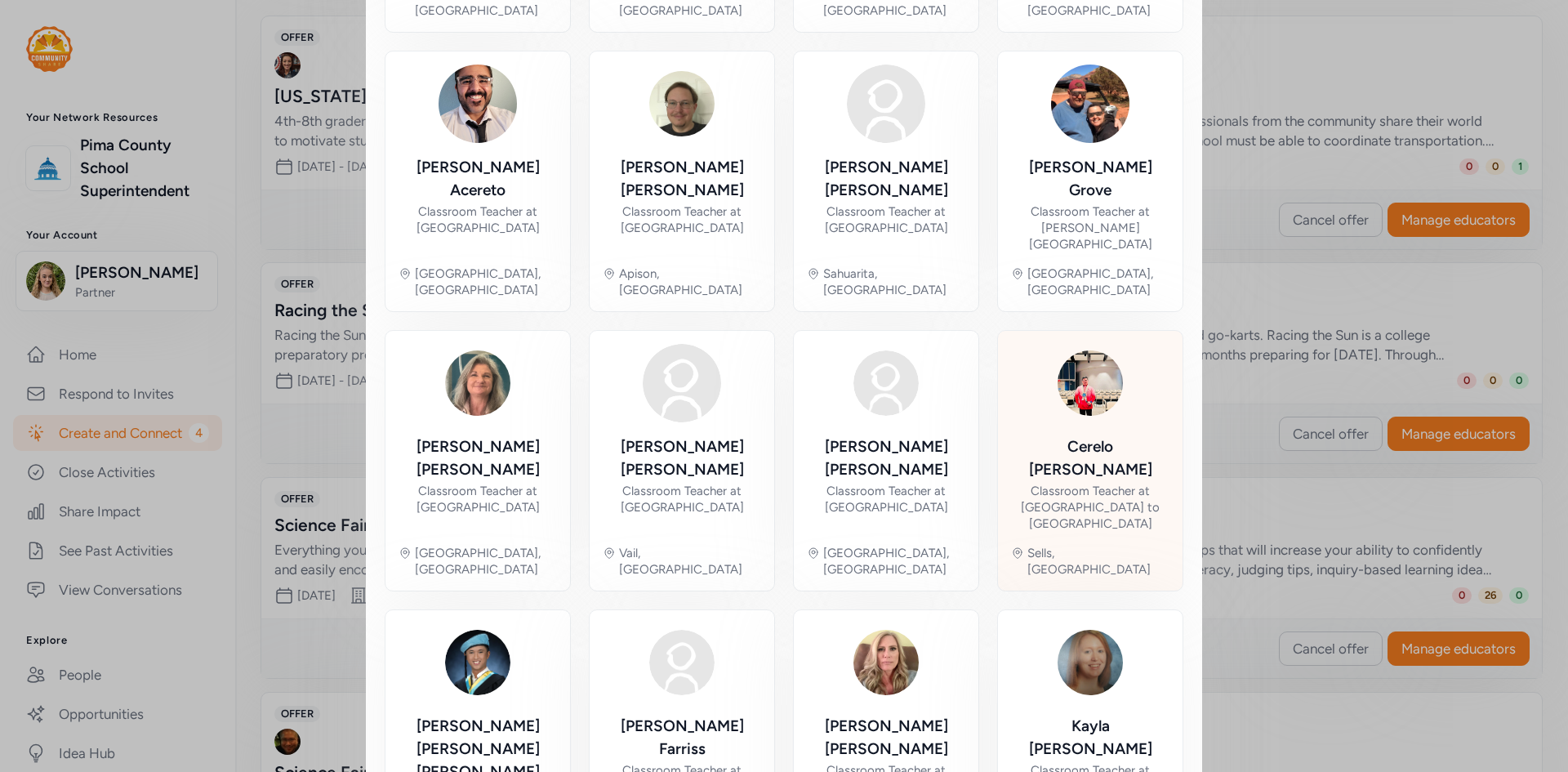
click at [1103, 482] on div "Classroom Teacher at [GEOGRAPHIC_DATA] to [GEOGRAPHIC_DATA]" at bounding box center [1090, 507] width 158 height 49
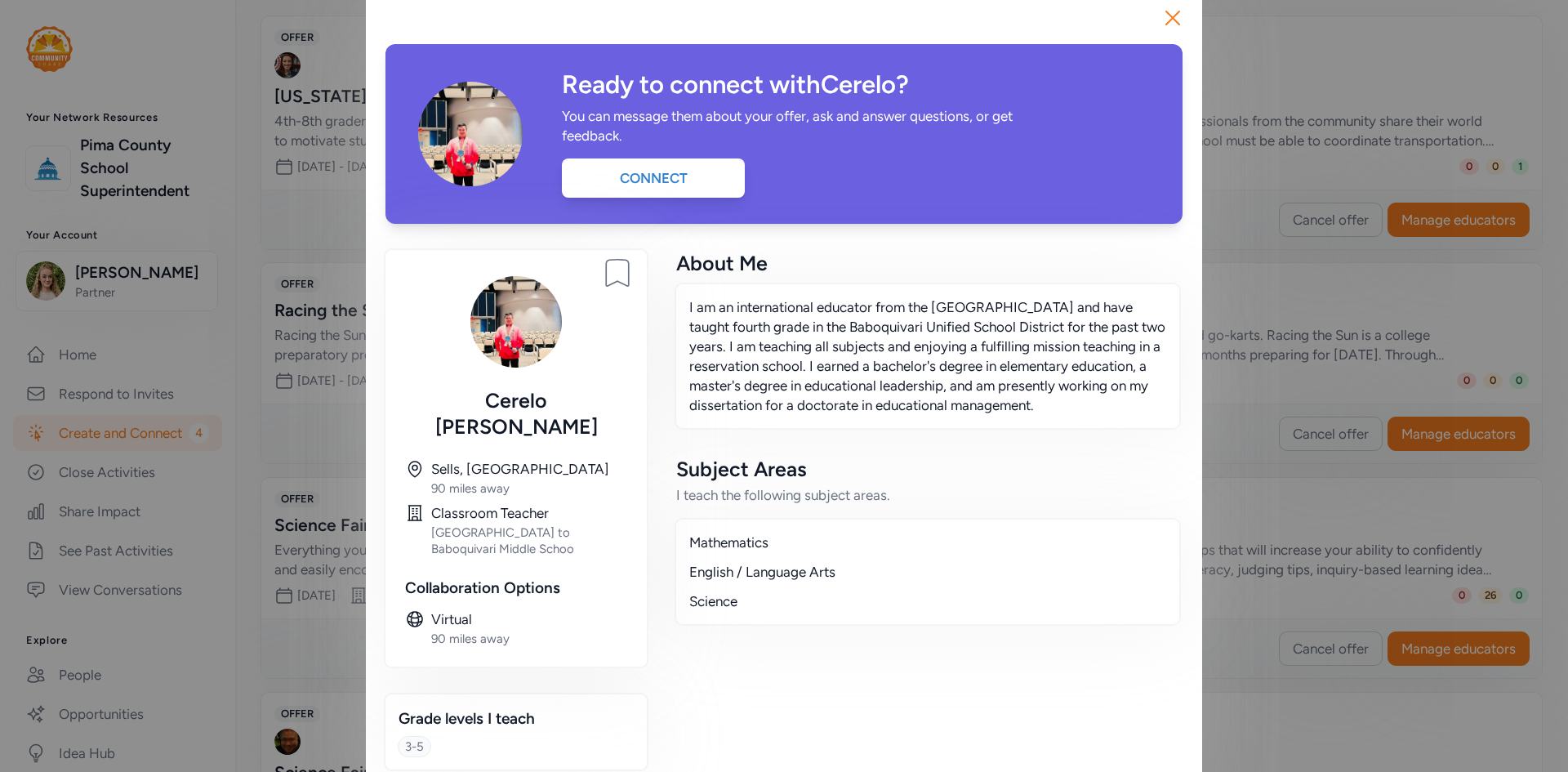
scroll to position [27, 0]
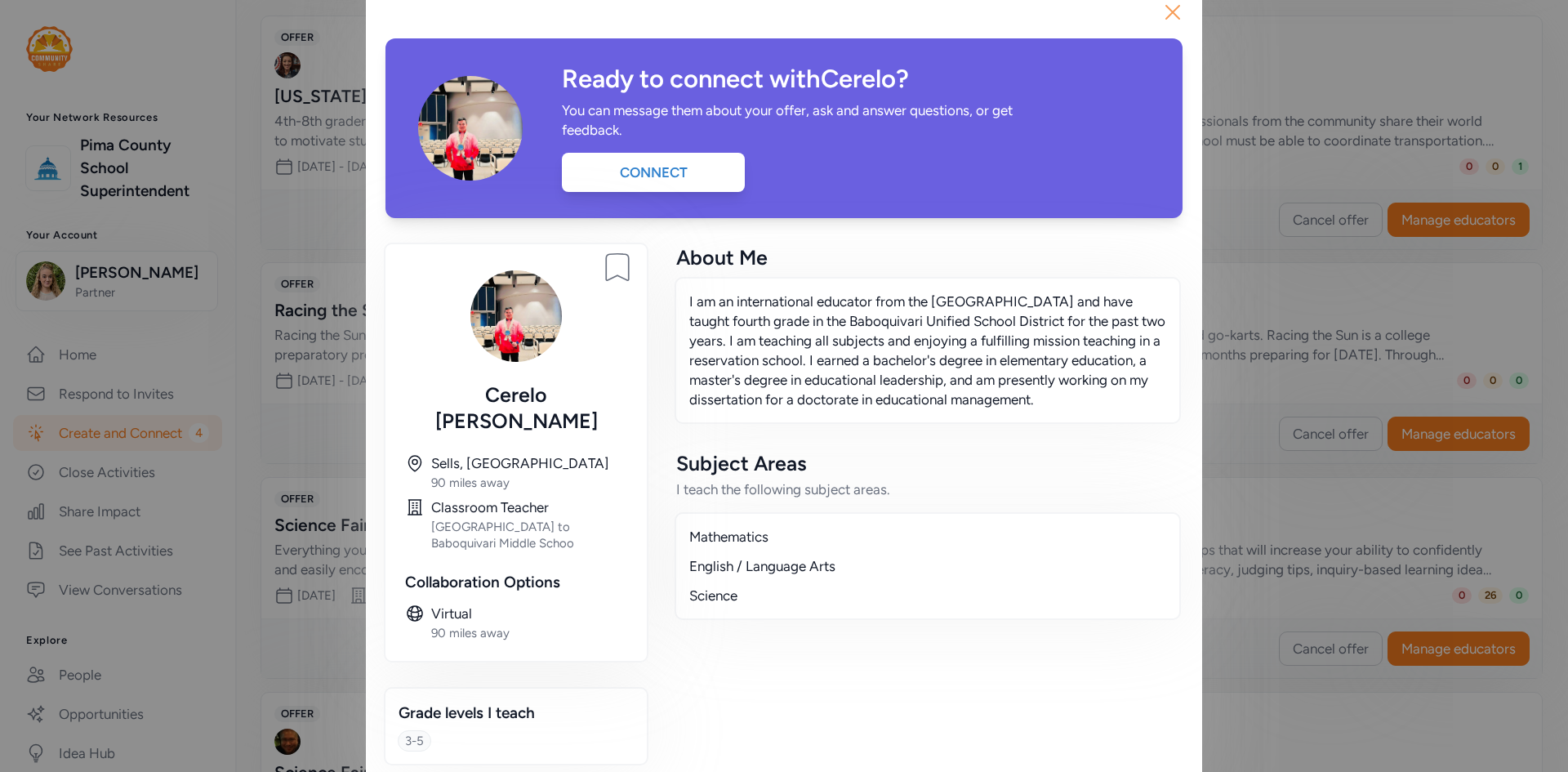
click at [1171, 20] on icon "button" at bounding box center [1172, 12] width 26 height 26
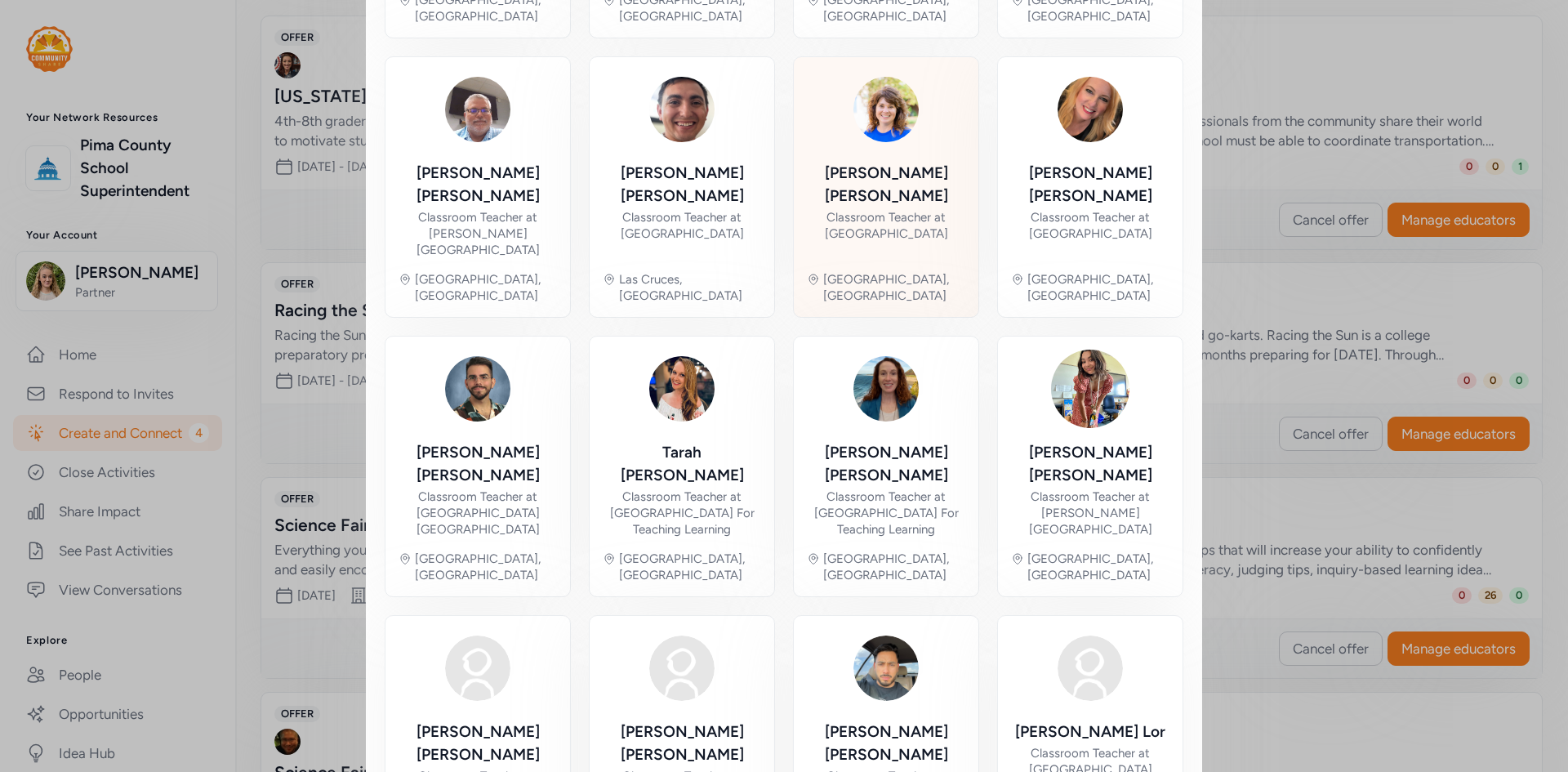
scroll to position [649, 0]
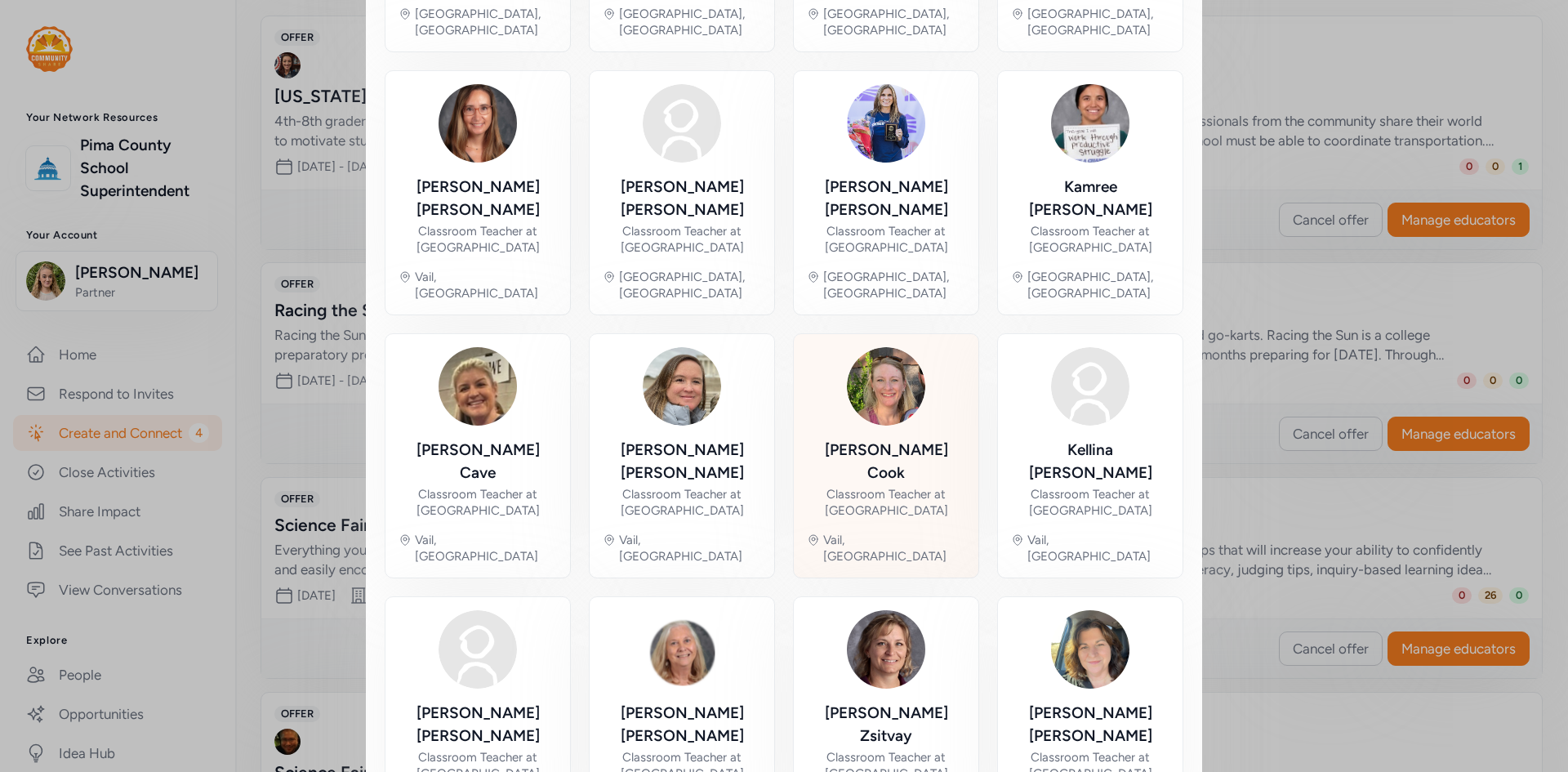
scroll to position [637, 0]
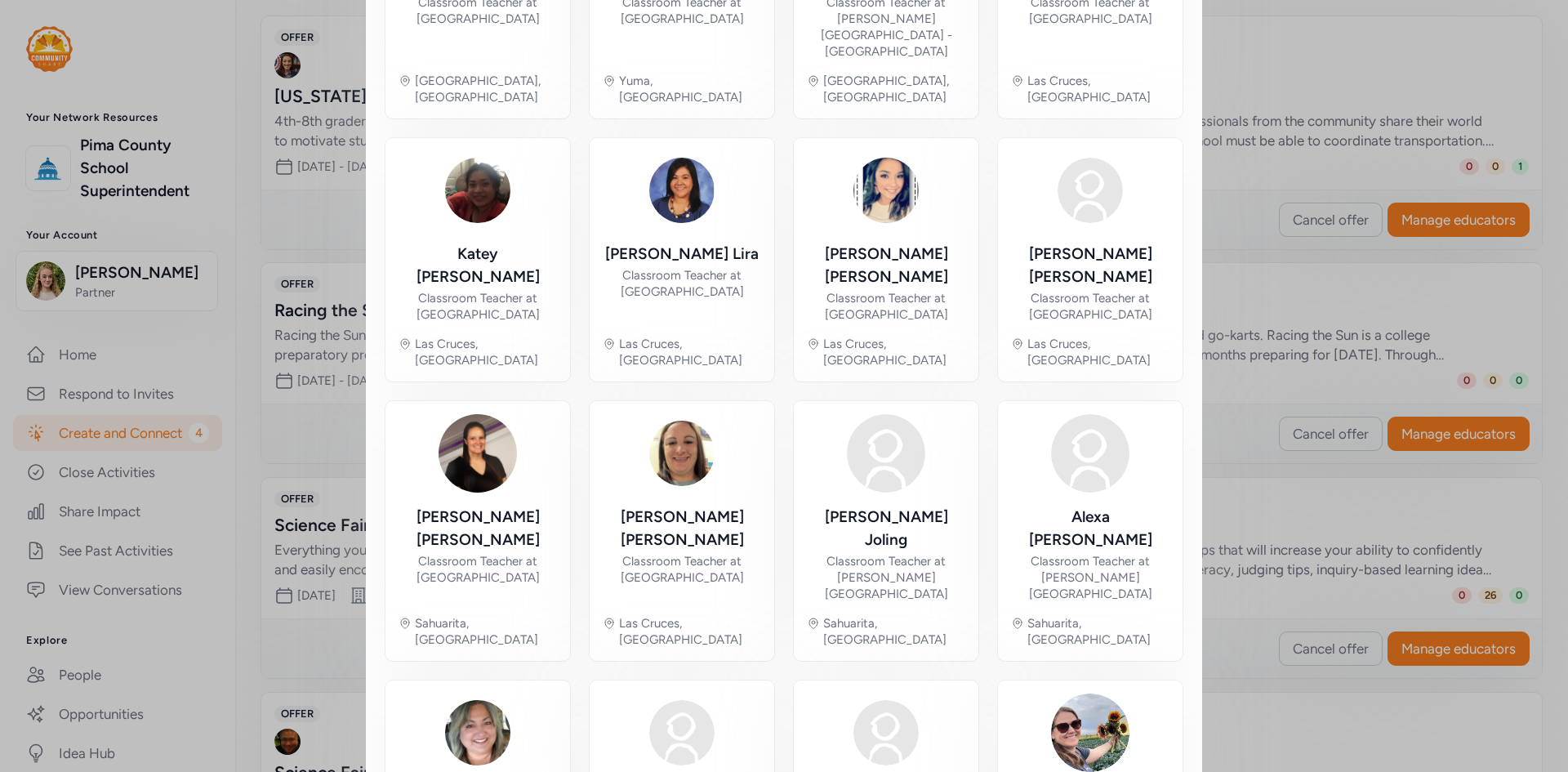
scroll to position [605, 0]
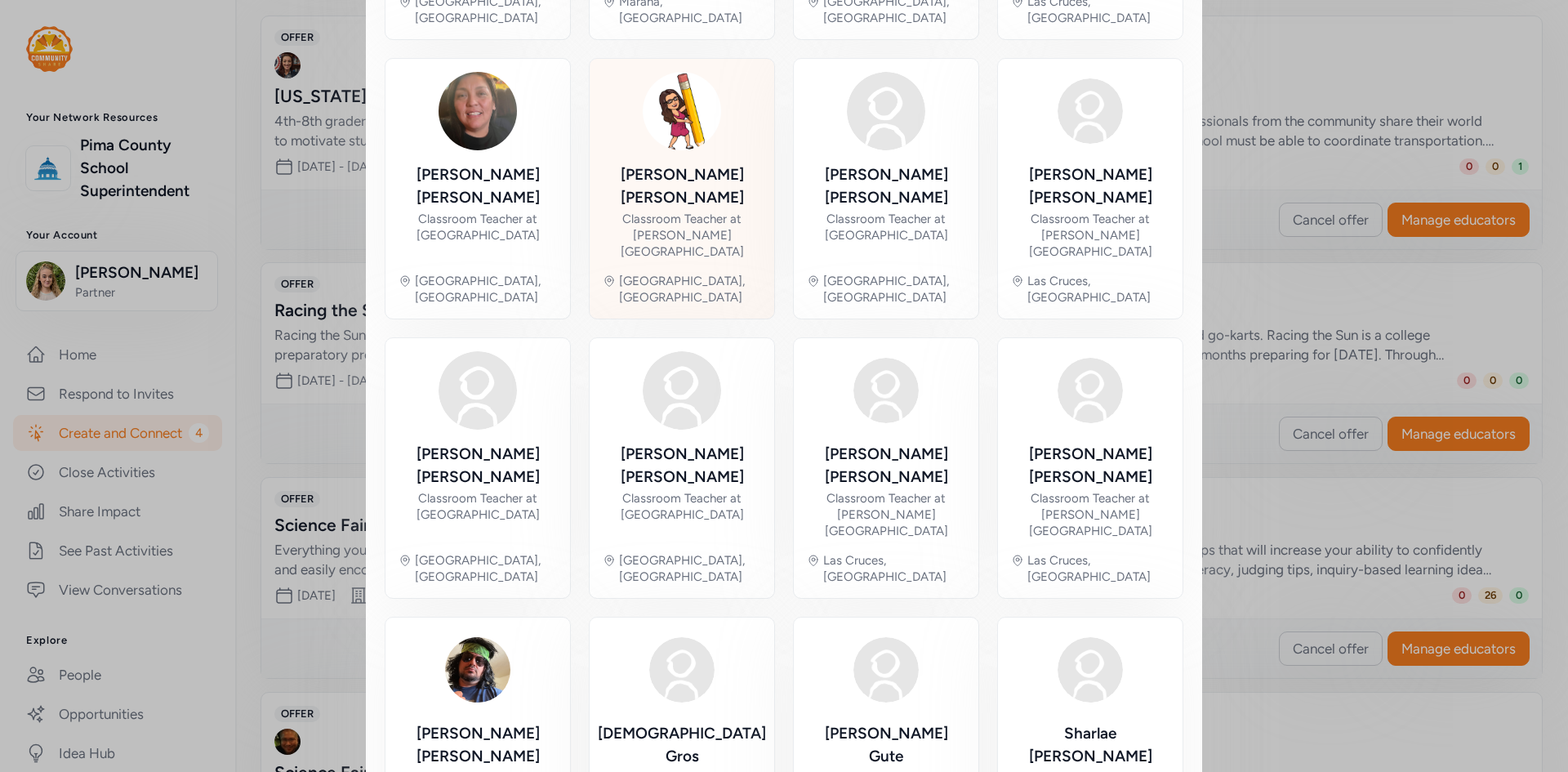
scroll to position [644, 0]
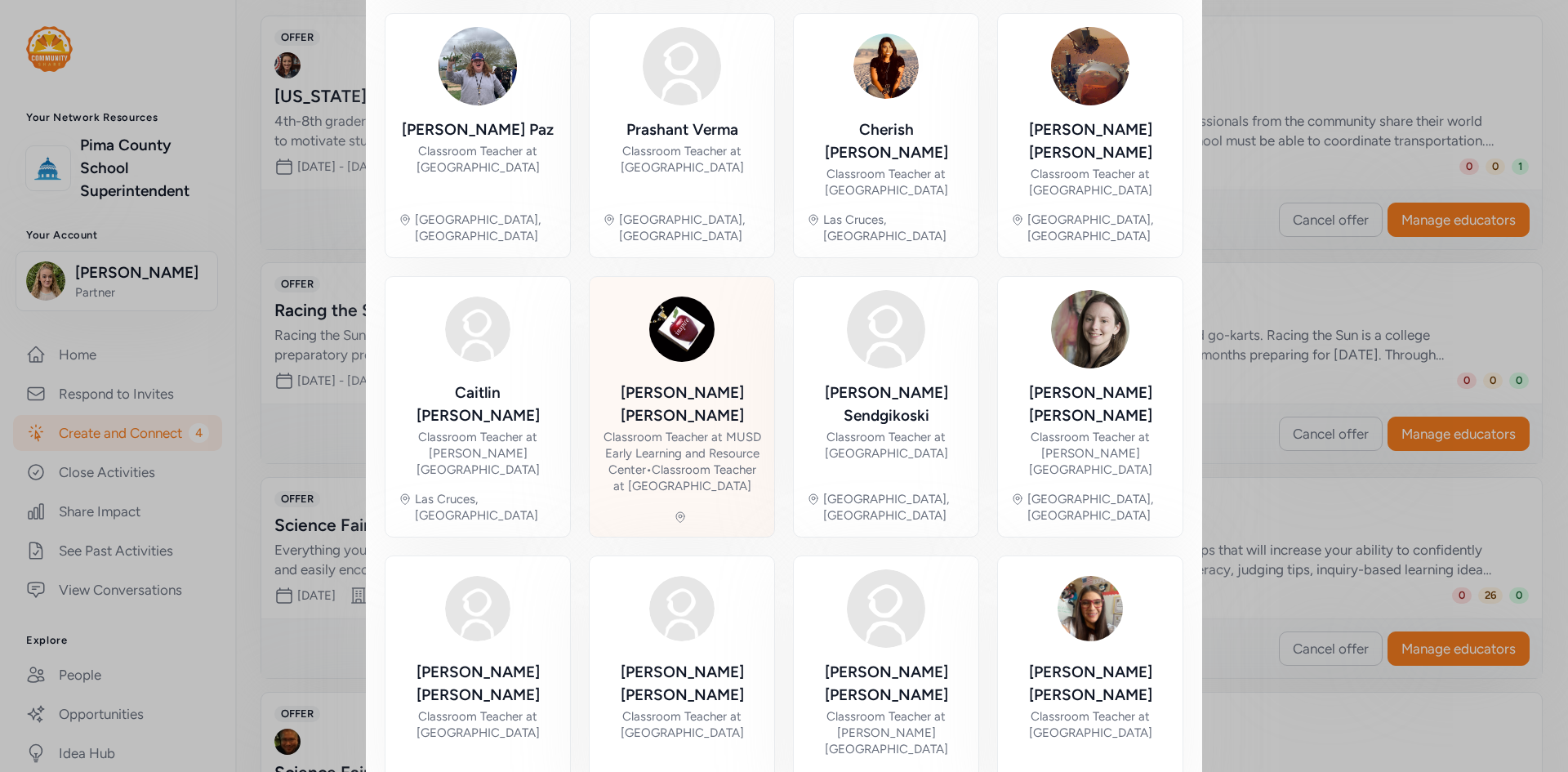
scroll to position [691, 0]
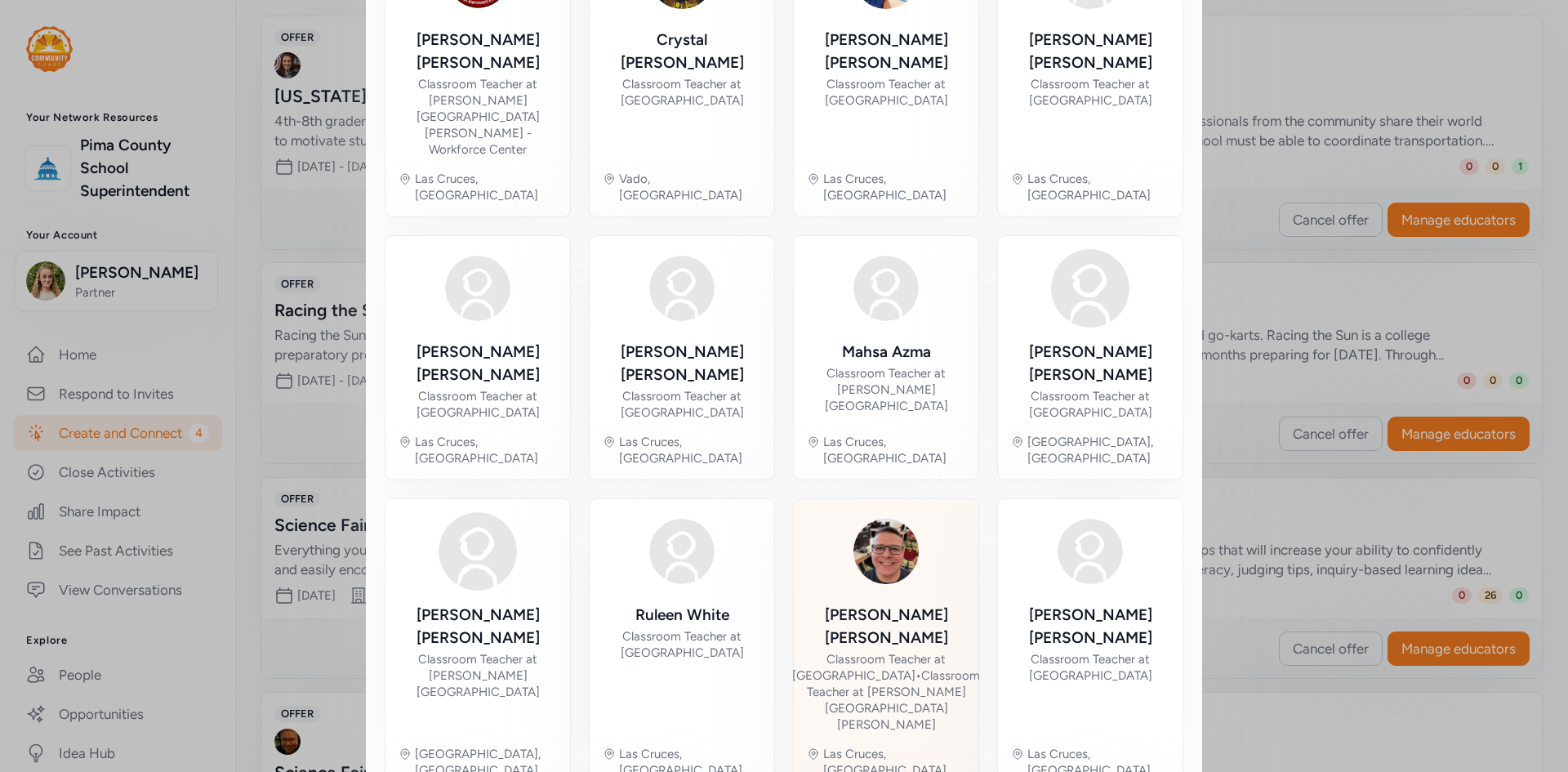
scroll to position [649, 0]
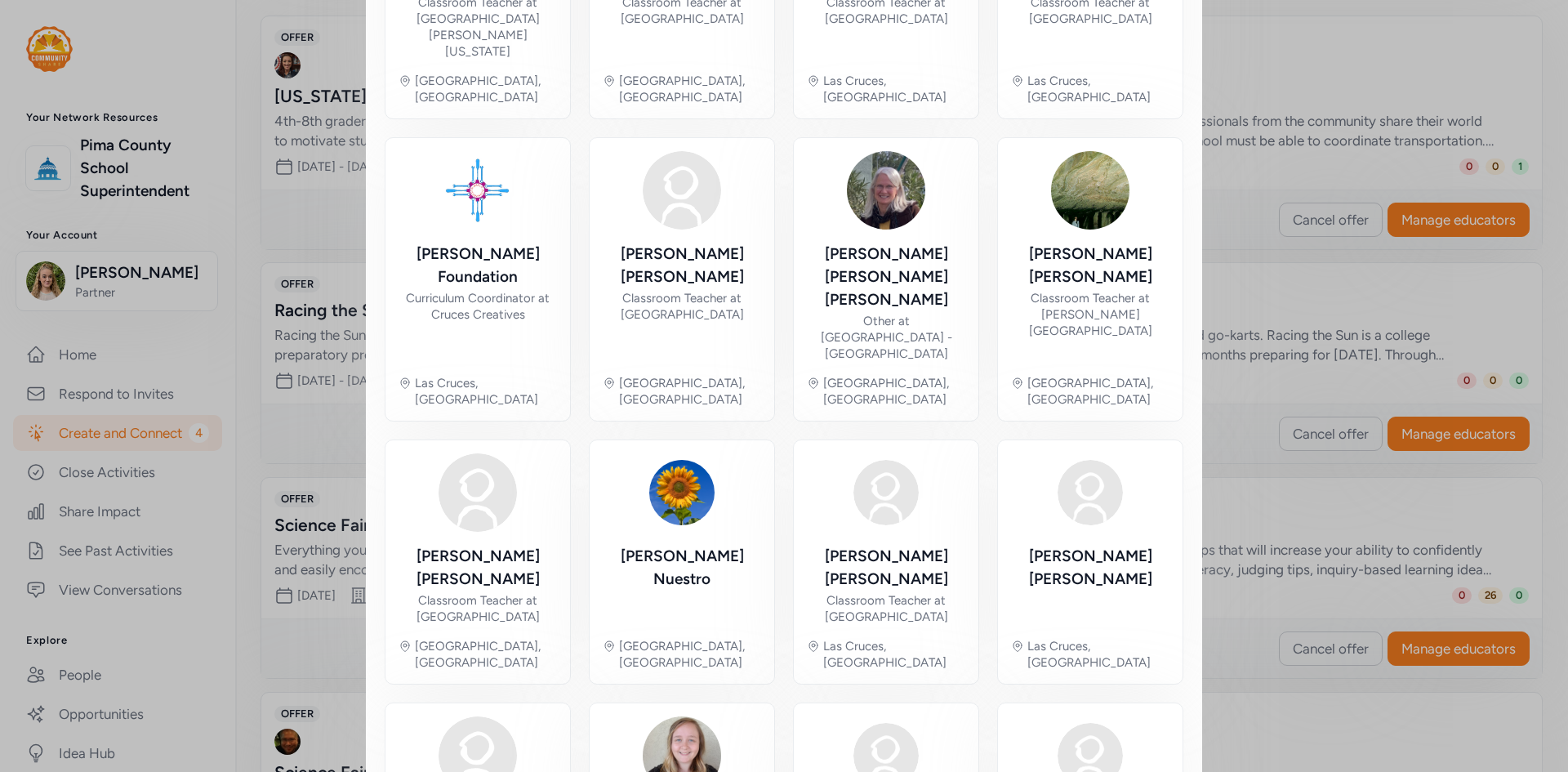
scroll to position [605, 0]
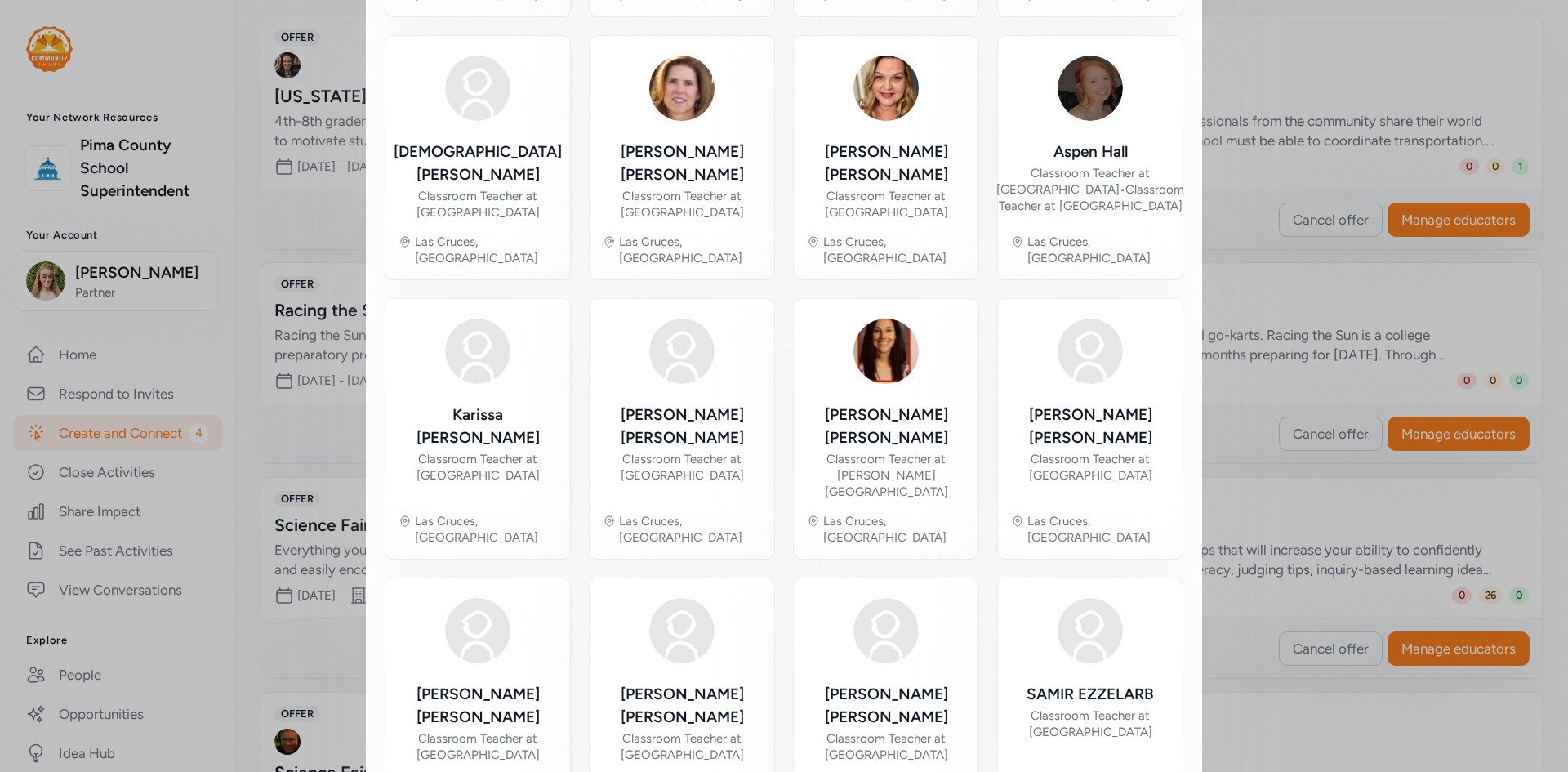
scroll to position [654, 0]
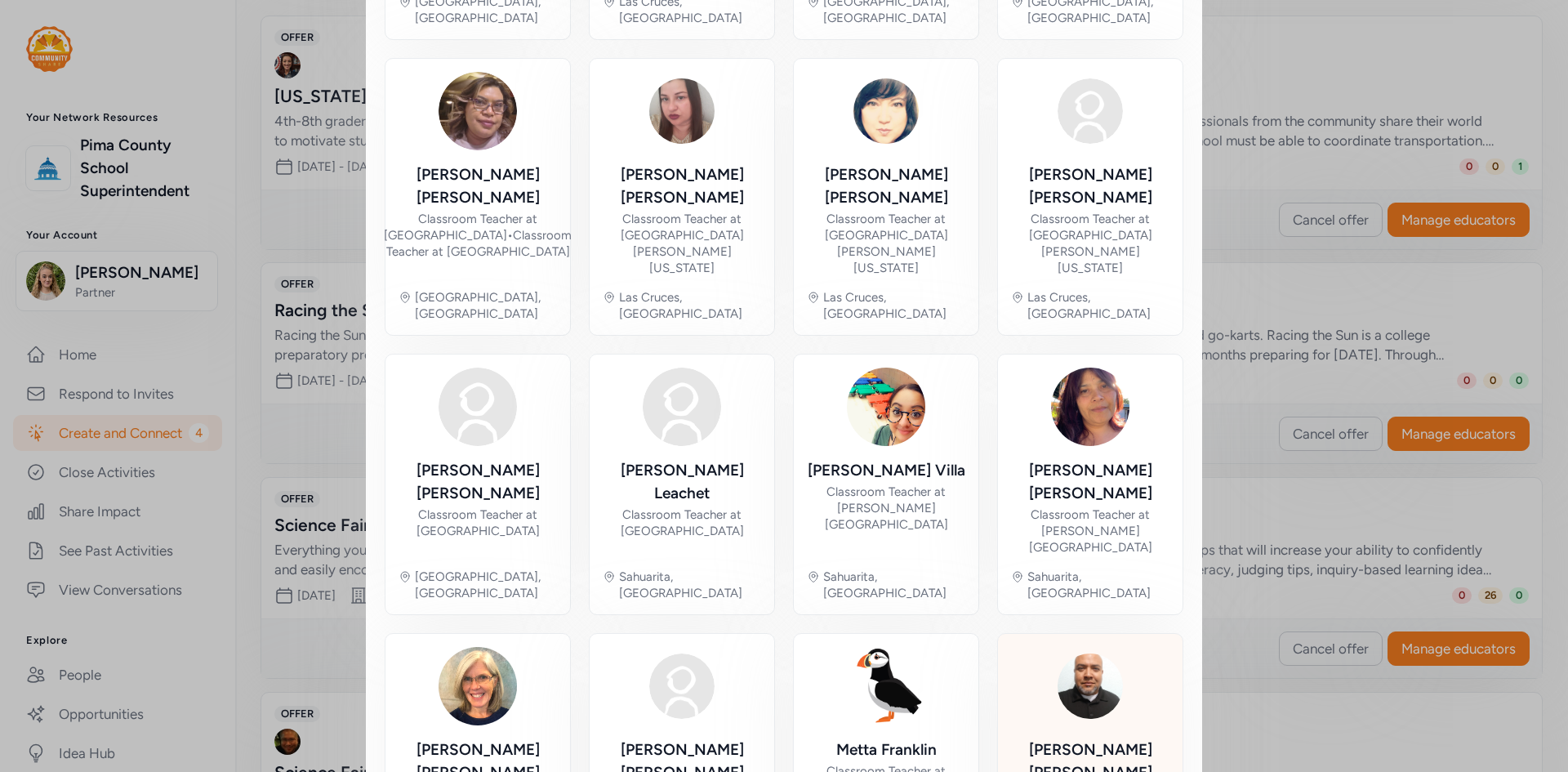
scroll to position [637, 0]
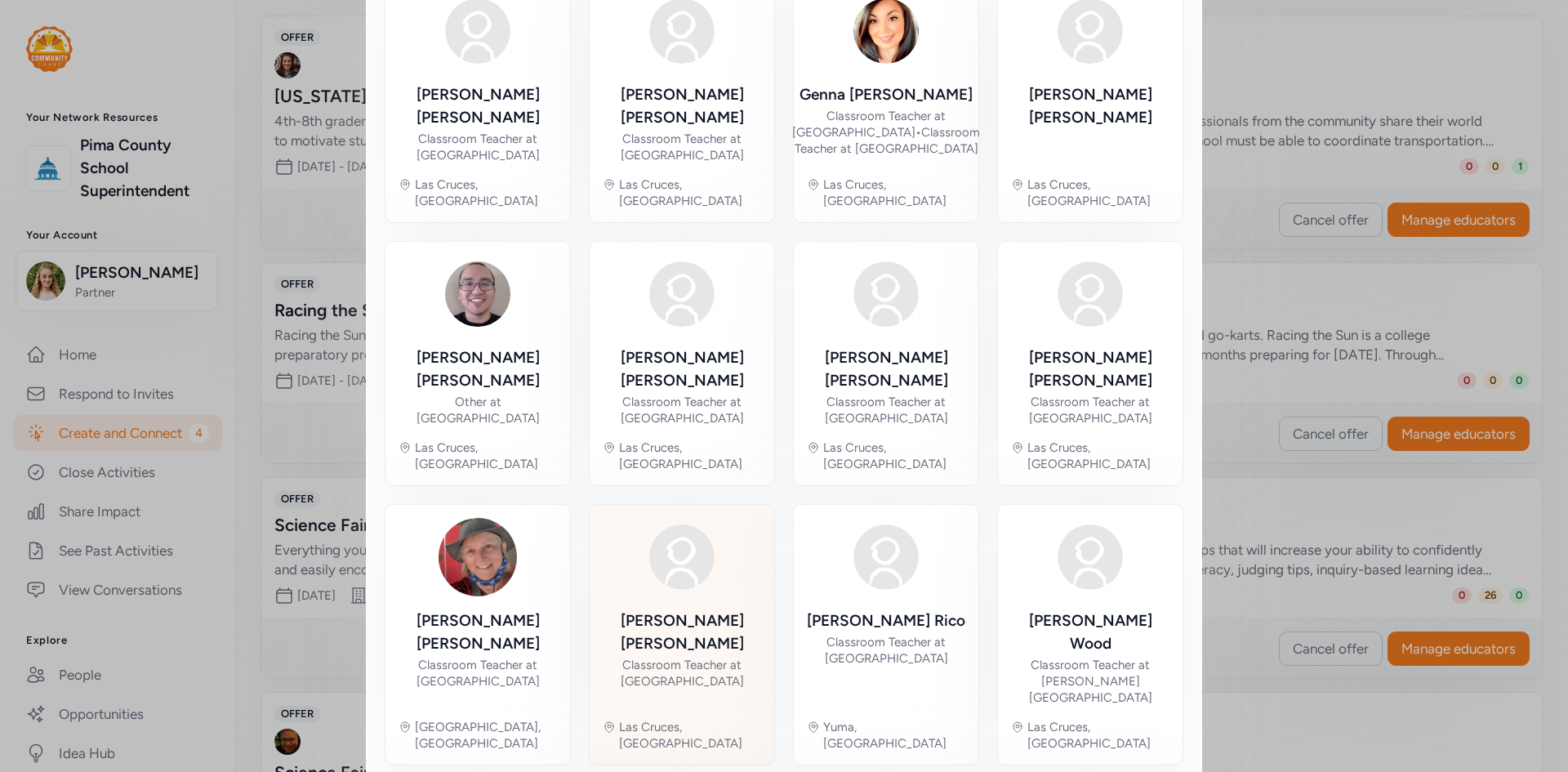
scroll to position [669, 0]
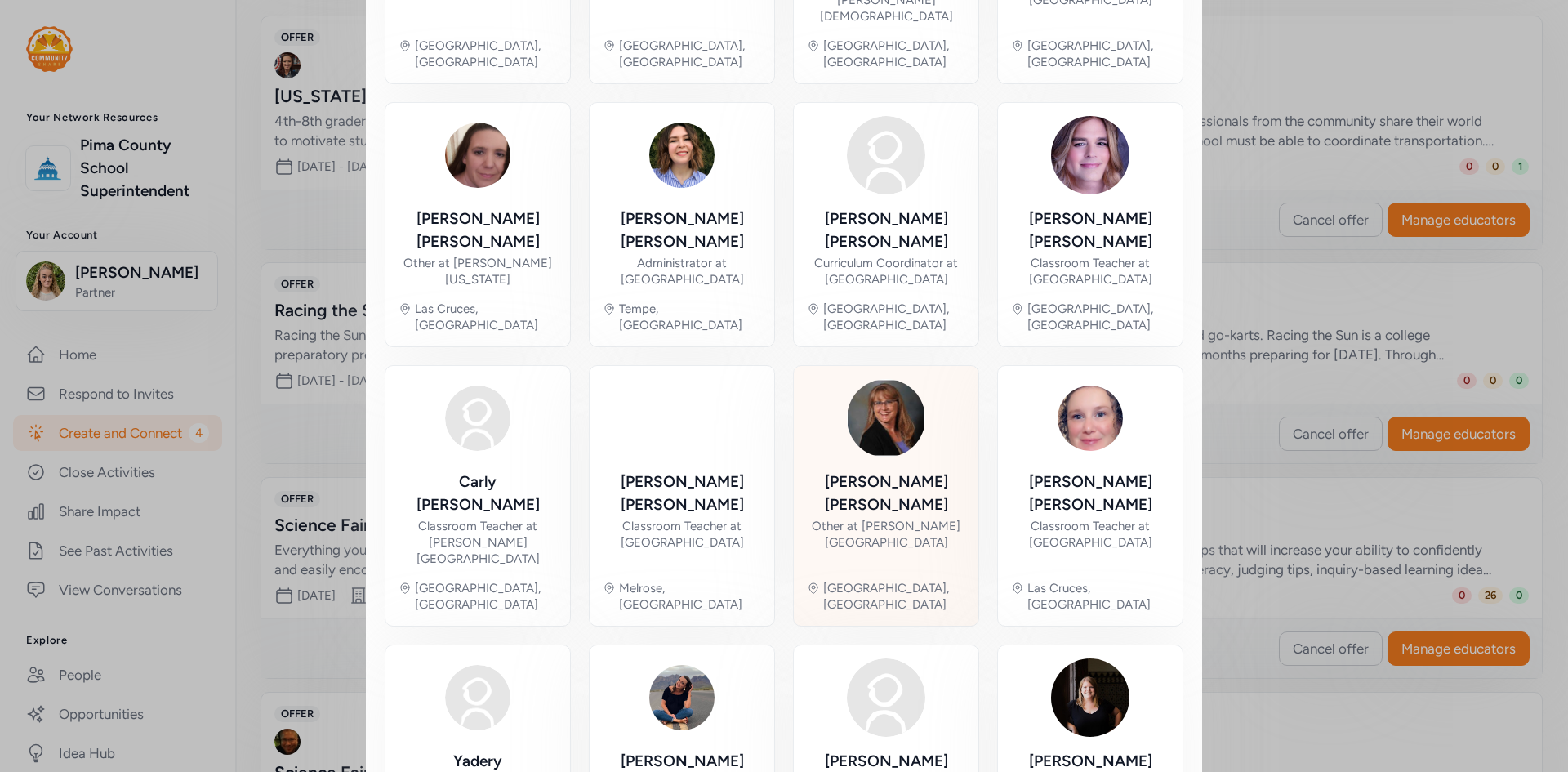
scroll to position [605, 0]
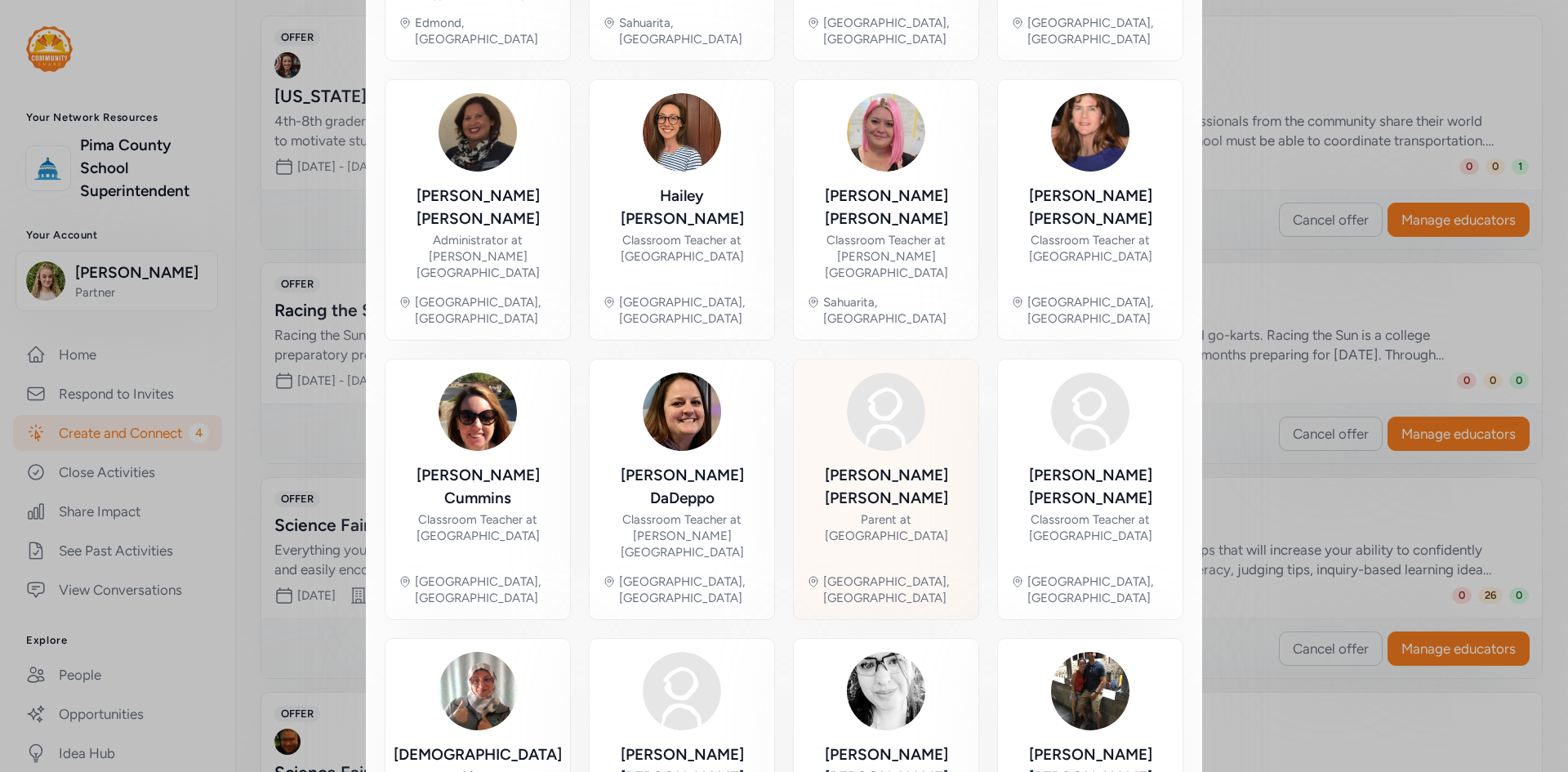
scroll to position [649, 0]
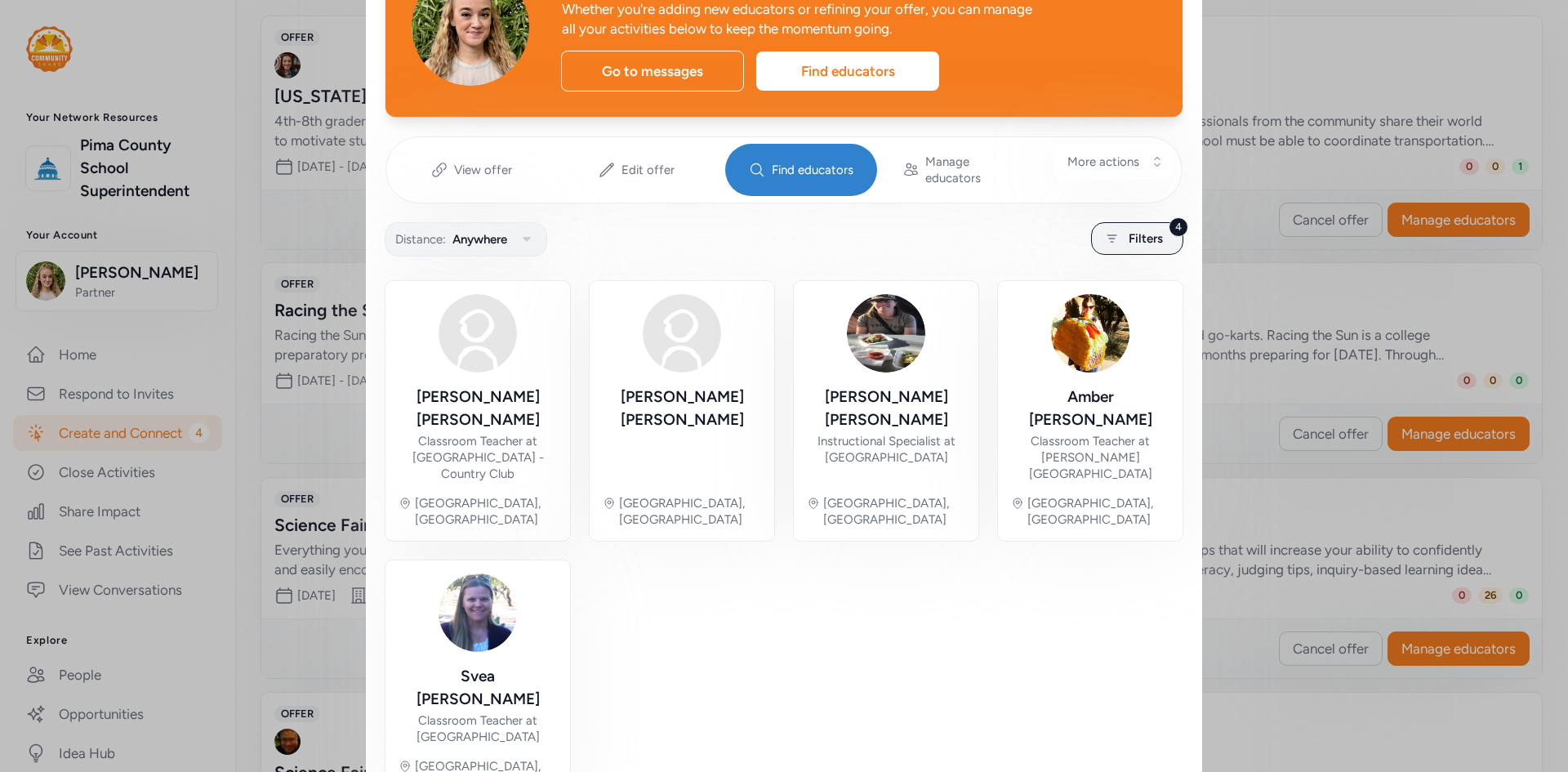
scroll to position [157, 0]
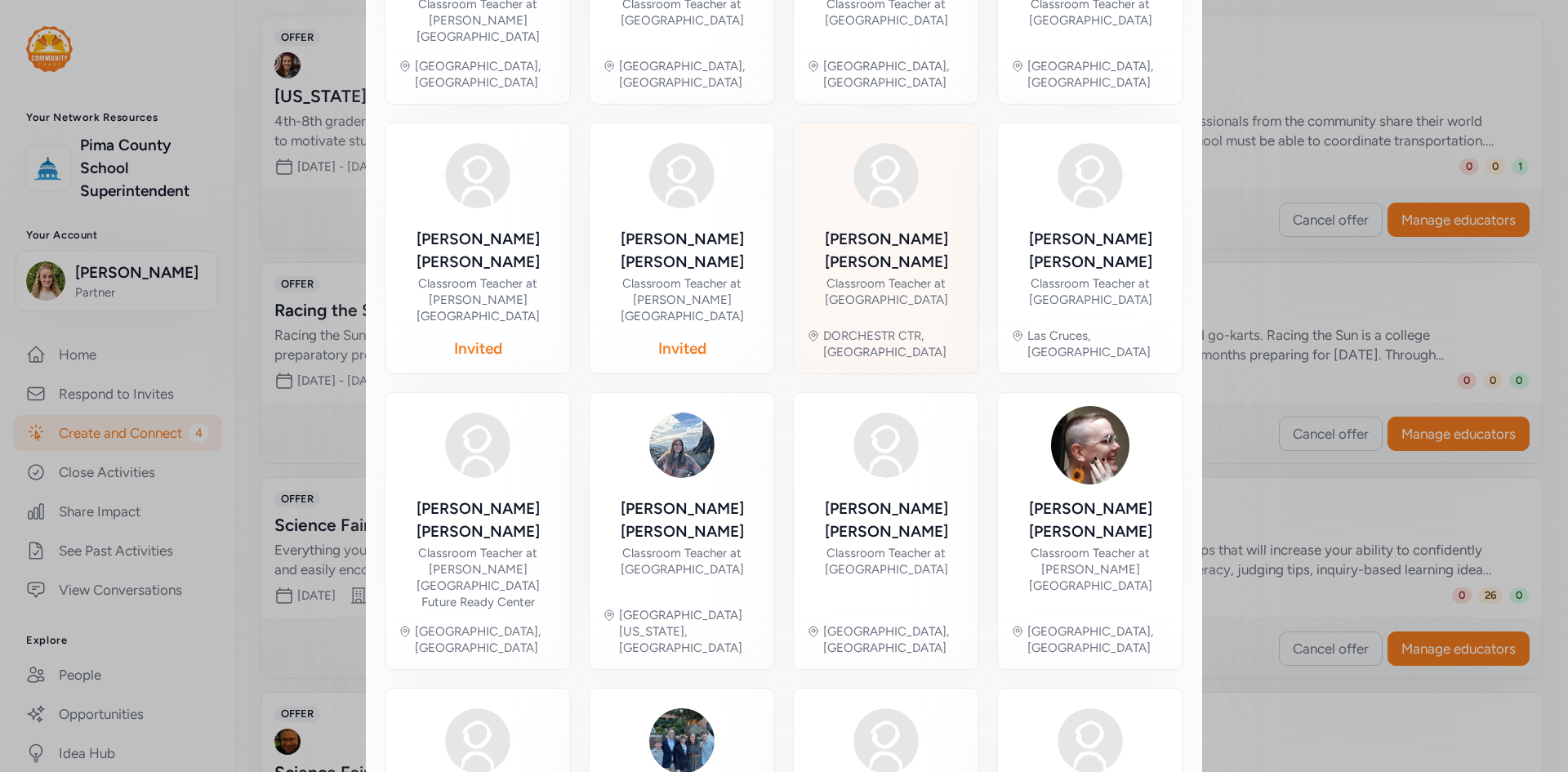
scroll to position [644, 0]
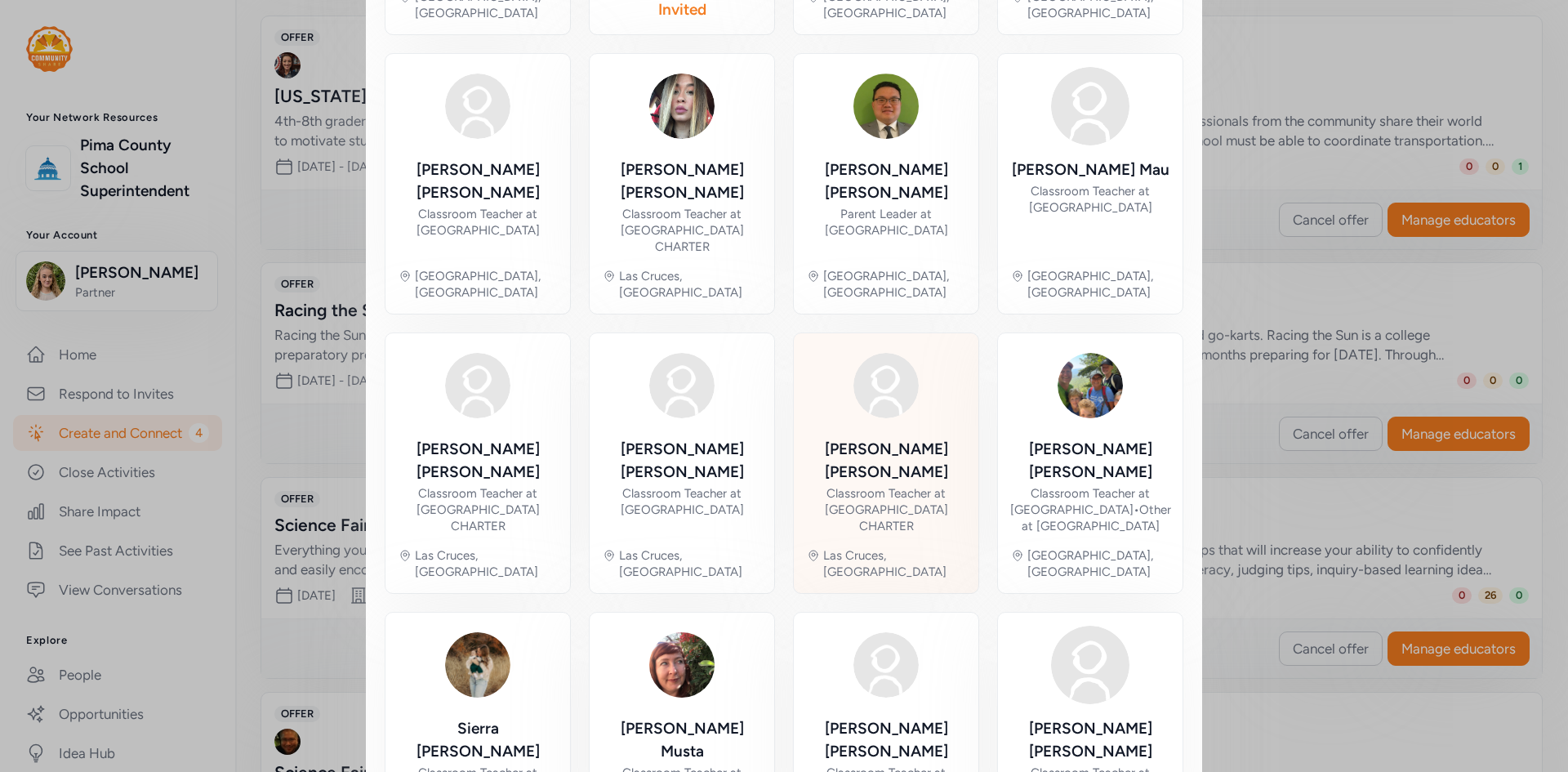
scroll to position [649, 0]
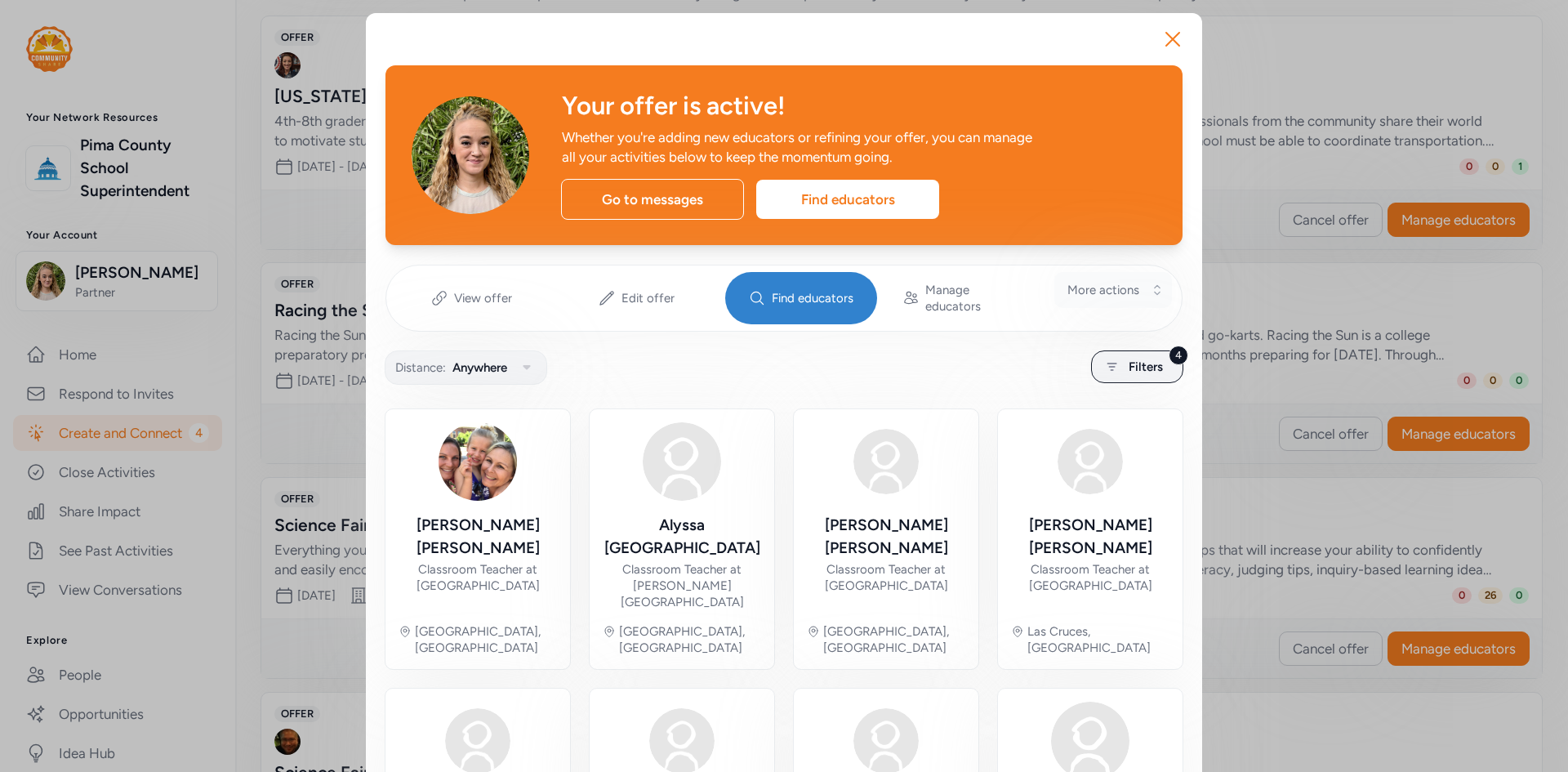
click at [1090, 283] on span "More actions" at bounding box center [1102, 290] width 71 height 17
click at [1167, 31] on icon "button" at bounding box center [1172, 39] width 26 height 26
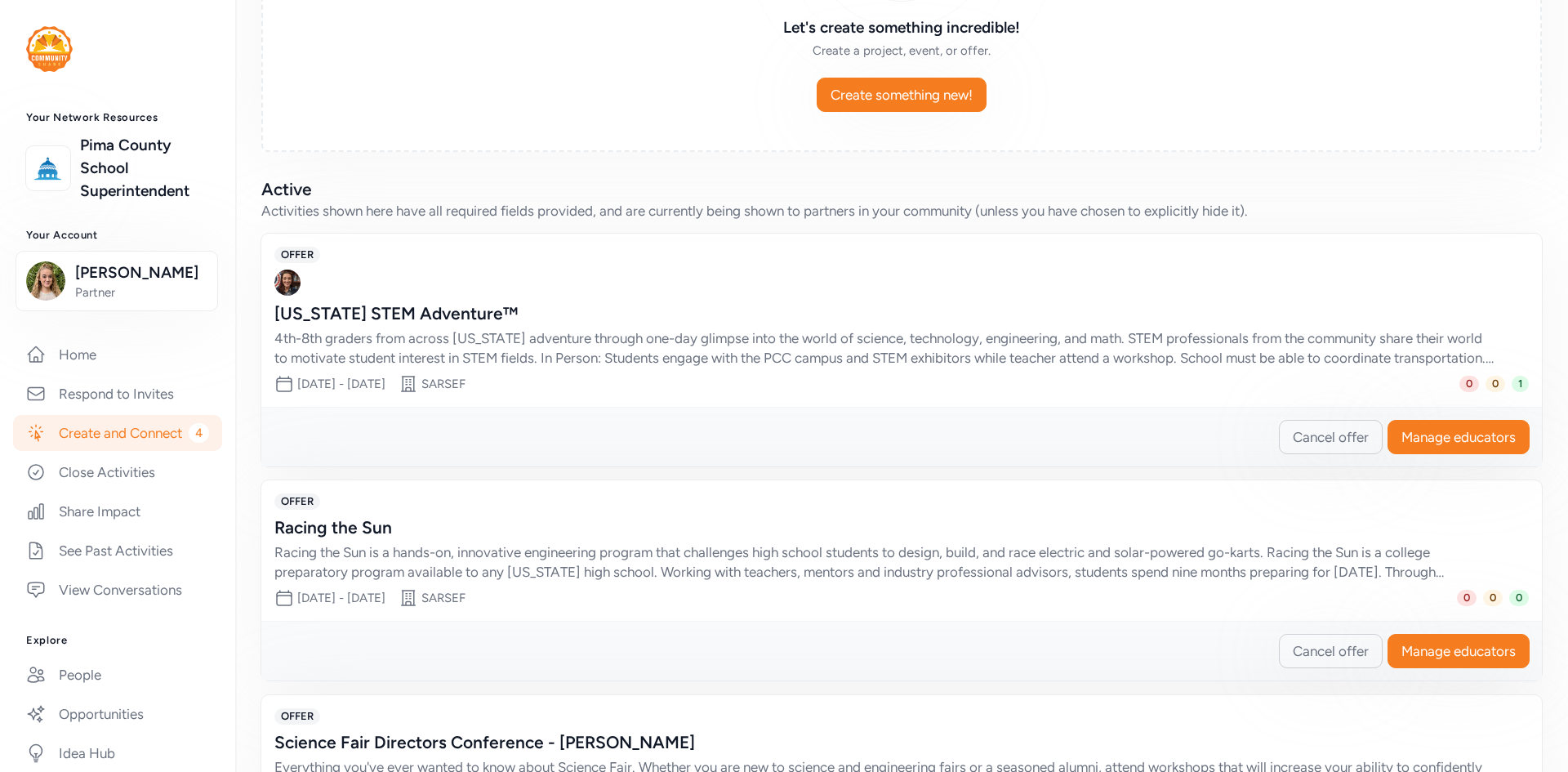
scroll to position [180, 0]
